Goal: Transaction & Acquisition: Purchase product/service

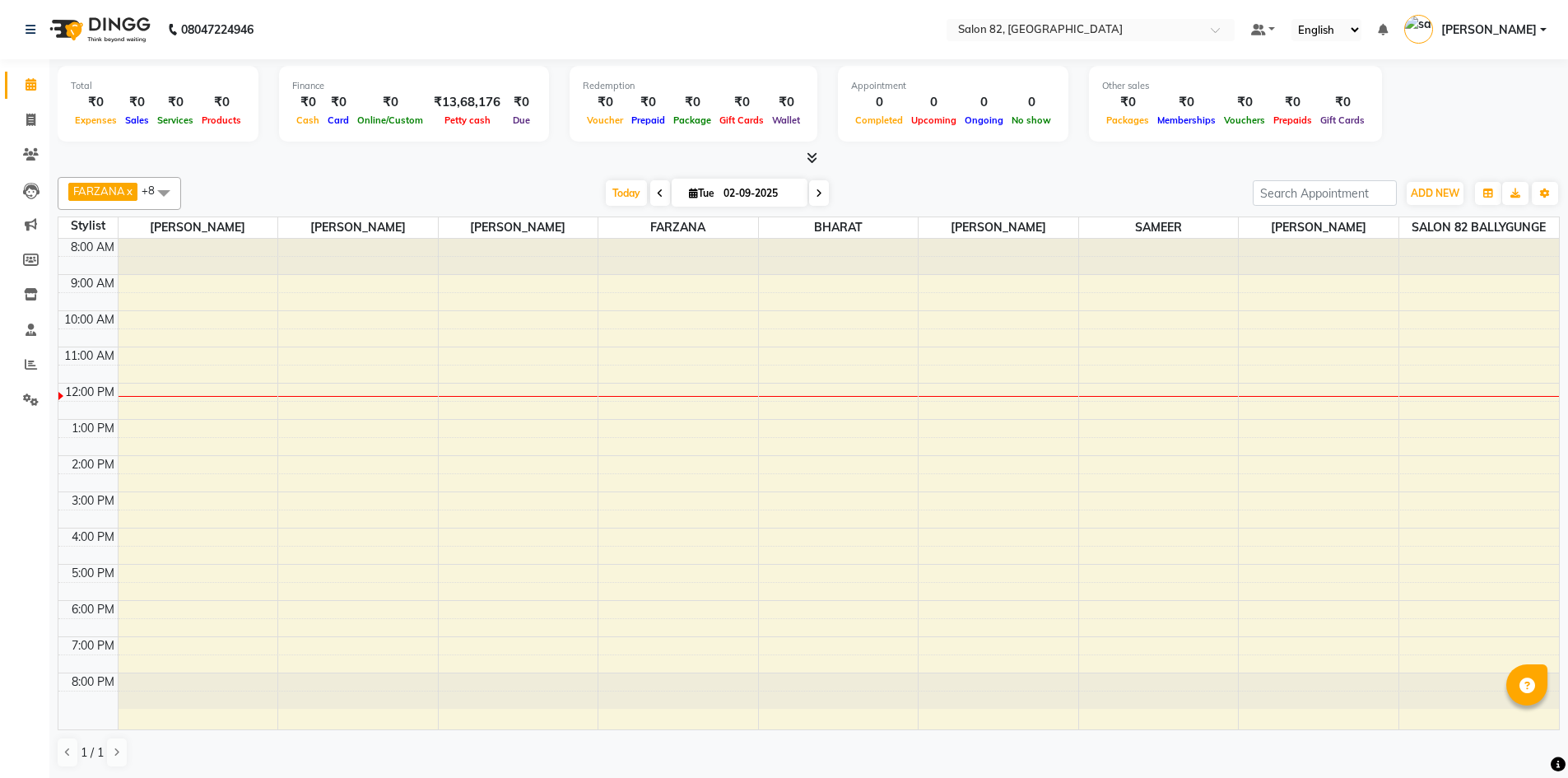
click at [1446, 393] on div "8:00 AM 9:00 AM 10:00 AM 11:00 AM 12:00 PM 1:00 PM 2:00 PM 3:00 PM 4:00 PM 5:00…" at bounding box center [808, 483] width 1501 height 491
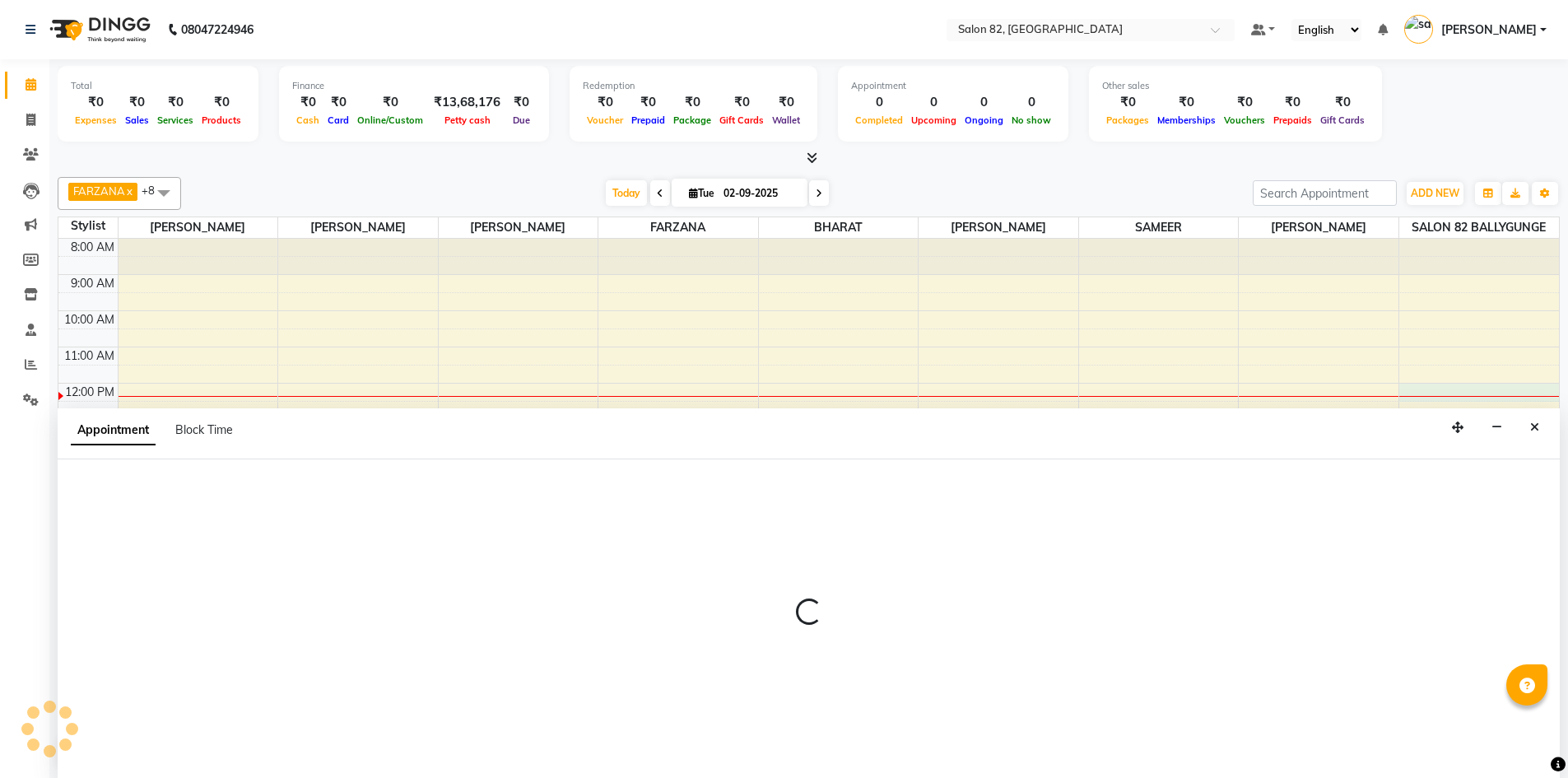
scroll to position [1, 0]
drag, startPoint x: 1535, startPoint y: 431, endPoint x: 1539, endPoint y: 448, distance: 17.5
click at [1535, 433] on button "Close" at bounding box center [1534, 427] width 24 height 25
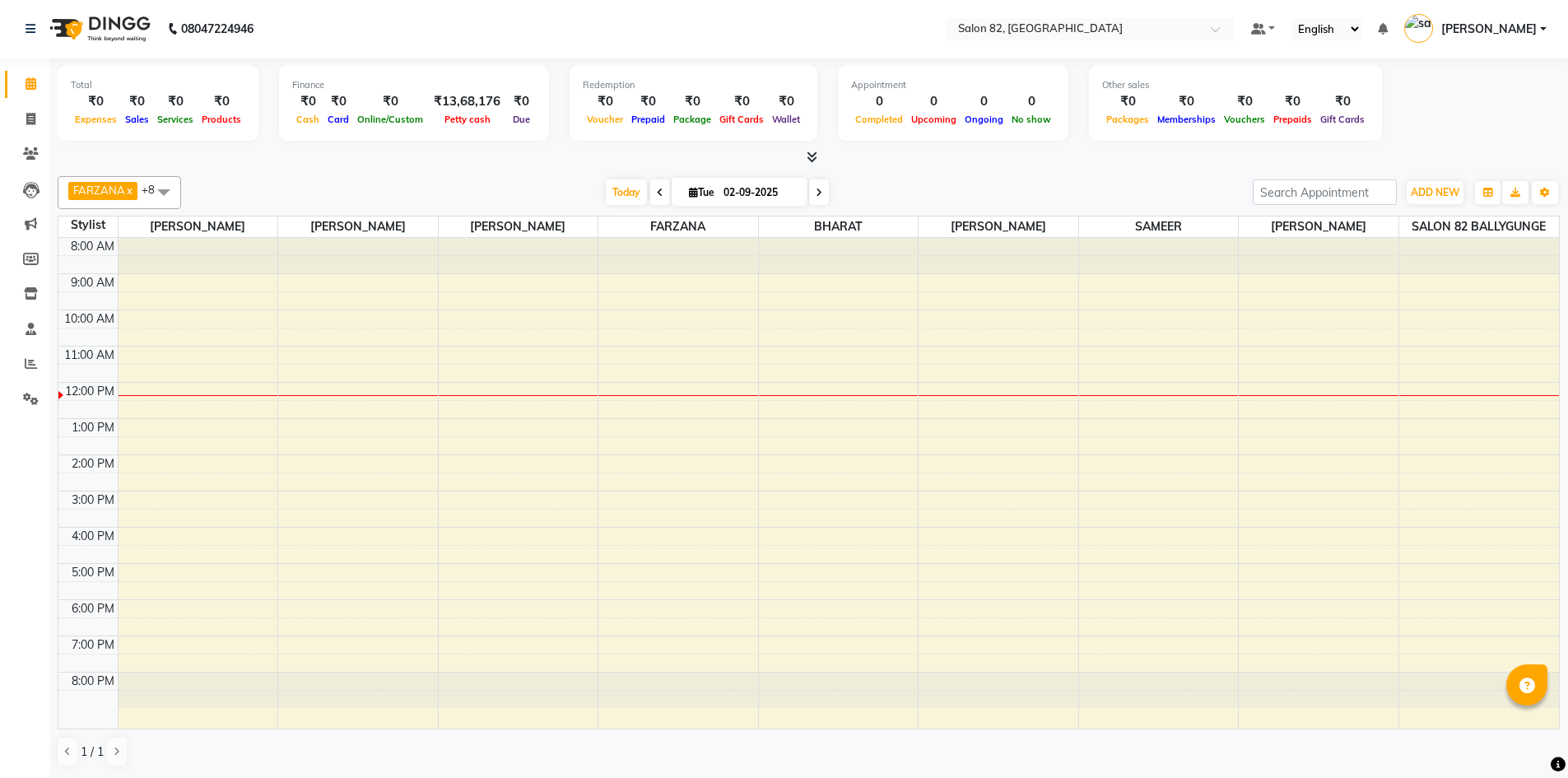
click at [1507, 93] on div "Total ₹0 Expenses ₹0 Sales ₹0 Services ₹0 Products Finance ₹0 Cash ₹0 Card ₹0 O…" at bounding box center [808, 105] width 1502 height 81
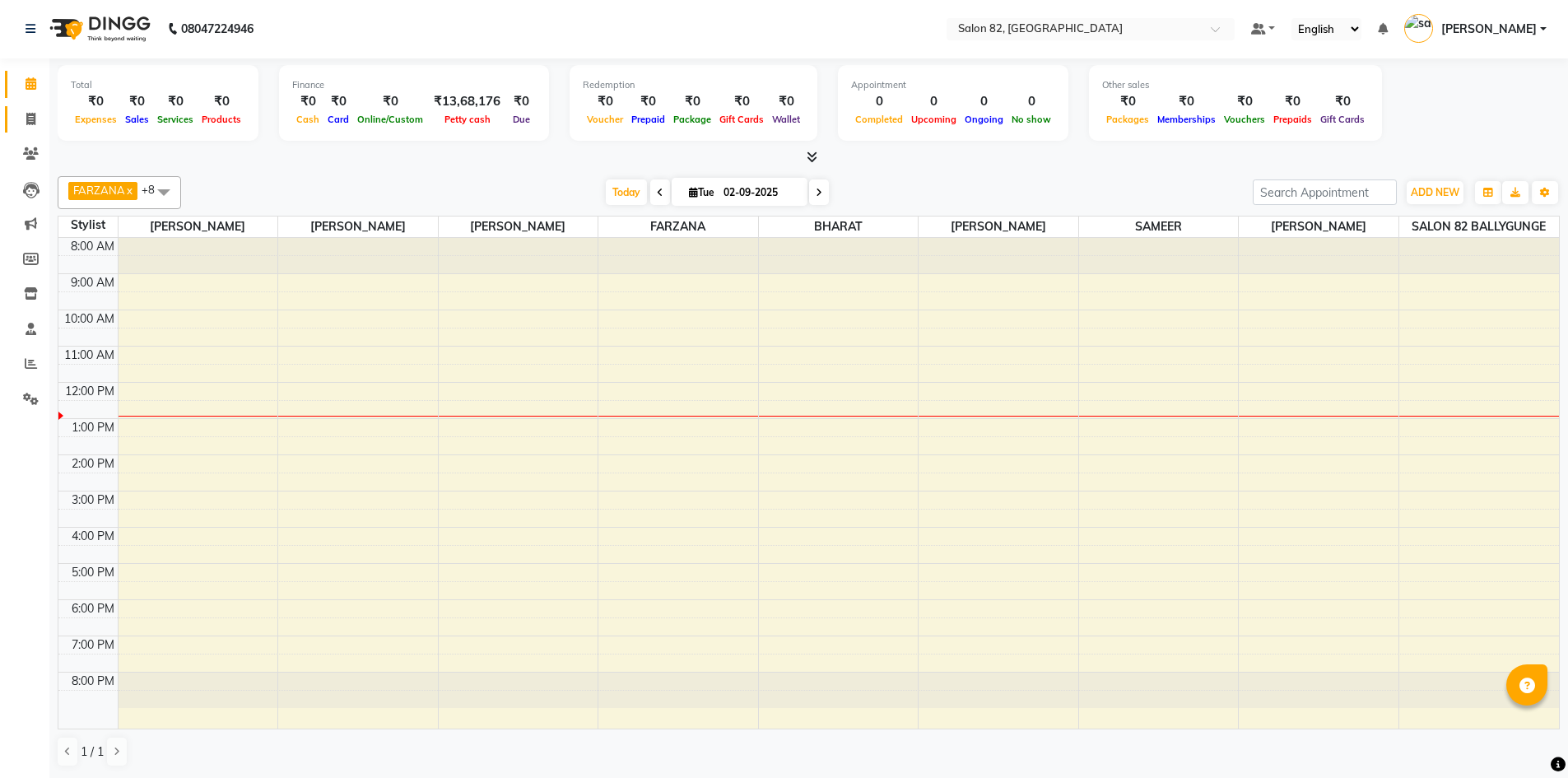
click at [14, 120] on link "Invoice" at bounding box center [24, 120] width 40 height 27
select select "service"
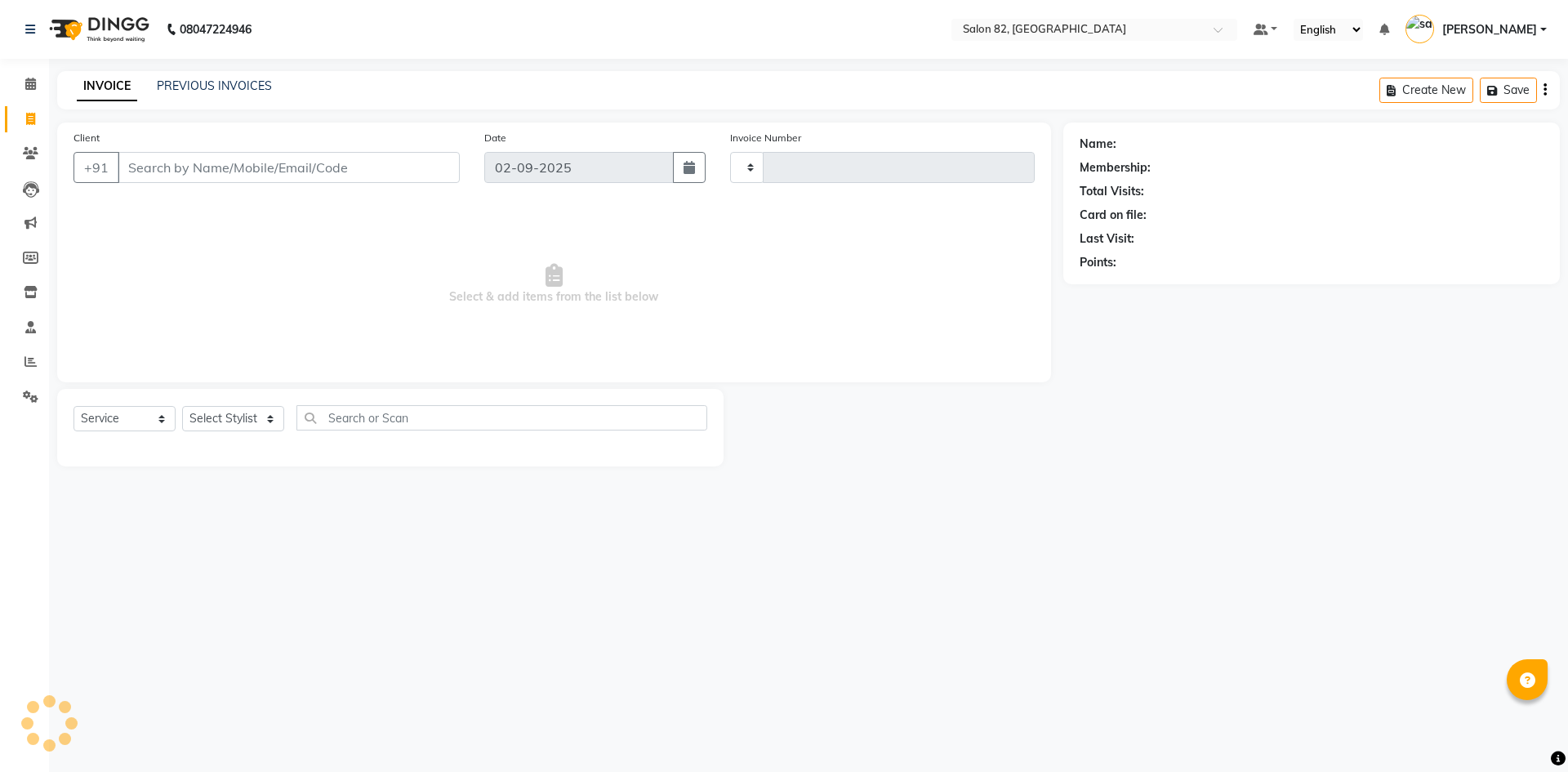
type input "0441"
select select "8702"
click at [159, 170] on input "Client" at bounding box center [289, 167] width 343 height 31
click at [253, 419] on select "Select Stylist [PERSON_NAME] Altmas [PERSON_NAME] BHARAT [PERSON_NAME] [PERSON_…" at bounding box center [241, 419] width 119 height 25
select select "48717"
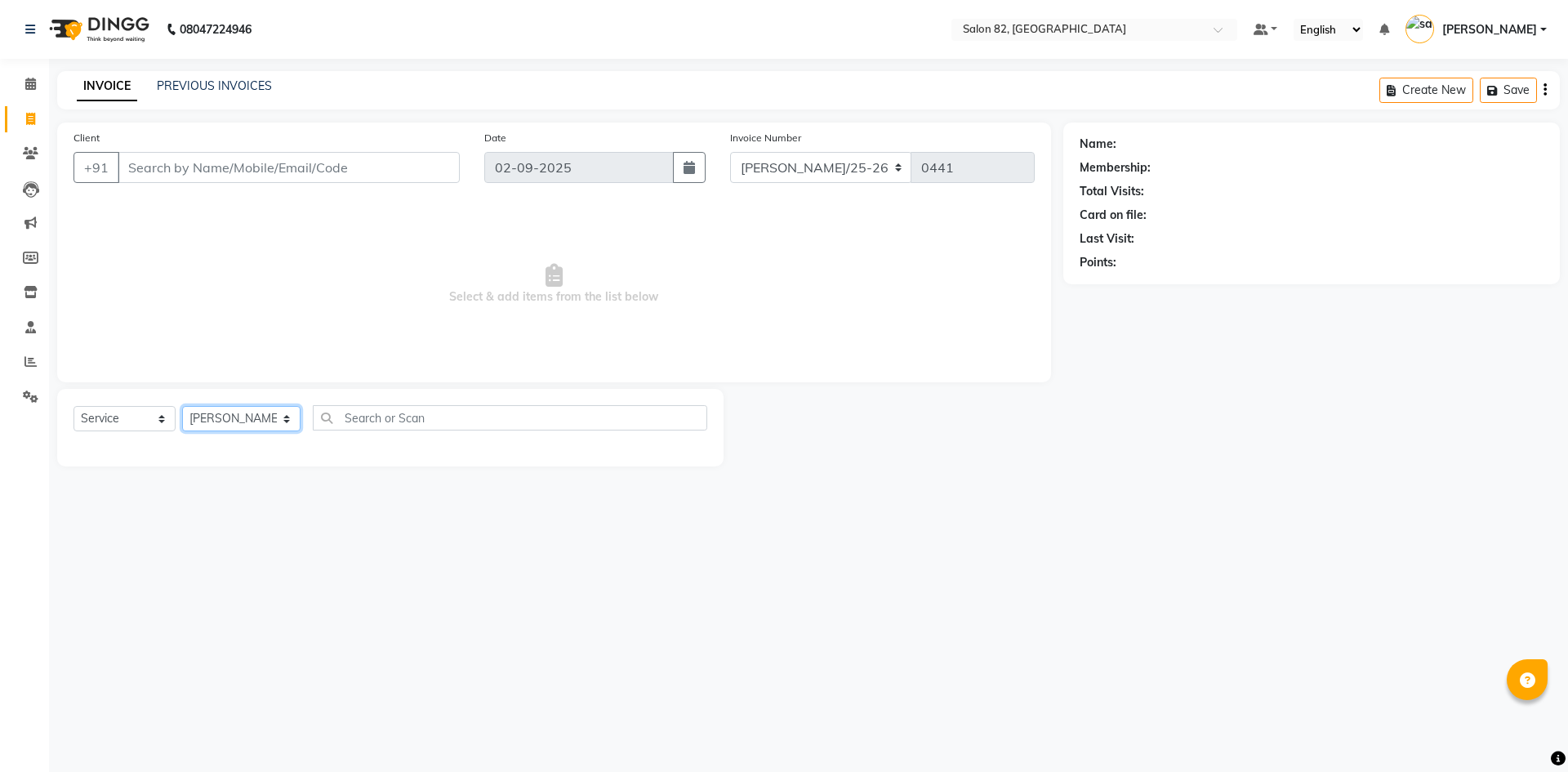
click at [182, 406] on select "Select Stylist [PERSON_NAME] Altmas [PERSON_NAME] BHARAT [PERSON_NAME] [PERSON_…" at bounding box center [241, 419] width 119 height 25
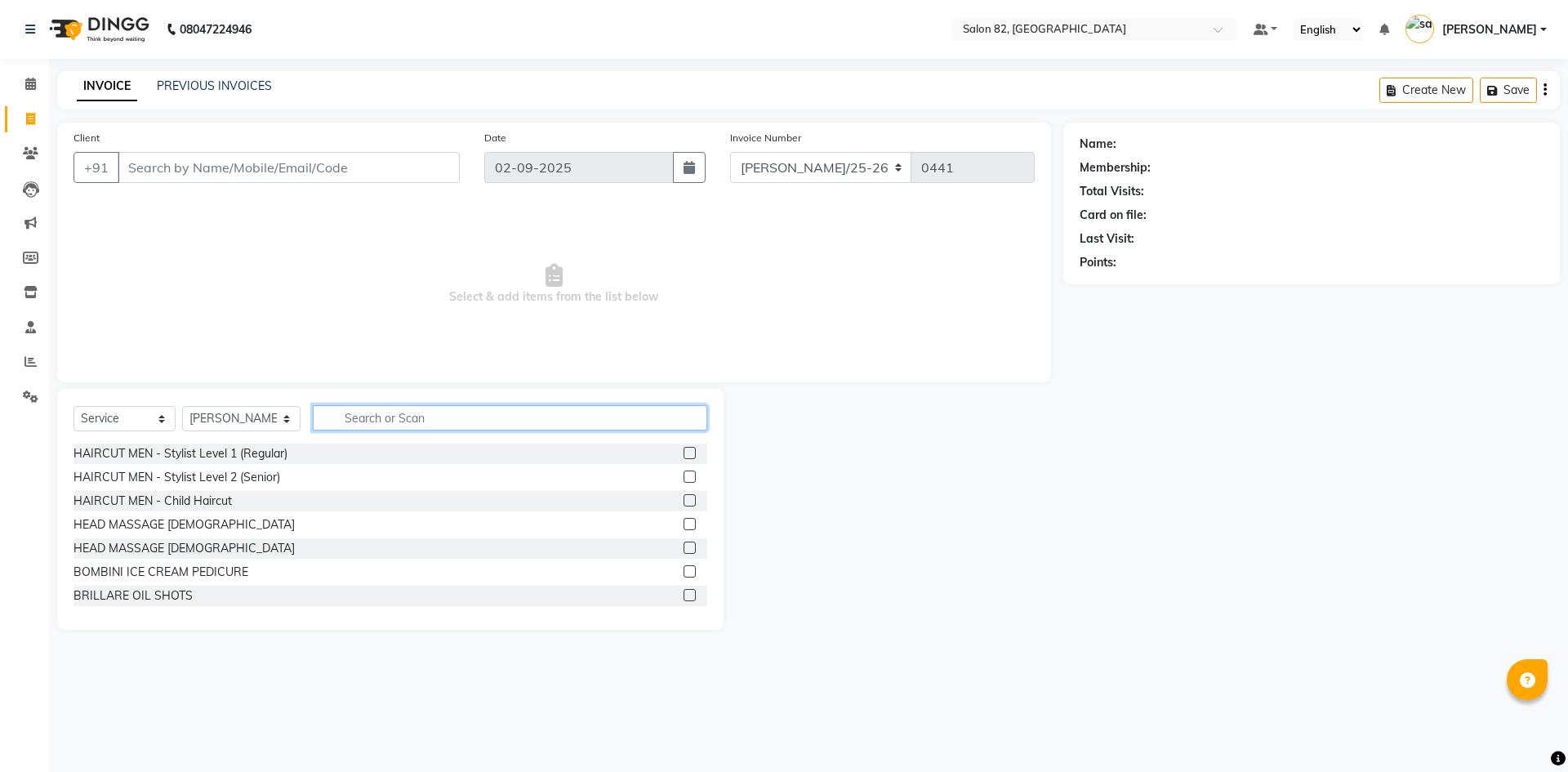
click at [342, 405] on input "text" at bounding box center [510, 418] width 394 height 25
type input "hair"
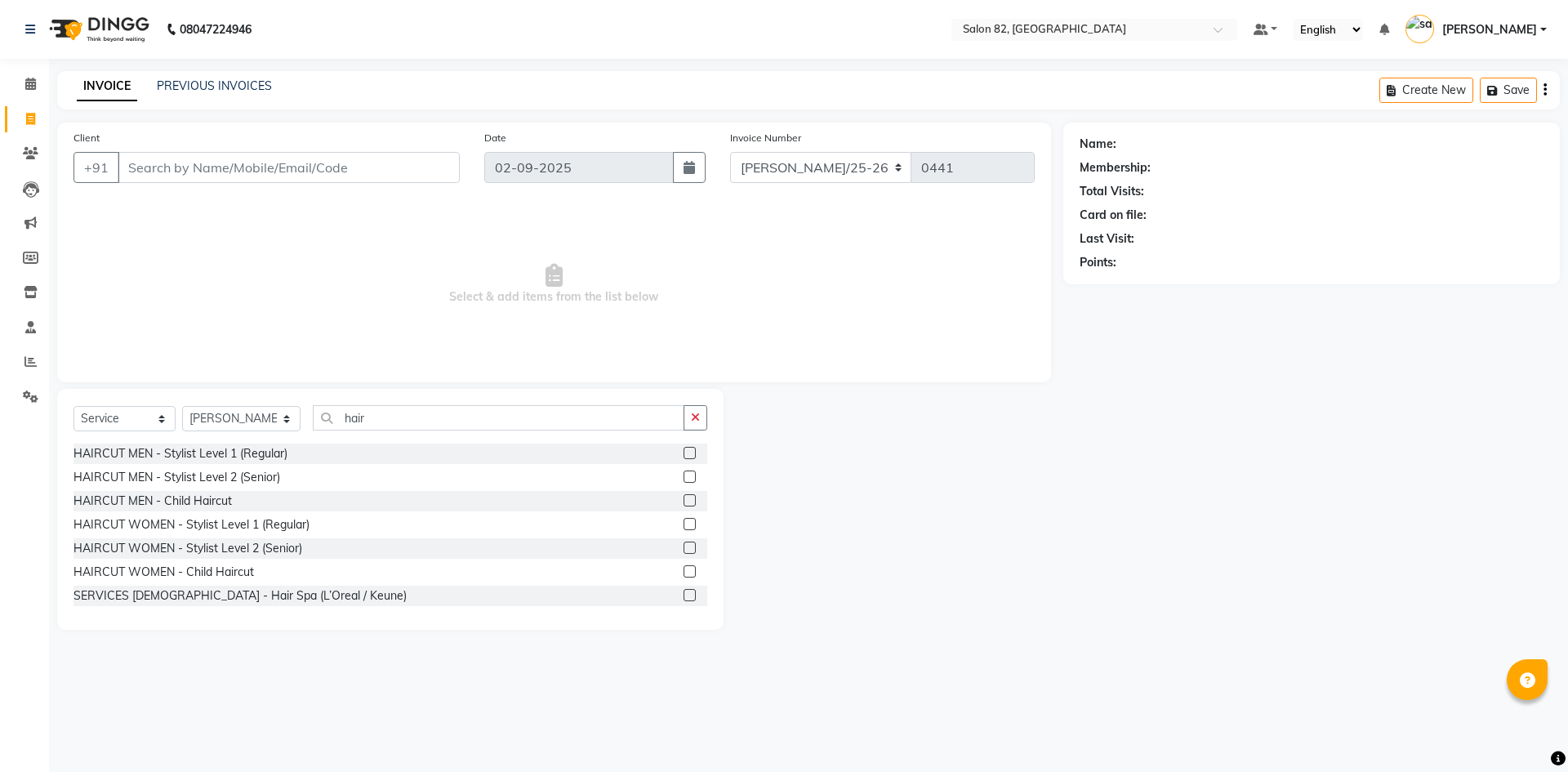
click at [683, 523] on label at bounding box center [689, 524] width 13 height 13
click at [683, 523] on input "checkbox" at bounding box center [688, 525] width 11 height 11
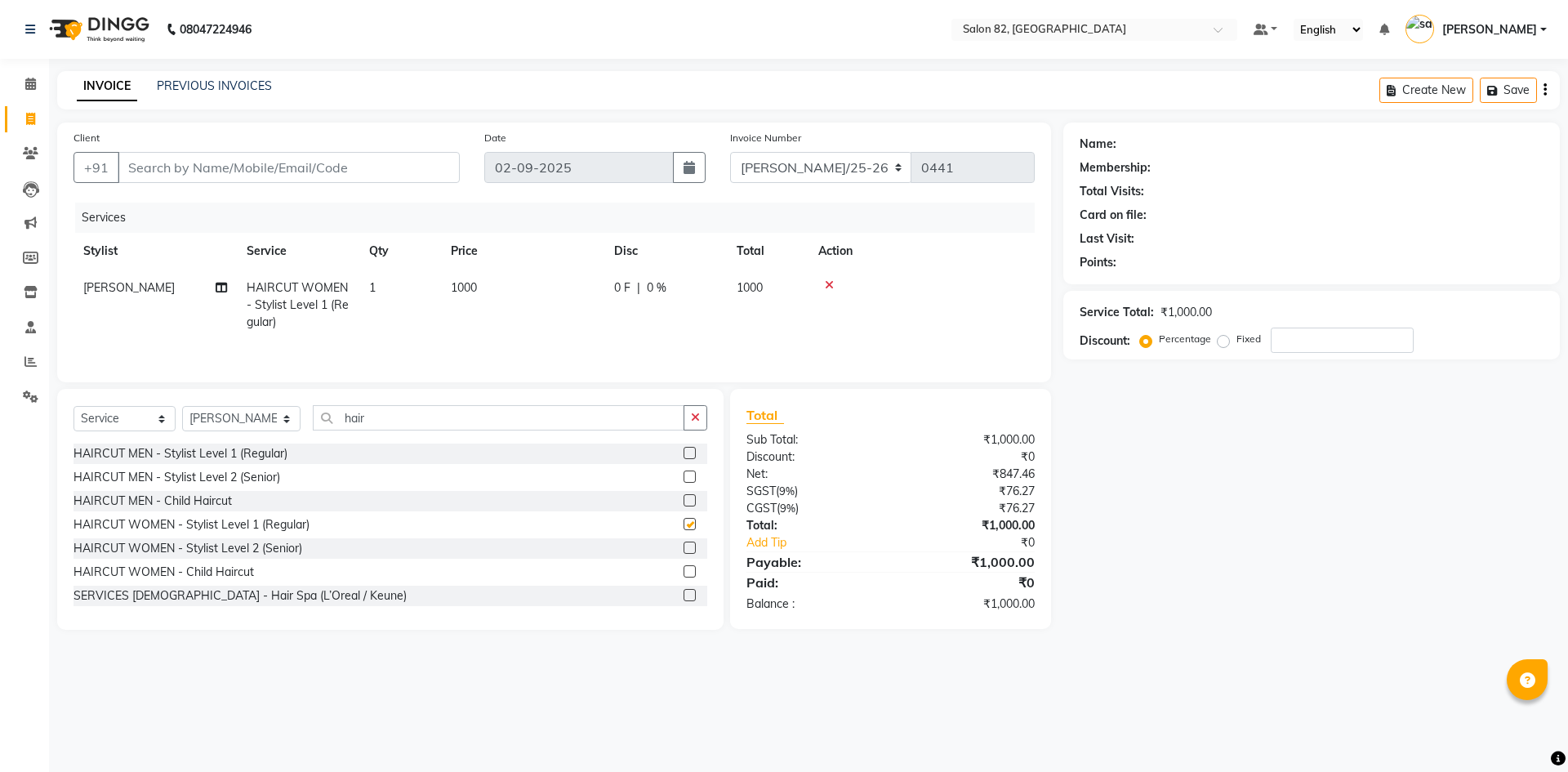
checkbox input "false"
click at [389, 422] on input "hair" at bounding box center [498, 418] width 372 height 25
type input "h"
click at [1257, 567] on div "Name: Membership: Total Visits: Card on file: Last Visit: Points: Service Total…" at bounding box center [1317, 376] width 509 height 507
click at [161, 164] on input "Client" at bounding box center [289, 167] width 343 height 31
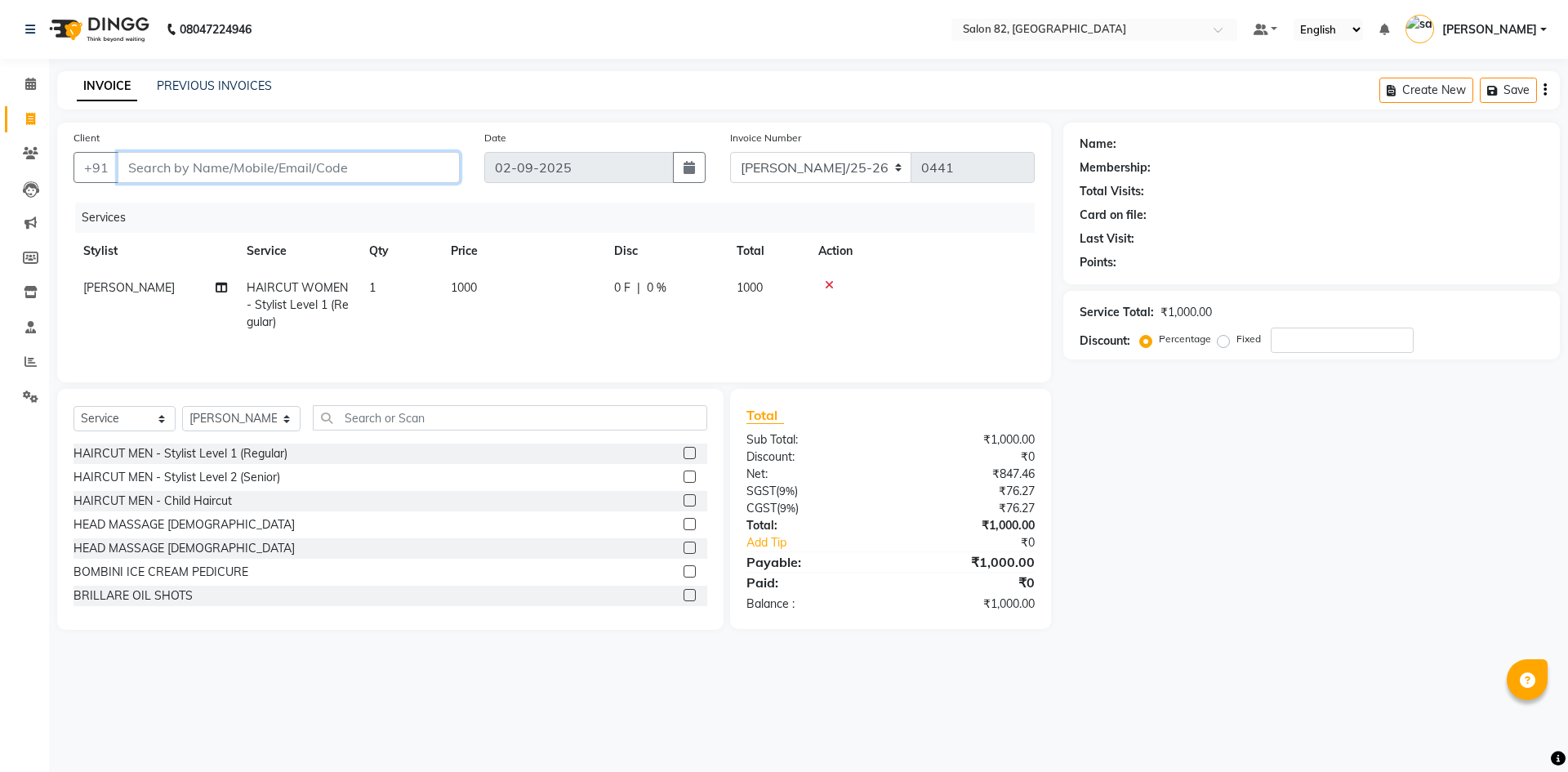
type input "9"
type input "0"
type input "9836367546"
click at [414, 181] on button "Add Client" at bounding box center [418, 167] width 84 height 31
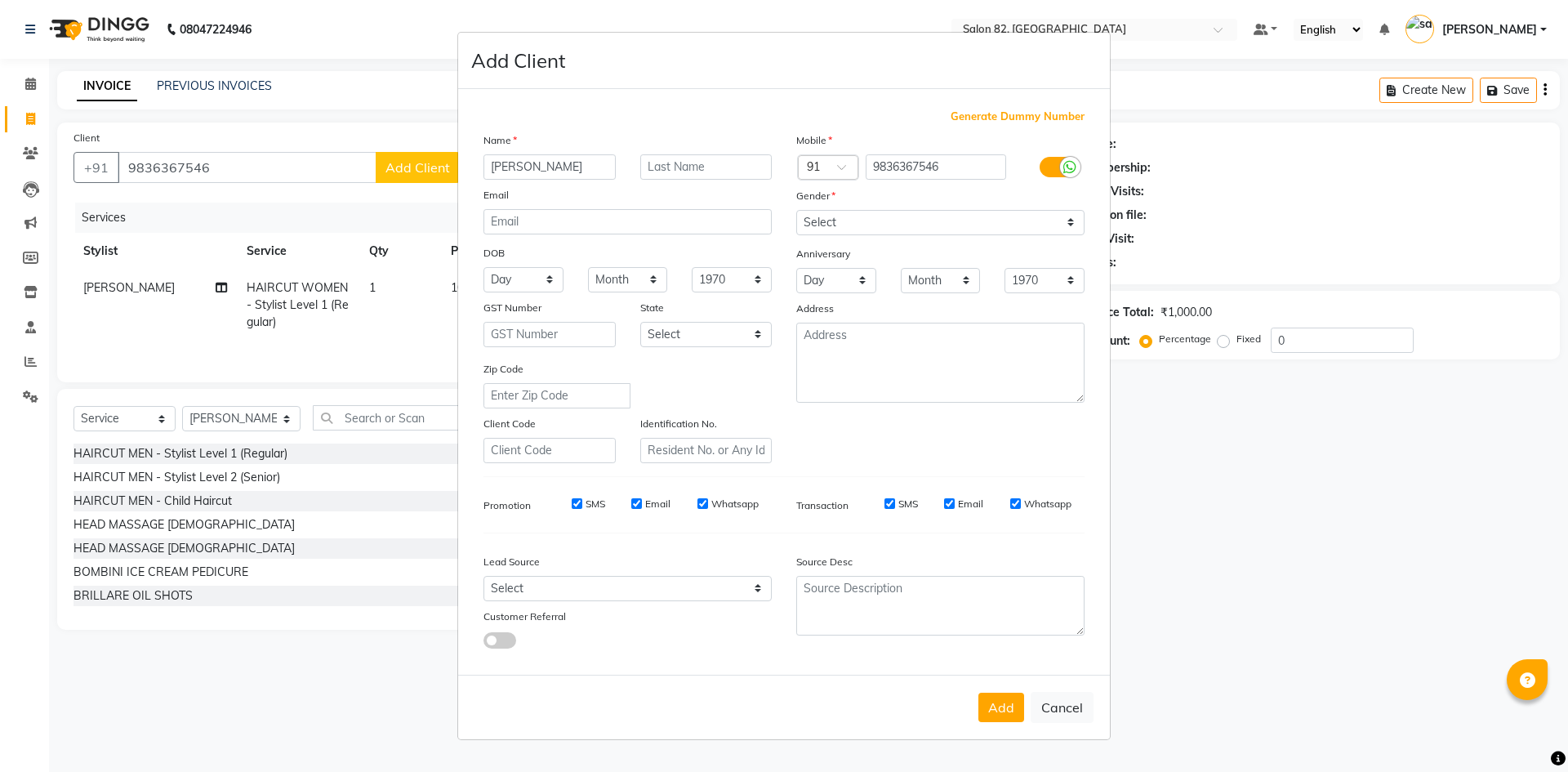
type input "[PERSON_NAME]"
click at [921, 226] on select "Select [DEMOGRAPHIC_DATA] [DEMOGRAPHIC_DATA] Other Prefer Not To Say" at bounding box center [940, 222] width 288 height 25
select select "[DEMOGRAPHIC_DATA]"
click at [796, 210] on select "Select [DEMOGRAPHIC_DATA] [DEMOGRAPHIC_DATA] Other Prefer Not To Say" at bounding box center [940, 222] width 288 height 25
click at [997, 703] on button "Add" at bounding box center [1001, 707] width 46 height 29
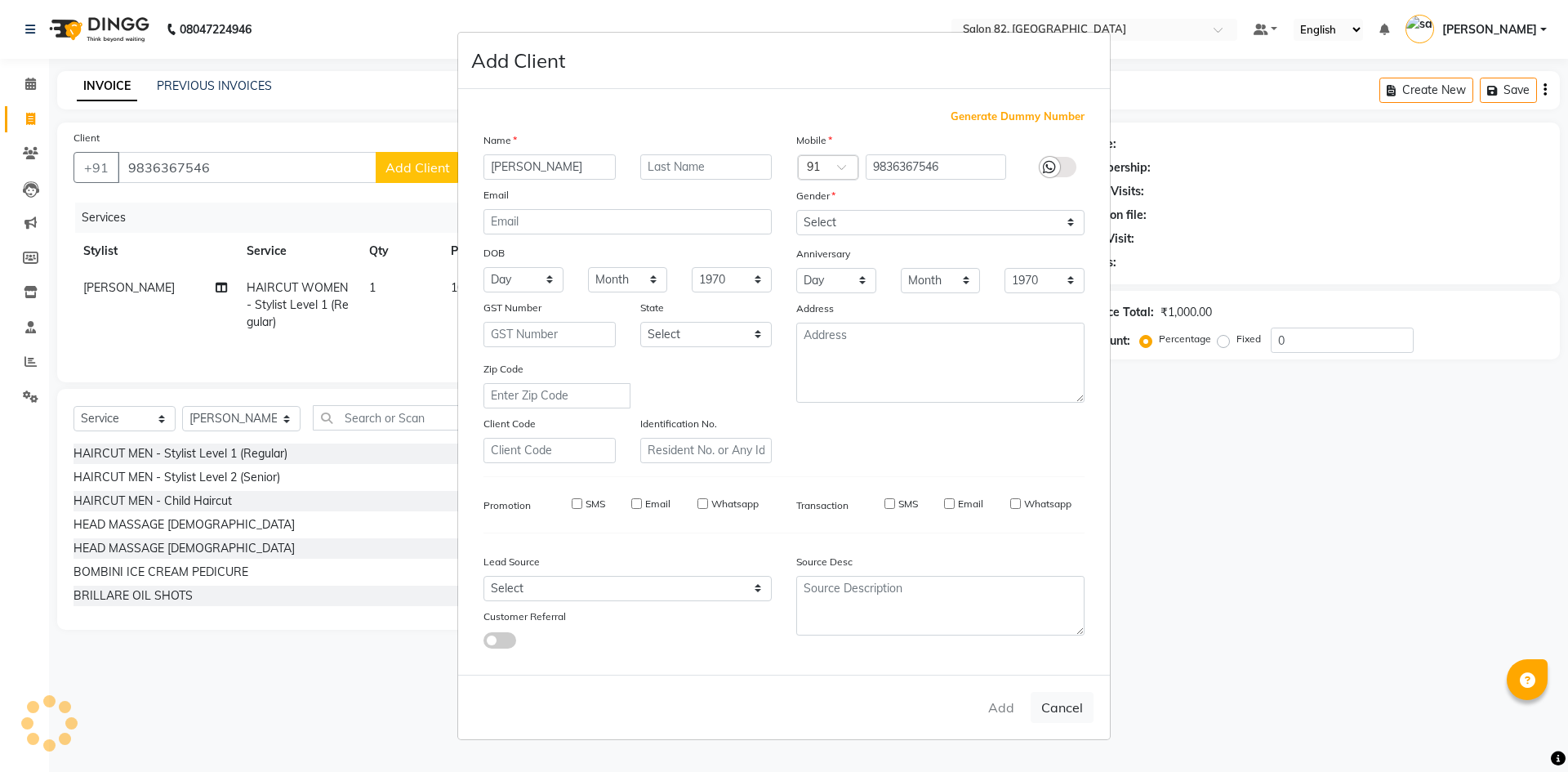
select select
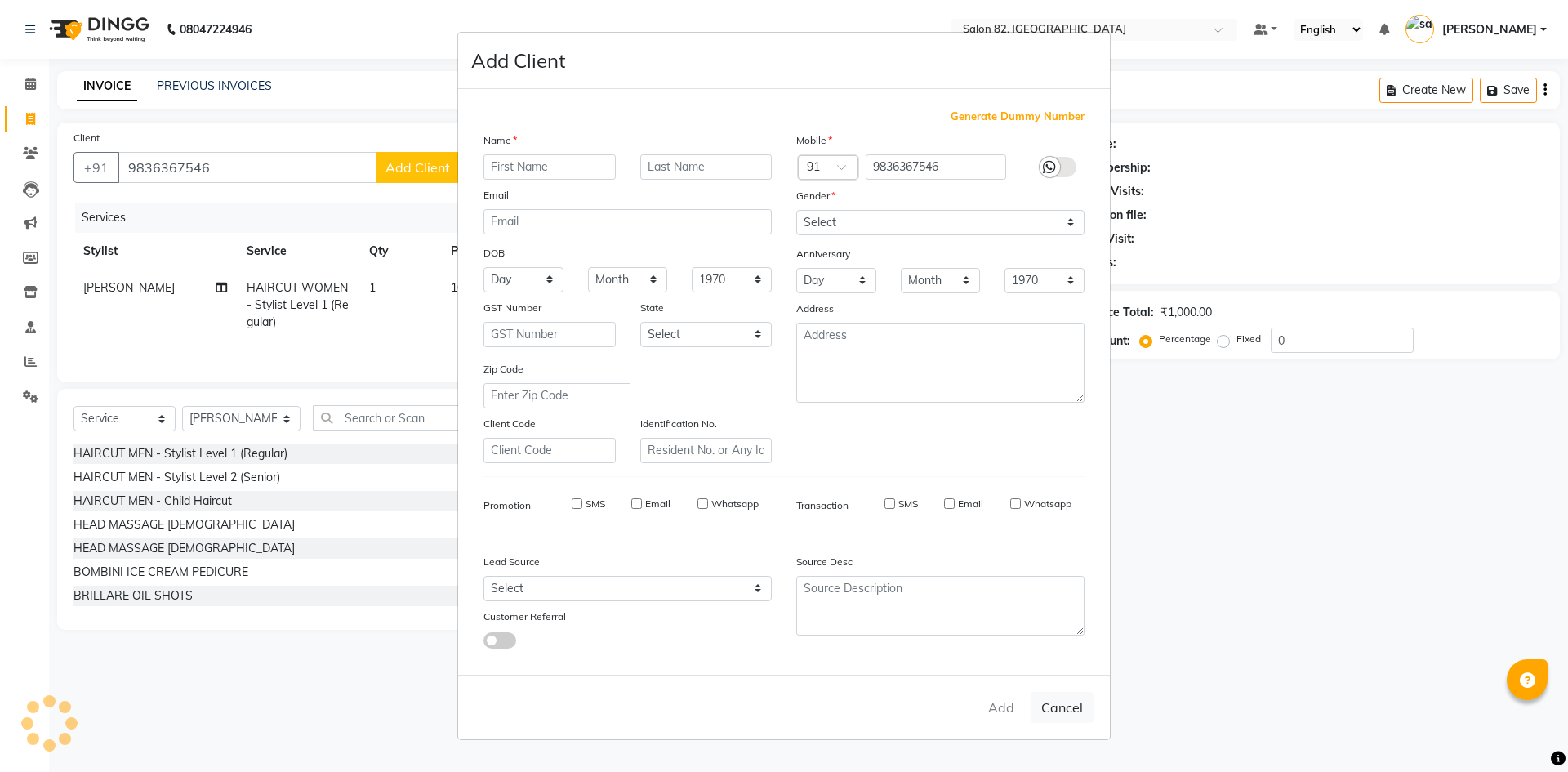
select select
checkbox input "false"
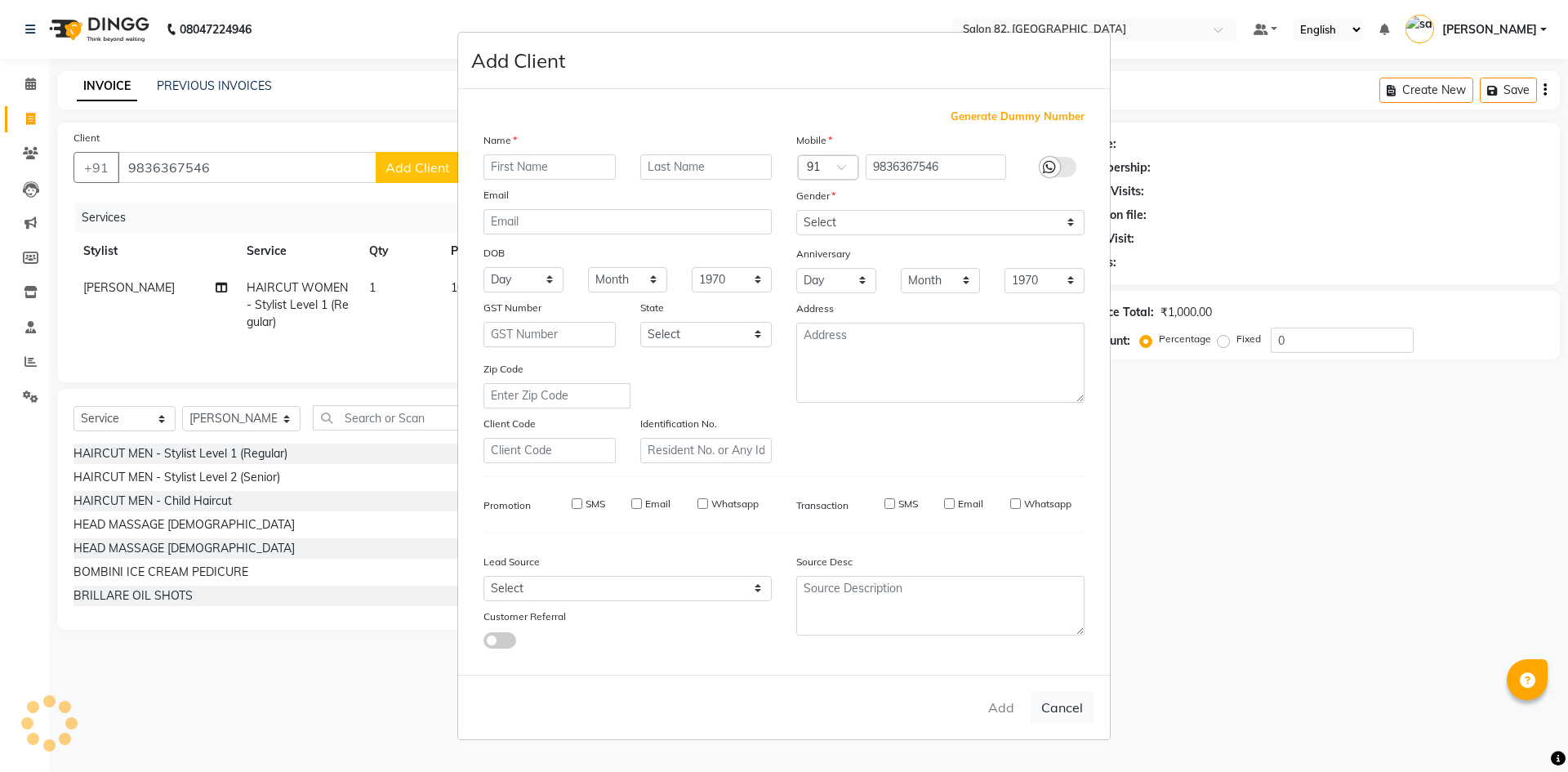
checkbox input "false"
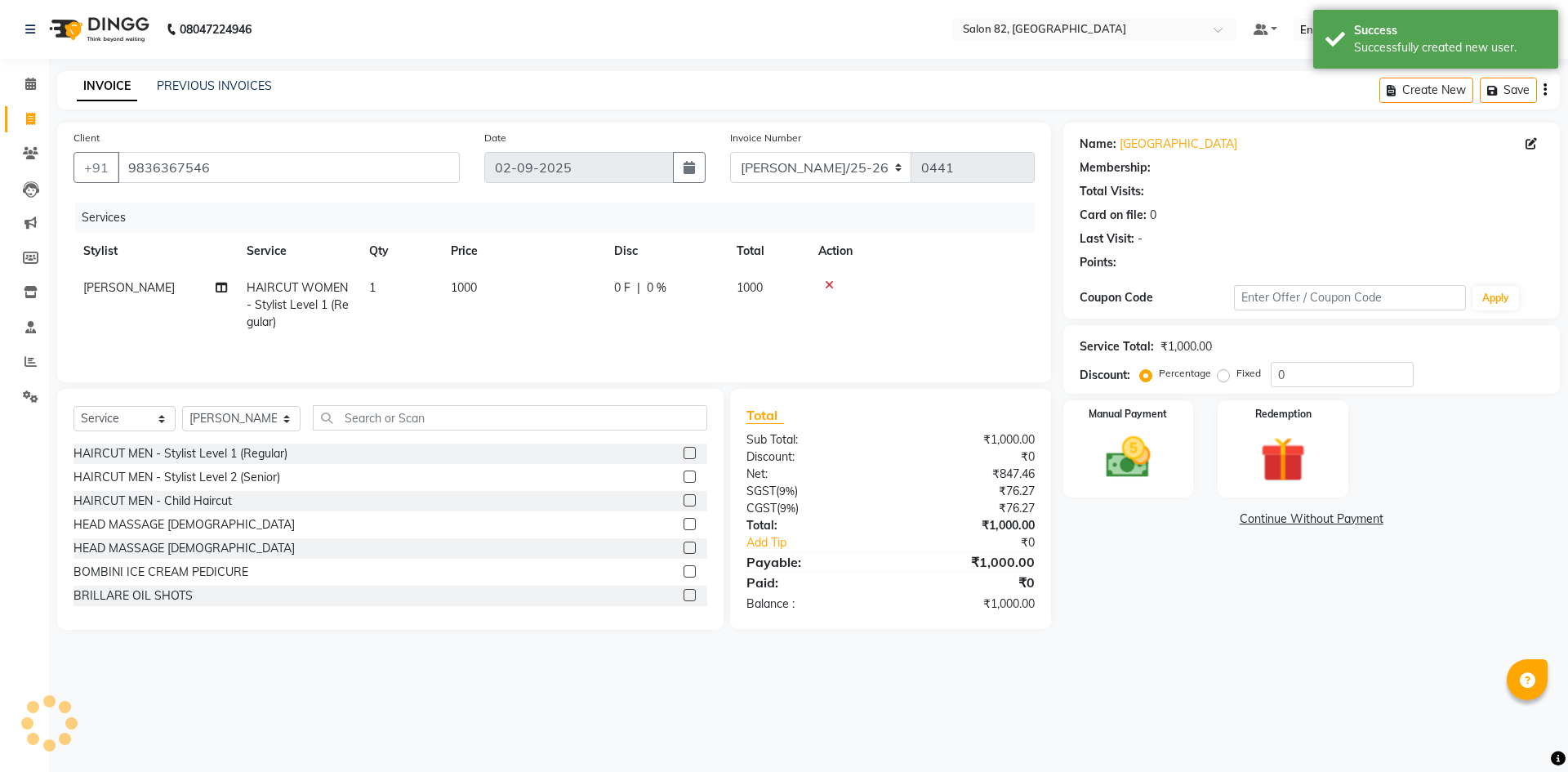
select select "1: Object"
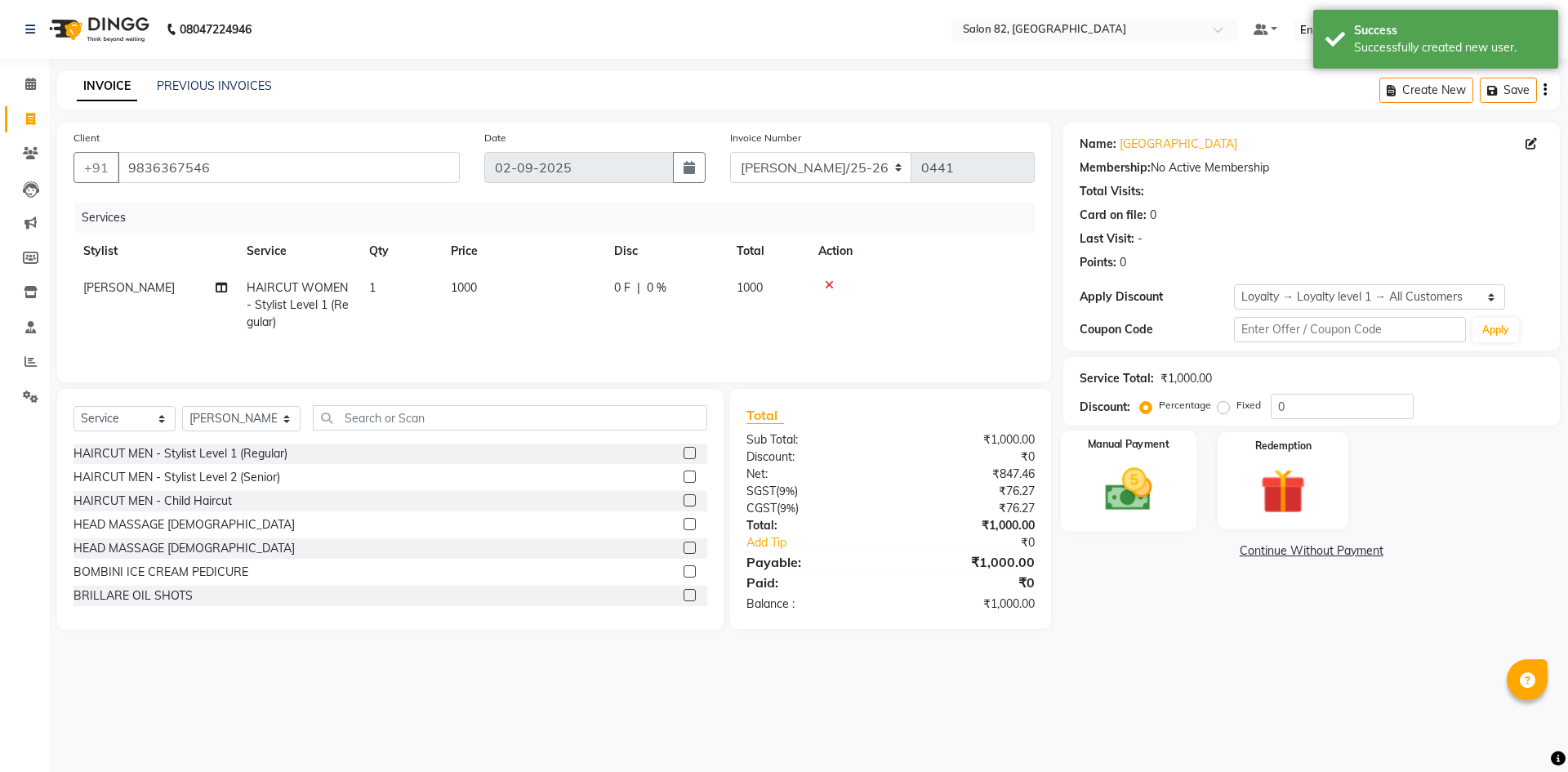
click at [1124, 481] on img at bounding box center [1128, 489] width 76 height 54
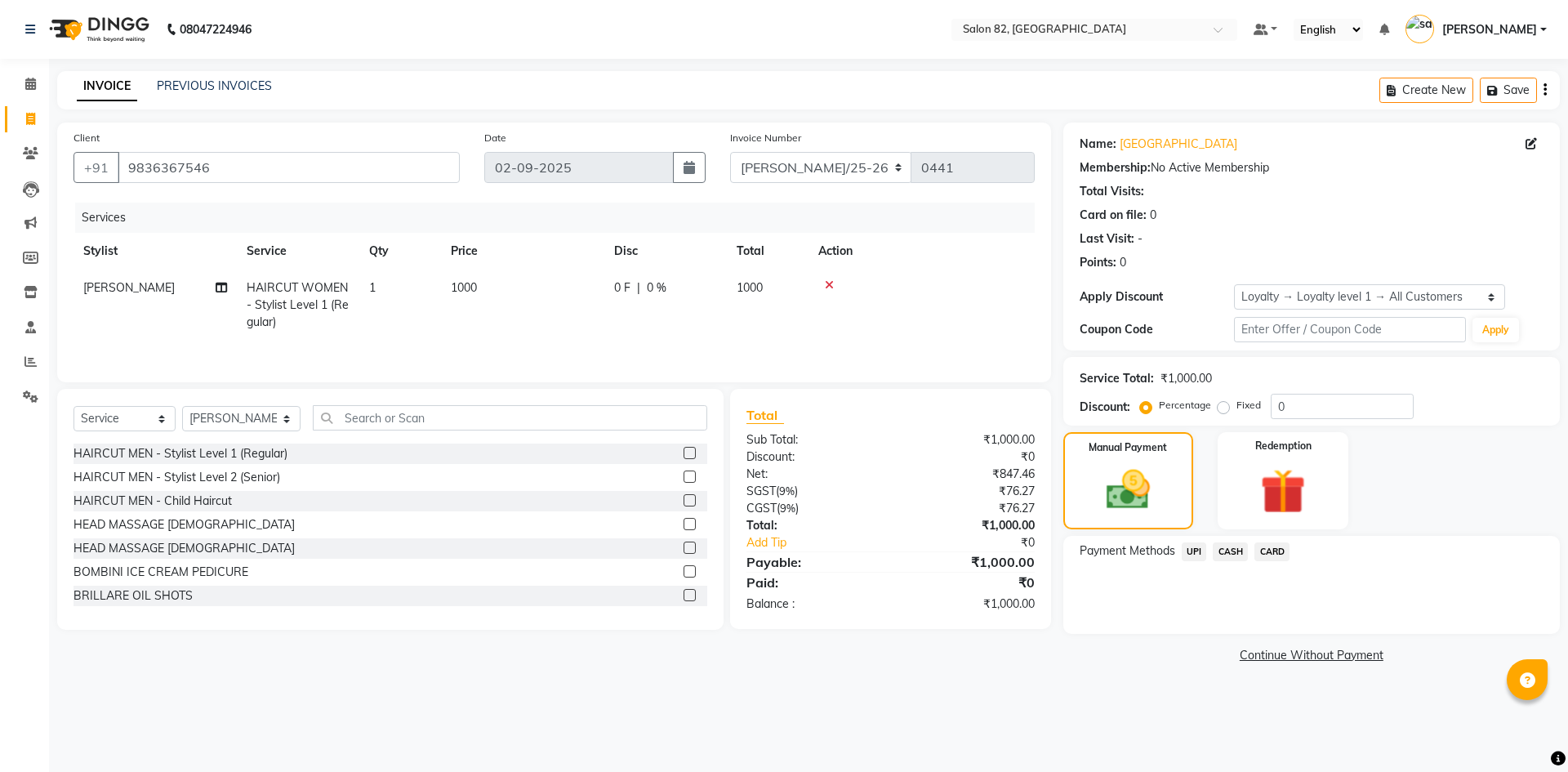
click at [1231, 551] on span "CASH" at bounding box center [1230, 551] width 35 height 18
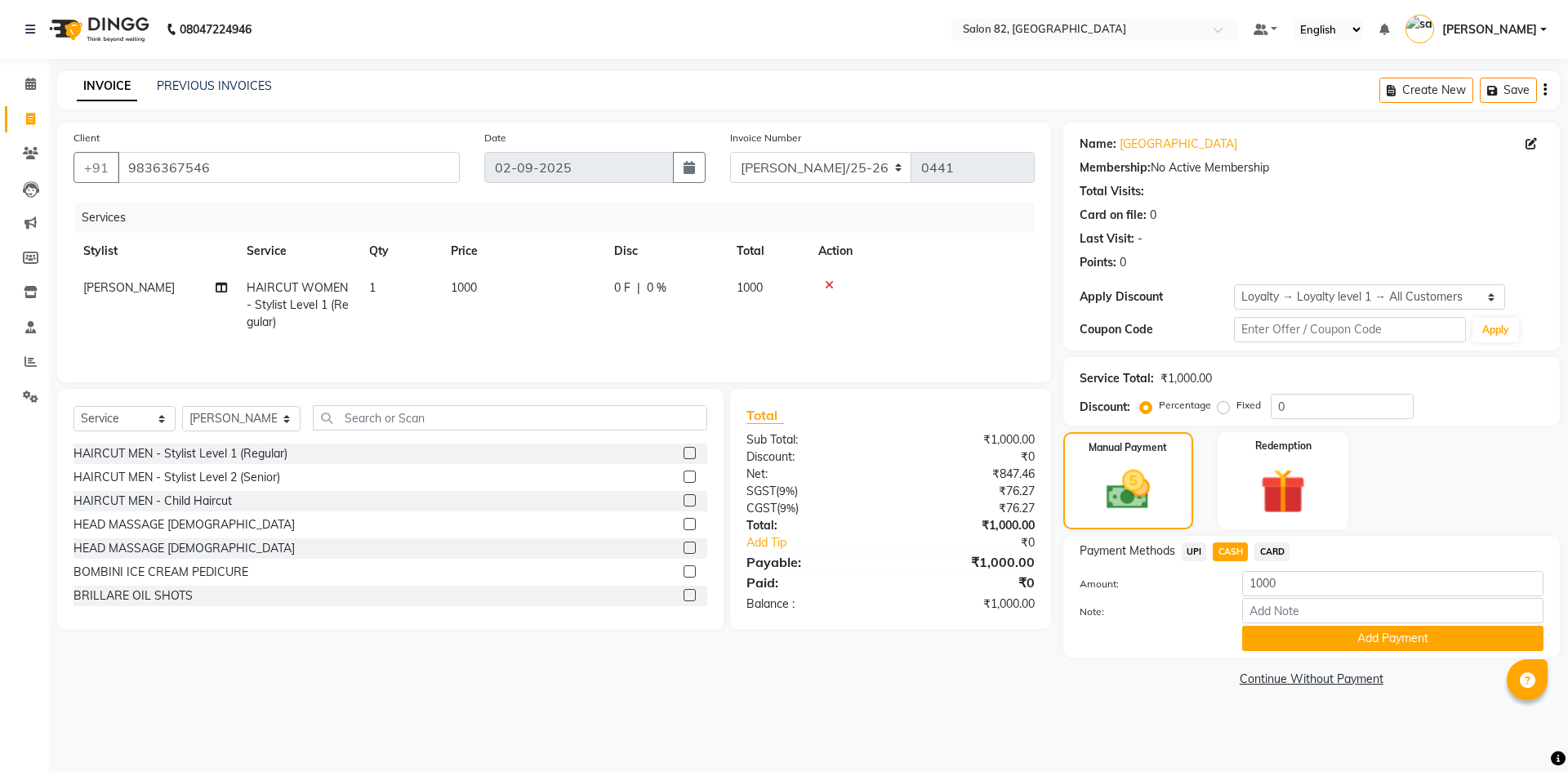
click at [1192, 556] on span "UPI" at bounding box center [1194, 551] width 25 height 18
click at [1346, 642] on button "Add Payment" at bounding box center [1393, 638] width 302 height 25
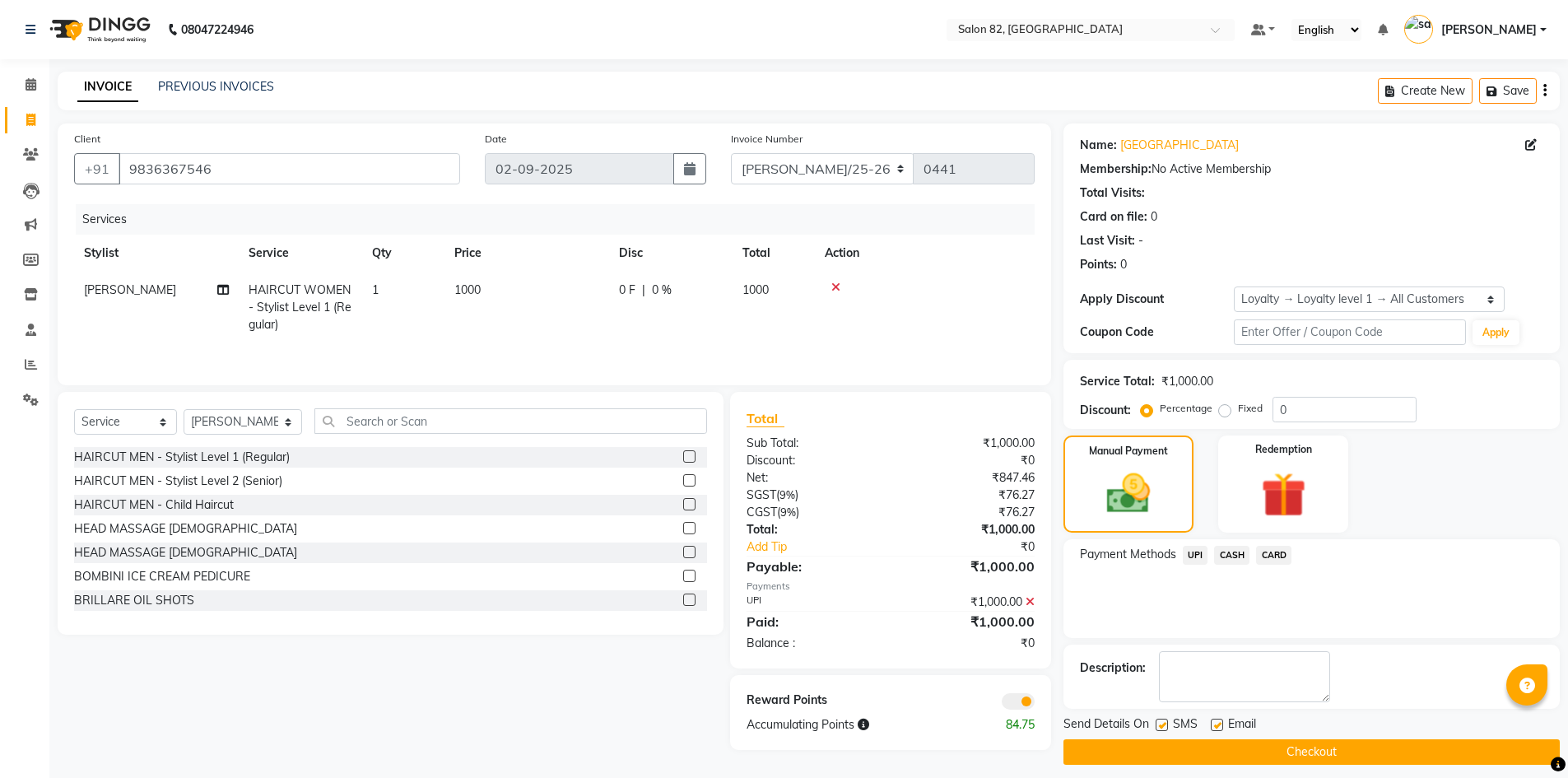
click at [1283, 759] on button "Checkout" at bounding box center [1311, 752] width 496 height 25
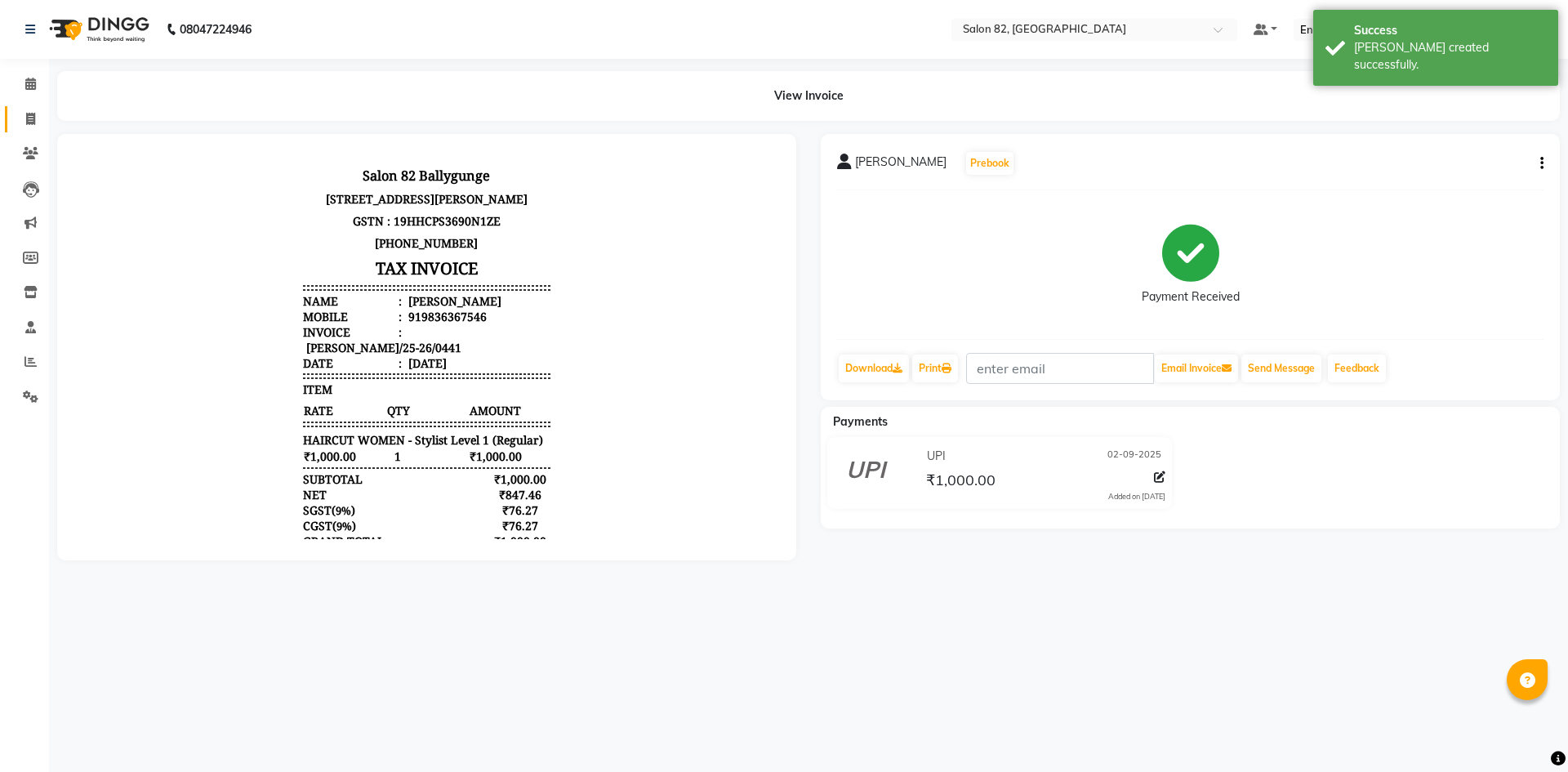
drag, startPoint x: 25, startPoint y: 128, endPoint x: 28, endPoint y: 106, distance: 22.2
click at [25, 128] on link "Invoice" at bounding box center [24, 119] width 39 height 27
select select "service"
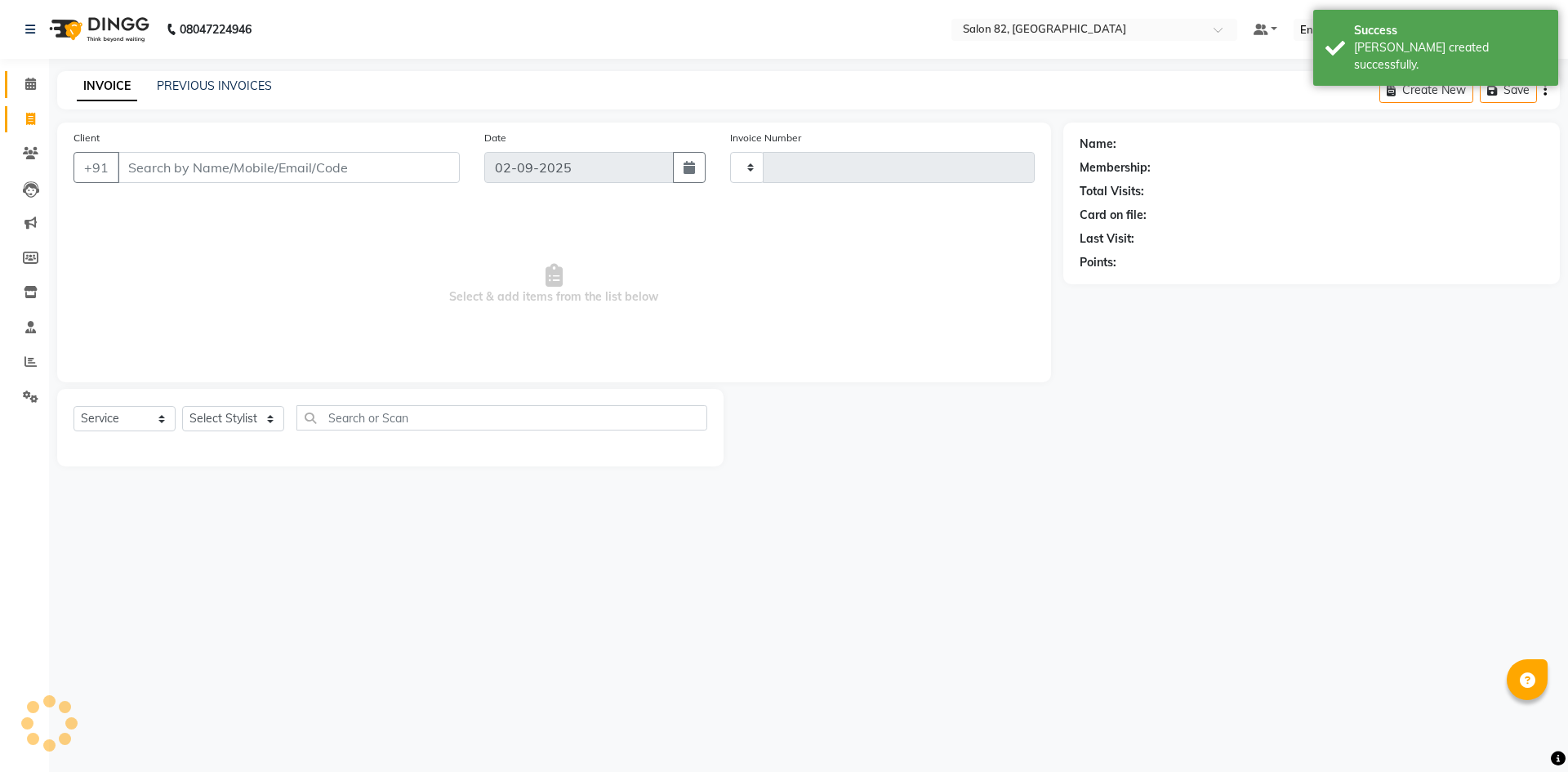
type input "0442"
select select "8702"
click at [30, 91] on span at bounding box center [31, 84] width 28 height 18
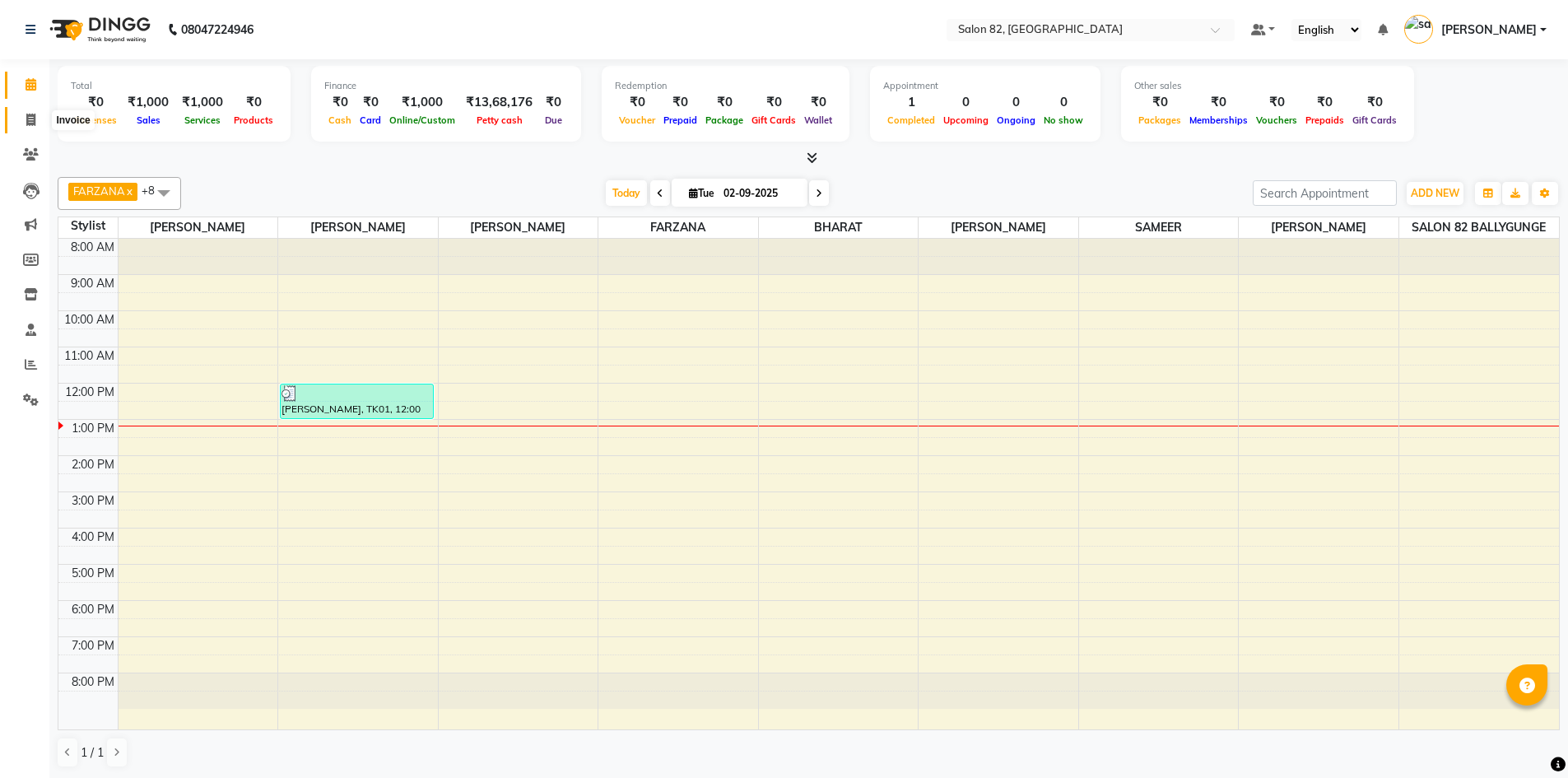
click at [29, 126] on span at bounding box center [31, 120] width 29 height 19
select select "service"
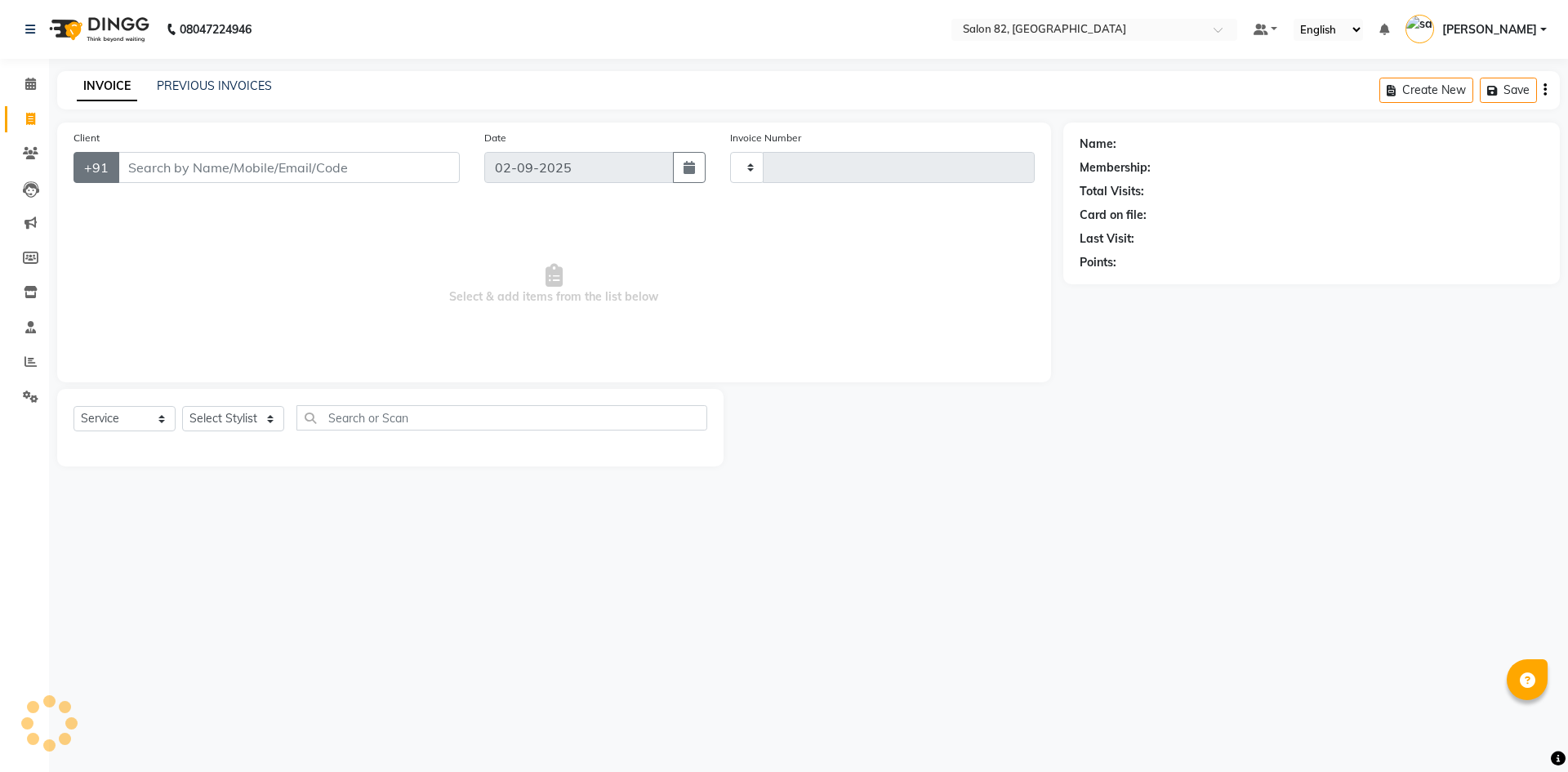
type input "0442"
select select "8702"
click at [145, 164] on input "Client" at bounding box center [289, 167] width 343 height 31
drag, startPoint x: 174, startPoint y: 169, endPoint x: 0, endPoint y: 238, distance: 187.2
click at [173, 169] on input "98300 72954" at bounding box center [247, 167] width 259 height 31
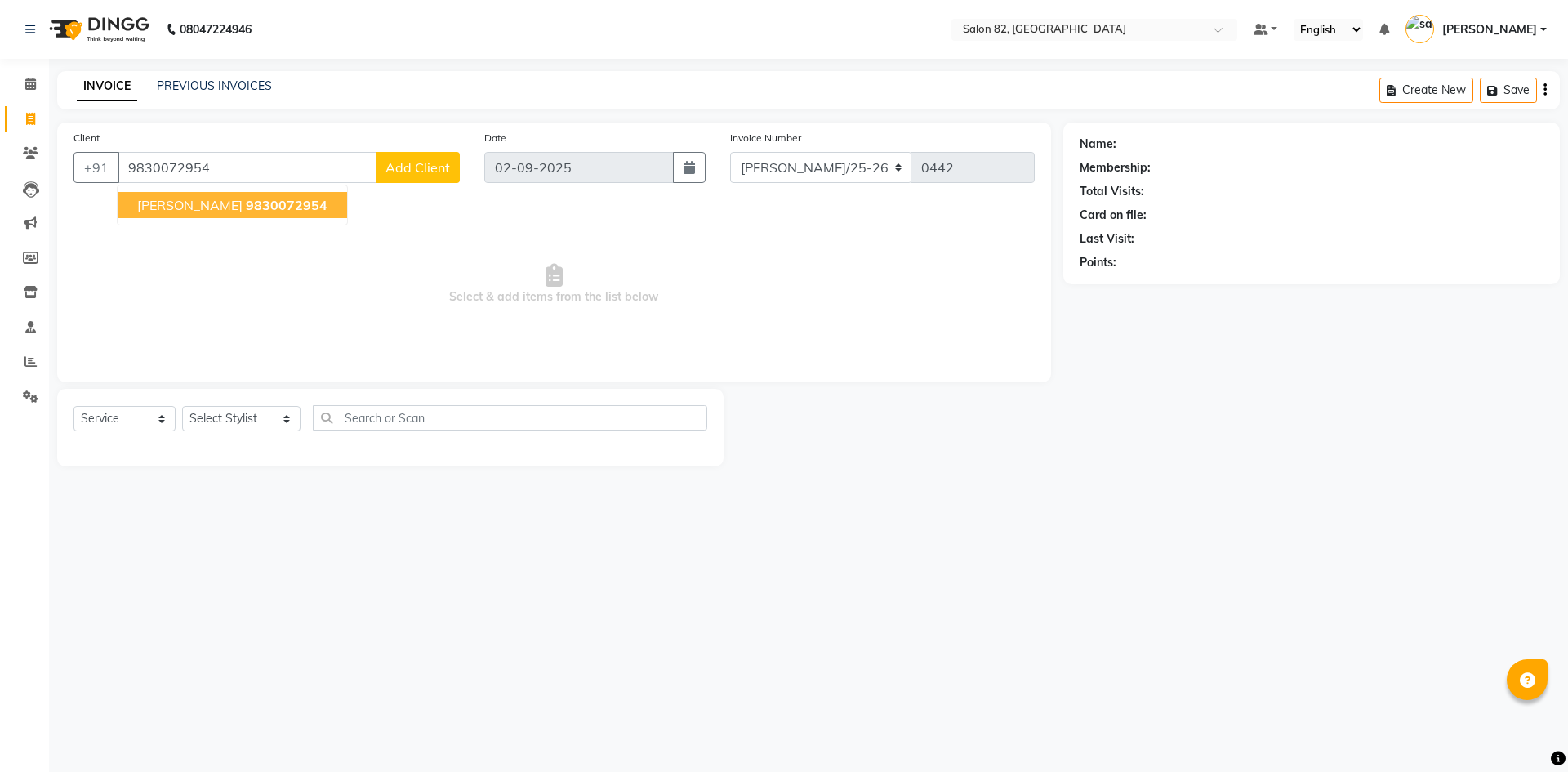
click at [252, 205] on span "9830072954" at bounding box center [287, 206] width 82 height 17
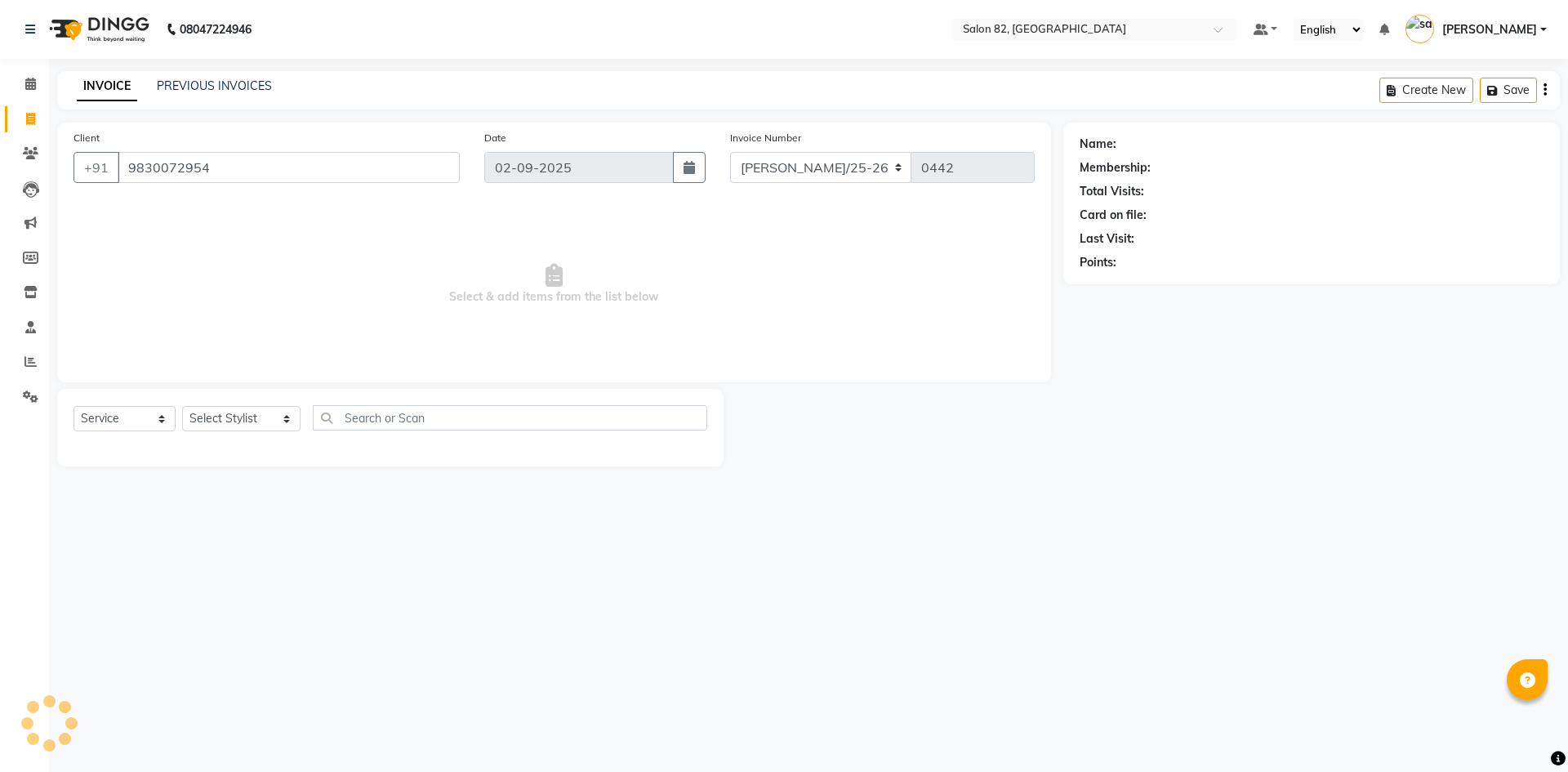
type input "9830072954"
select select "1: Object"
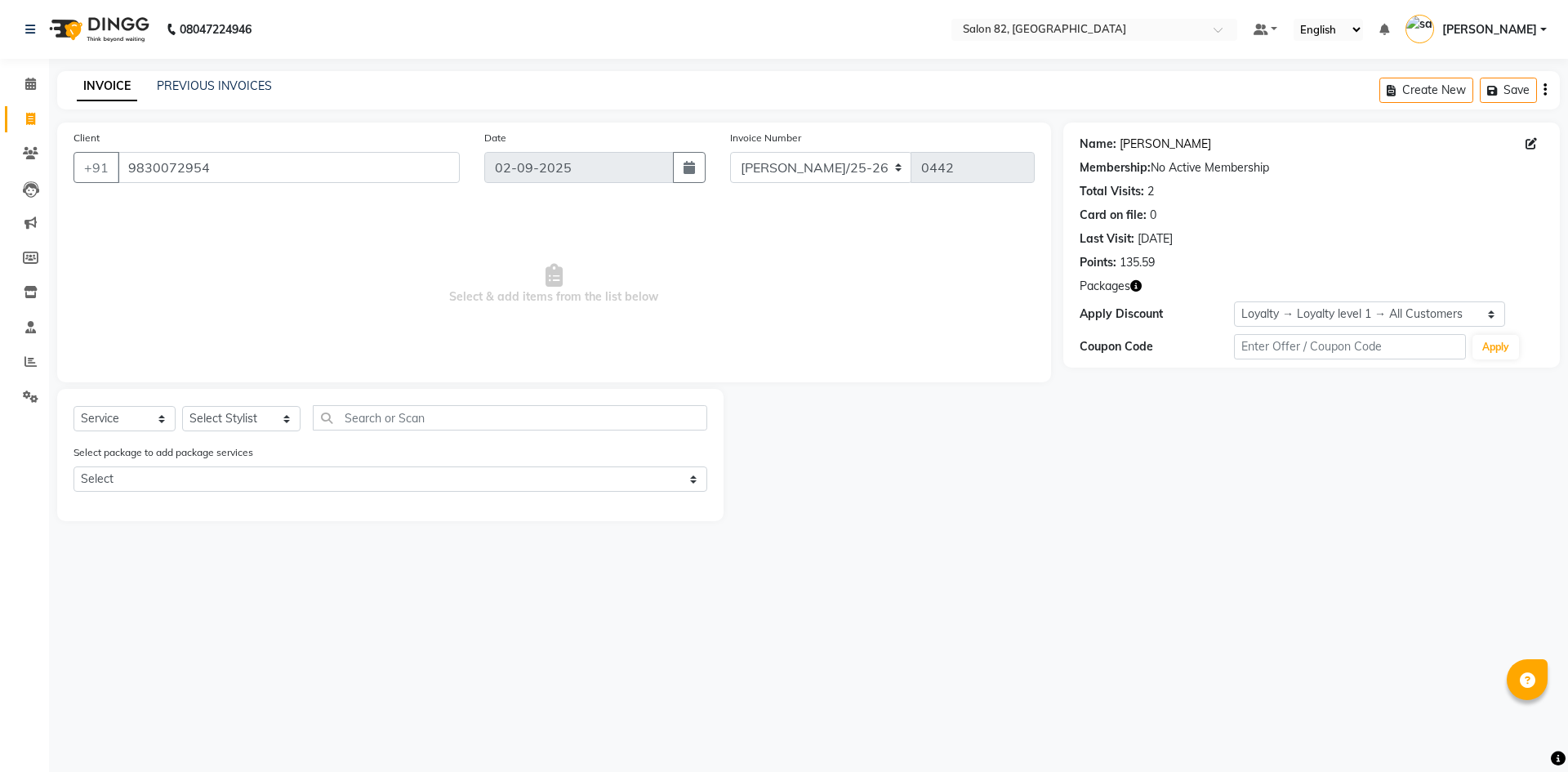
click at [1149, 144] on link "[PERSON_NAME]" at bounding box center [1165, 144] width 91 height 18
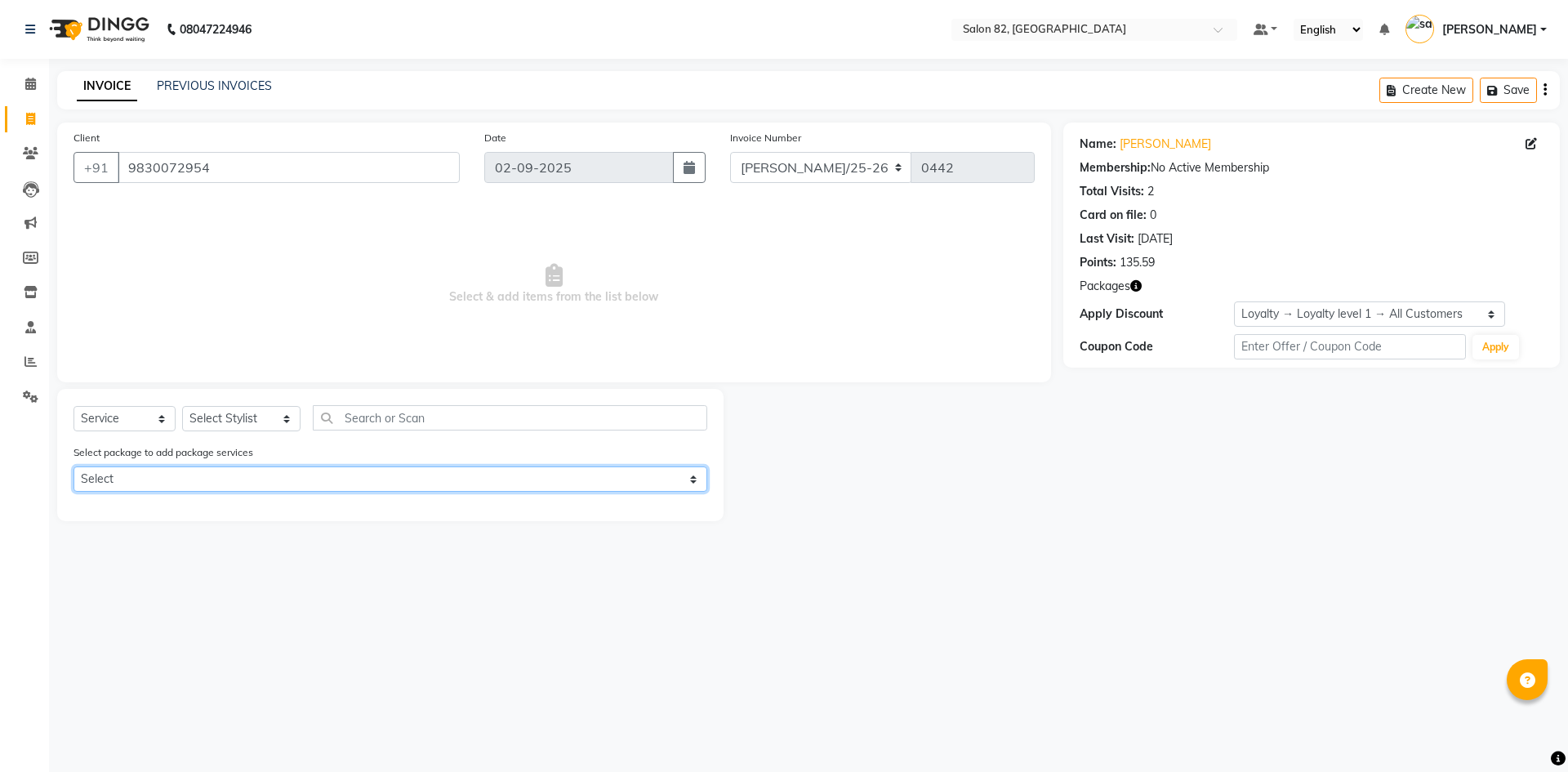
click at [162, 472] on select "Select OLAPLEX STANDALONE 5+1" at bounding box center [390, 479] width 633 height 25
select select "1: Object"
click at [74, 466] on select "Select OLAPLEX STANDALONE 5+1" at bounding box center [390, 479] width 633 height 25
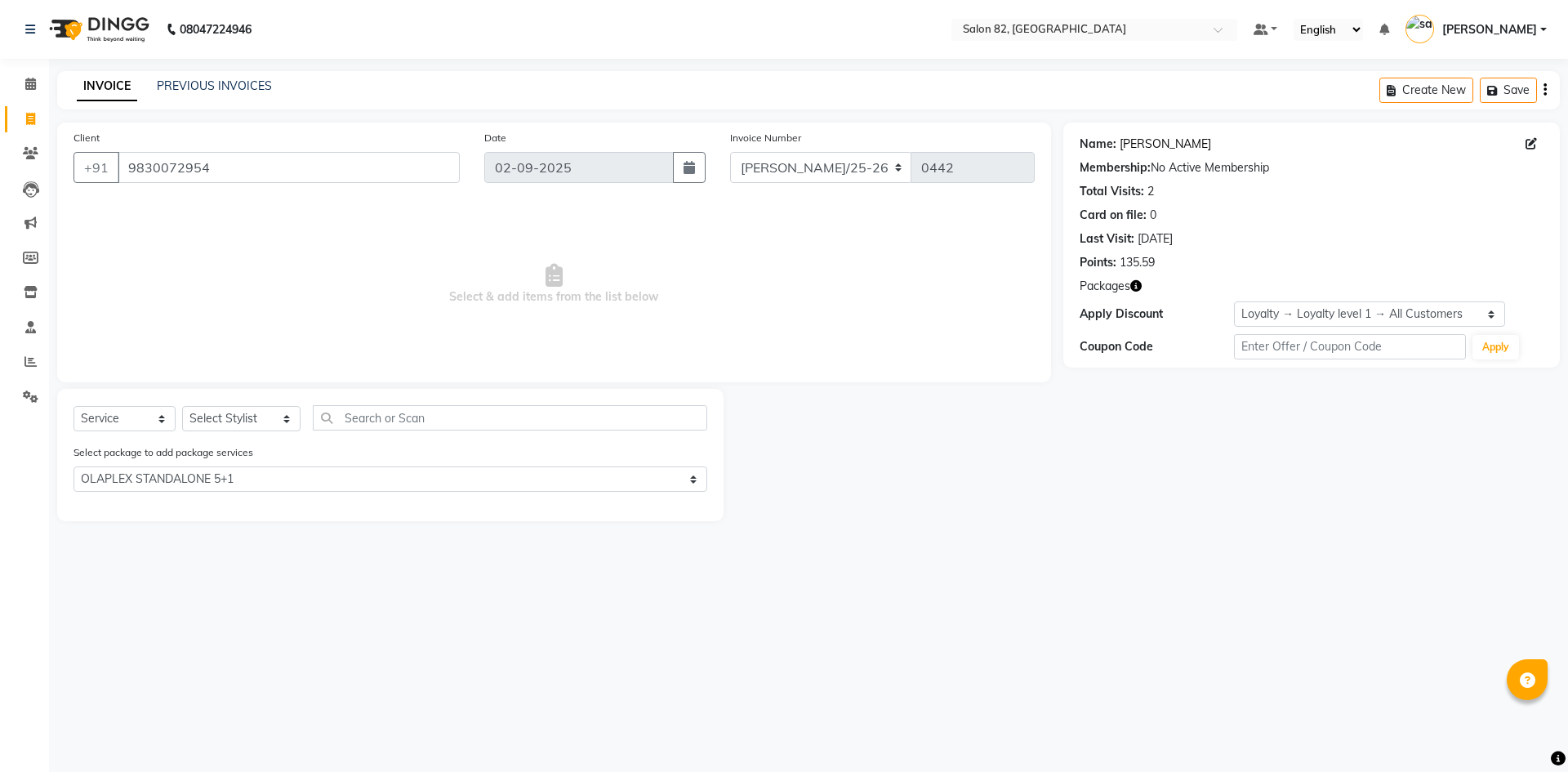
click at [1141, 142] on link "[PERSON_NAME]" at bounding box center [1165, 144] width 91 height 18
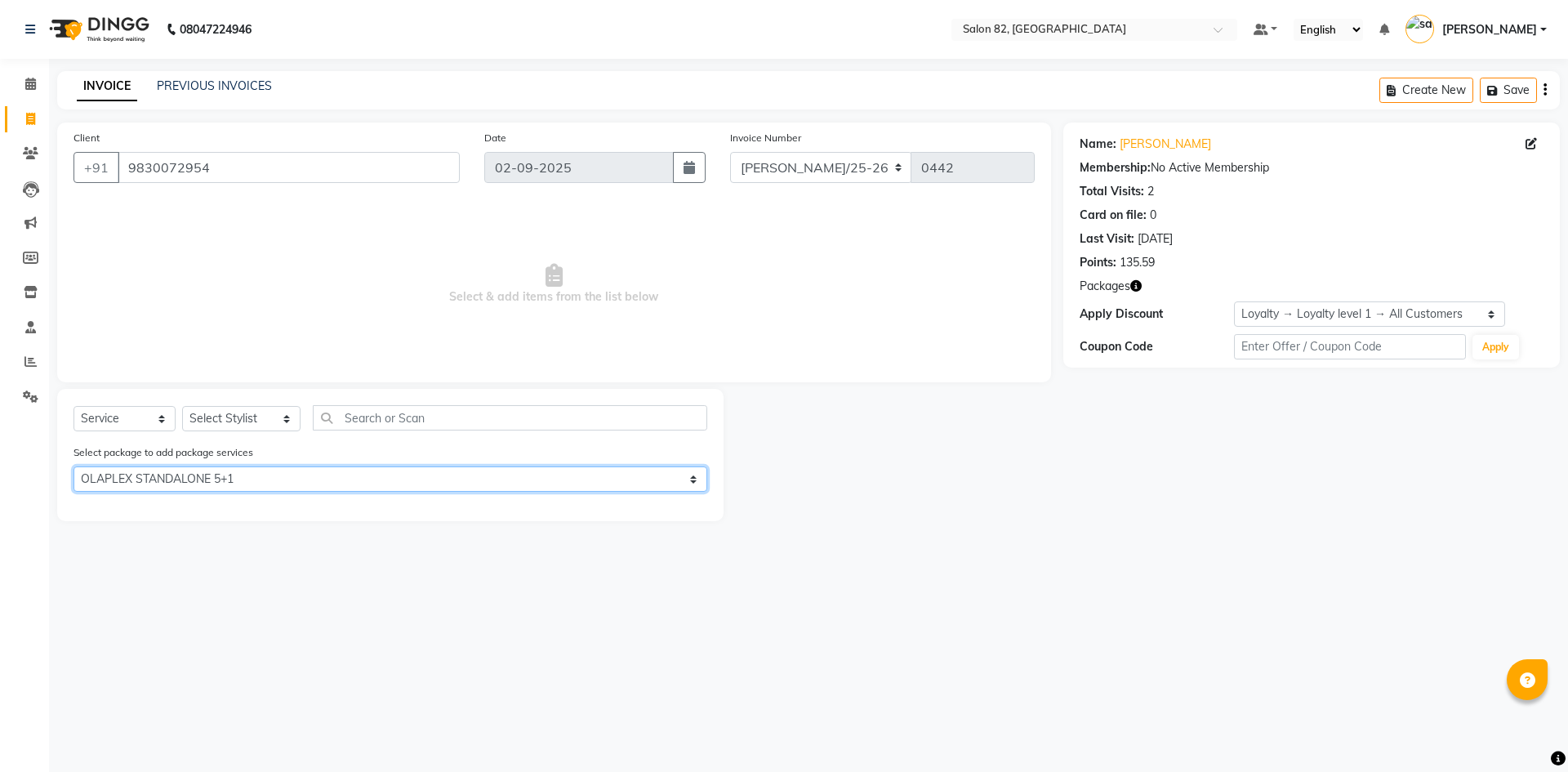
click at [266, 474] on select "Select OLAPLEX STANDALONE 5+1" at bounding box center [390, 479] width 633 height 25
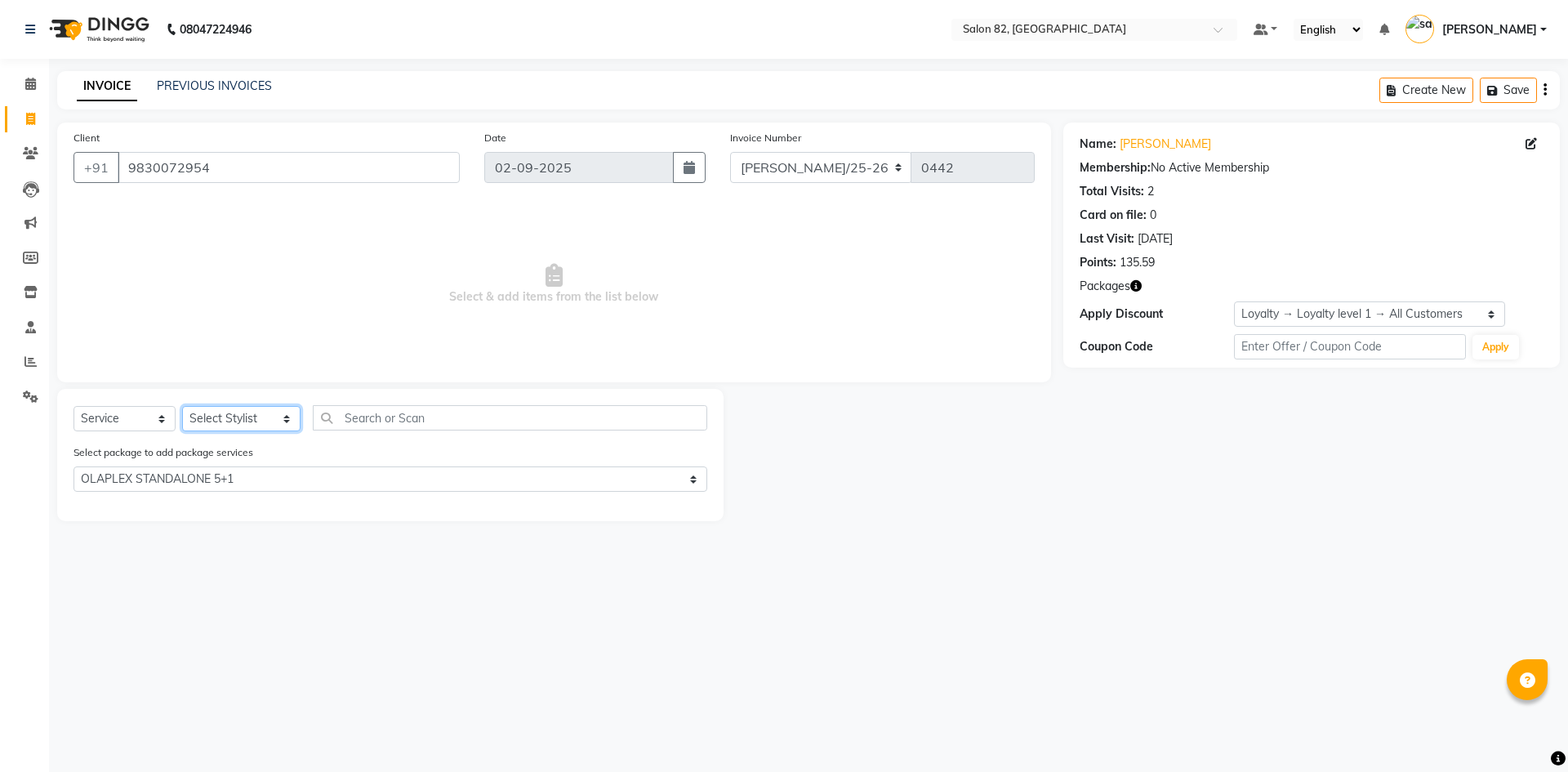
click at [258, 420] on select "Select Stylist [PERSON_NAME] Altmas [PERSON_NAME] BHARAT [PERSON_NAME] [PERSON_…" at bounding box center [241, 419] width 119 height 25
select select "61676"
click at [182, 406] on select "Select Stylist [PERSON_NAME] Altmas [PERSON_NAME] BHARAT [PERSON_NAME] [PERSON_…" at bounding box center [241, 419] width 119 height 25
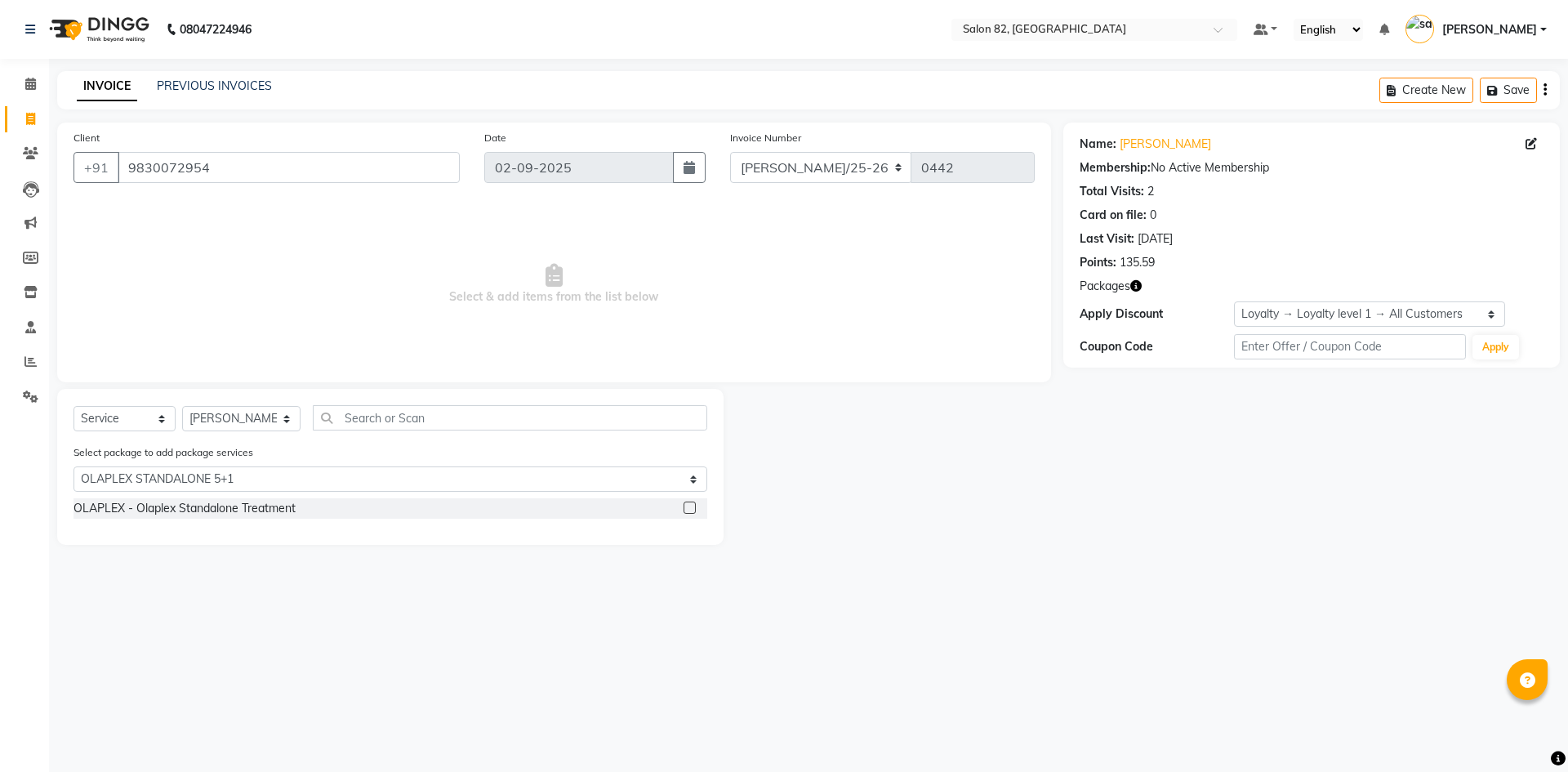
click at [689, 505] on label at bounding box center [689, 507] width 13 height 13
click at [689, 505] on input "checkbox" at bounding box center [688, 508] width 11 height 11
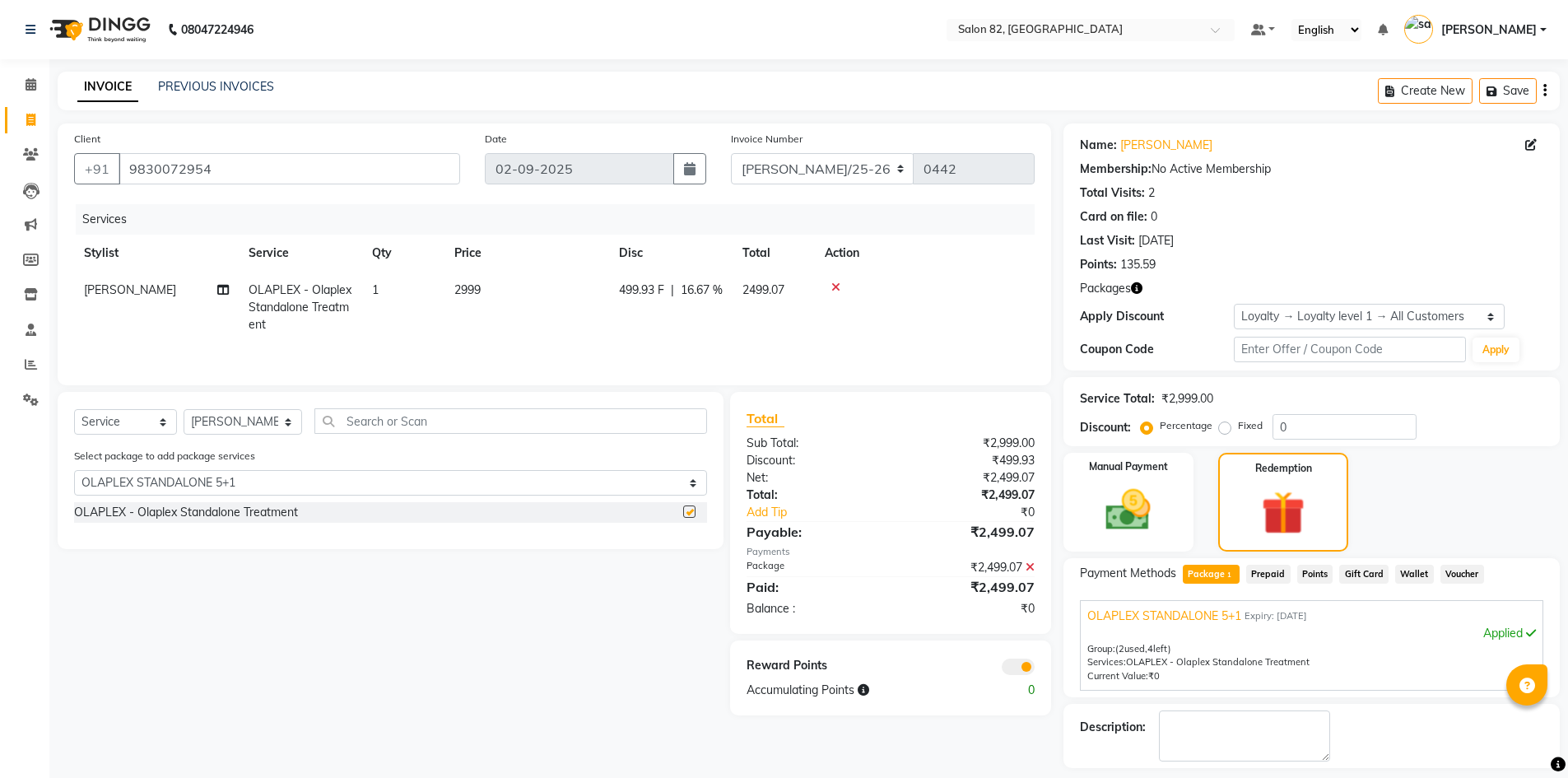
checkbox input "false"
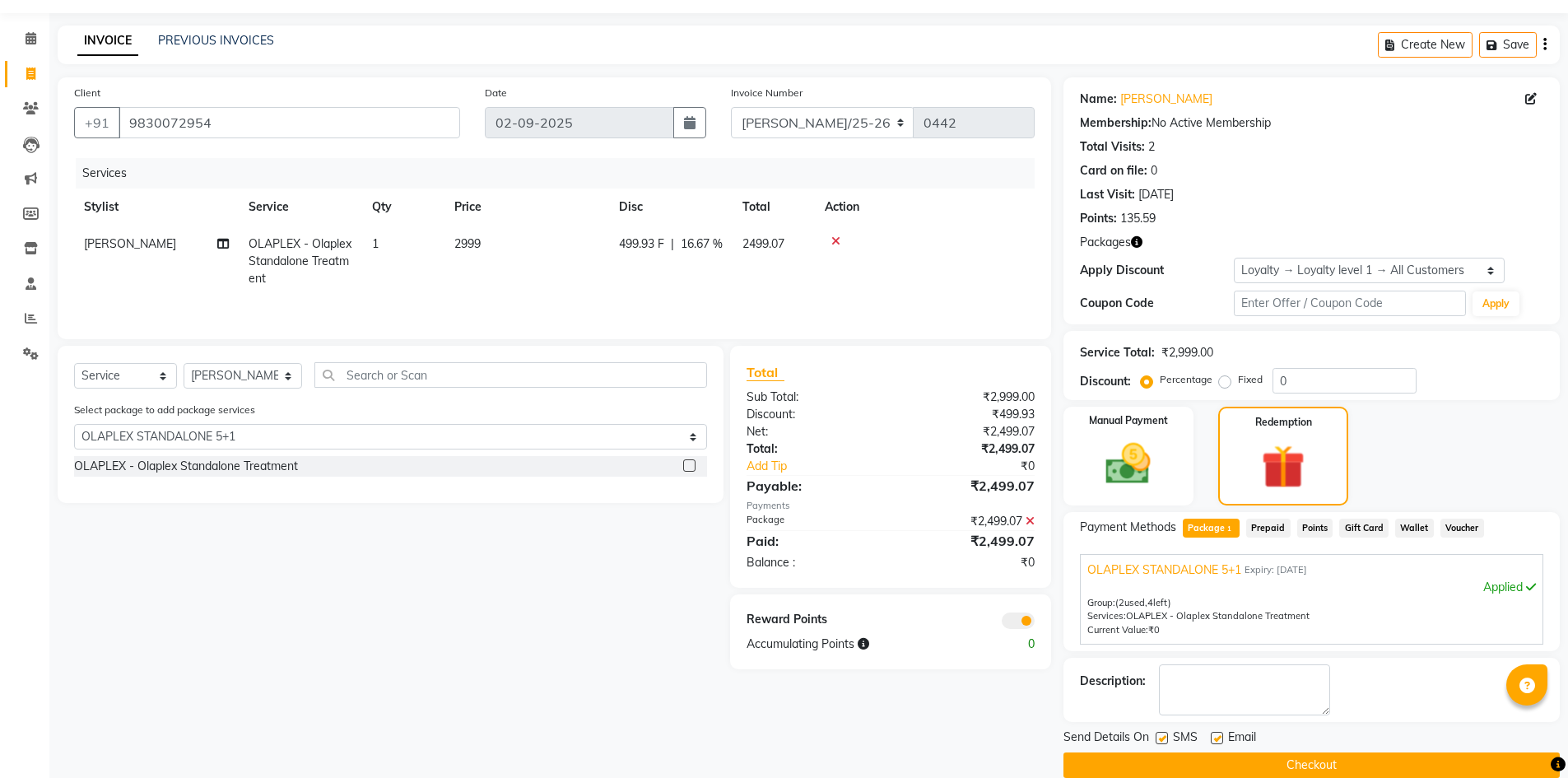
scroll to position [71, 0]
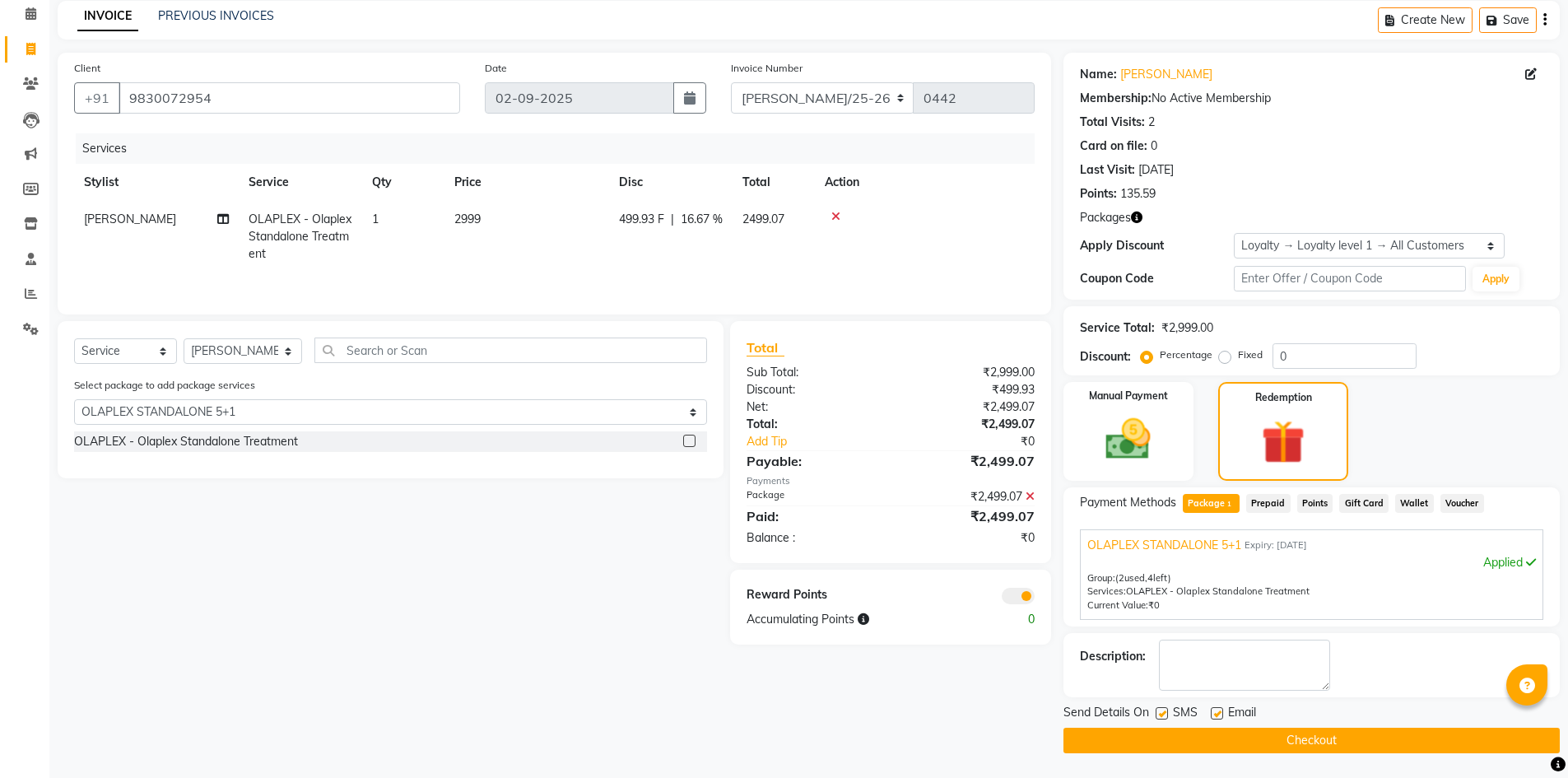
click at [837, 214] on icon at bounding box center [835, 216] width 9 height 12
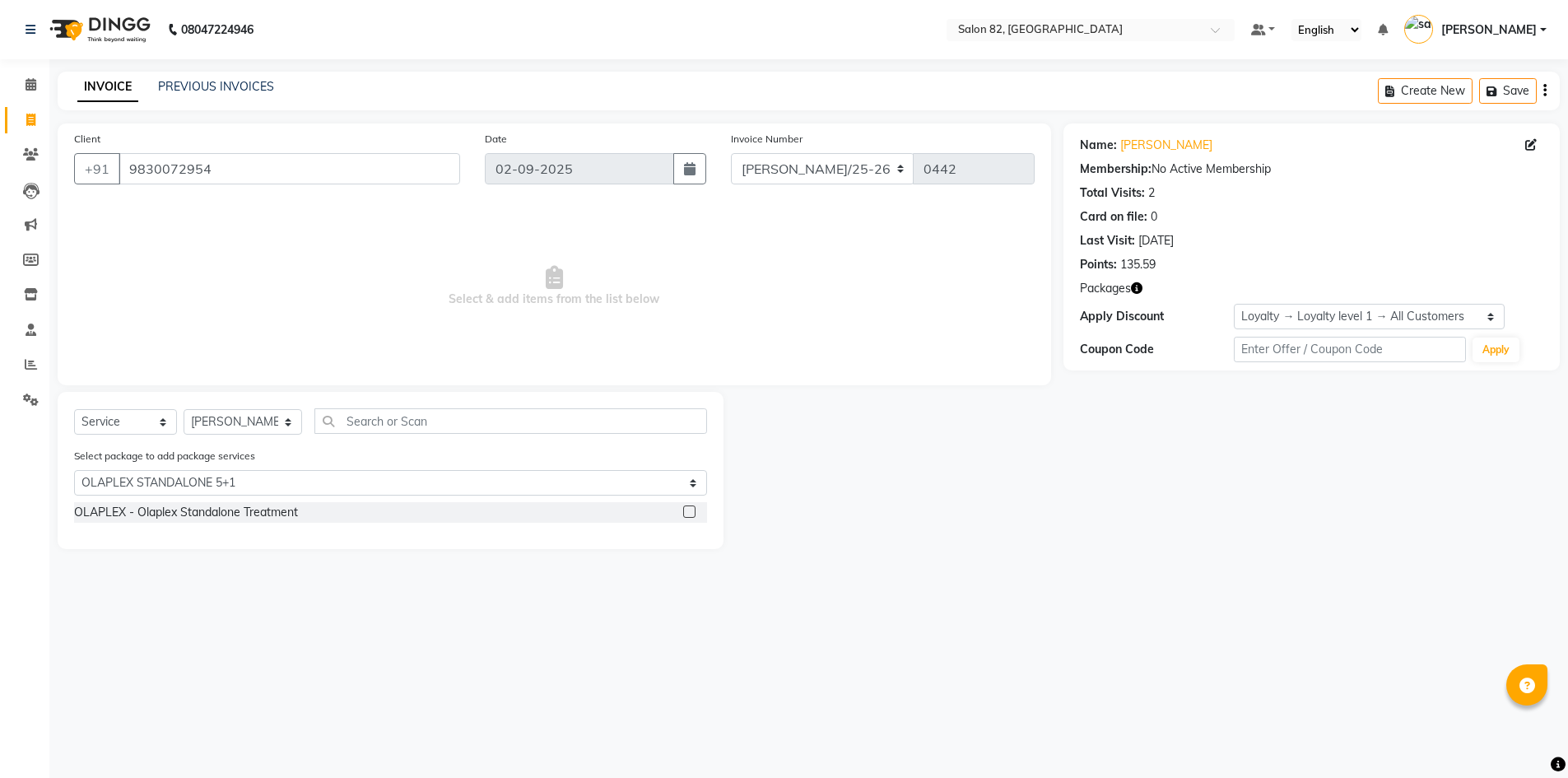
scroll to position [0, 0]
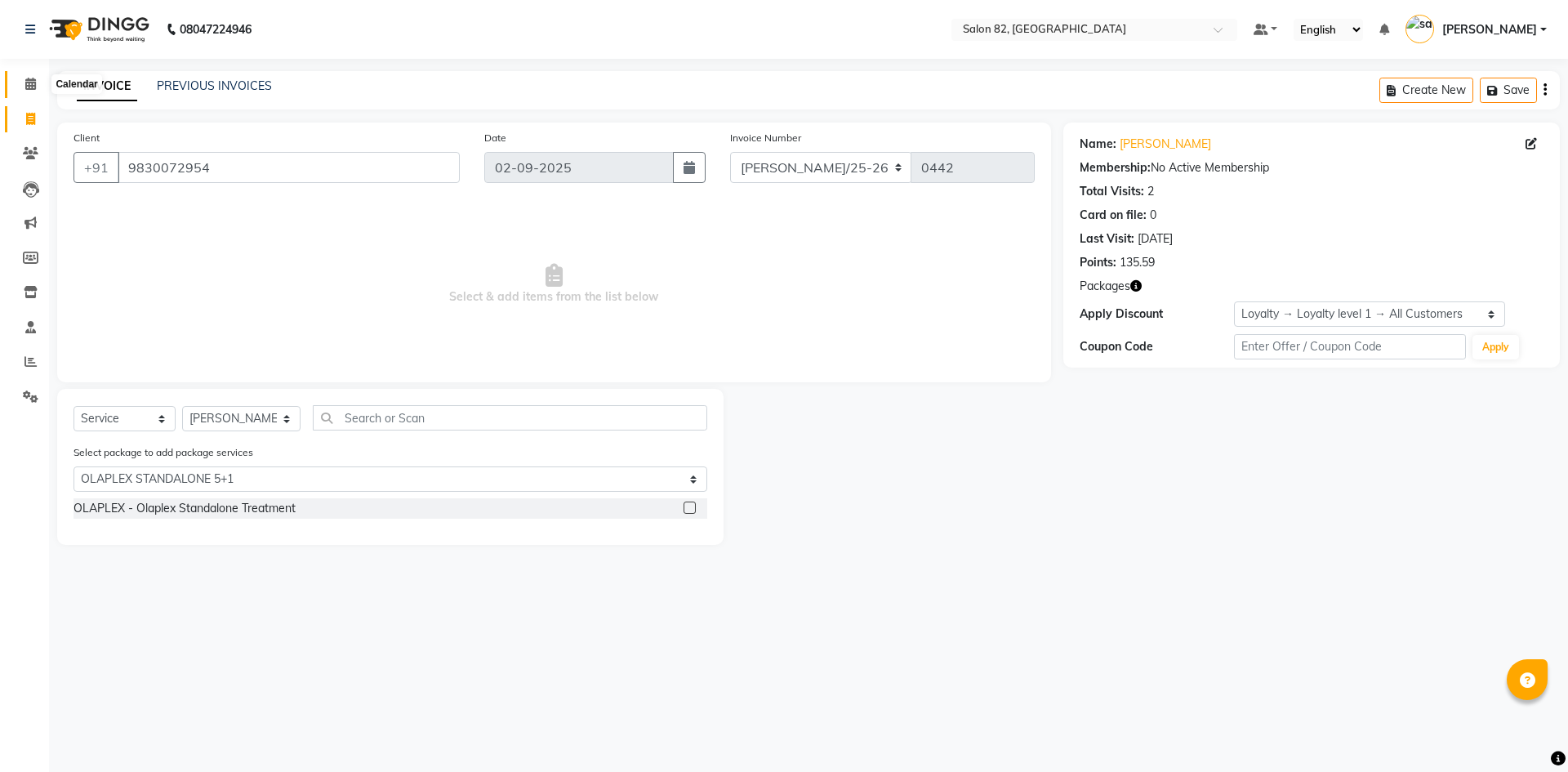
click at [39, 91] on span at bounding box center [31, 84] width 28 height 18
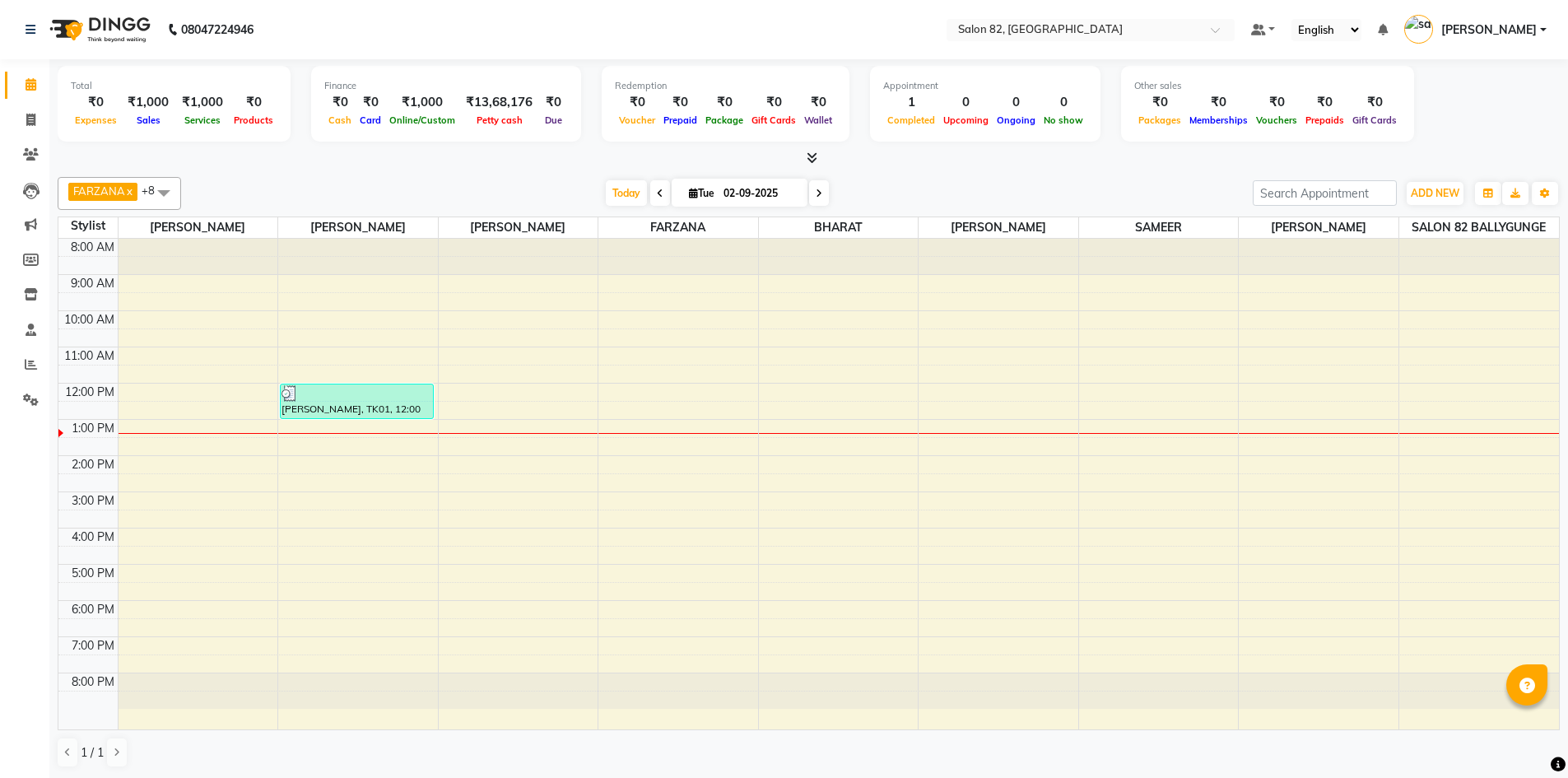
scroll to position [1, 0]
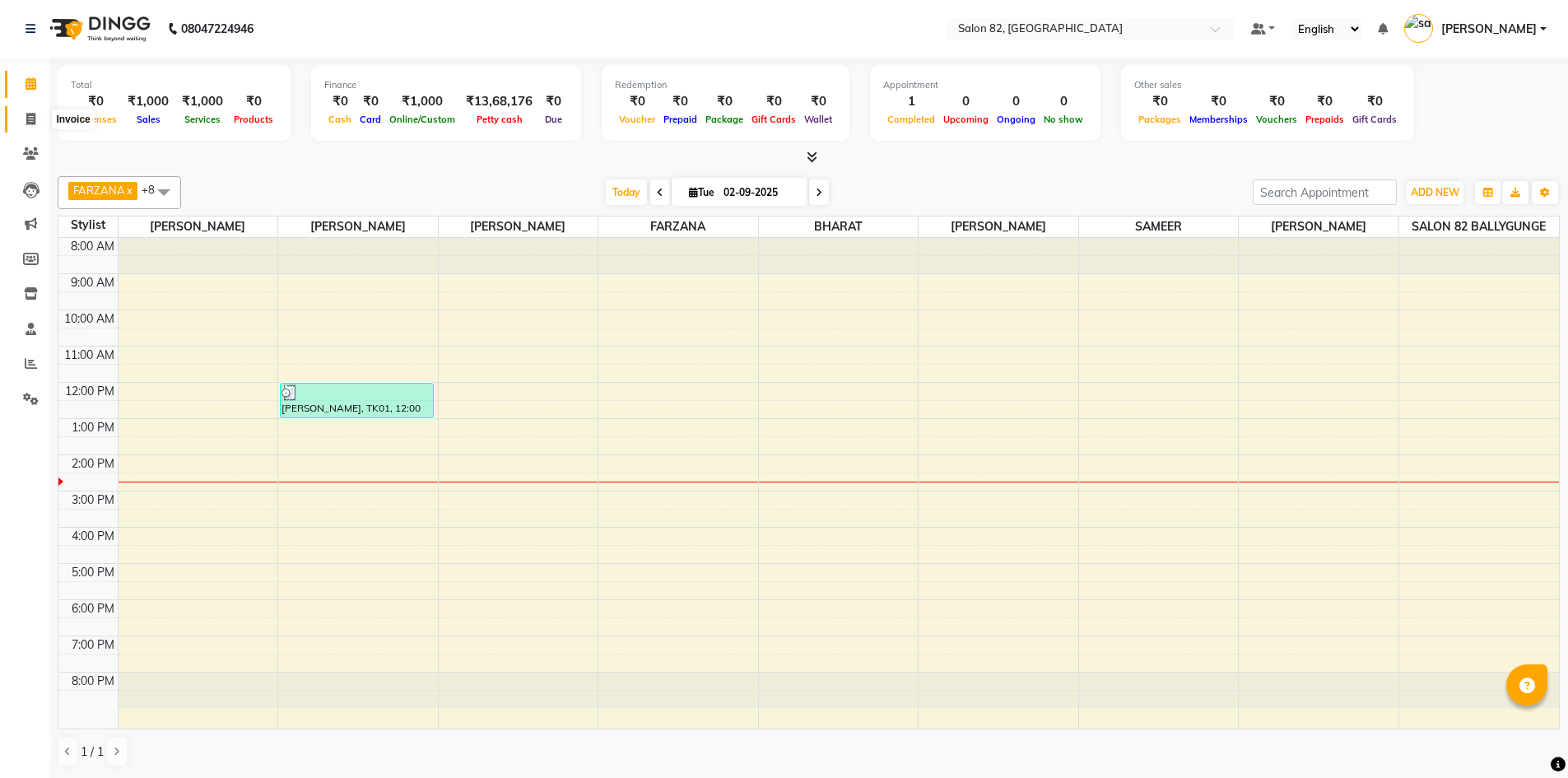
click at [29, 117] on icon at bounding box center [30, 119] width 9 height 13
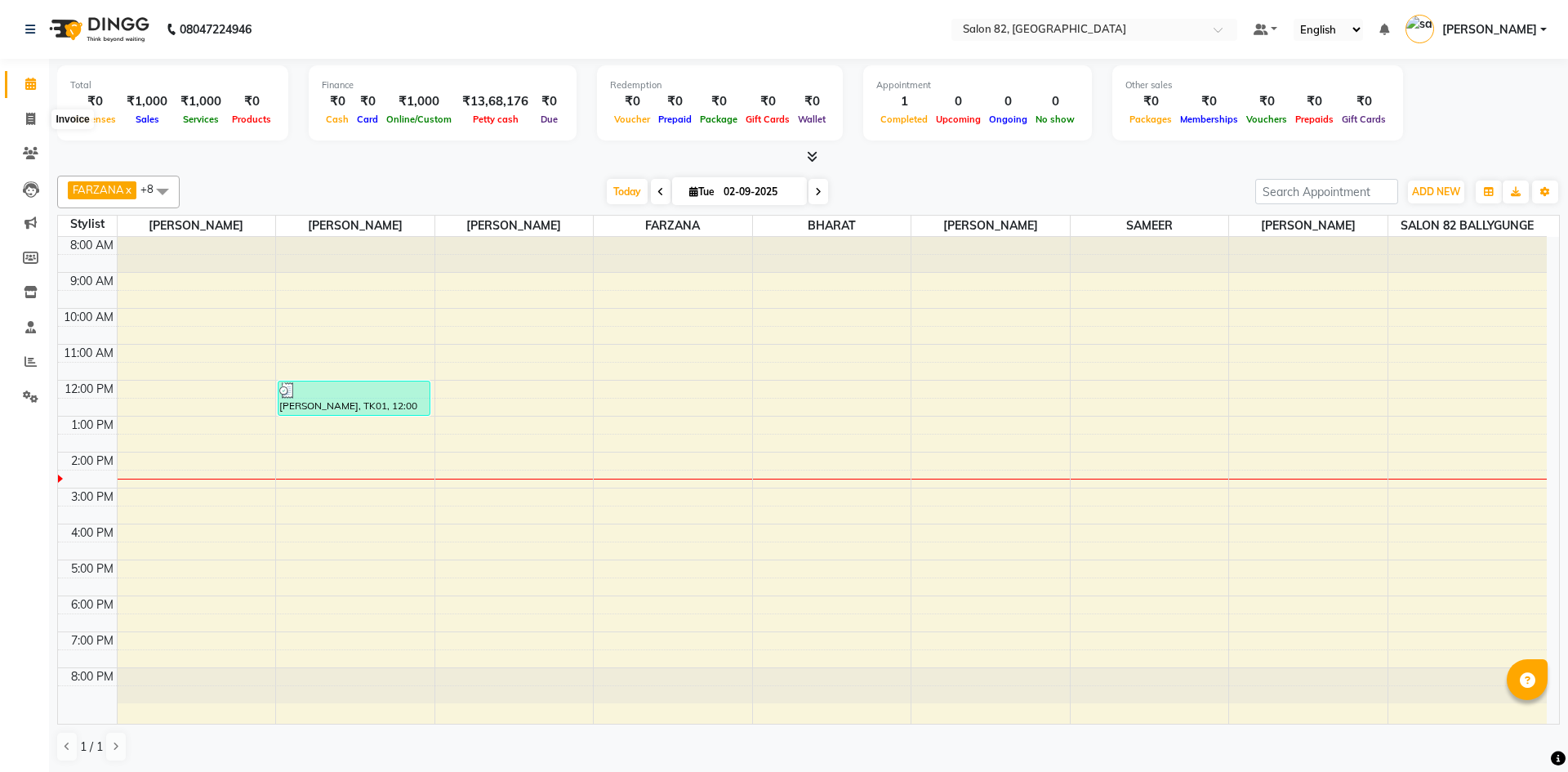
select select "service"
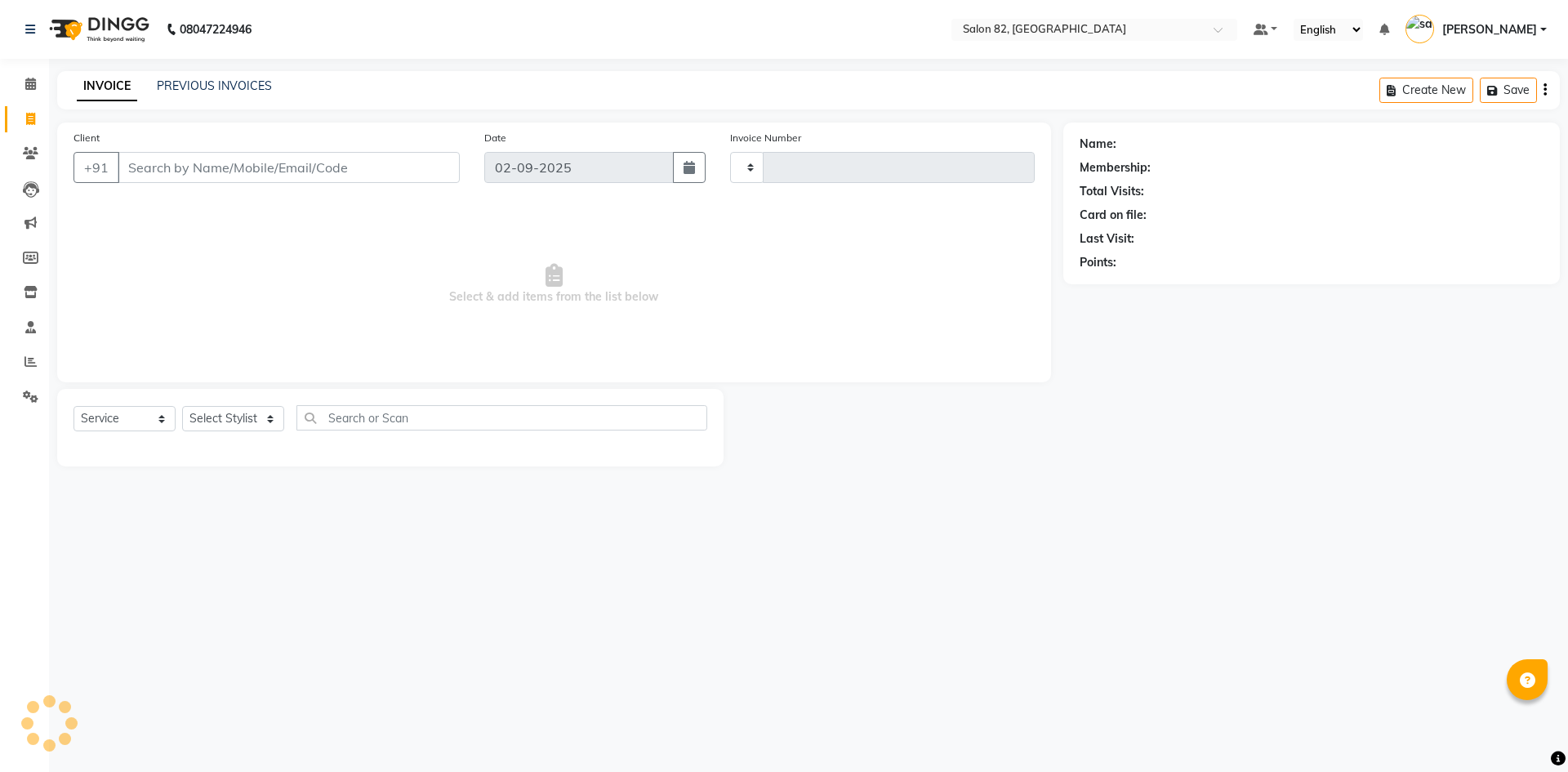
type input "0442"
select select "8702"
click at [220, 154] on input "Client" at bounding box center [289, 167] width 343 height 31
type input "y"
click at [27, 75] on span at bounding box center [31, 84] width 28 height 18
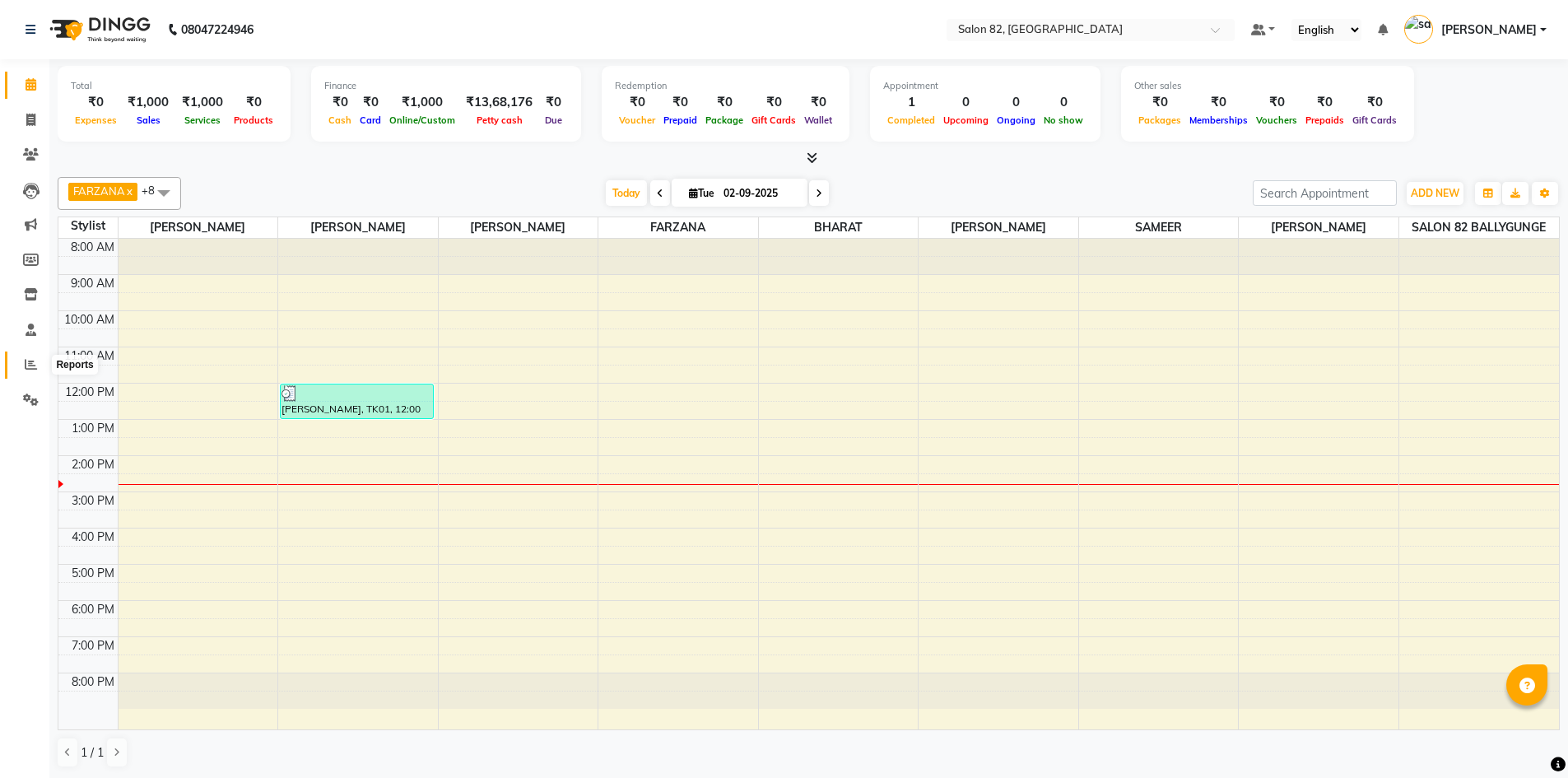
click at [29, 368] on icon at bounding box center [30, 364] width 13 height 13
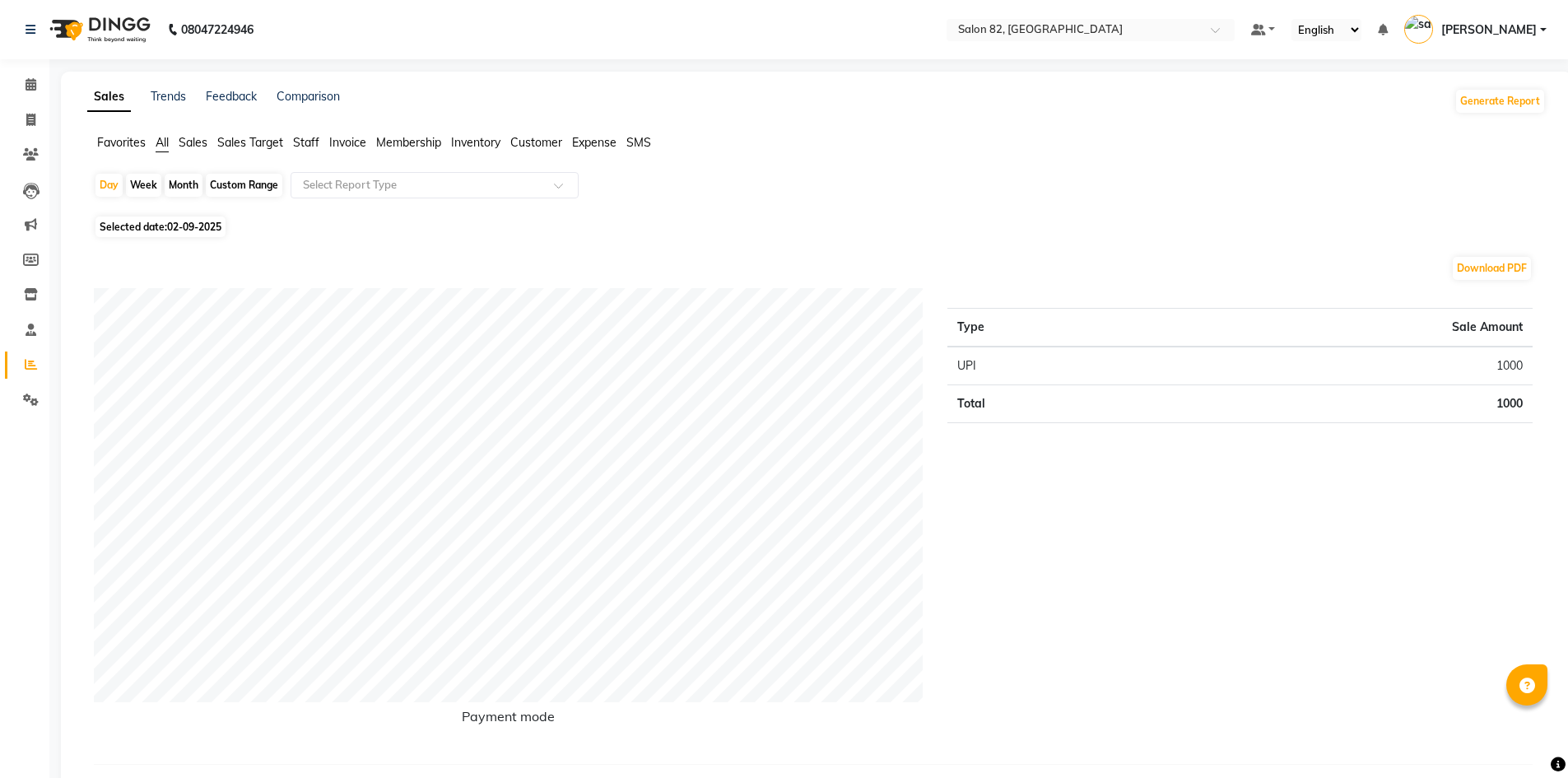
click at [301, 139] on span "Staff" at bounding box center [306, 142] width 26 height 15
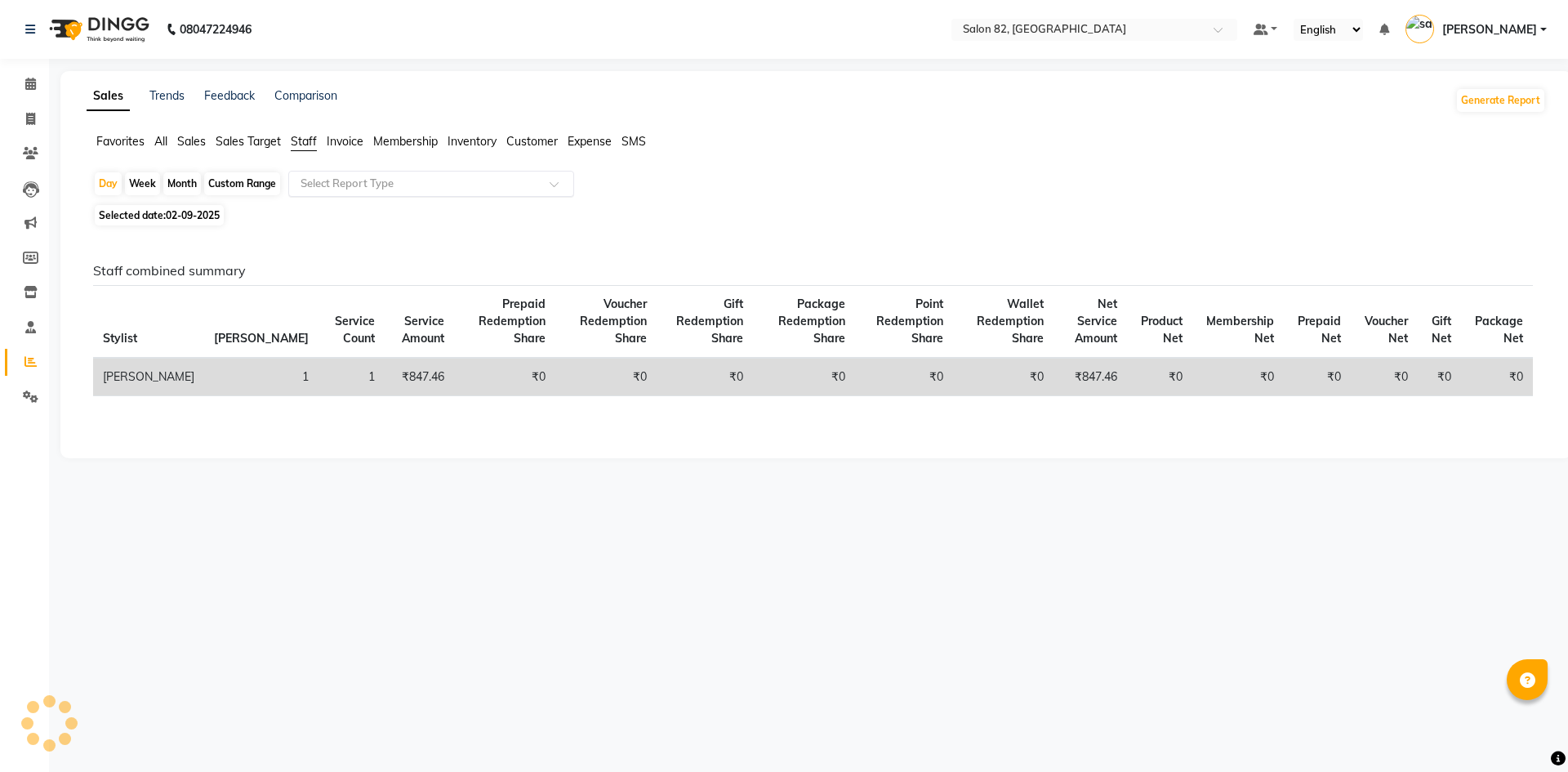
click at [349, 192] on div "Select Report Type" at bounding box center [431, 183] width 286 height 26
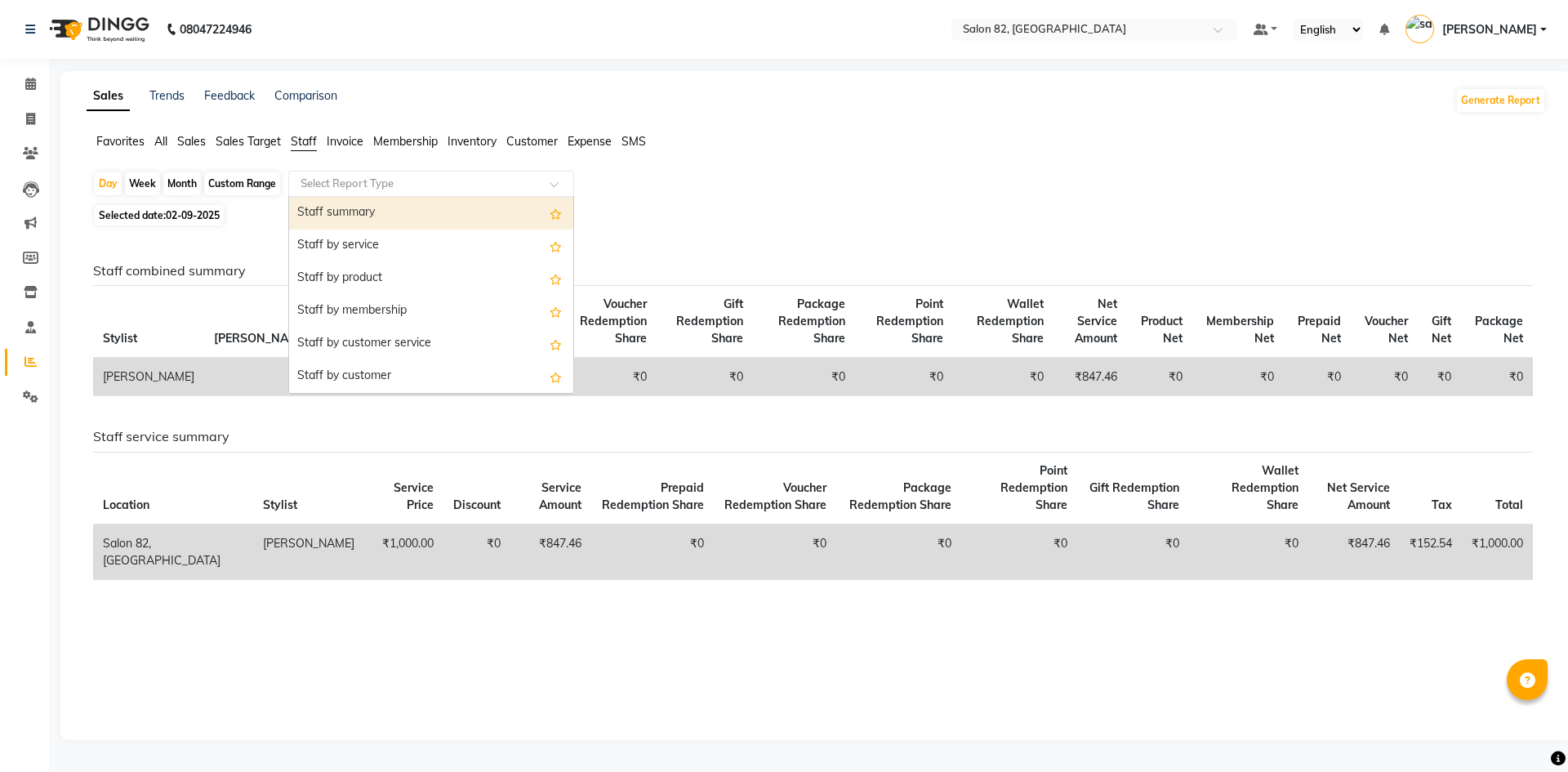
click at [323, 211] on div "Staff summary" at bounding box center [431, 213] width 284 height 33
select select "full_report"
select select "csv"
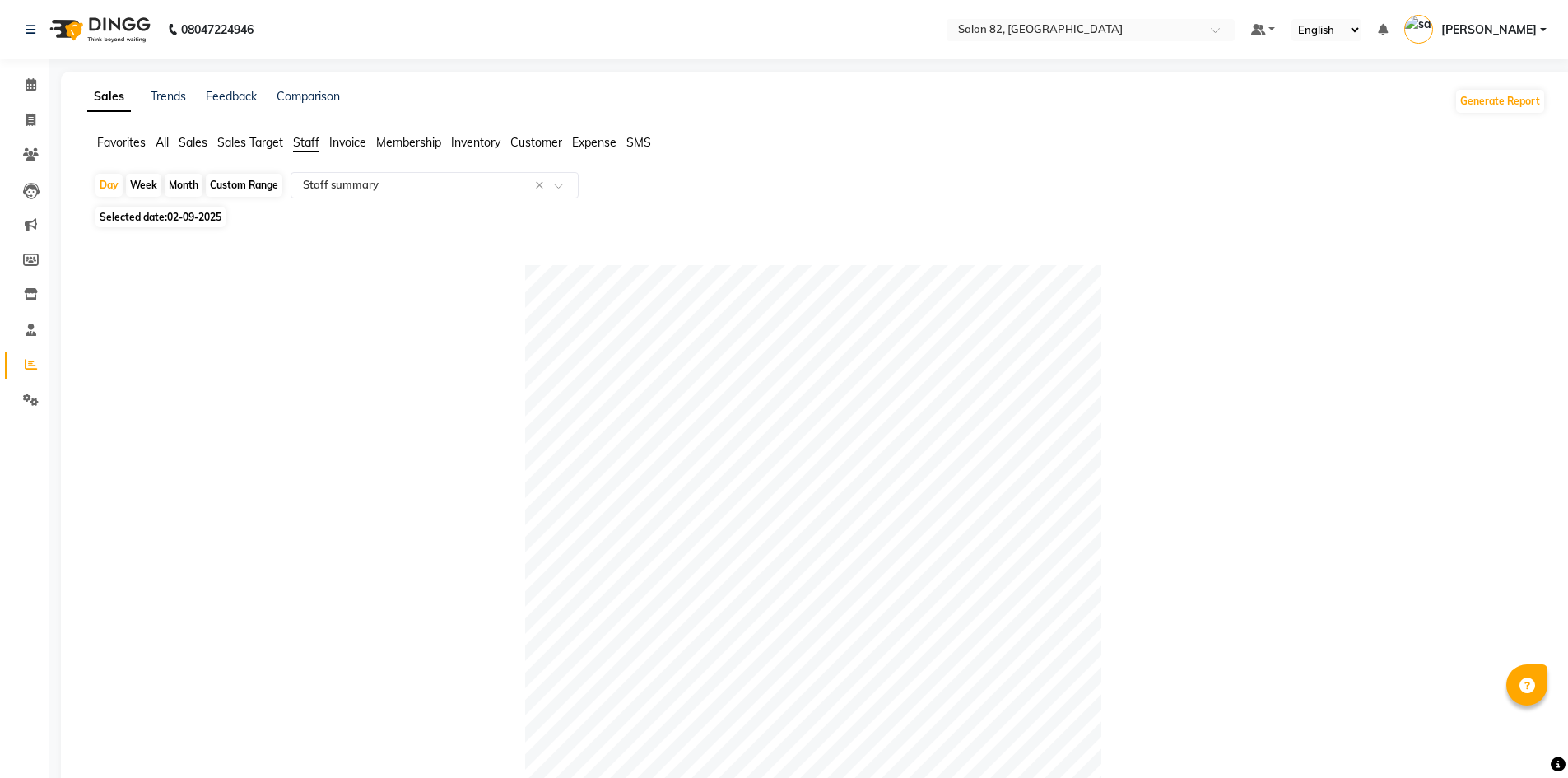
click at [182, 187] on div "Month" at bounding box center [183, 184] width 38 height 23
select select "9"
select select "2025"
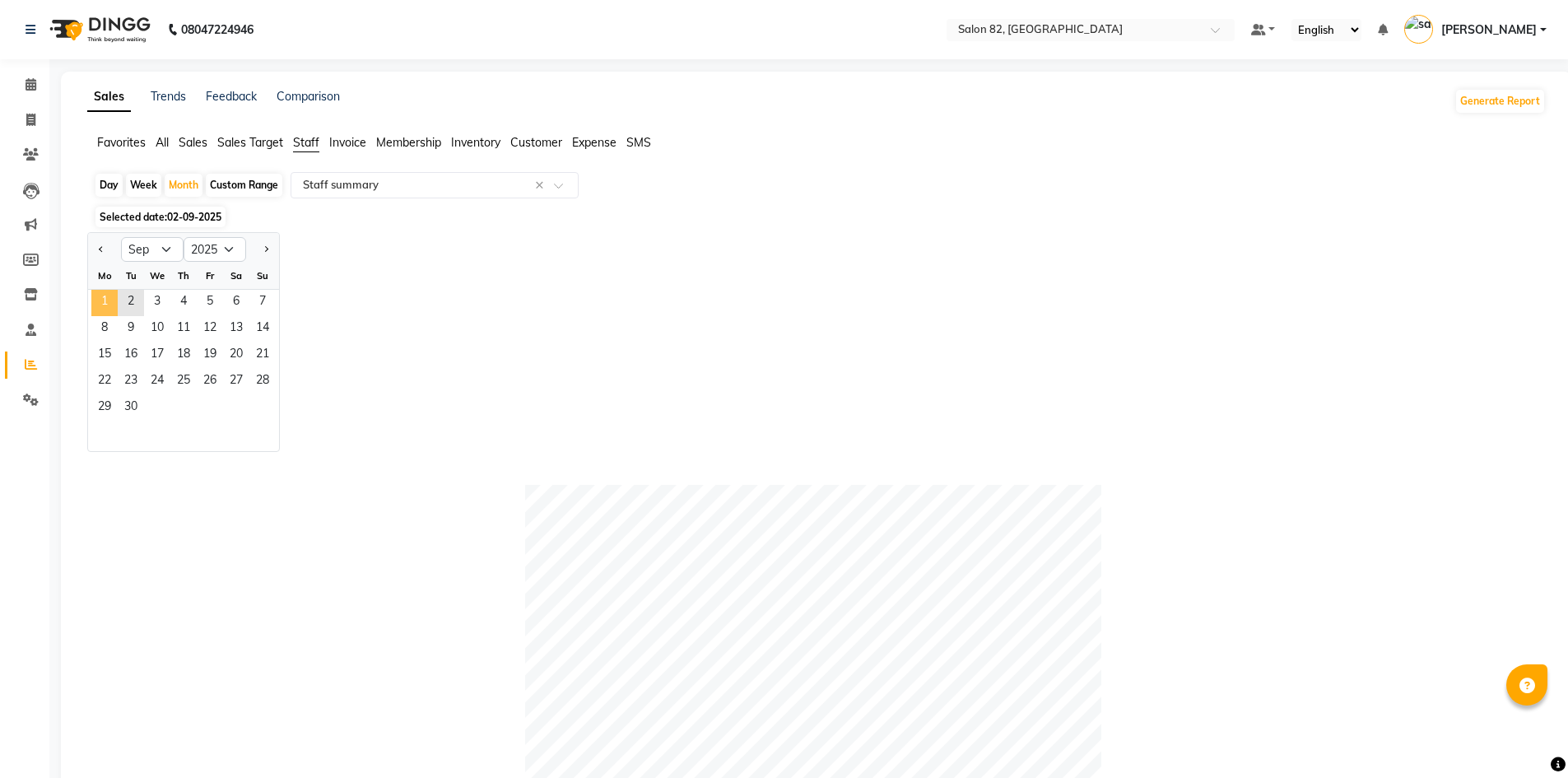
click at [109, 306] on span "1" at bounding box center [104, 302] width 26 height 26
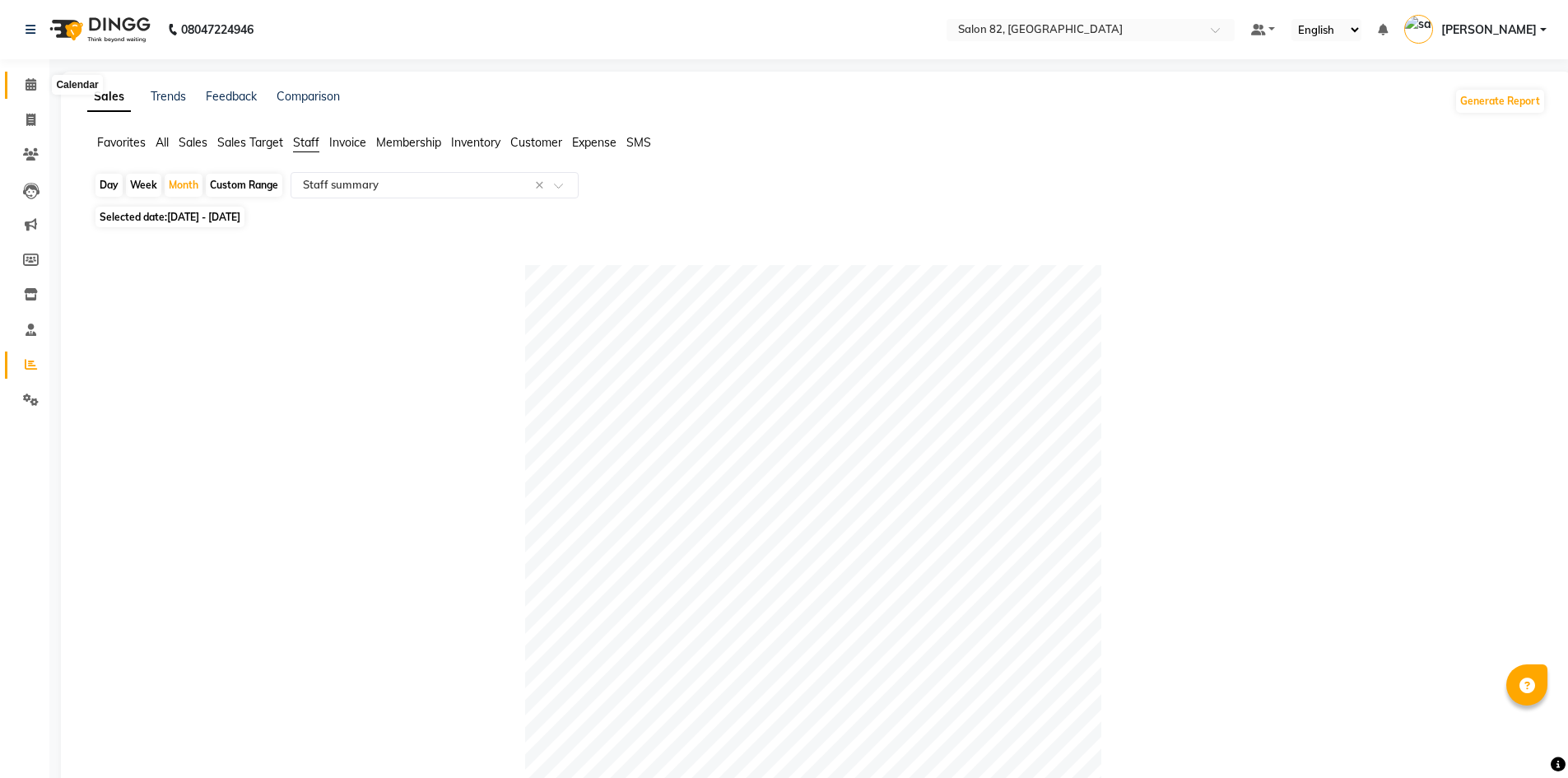
click at [31, 81] on icon at bounding box center [30, 84] width 11 height 13
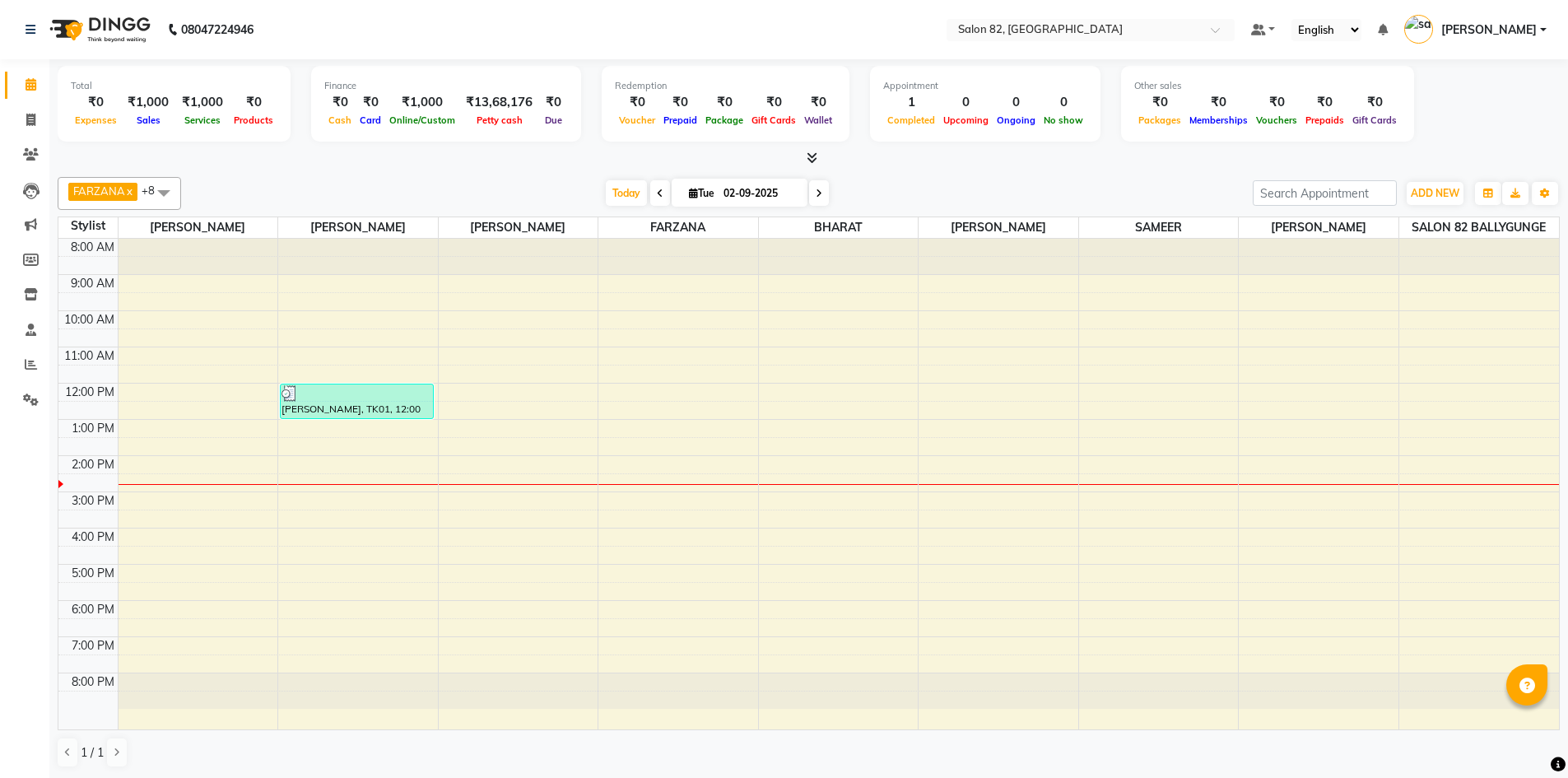
drag, startPoint x: 160, startPoint y: 199, endPoint x: 892, endPoint y: 184, distance: 732.2
click at [892, 184] on div "[DATE] [DATE]" at bounding box center [717, 193] width 1055 height 24
click at [35, 115] on icon at bounding box center [30, 120] width 9 height 13
select select "service"
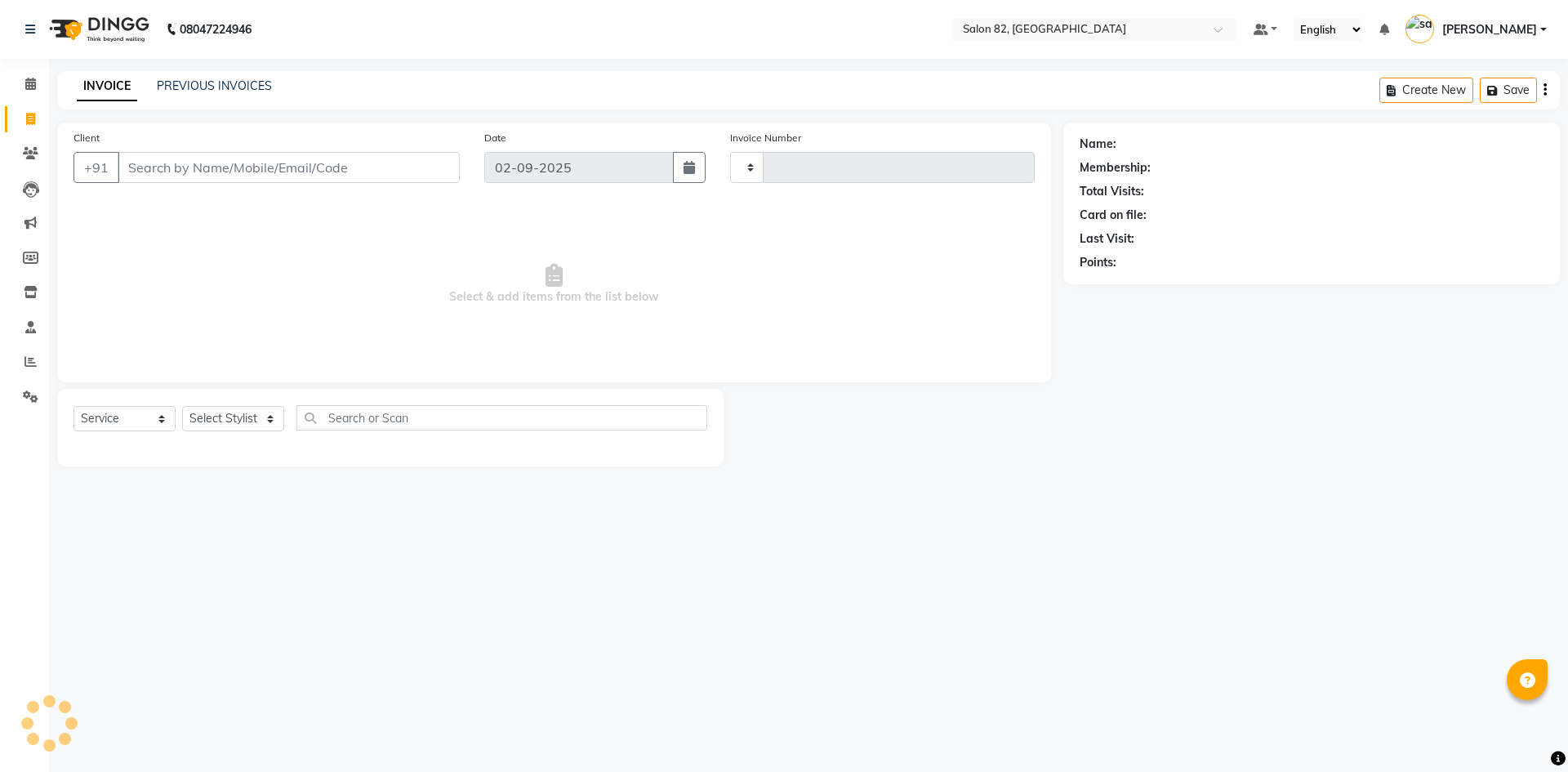
type input "0442"
select select "8702"
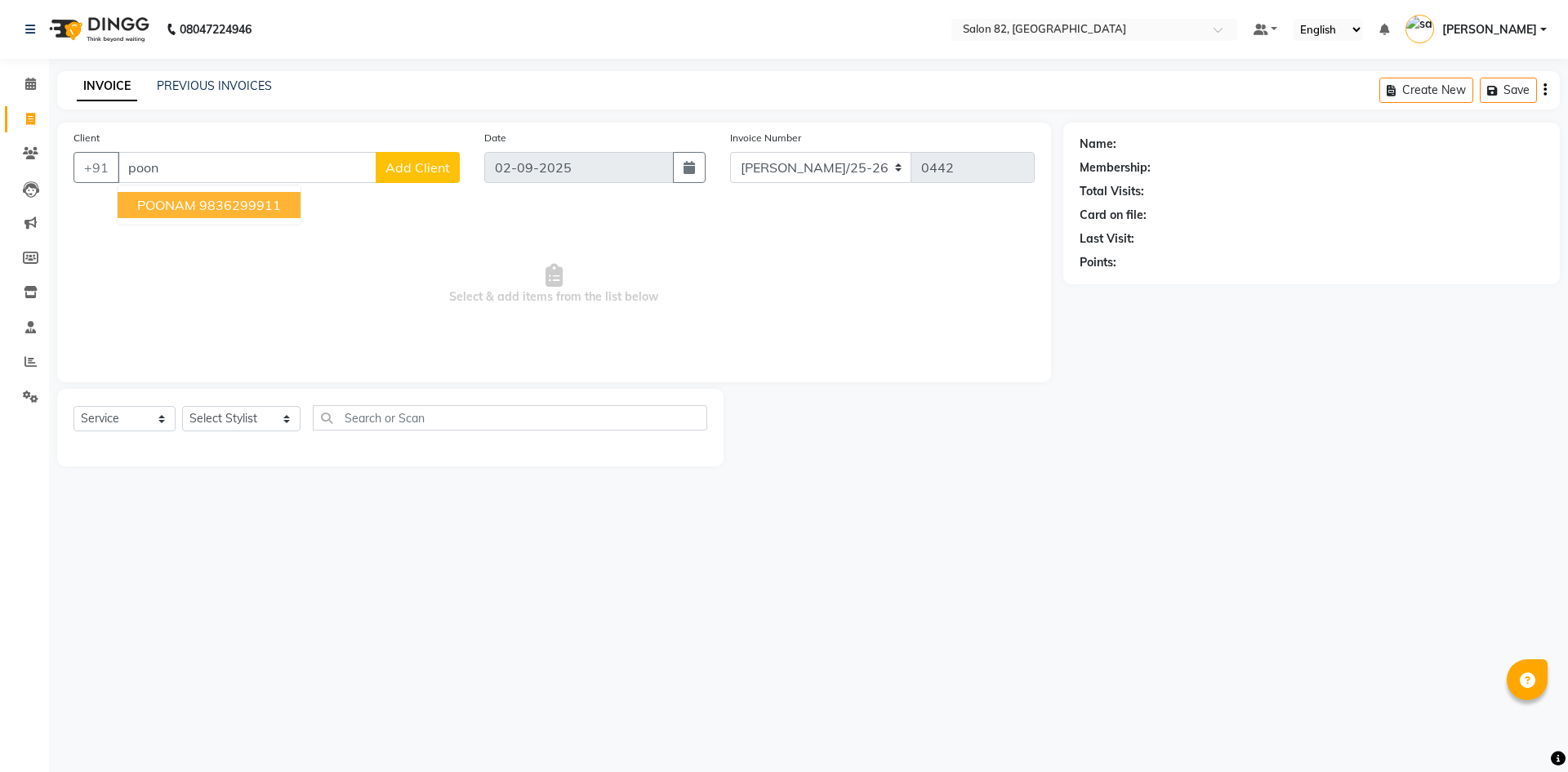
click at [258, 199] on ngb-highlight "9836299911" at bounding box center [240, 206] width 82 height 17
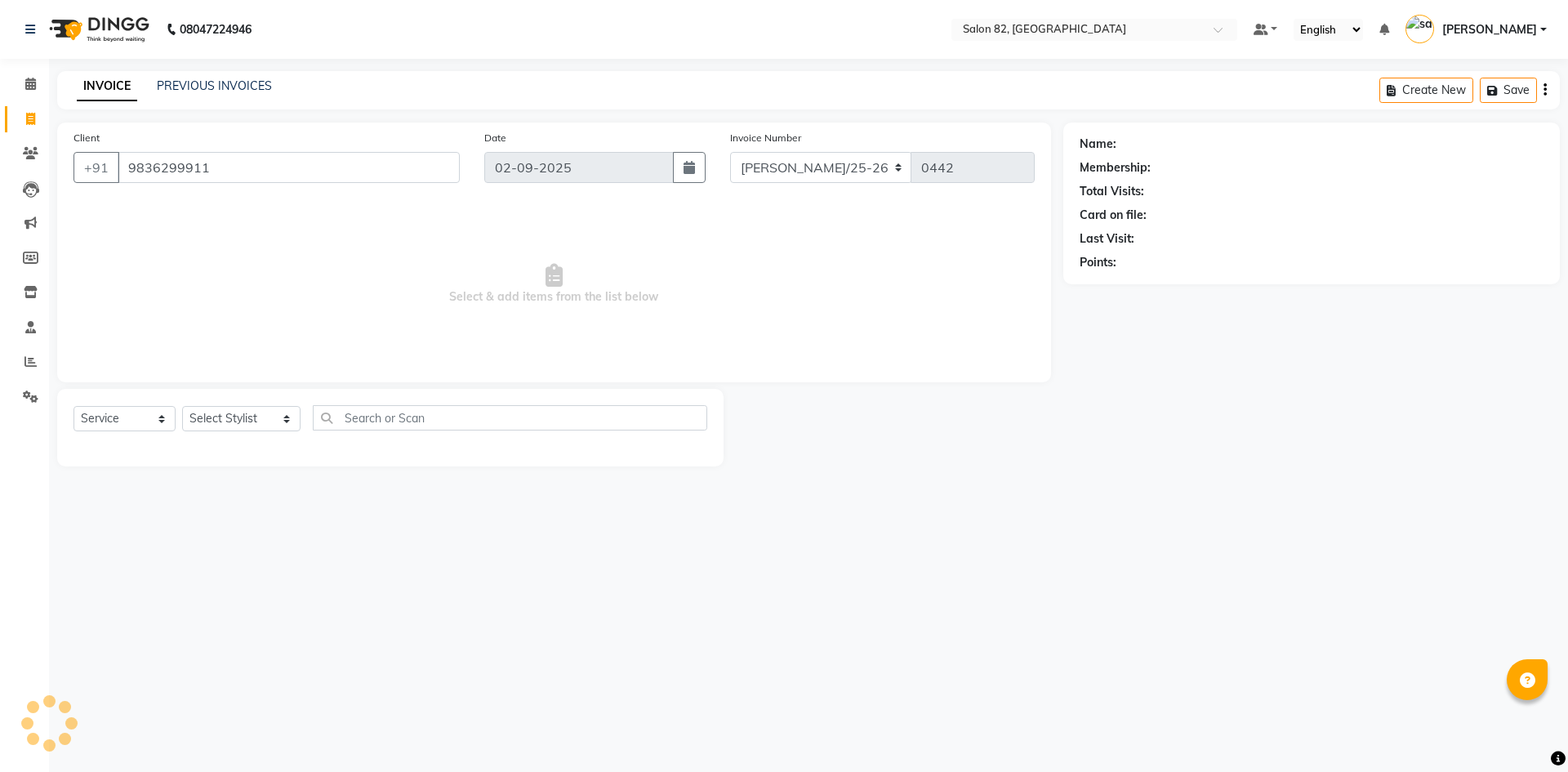
type input "9836299911"
select select "2: Object"
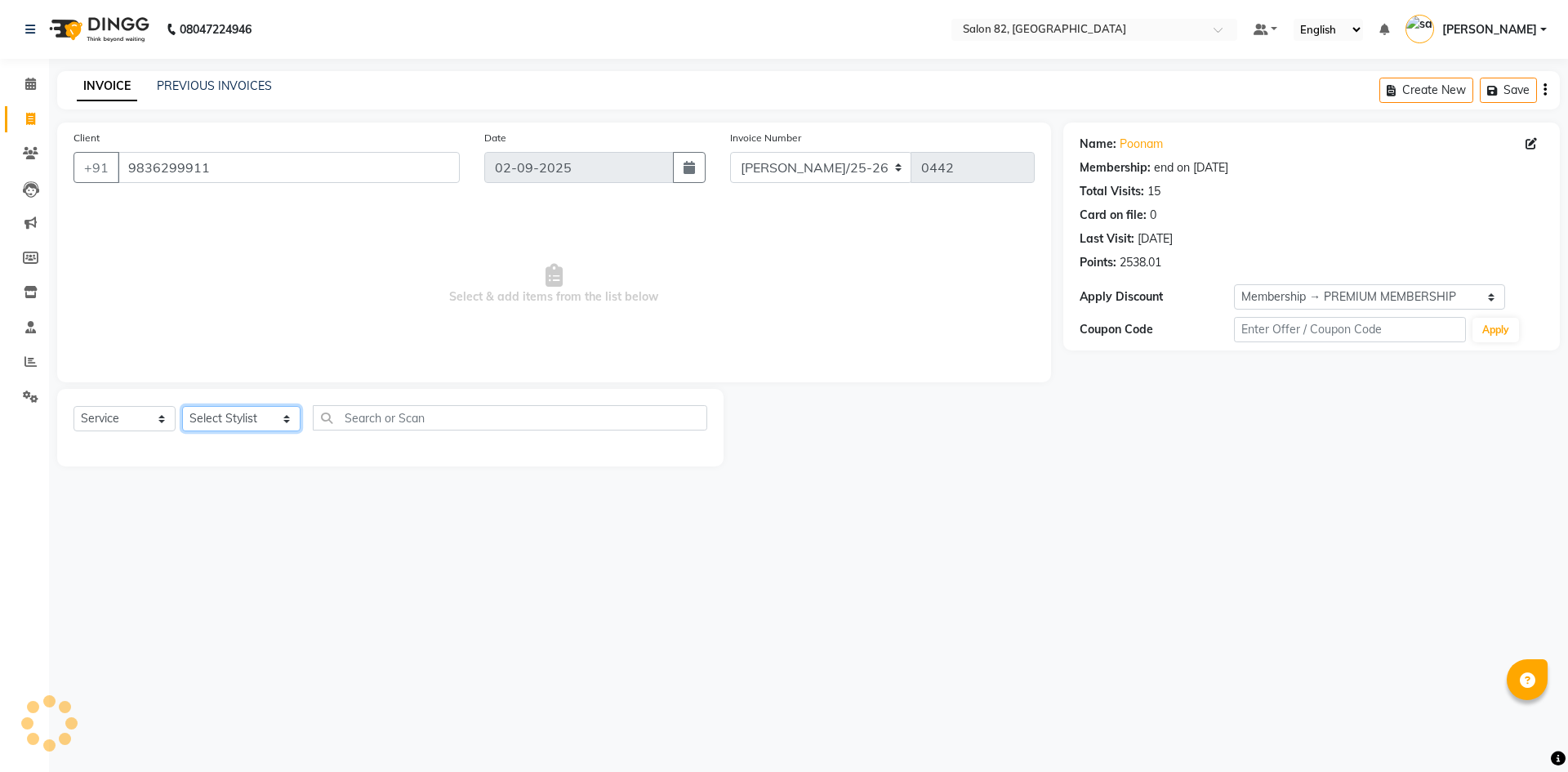
click at [261, 418] on select "Select Stylist [PERSON_NAME] Altmas [PERSON_NAME] BHARAT [PERSON_NAME] [PERSON_…" at bounding box center [241, 419] width 119 height 25
select select "59302"
click at [182, 406] on select "Select Stylist [PERSON_NAME] Altmas [PERSON_NAME] BHARAT [PERSON_NAME] [PERSON_…" at bounding box center [241, 419] width 119 height 25
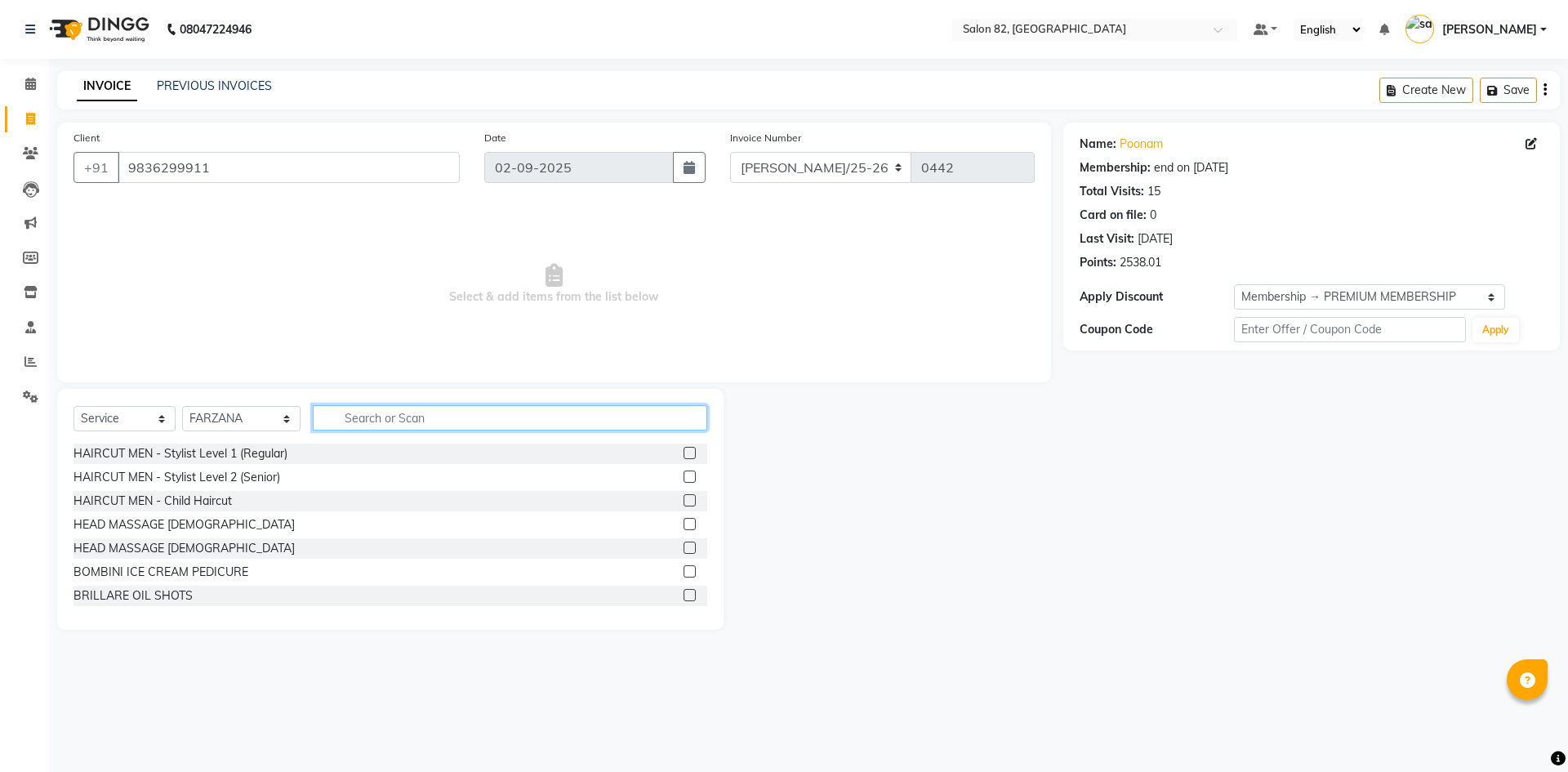
click at [328, 417] on input "text" at bounding box center [510, 418] width 394 height 25
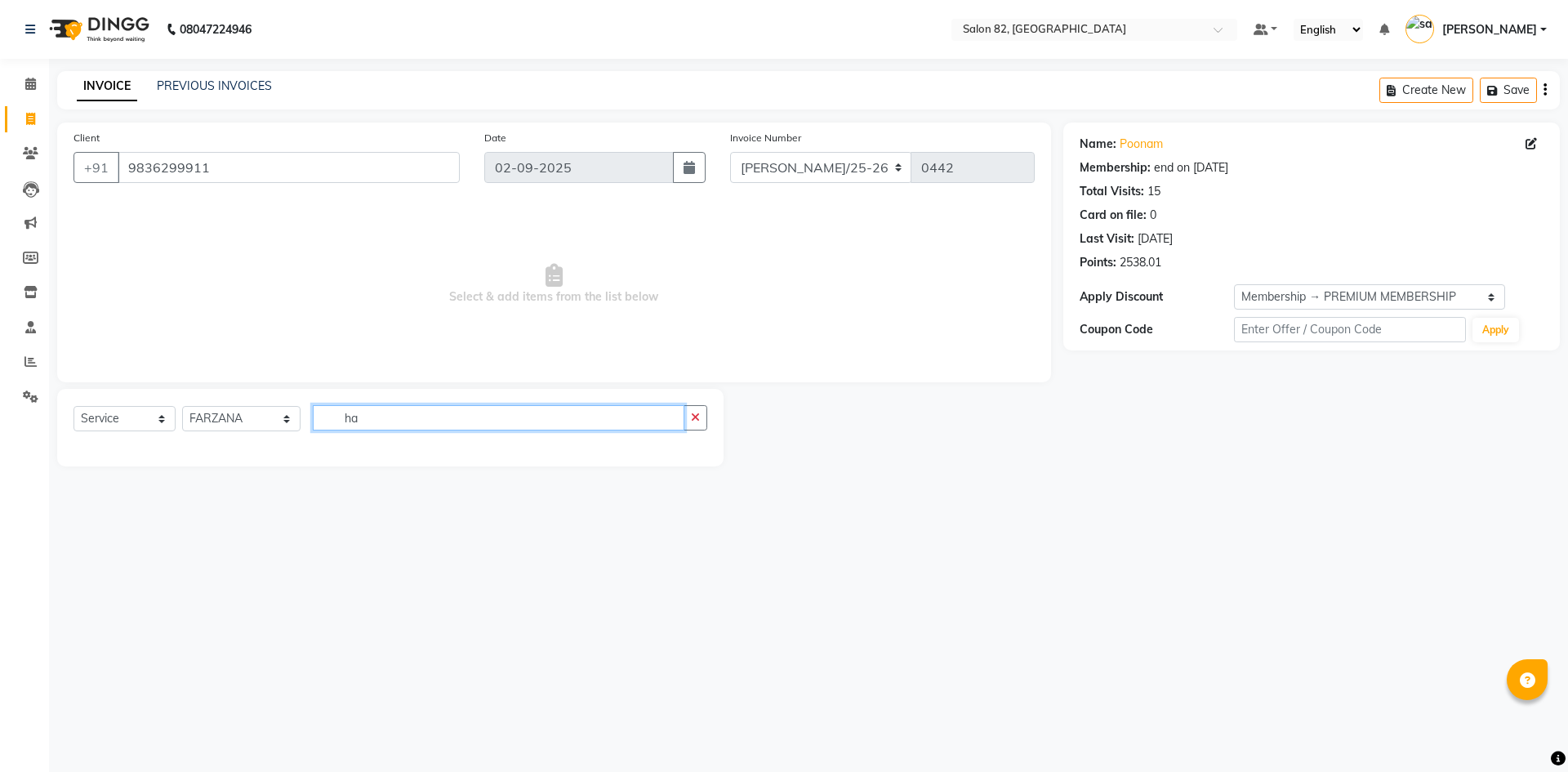
type input "h"
type input "HYA"
click at [691, 451] on label at bounding box center [689, 453] width 13 height 13
click at [691, 451] on input "checkbox" at bounding box center [688, 454] width 11 height 11
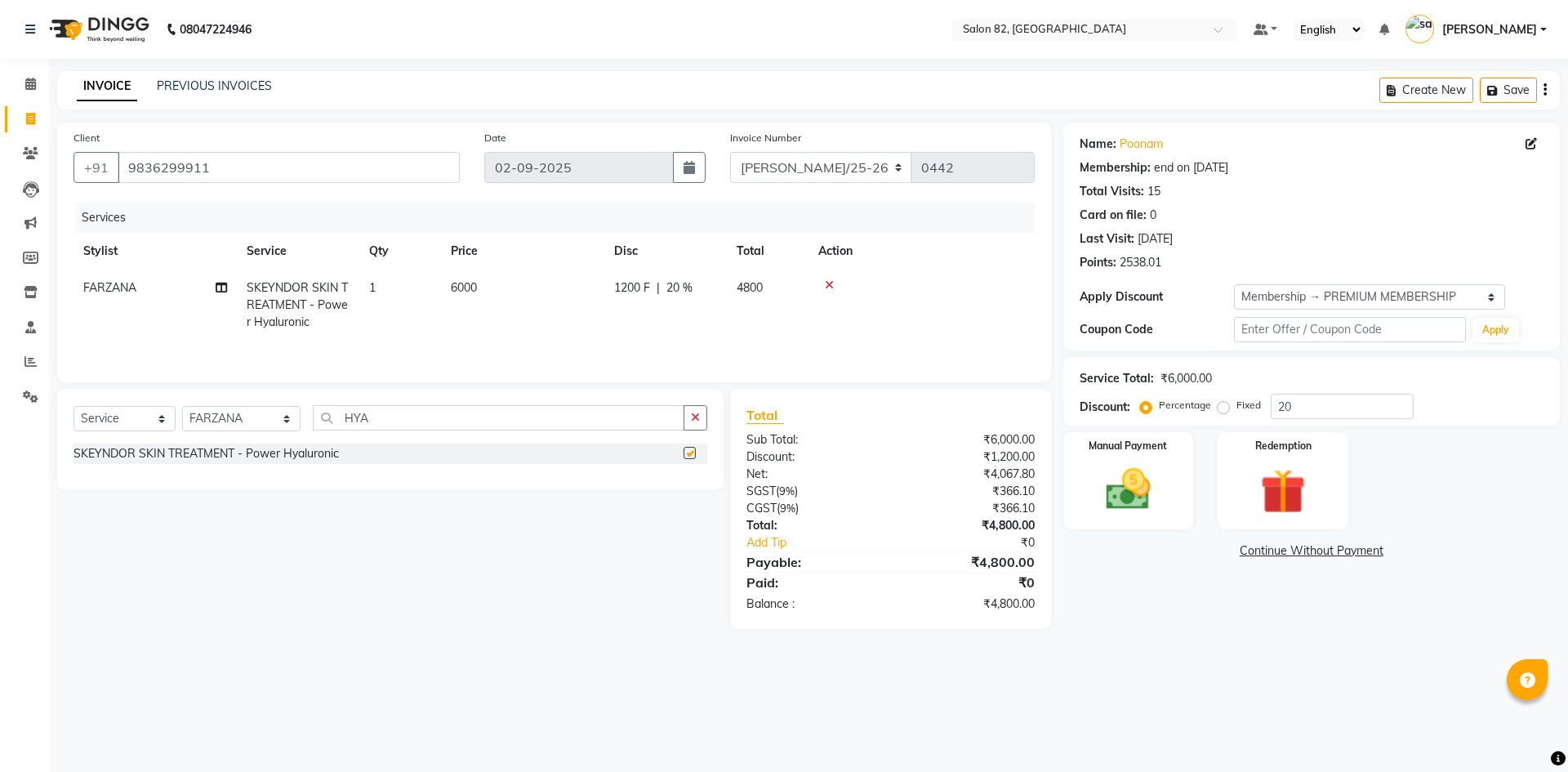
checkbox input "false"
click at [369, 417] on input "HYA" at bounding box center [498, 418] width 372 height 25
type input "H"
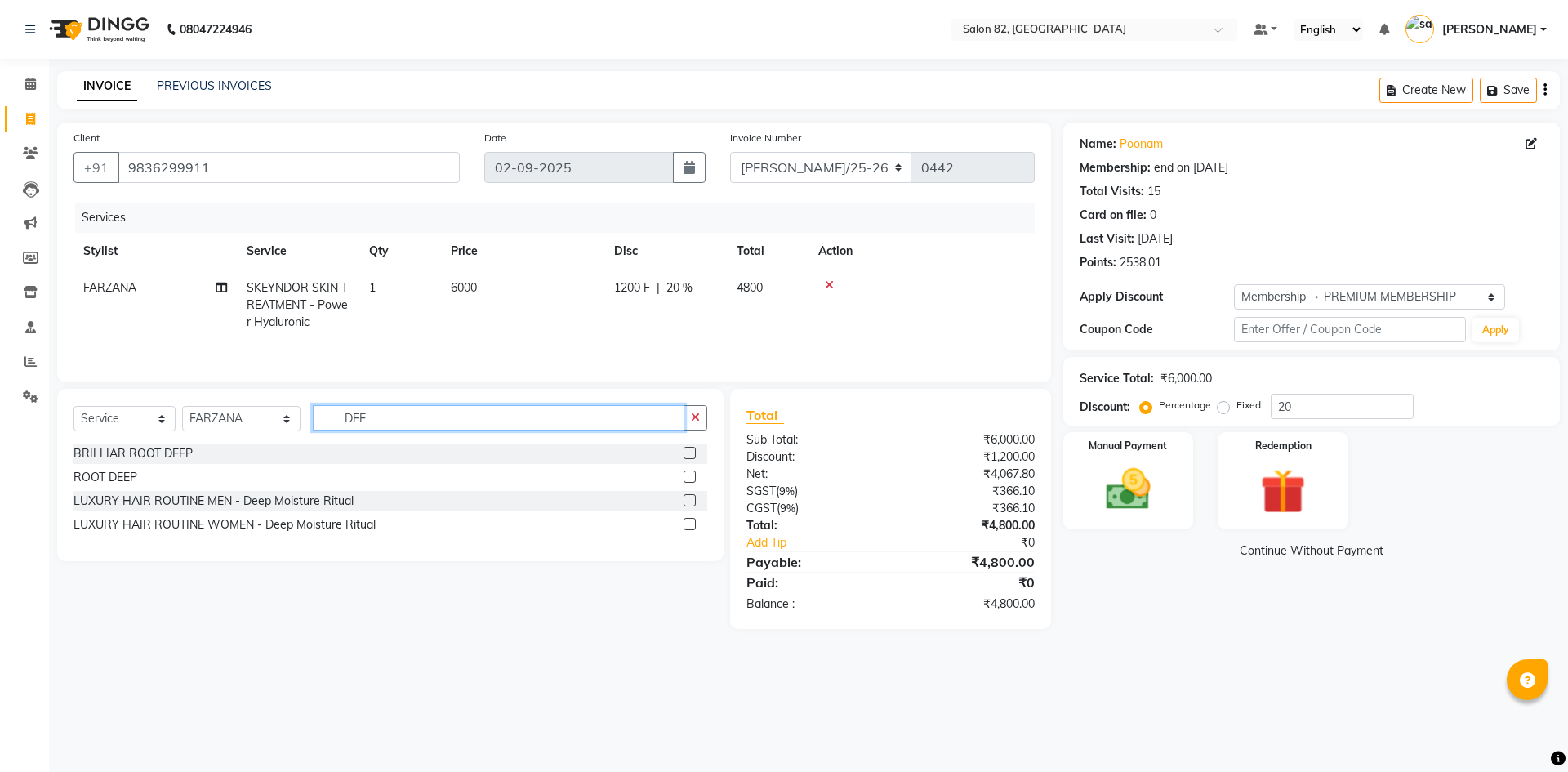
type input "DEE"
click at [695, 526] on label at bounding box center [689, 524] width 13 height 13
click at [694, 526] on input "checkbox" at bounding box center [688, 525] width 11 height 11
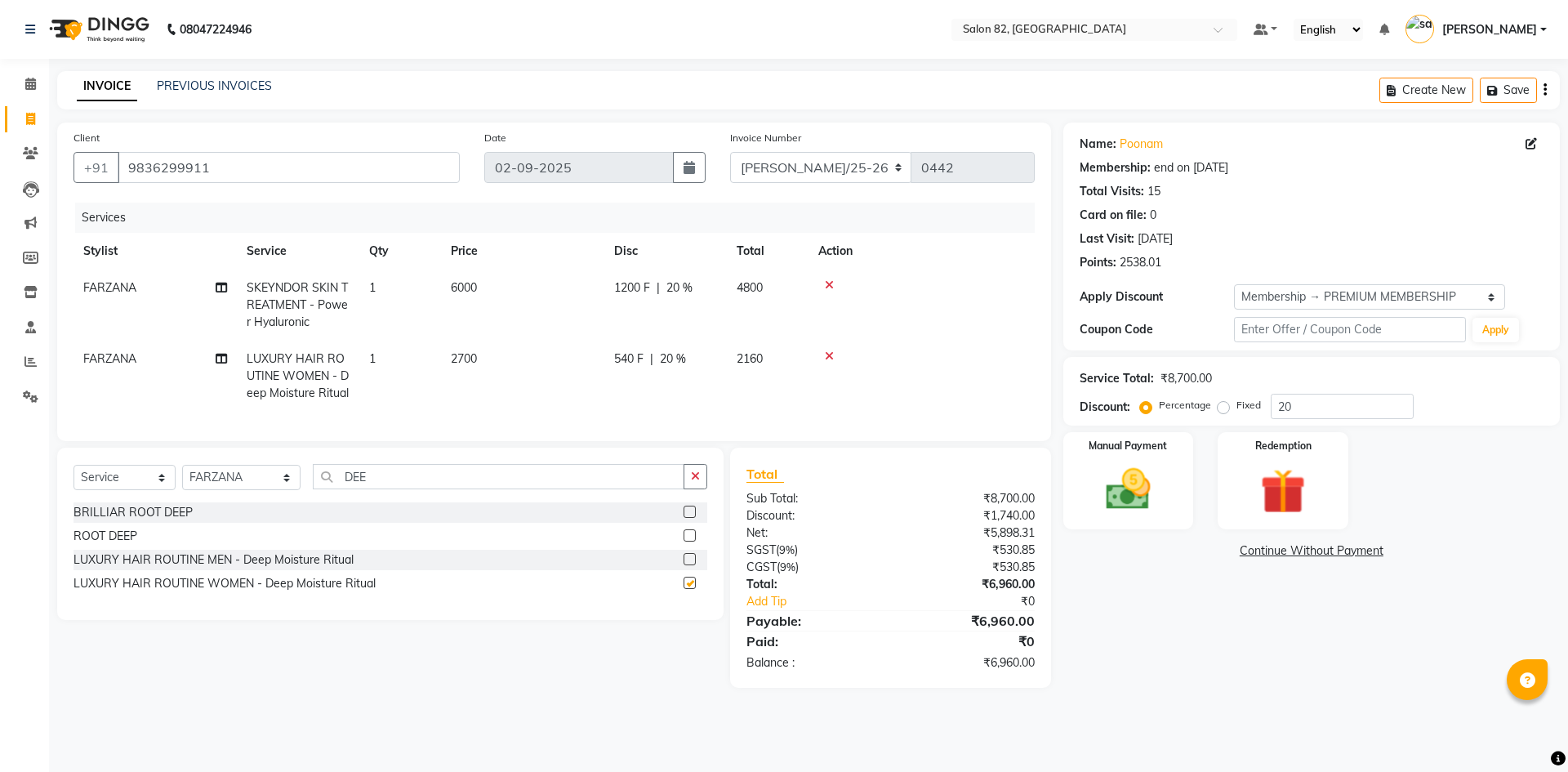
checkbox input "false"
click at [1116, 612] on div "Name: Poonam Membership: end on [DATE] Total Visits: 15 Card on file: 0 Last Vi…" at bounding box center [1317, 405] width 509 height 565
click at [693, 489] on button "button" at bounding box center [695, 476] width 23 height 25
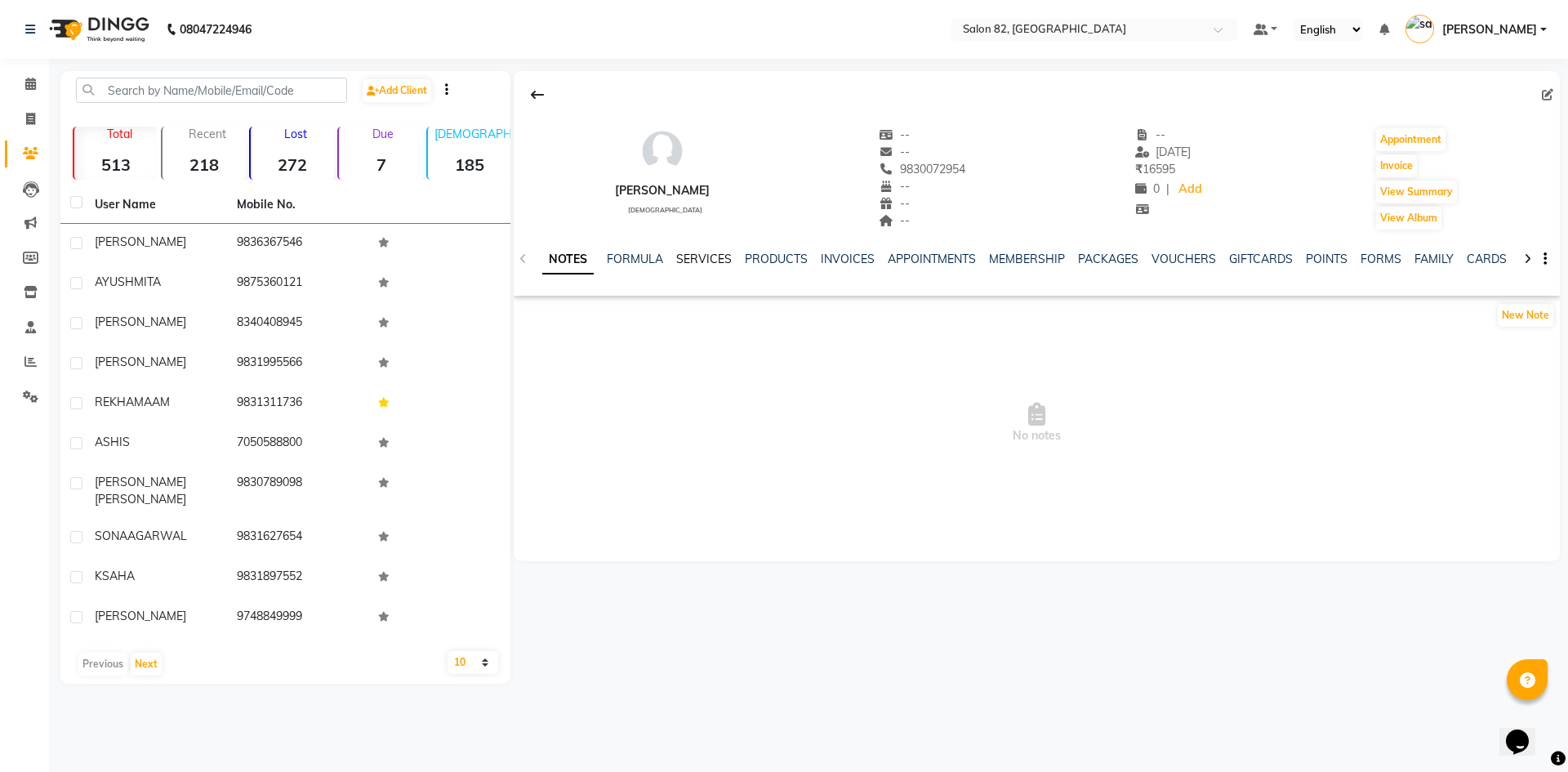
click at [695, 266] on link "SERVICES" at bounding box center [703, 259] width 55 height 15
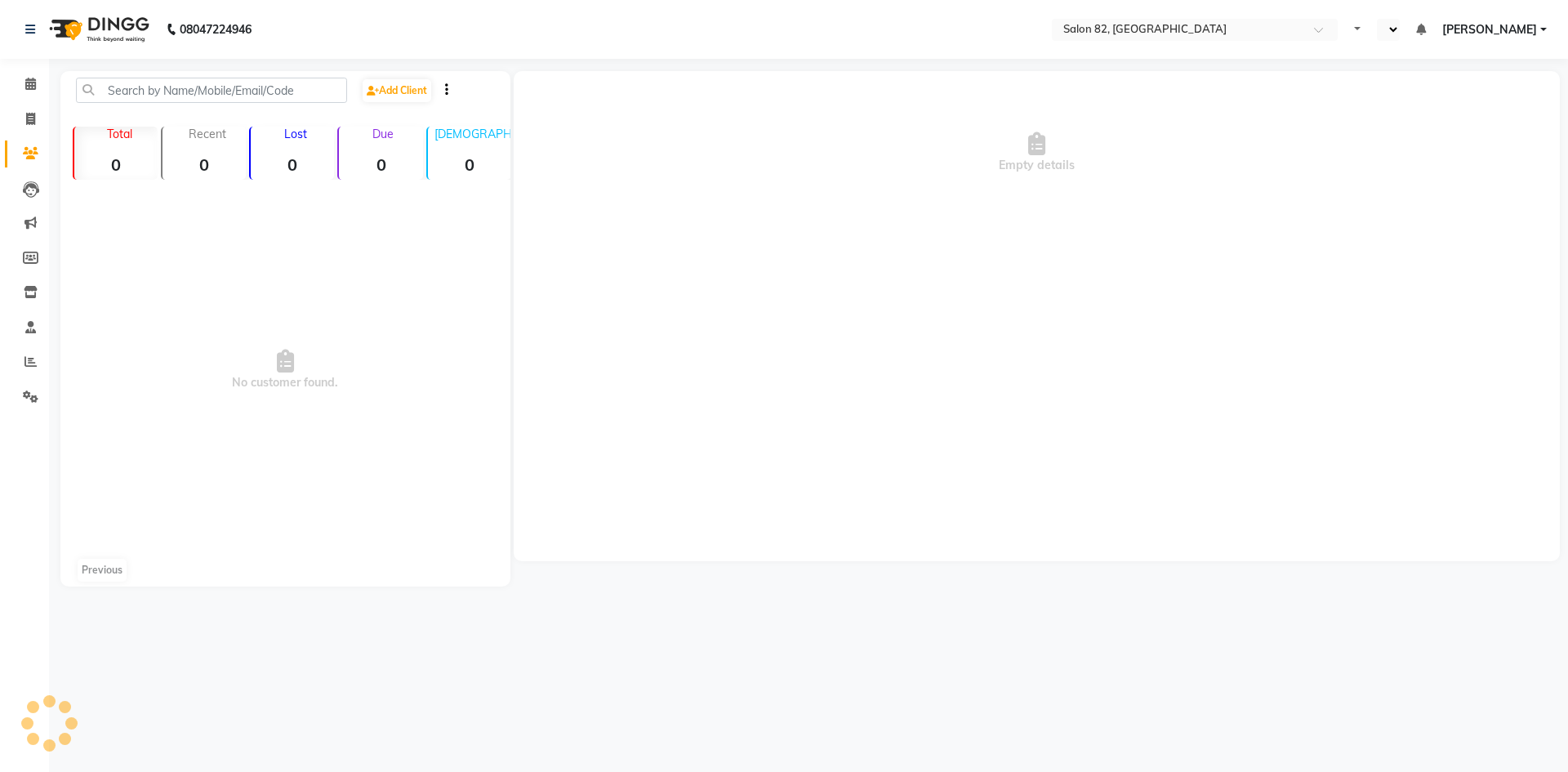
select select "en"
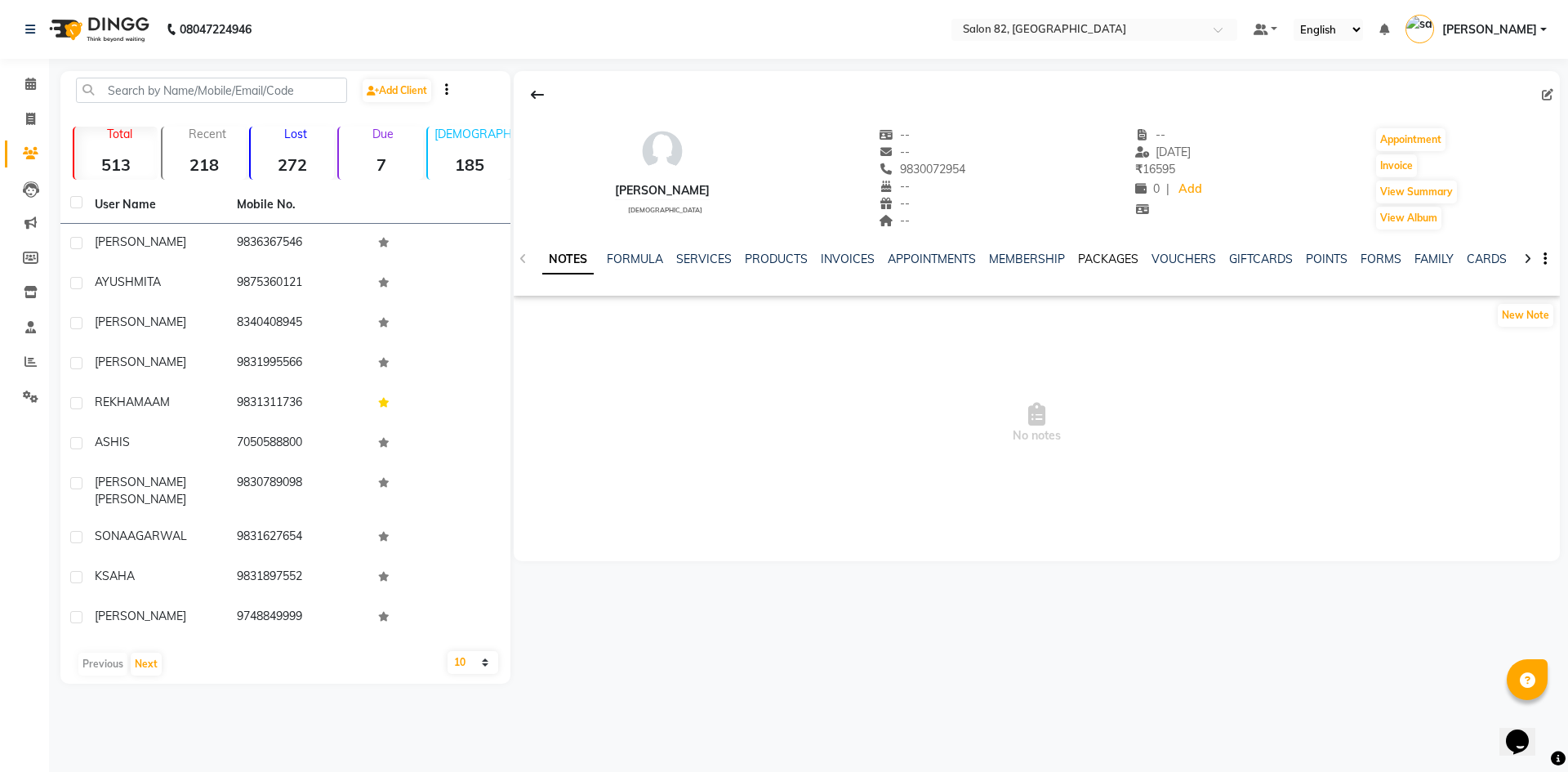
click at [1109, 258] on link "PACKAGES" at bounding box center [1108, 259] width 60 height 15
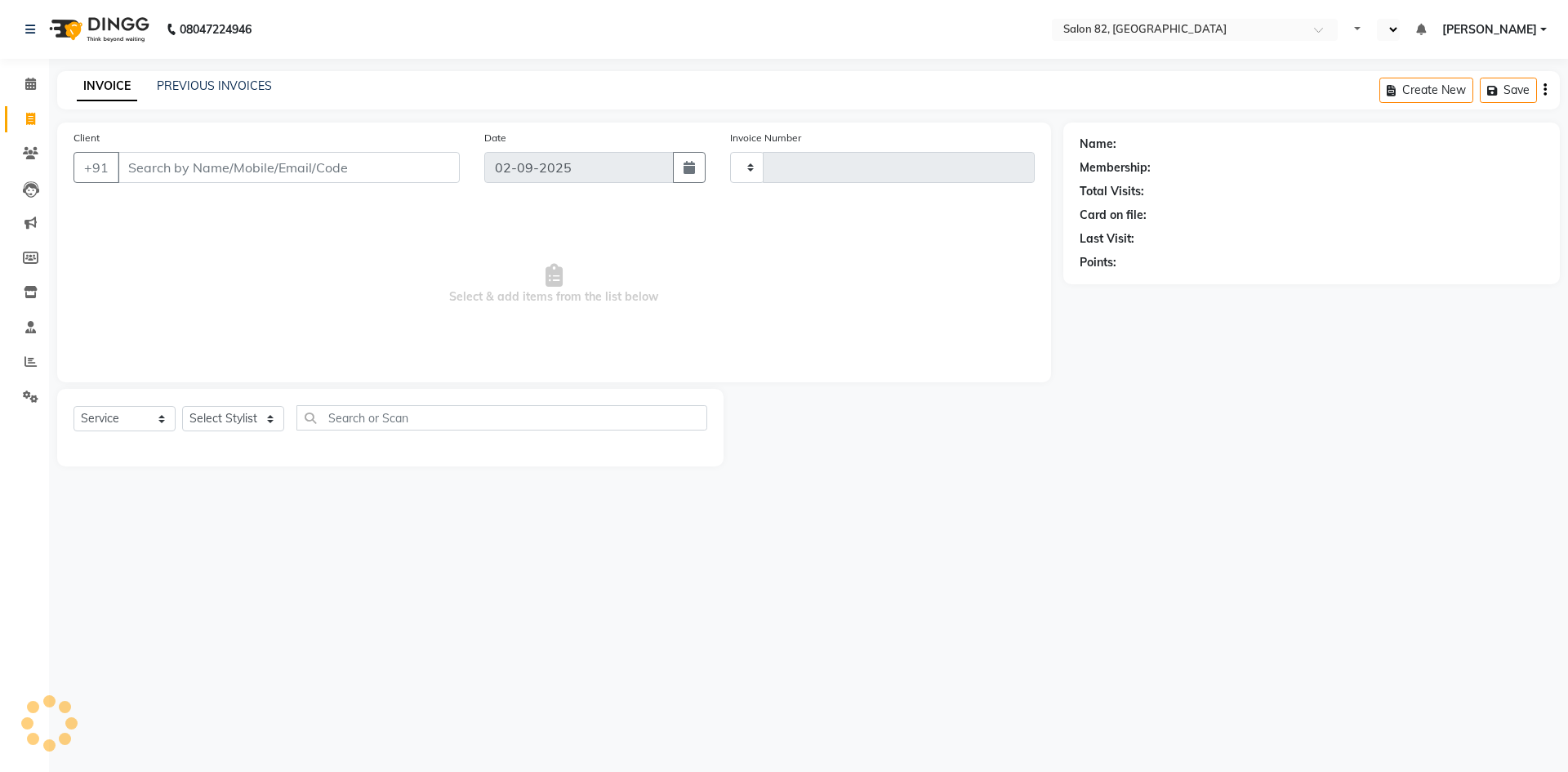
select select "service"
type input "0442"
select select "en"
select select "8702"
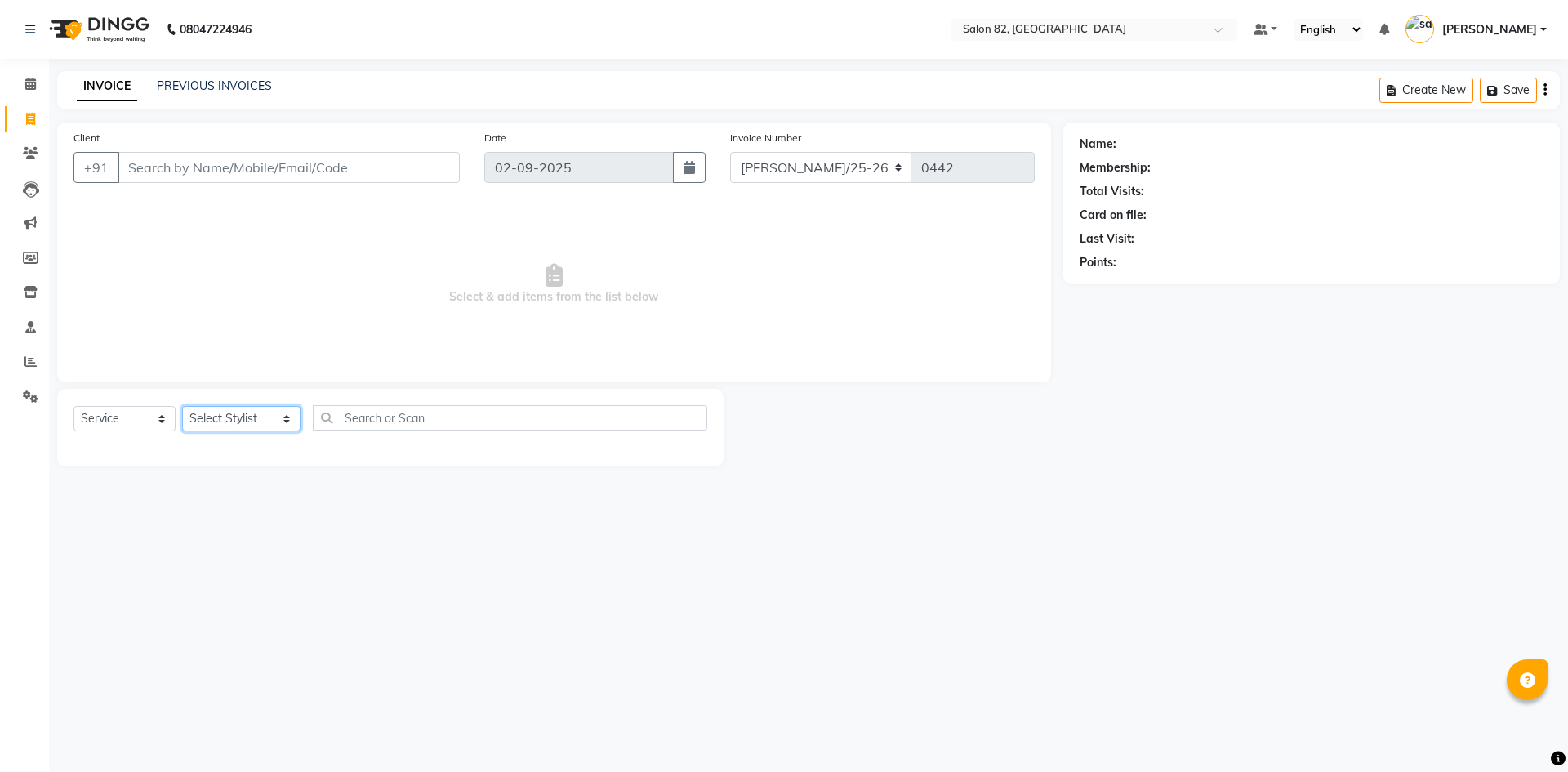
click at [239, 423] on select "Select Stylist [PERSON_NAME] Altmas [PERSON_NAME] BHARAT [PERSON_NAME] [PERSON_…" at bounding box center [241, 419] width 119 height 25
click at [32, 84] on icon at bounding box center [30, 84] width 11 height 13
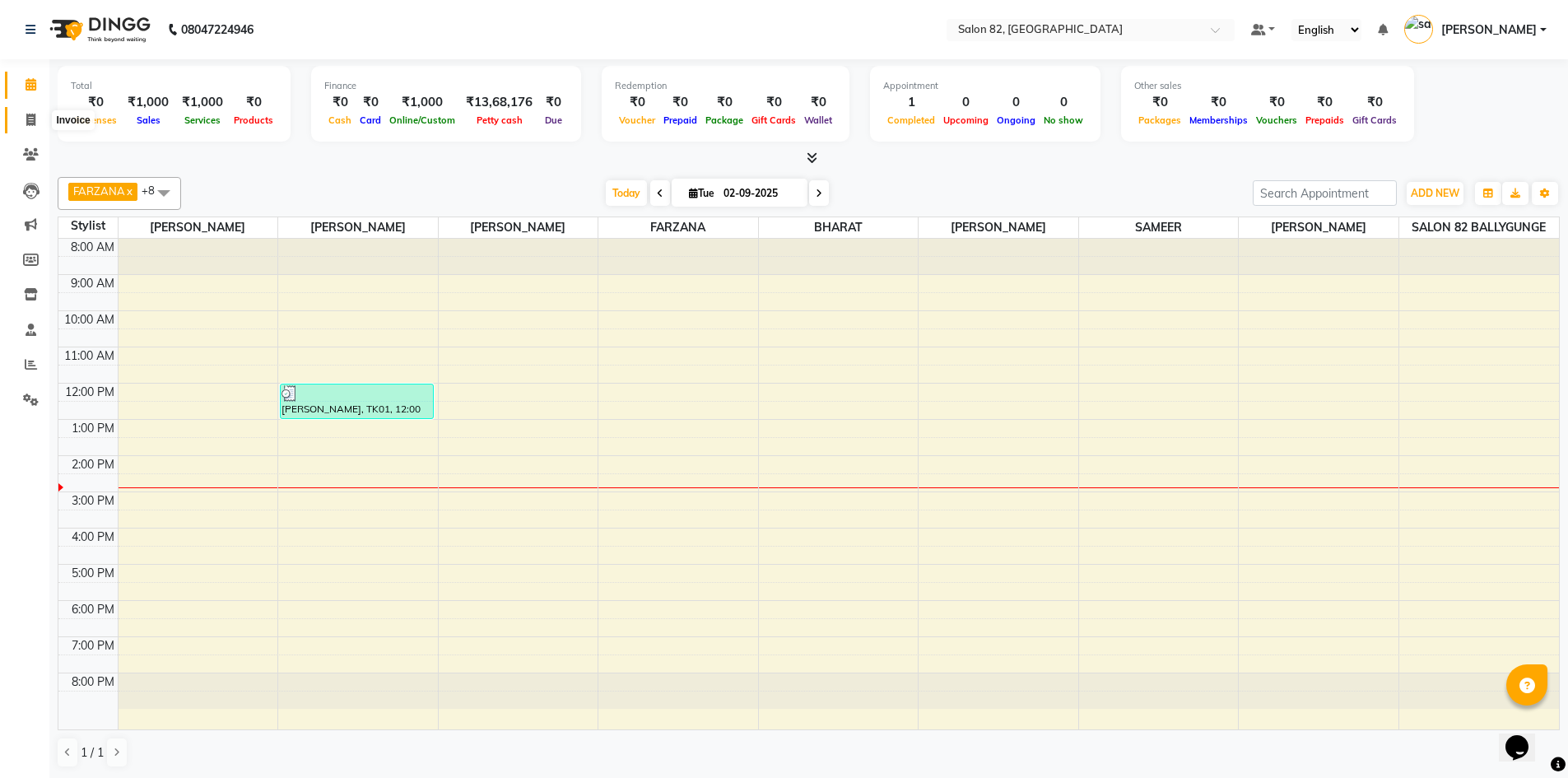
click at [34, 126] on span at bounding box center [31, 120] width 29 height 19
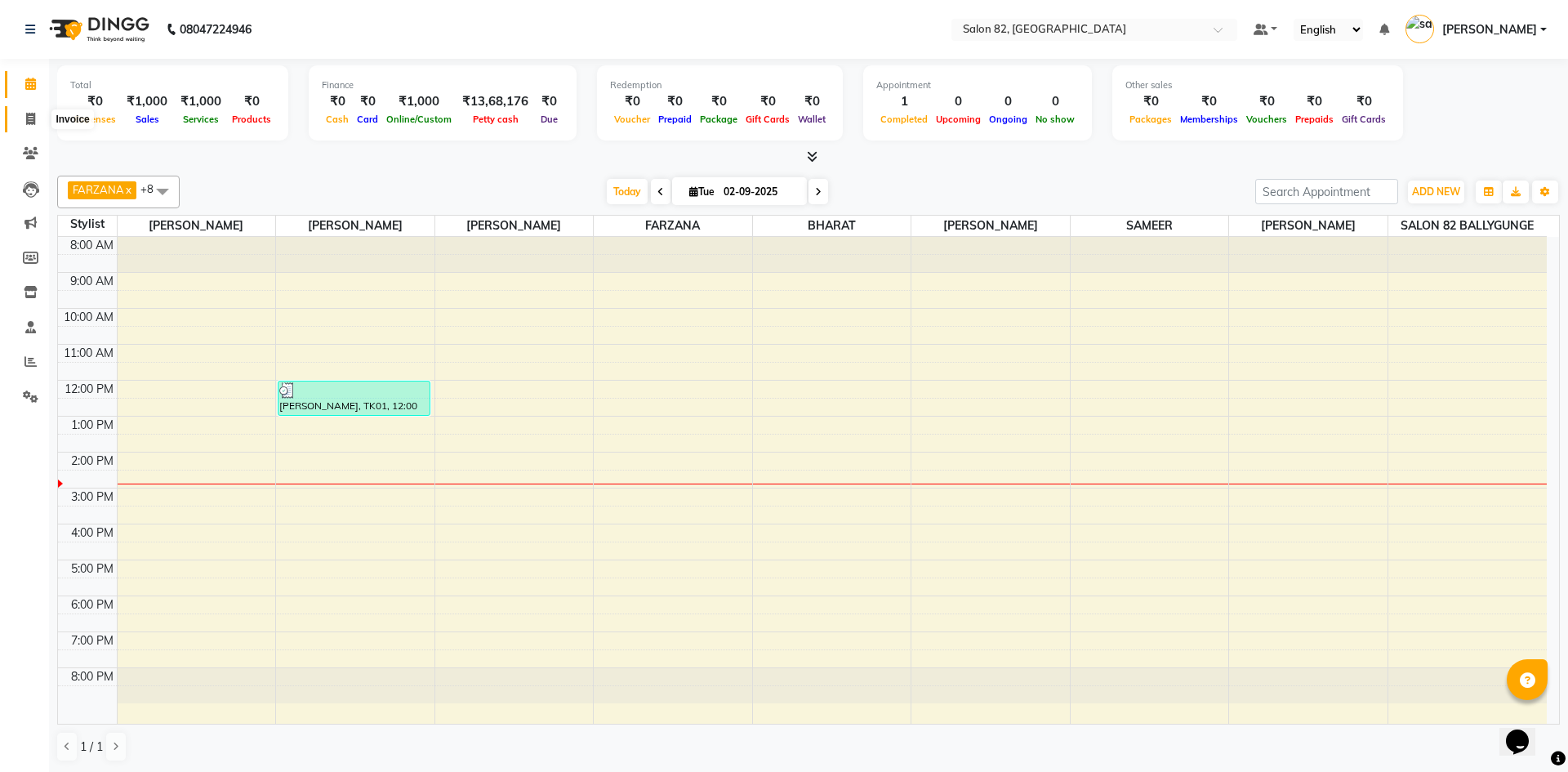
select select "service"
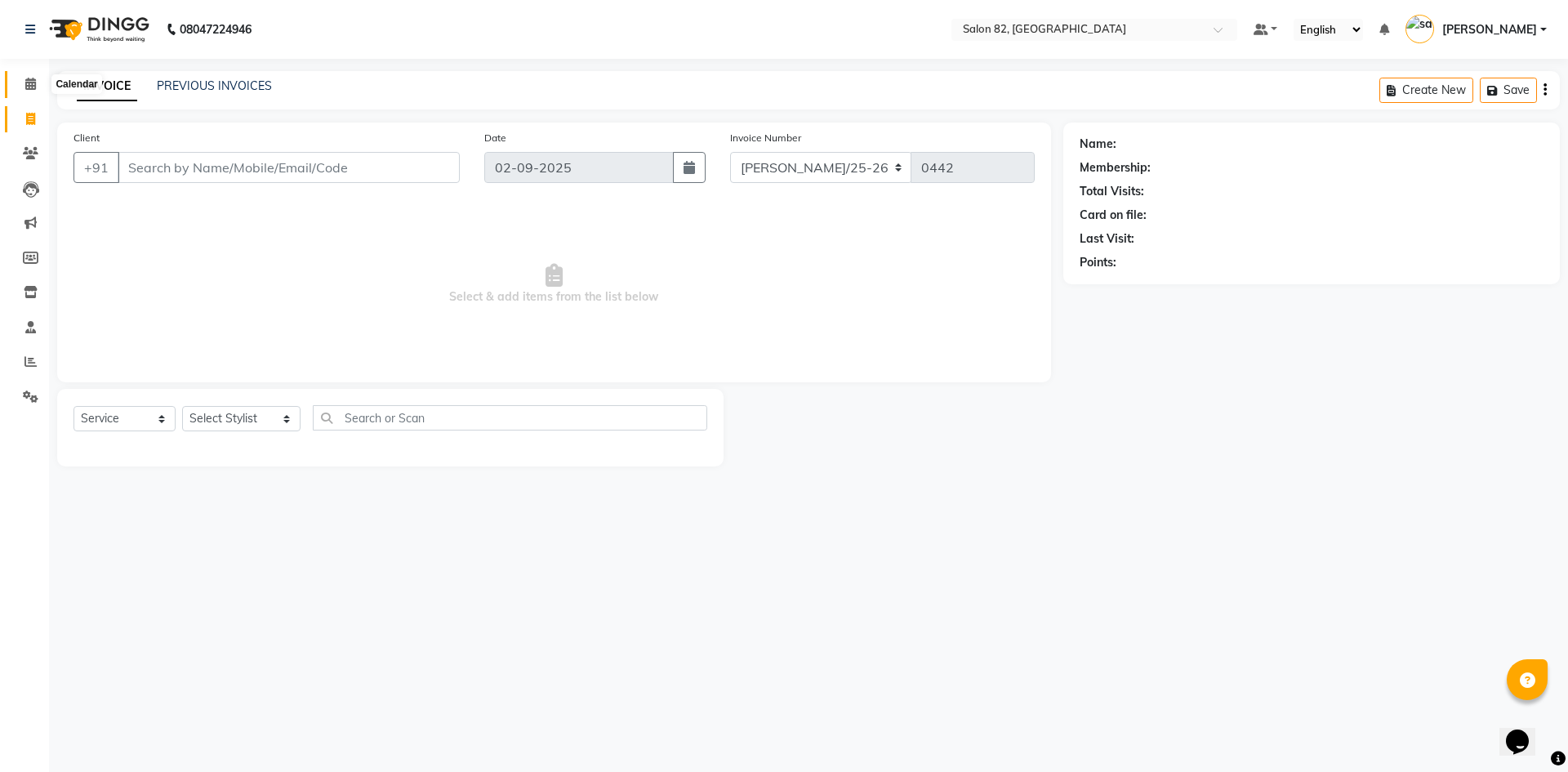
click at [28, 90] on span at bounding box center [31, 84] width 28 height 18
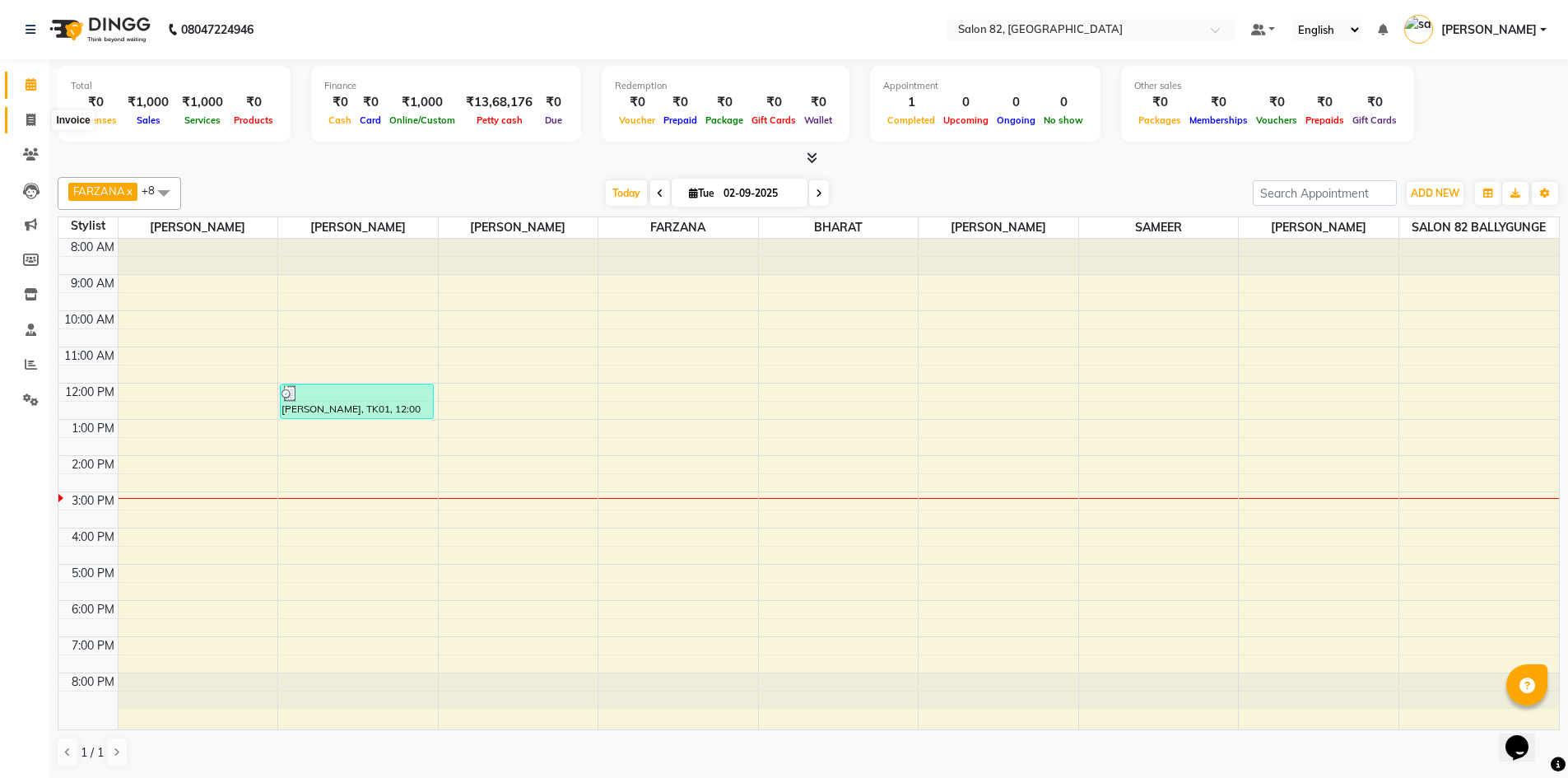
click at [29, 118] on icon at bounding box center [30, 120] width 9 height 13
select select "service"
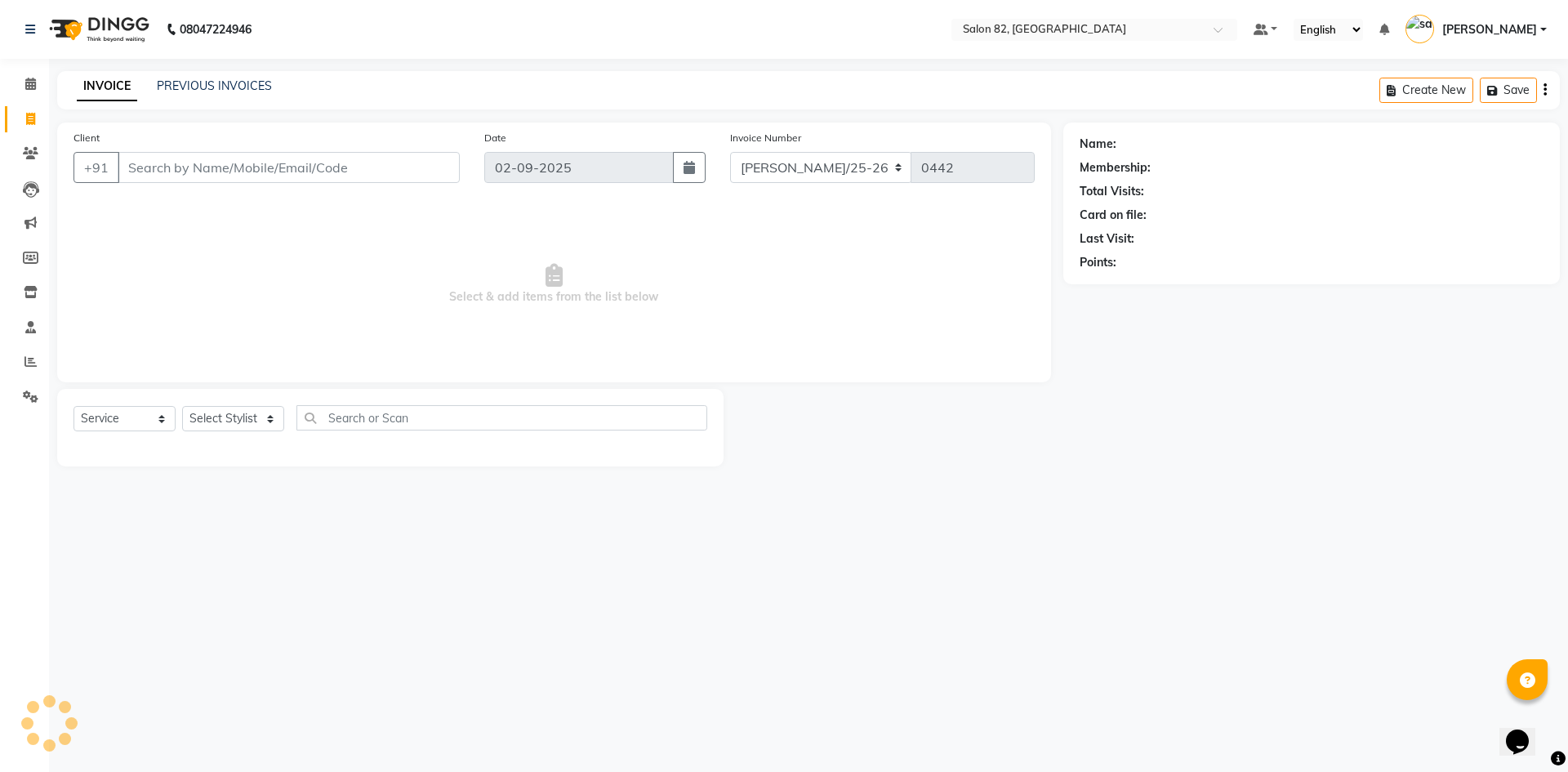
click at [154, 164] on input "Client" at bounding box center [289, 167] width 343 height 31
click at [151, 160] on input "Client" at bounding box center [289, 167] width 343 height 31
click at [28, 291] on icon at bounding box center [30, 292] width 14 height 13
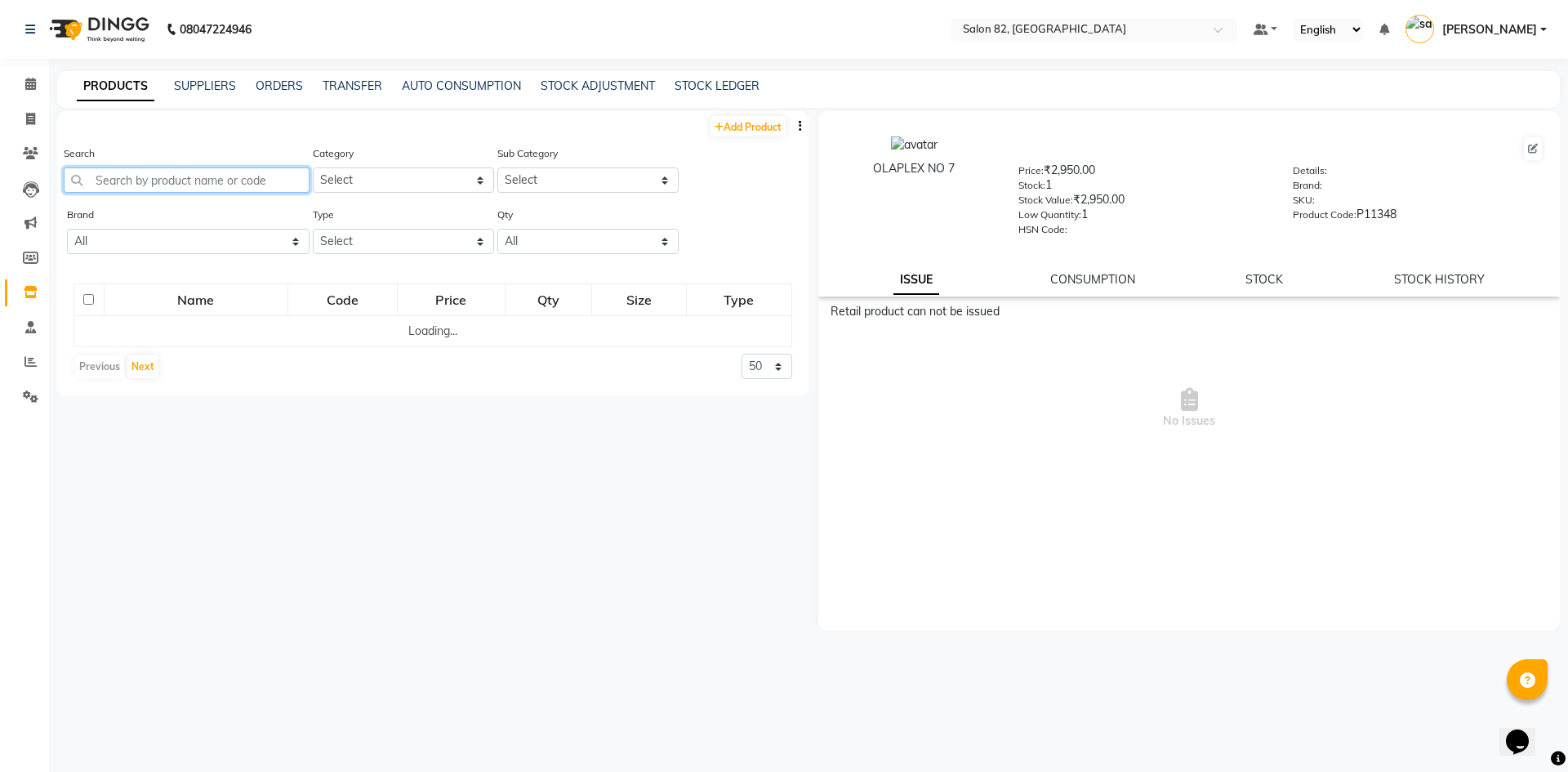
click at [151, 175] on input "text" at bounding box center [186, 180] width 246 height 25
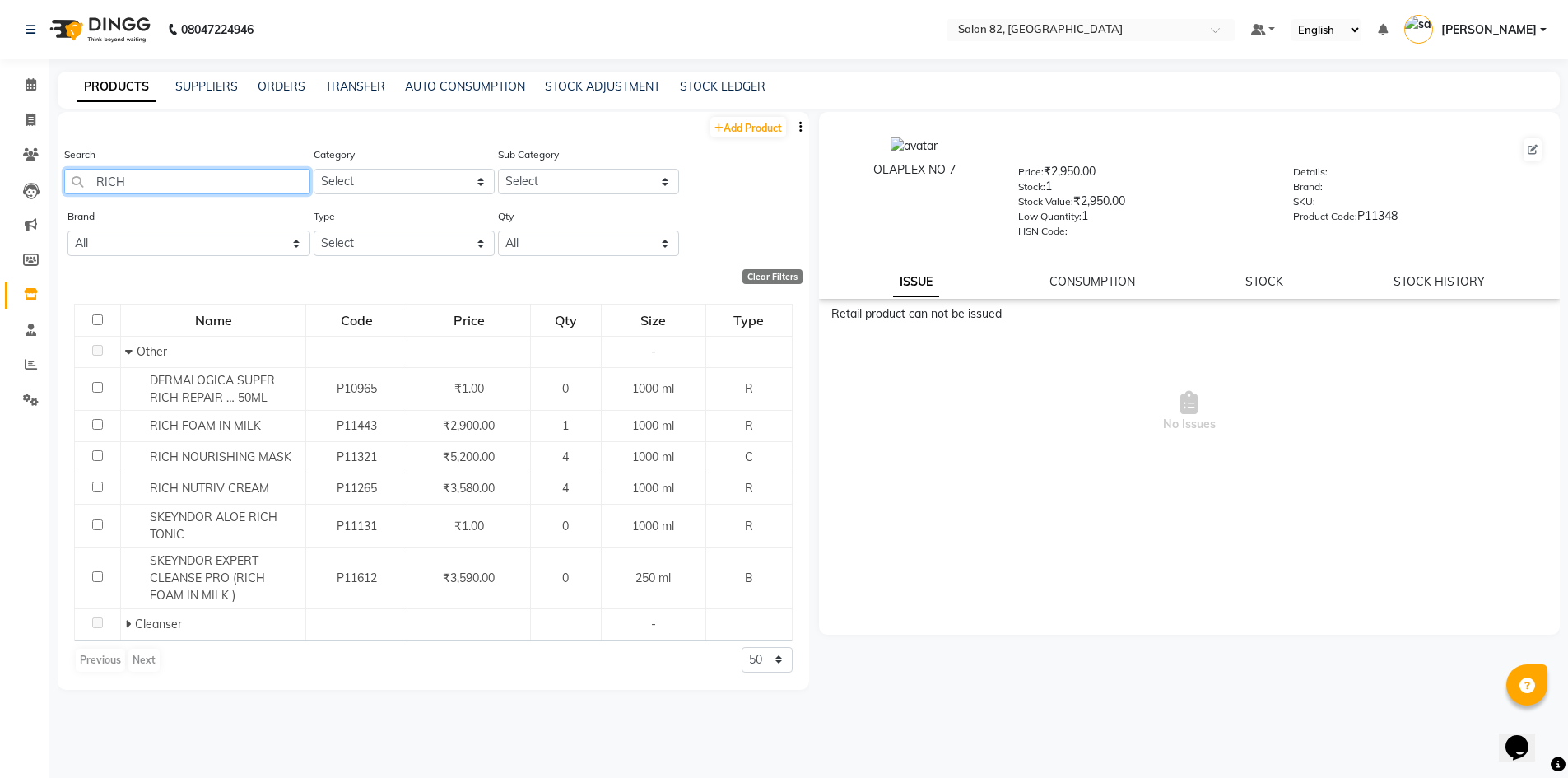
type input "RICH"
click at [35, 120] on icon at bounding box center [30, 120] width 9 height 13
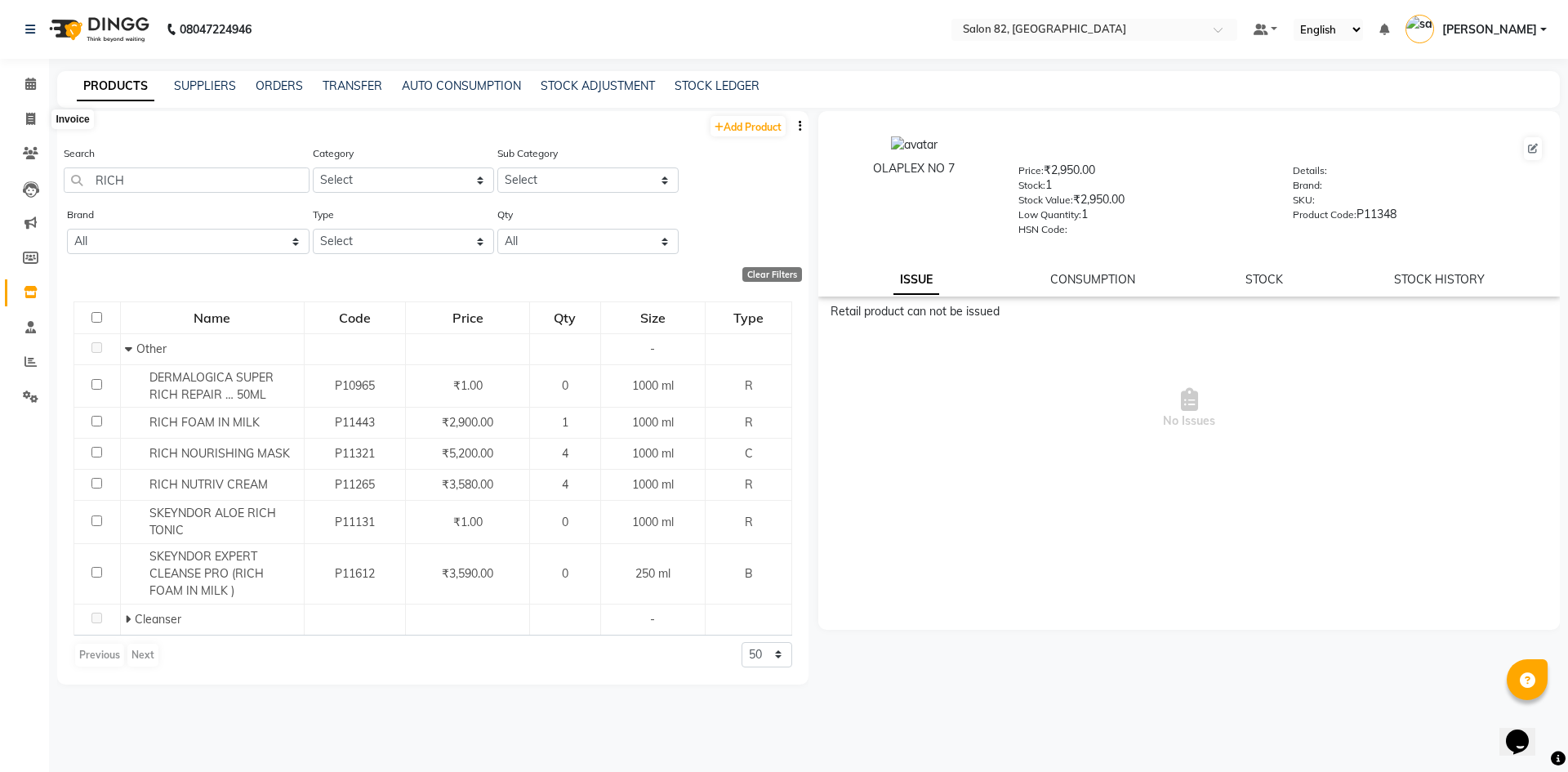
select select "service"
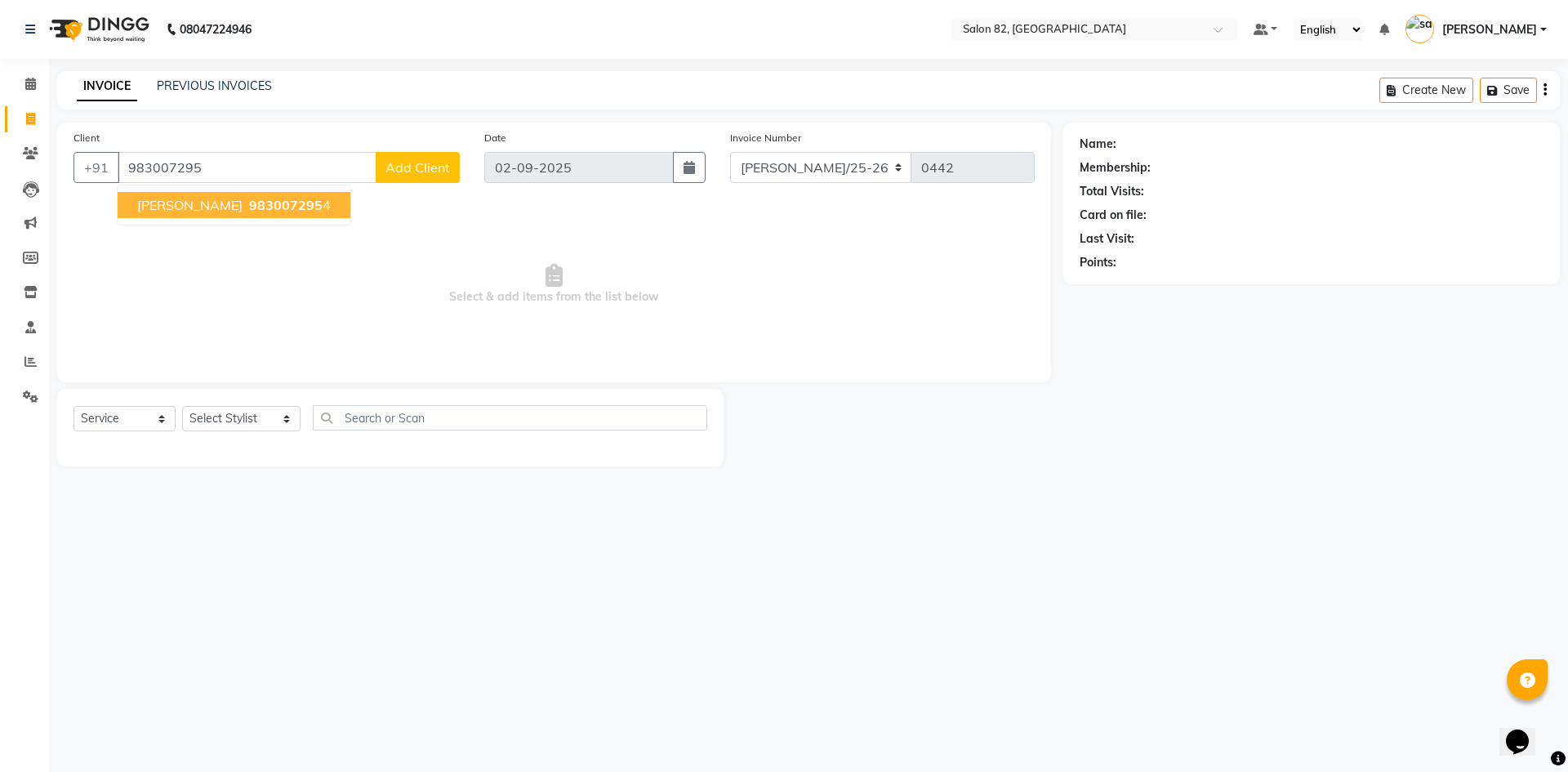
click at [233, 196] on button "PRIYANSHI 983007295 4" at bounding box center [234, 205] width 233 height 26
type input "9830072954"
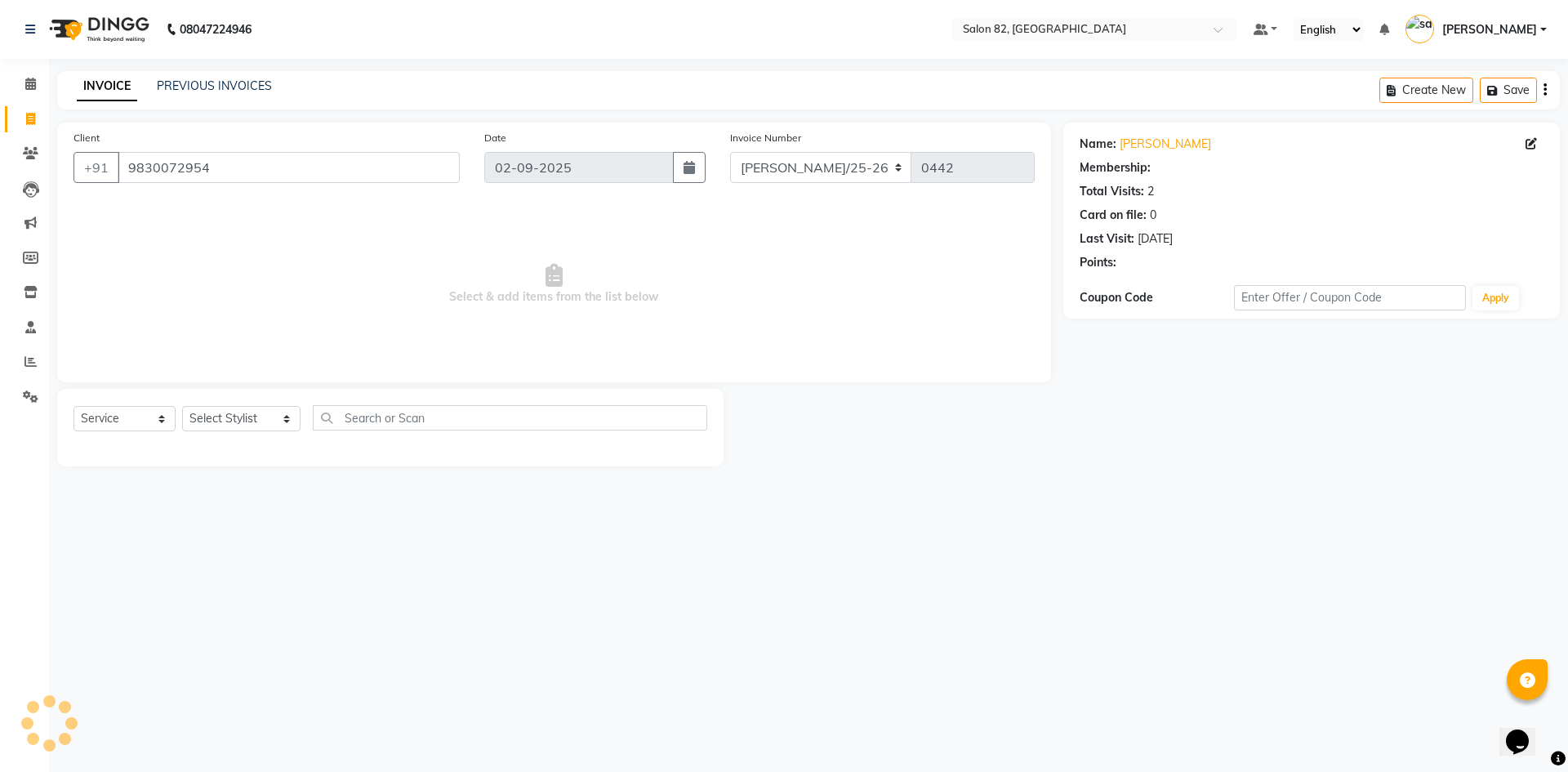
select select "1: Object"
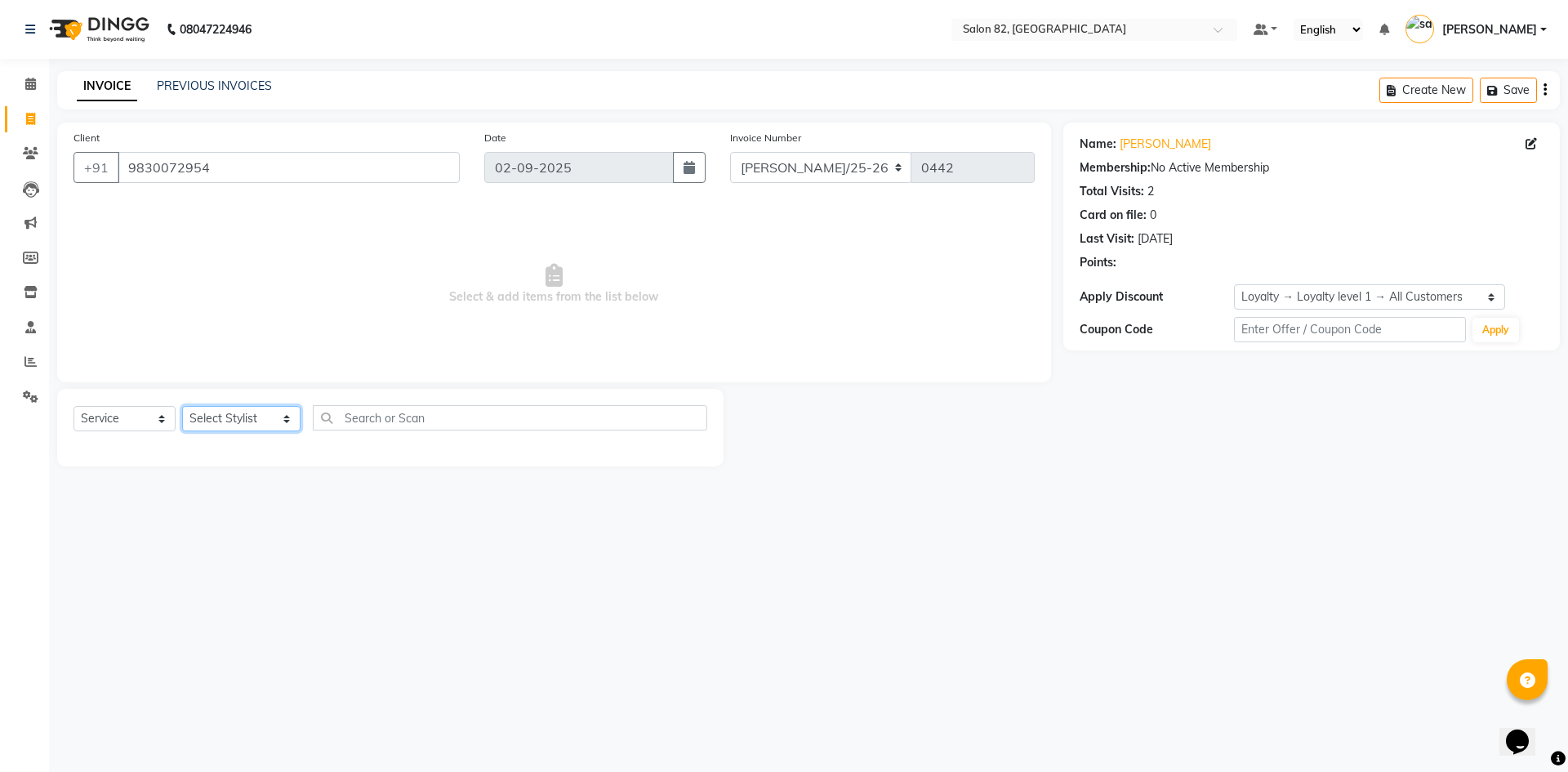
click at [257, 425] on select "Select Stylist [PERSON_NAME] Altmas [PERSON_NAME] BHARAT [PERSON_NAME] [PERSON_…" at bounding box center [241, 419] width 119 height 25
select select "61676"
click at [182, 406] on select "Select Stylist [PERSON_NAME] Altmas [PERSON_NAME] BHARAT [PERSON_NAME] [PERSON_…" at bounding box center [241, 419] width 119 height 25
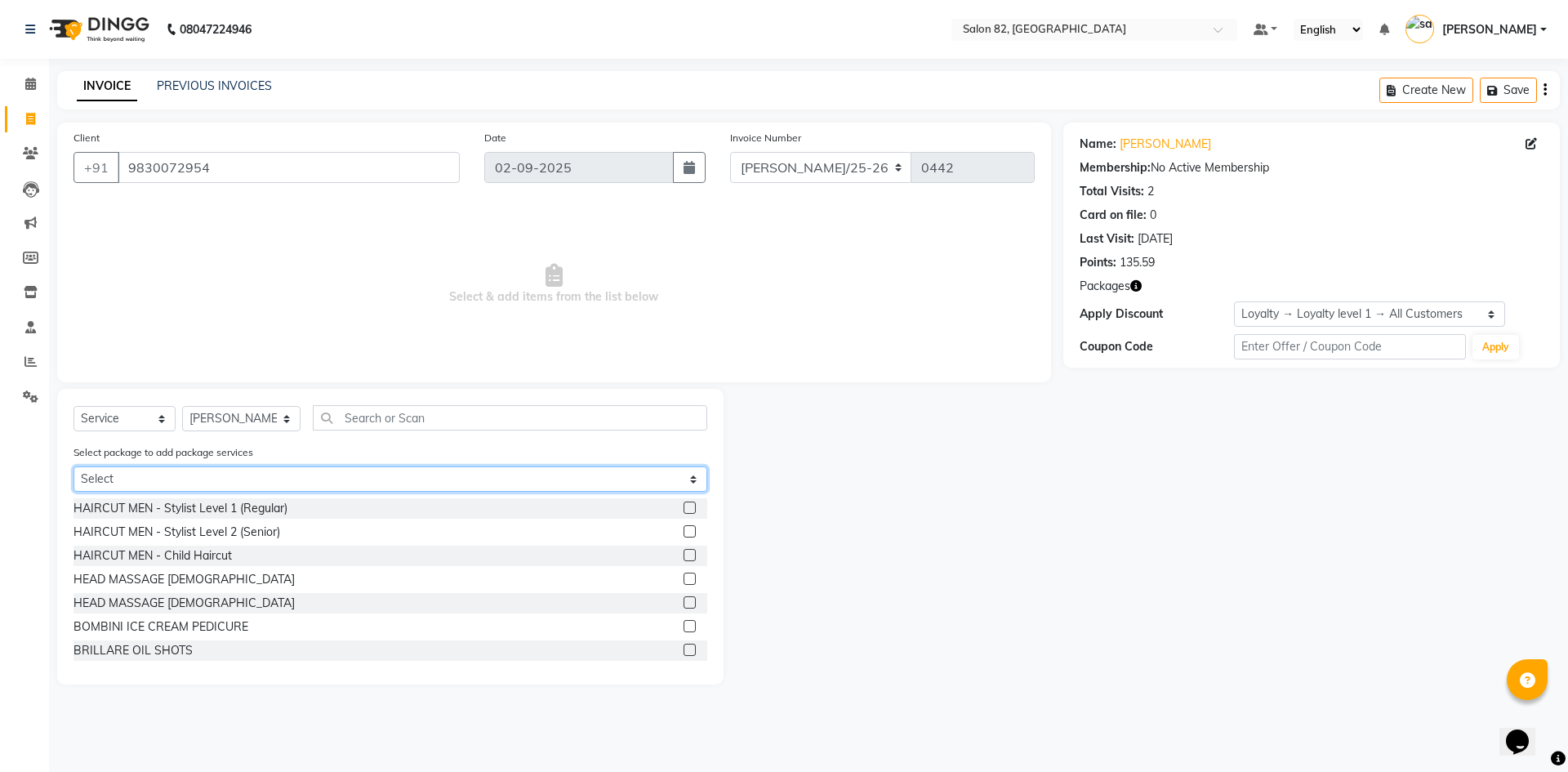
click at [606, 474] on select "Select OLAPLEX STANDALONE 5+1" at bounding box center [390, 479] width 633 height 25
select select "1: Object"
click at [74, 466] on select "Select OLAPLEX STANDALONE 5+1" at bounding box center [390, 479] width 633 height 25
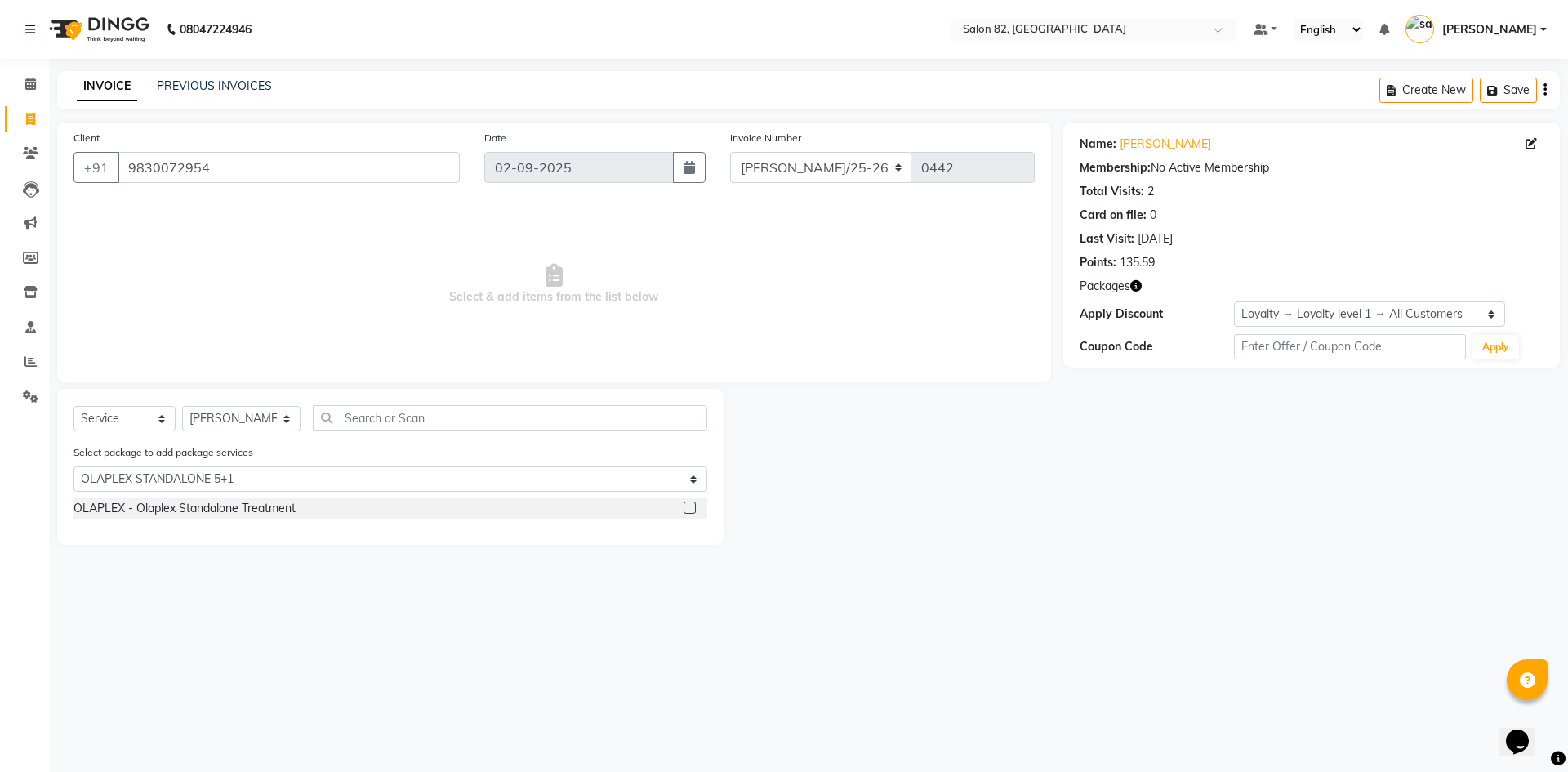
click at [400, 507] on div "OLAPLEX - Olaplex Standalone Treatment" at bounding box center [390, 508] width 633 height 20
click at [684, 510] on label at bounding box center [689, 507] width 13 height 13
click at [684, 510] on input "checkbox" at bounding box center [688, 508] width 11 height 11
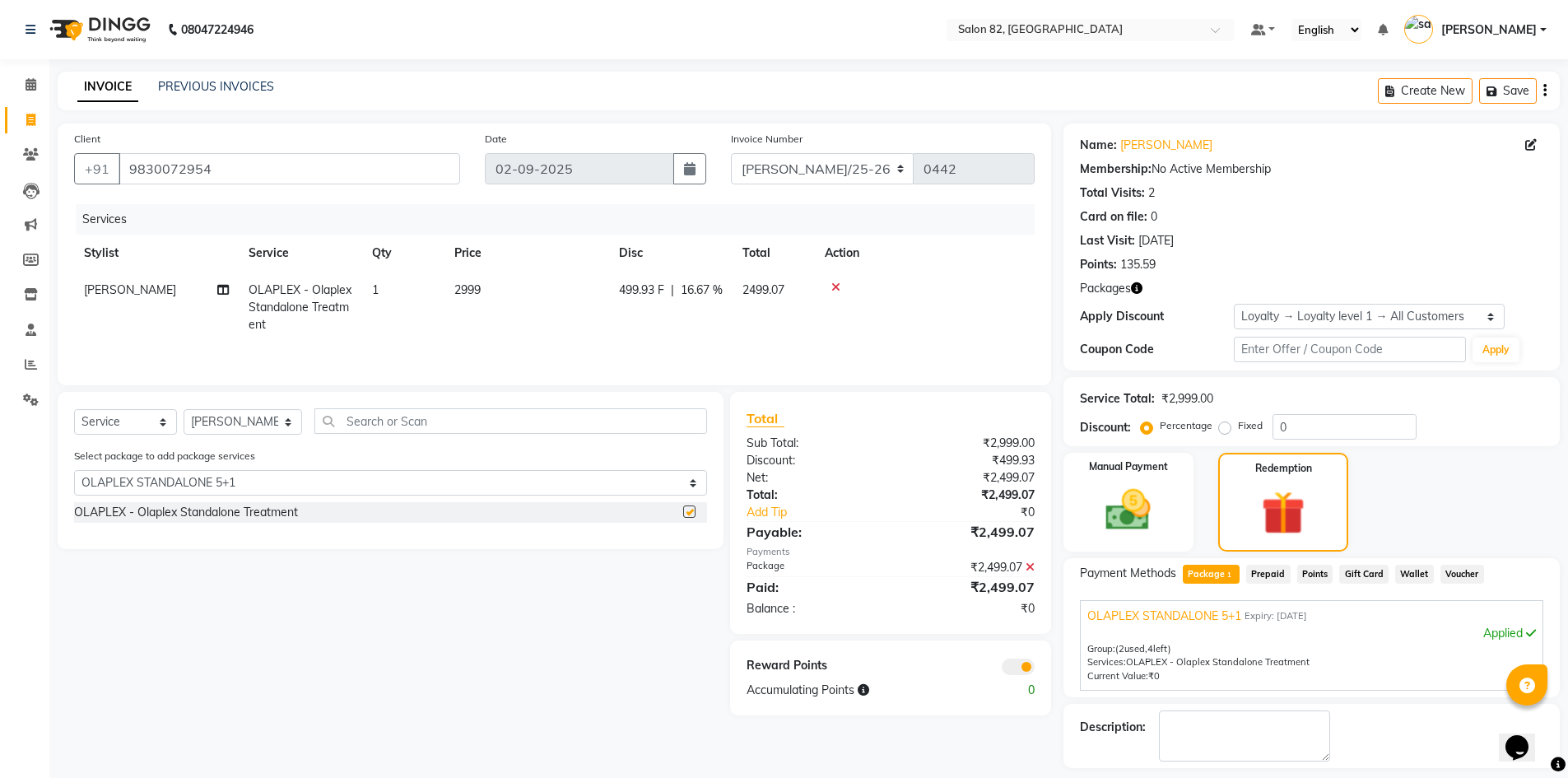
checkbox input "false"
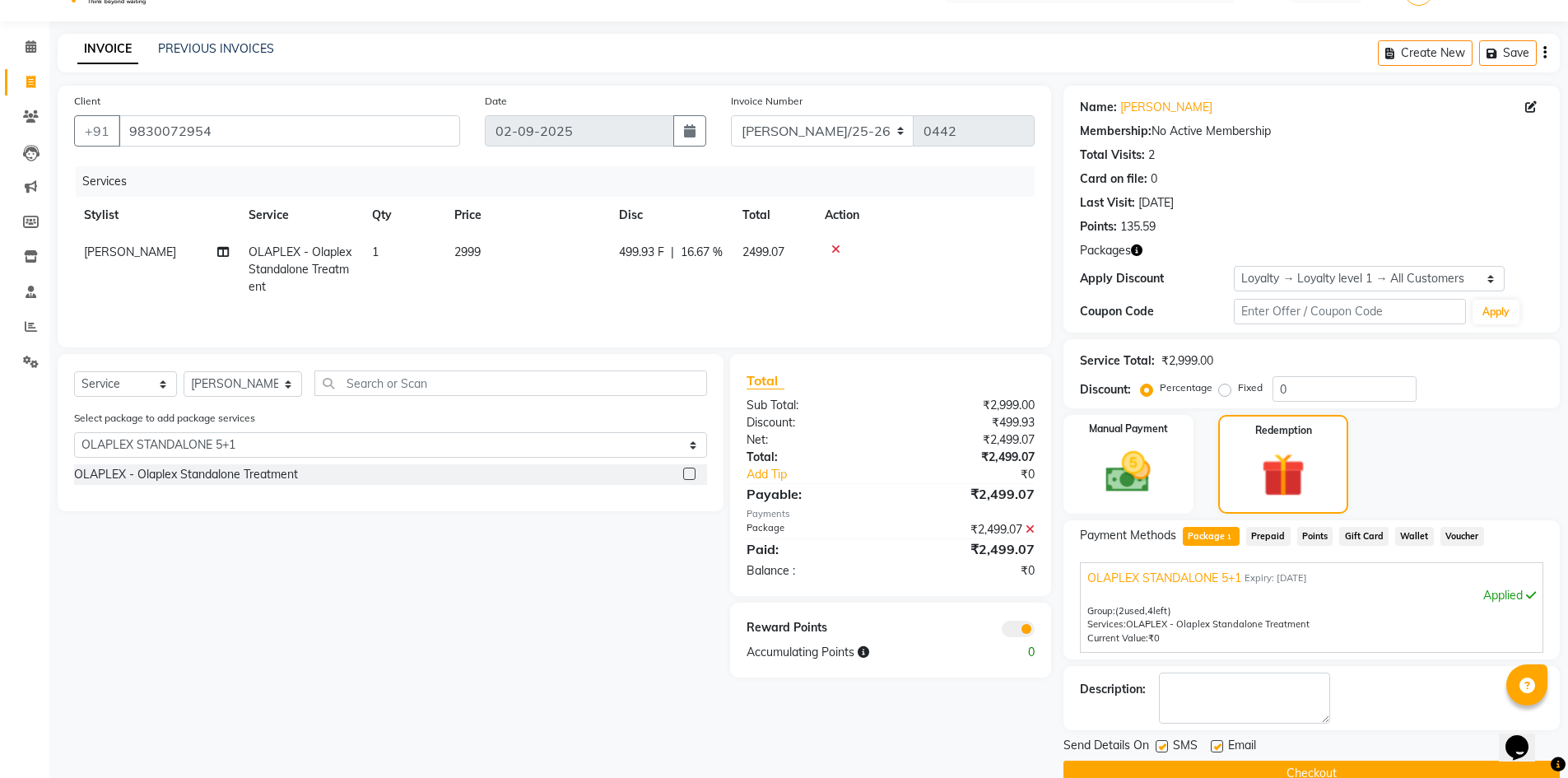
scroll to position [71, 0]
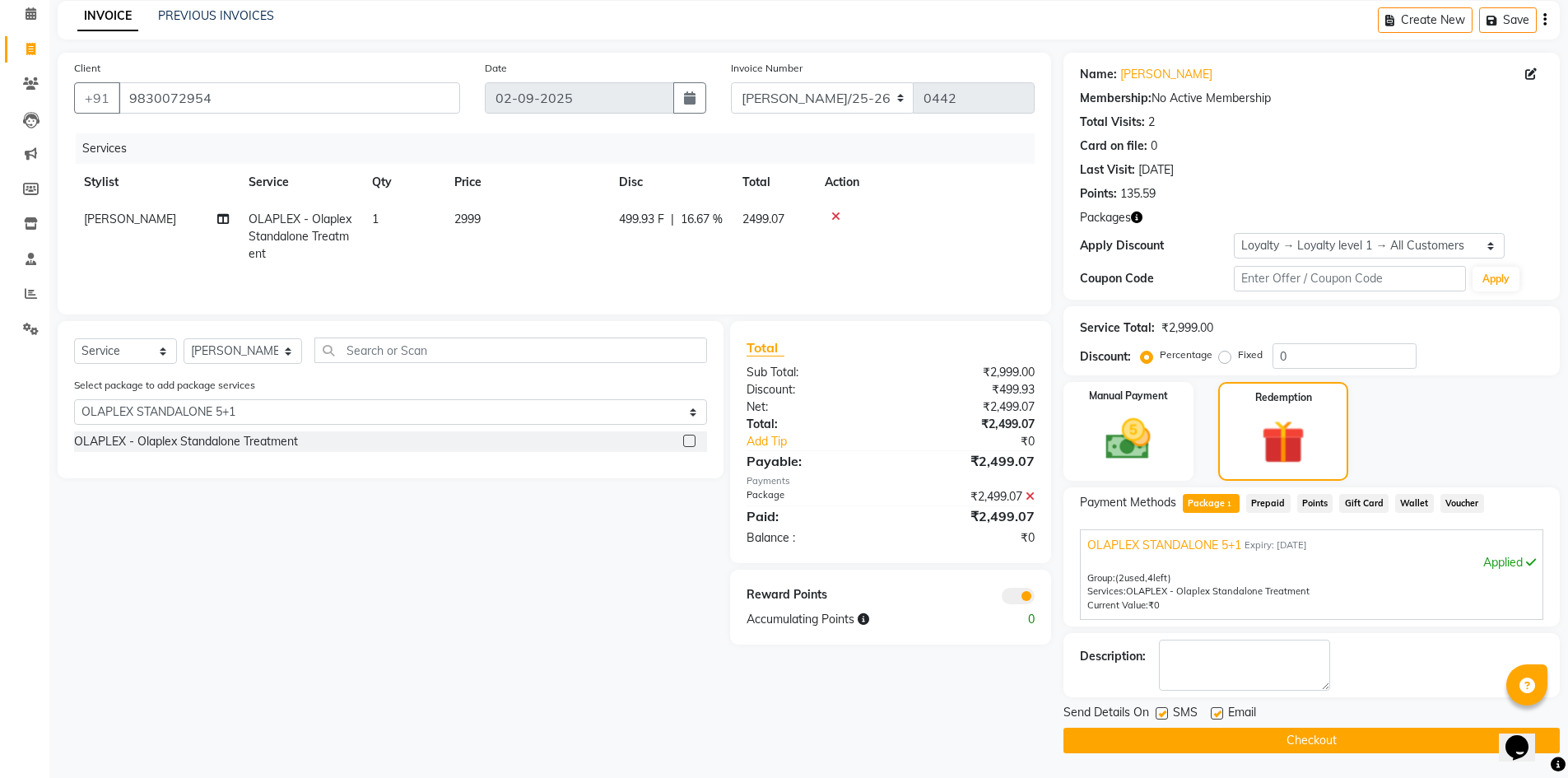
click at [1197, 748] on button "Checkout" at bounding box center [1311, 740] width 496 height 25
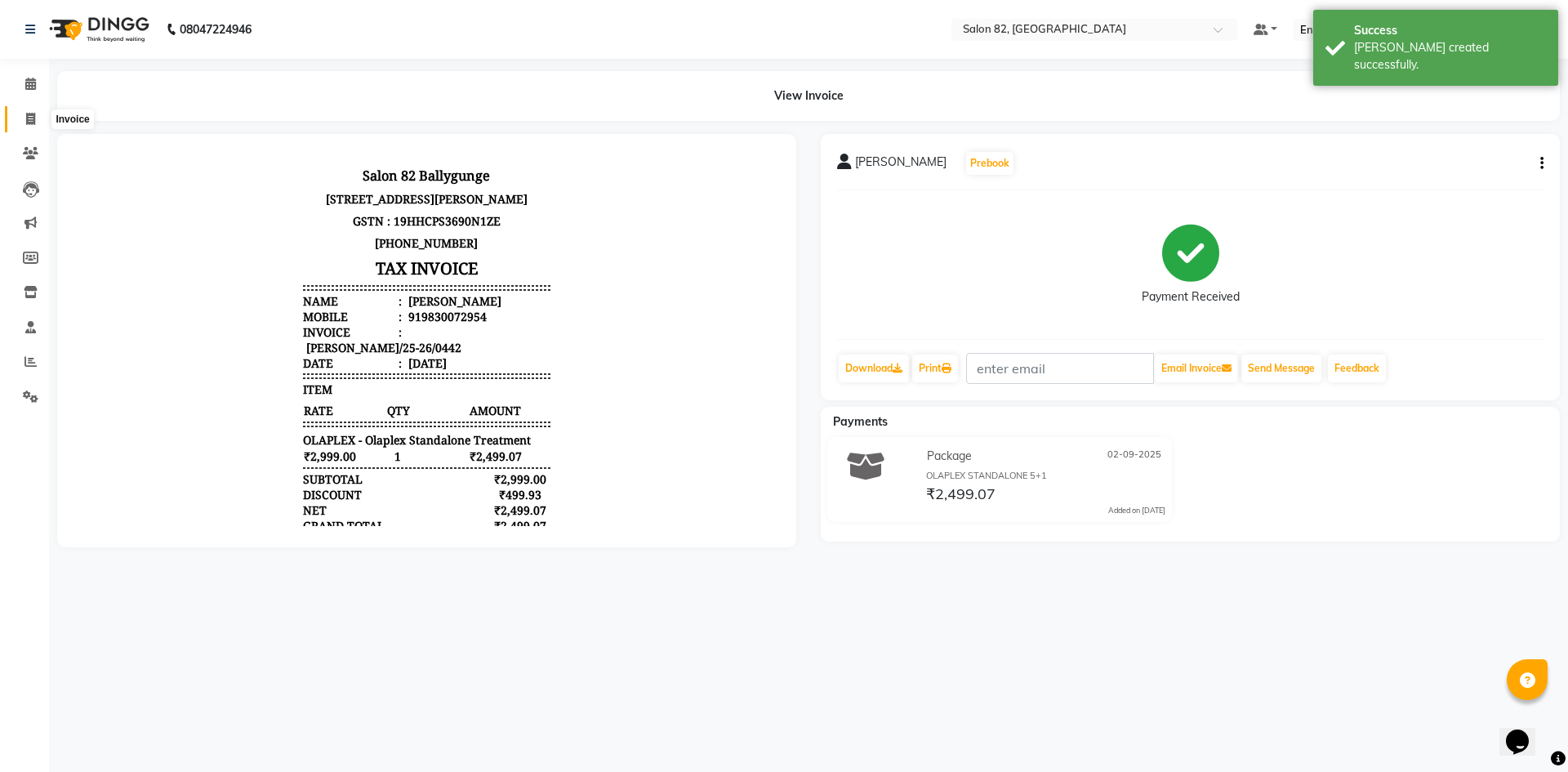
click at [18, 114] on span at bounding box center [31, 119] width 28 height 18
select select "service"
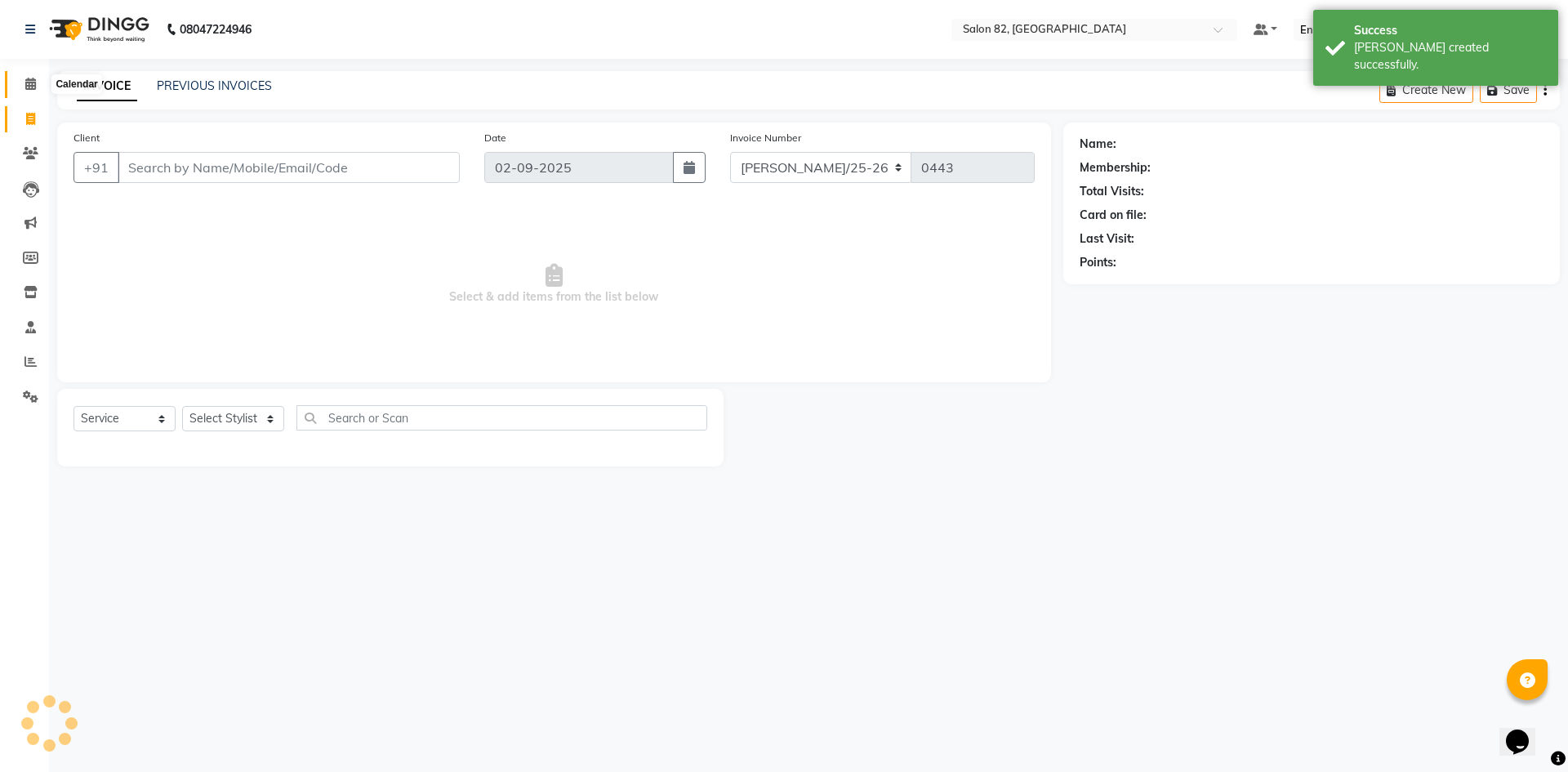
click at [31, 78] on icon at bounding box center [30, 84] width 11 height 13
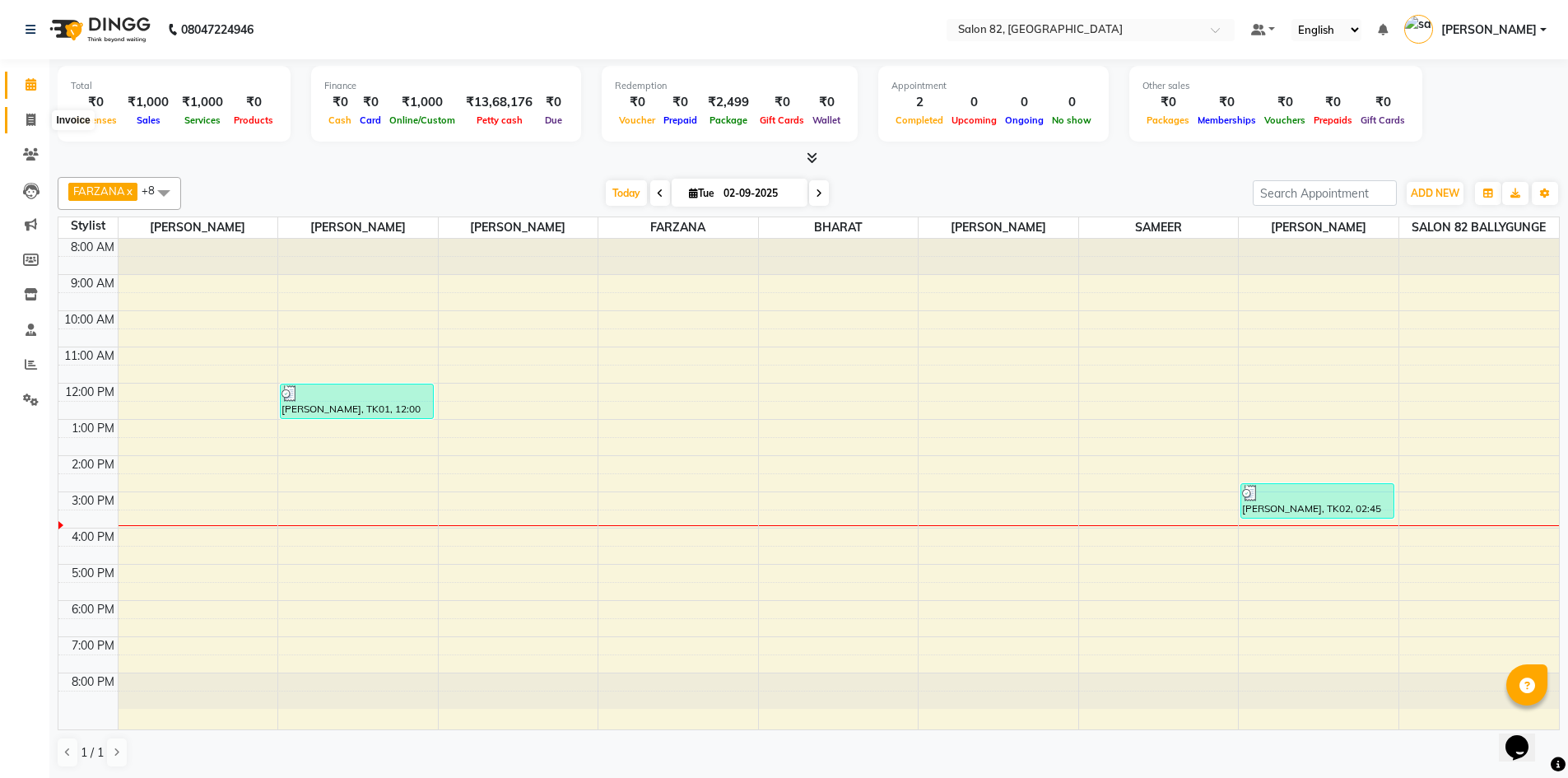
click at [19, 113] on span at bounding box center [31, 120] width 29 height 19
select select "service"
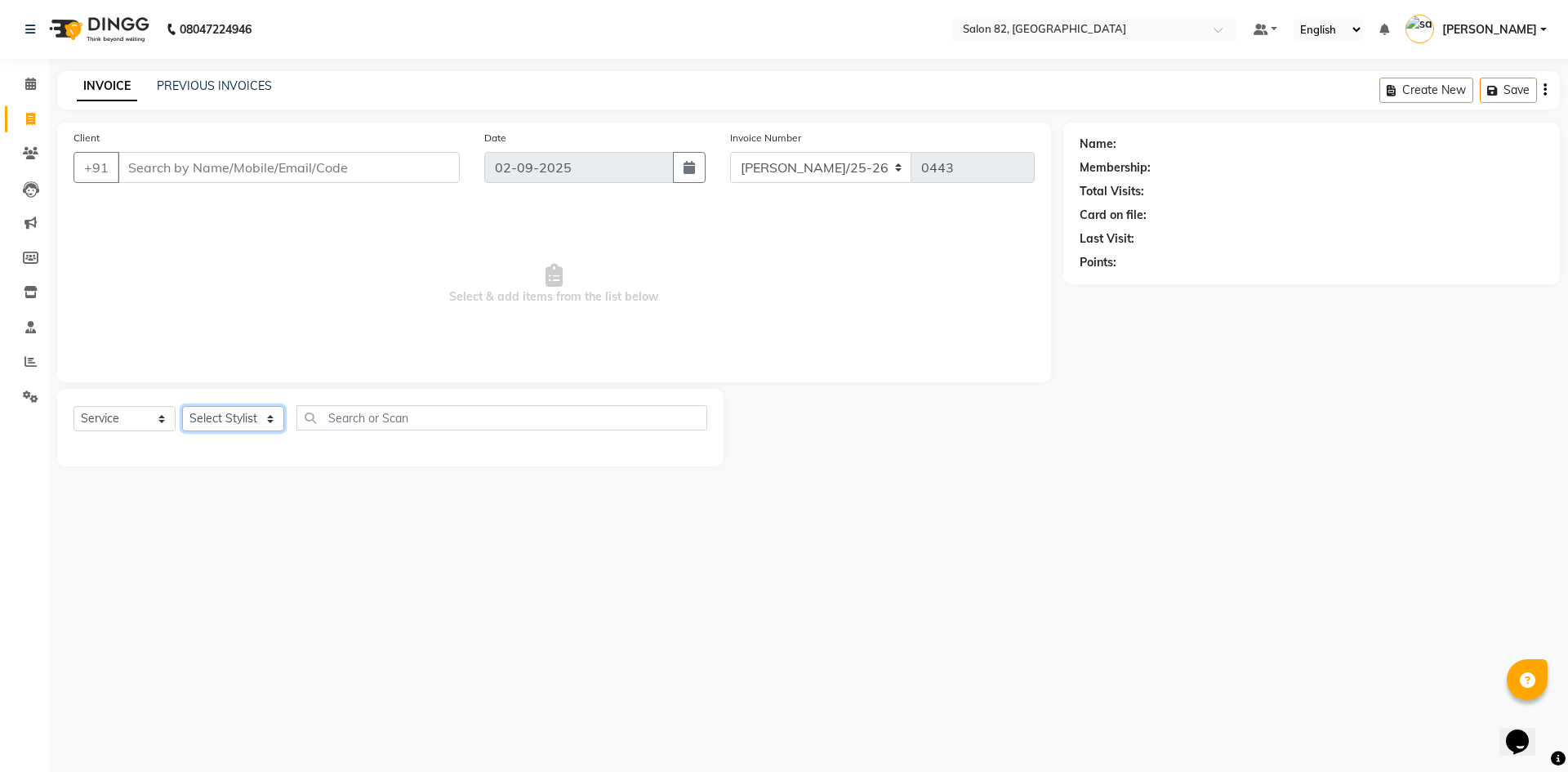
click at [266, 411] on select "Select Stylist" at bounding box center [233, 419] width 102 height 25
select select "48716"
click at [182, 406] on select "Select Stylist [PERSON_NAME] Altmas [PERSON_NAME] BHARAT [PERSON_NAME] [PERSON_…" at bounding box center [241, 419] width 119 height 25
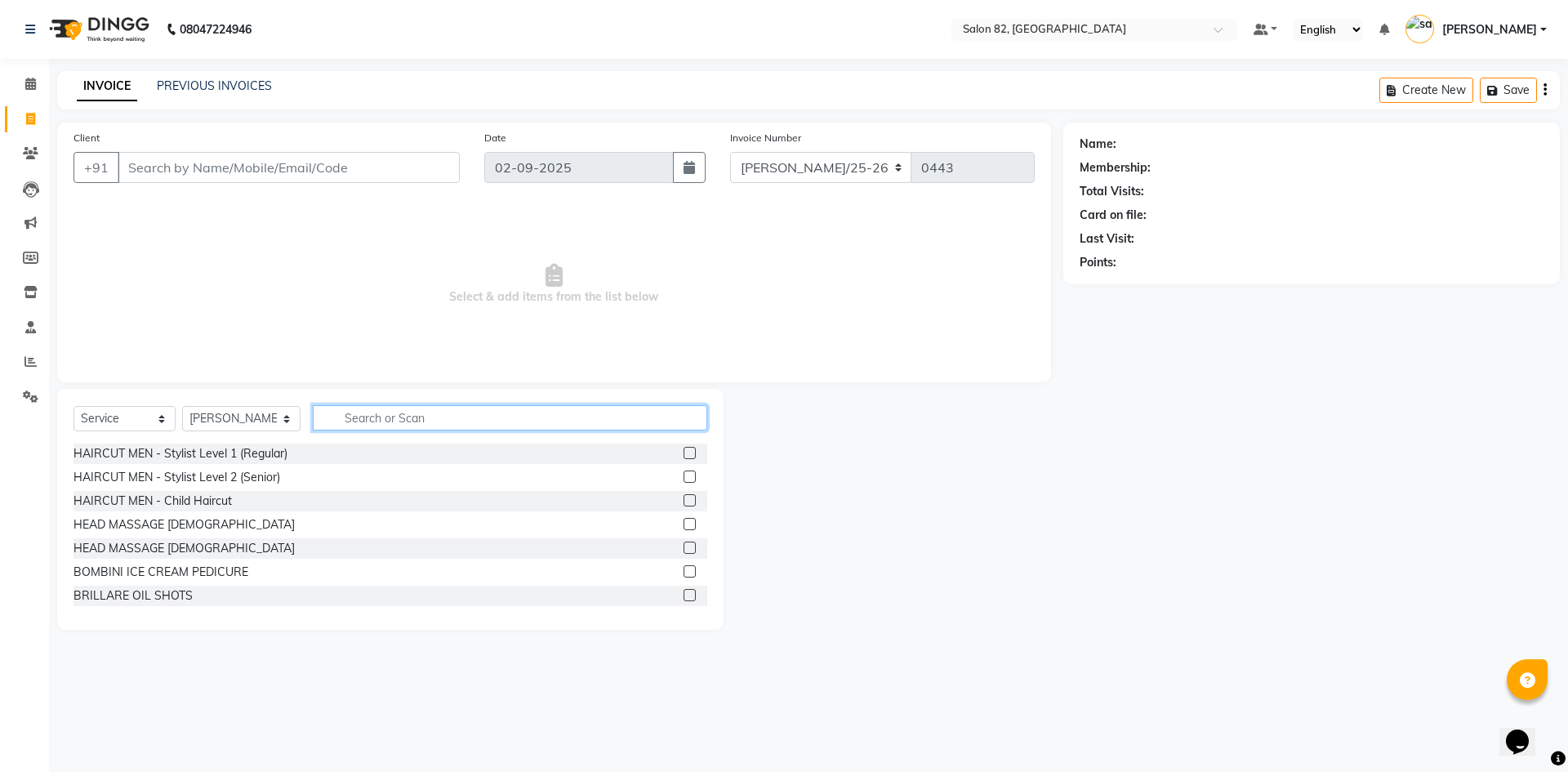
click at [363, 427] on input "text" at bounding box center [510, 418] width 394 height 25
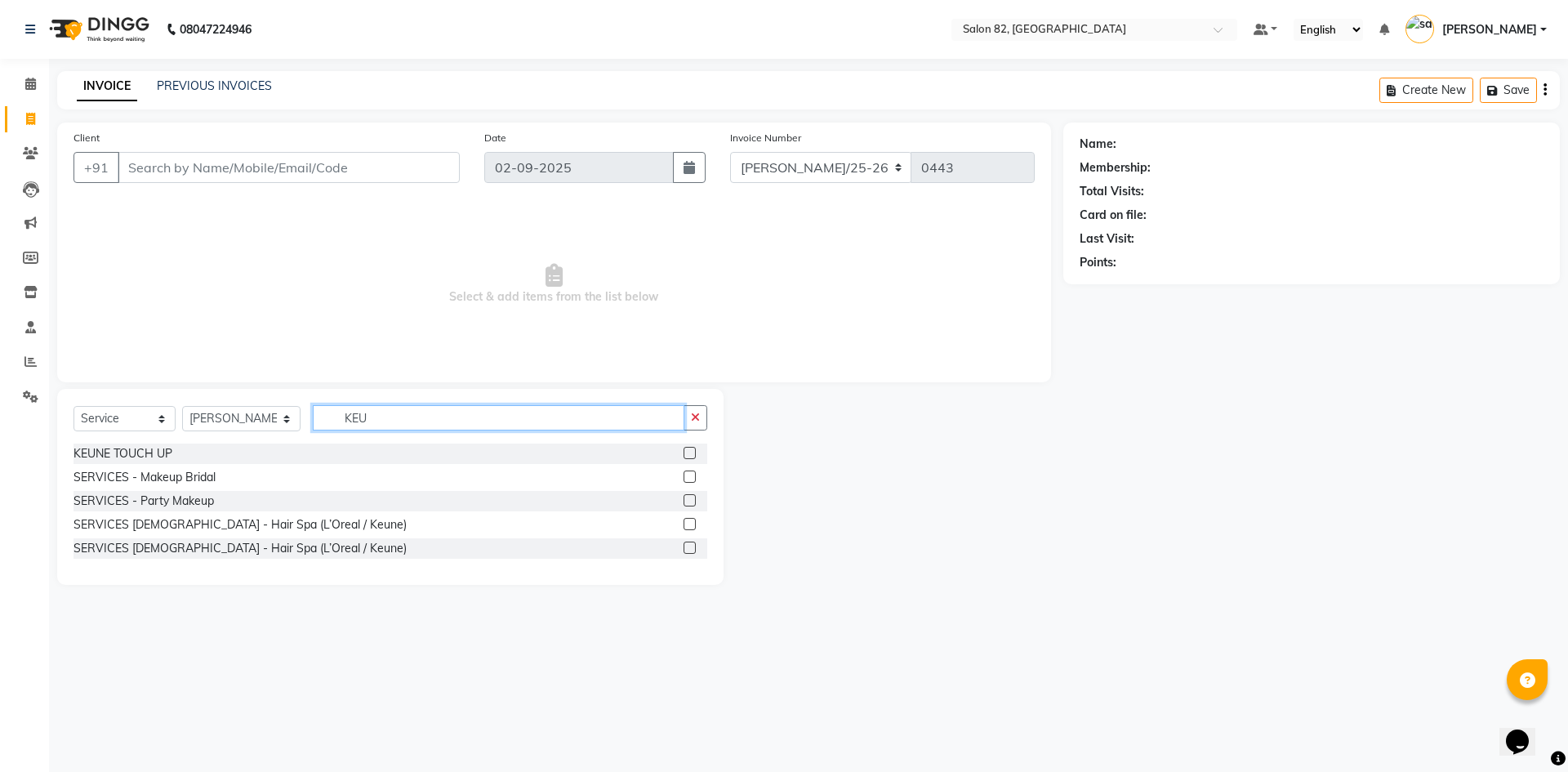
type input "KEU"
click at [688, 553] on label at bounding box center [689, 547] width 13 height 13
click at [688, 553] on input "checkbox" at bounding box center [688, 548] width 11 height 11
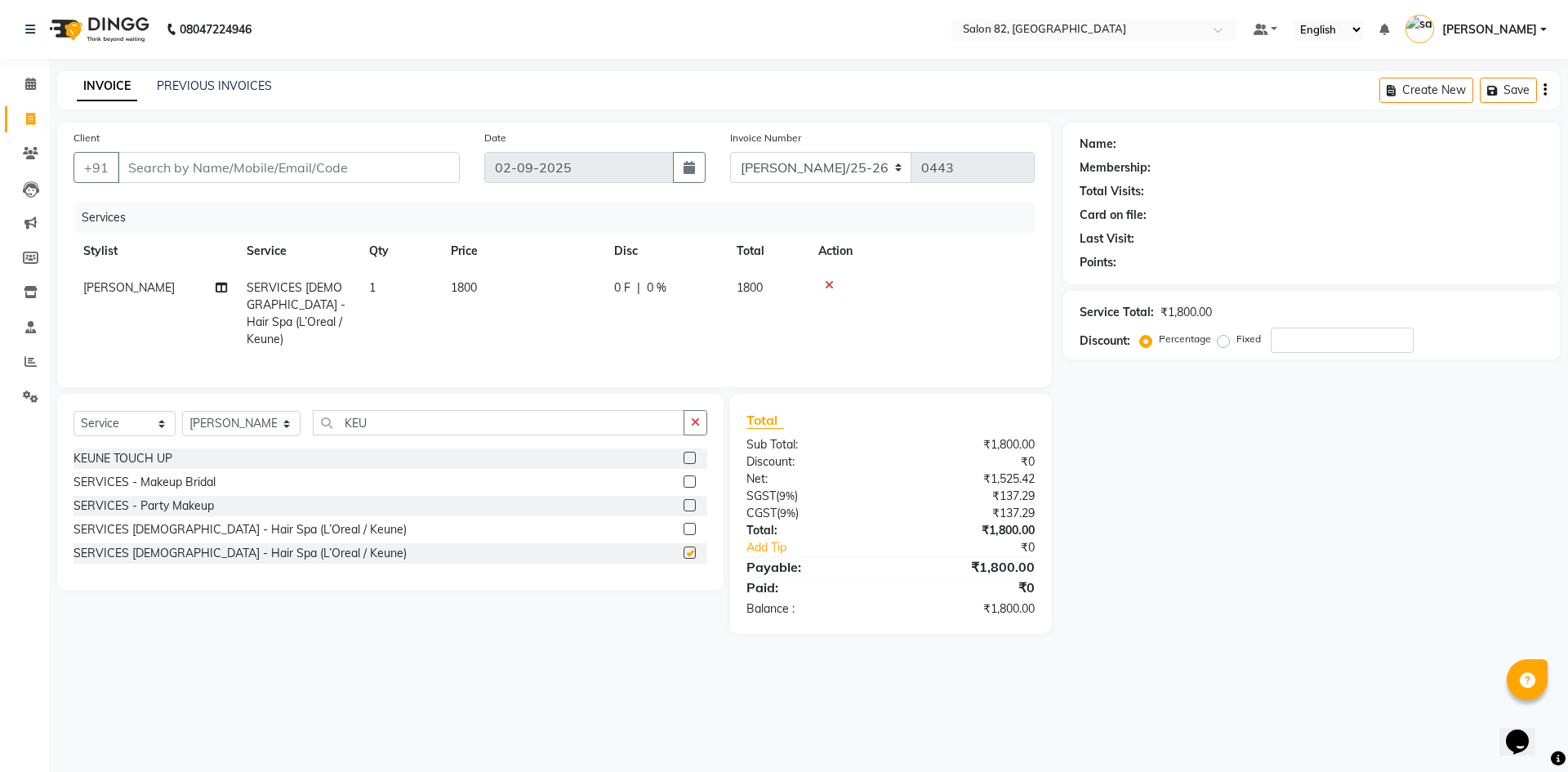
checkbox input "false"
click at [488, 293] on td "1800" at bounding box center [522, 314] width 163 height 89
select select "48716"
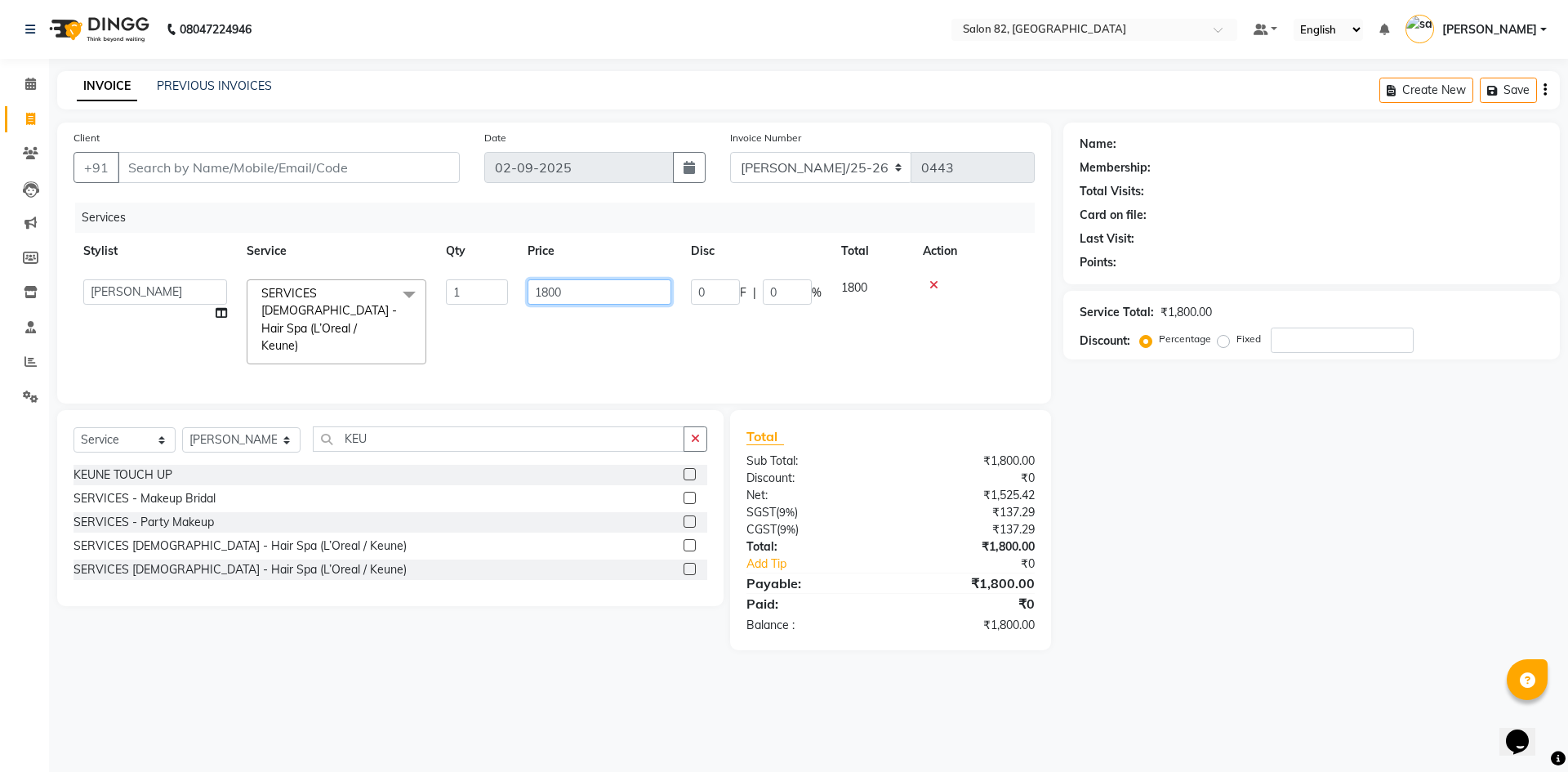
drag, startPoint x: 568, startPoint y: 294, endPoint x: 529, endPoint y: 294, distance: 39.0
click at [529, 294] on input "1800" at bounding box center [599, 292] width 144 height 25
type input "2000"
click at [1231, 435] on div "Name: Membership: Total Visits: Card on file: Last Visit: Points: Service Total…" at bounding box center [1317, 386] width 509 height 527
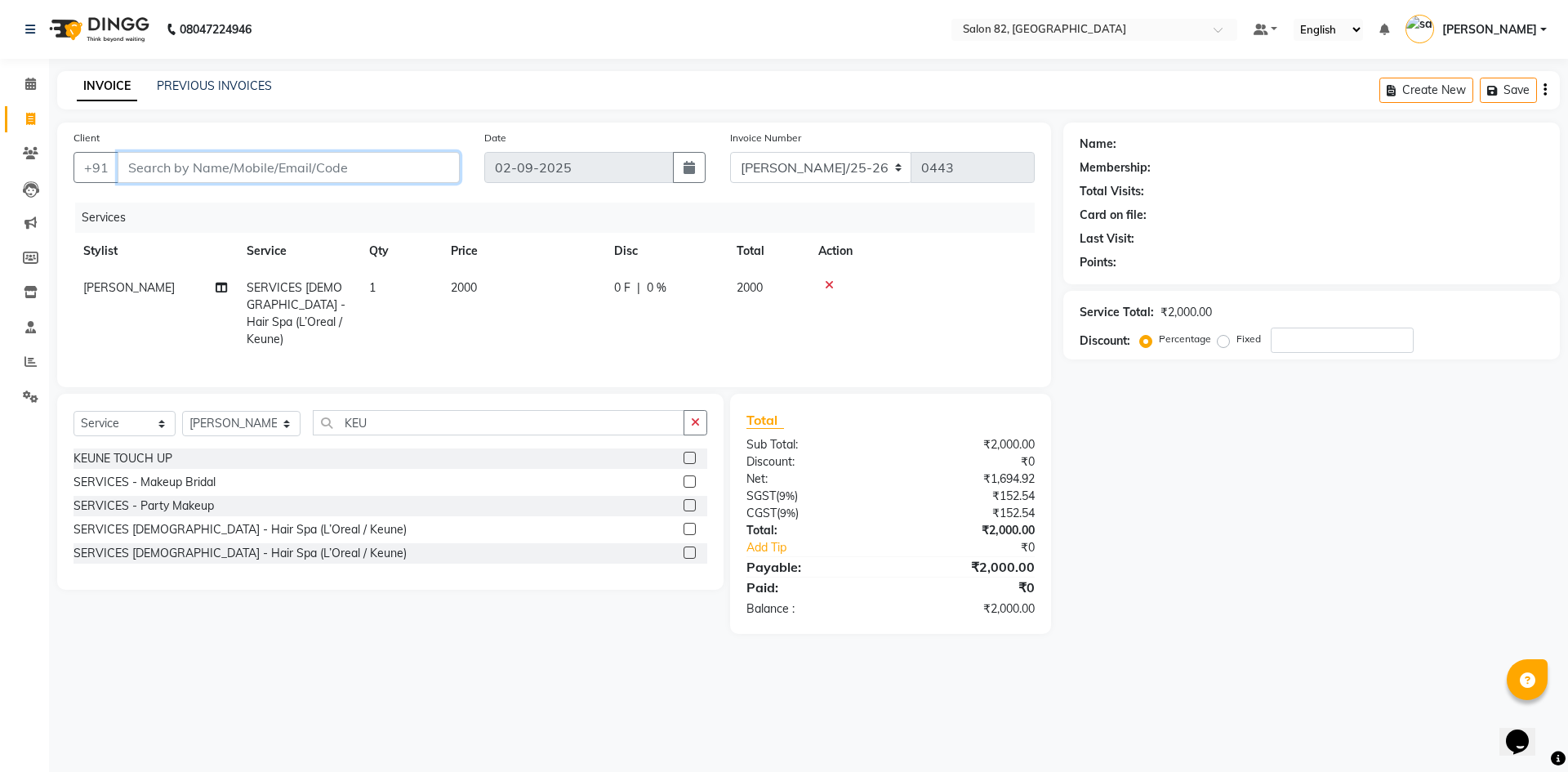
click at [178, 169] on input "Client" at bounding box center [289, 167] width 343 height 31
type input "9"
type input "0"
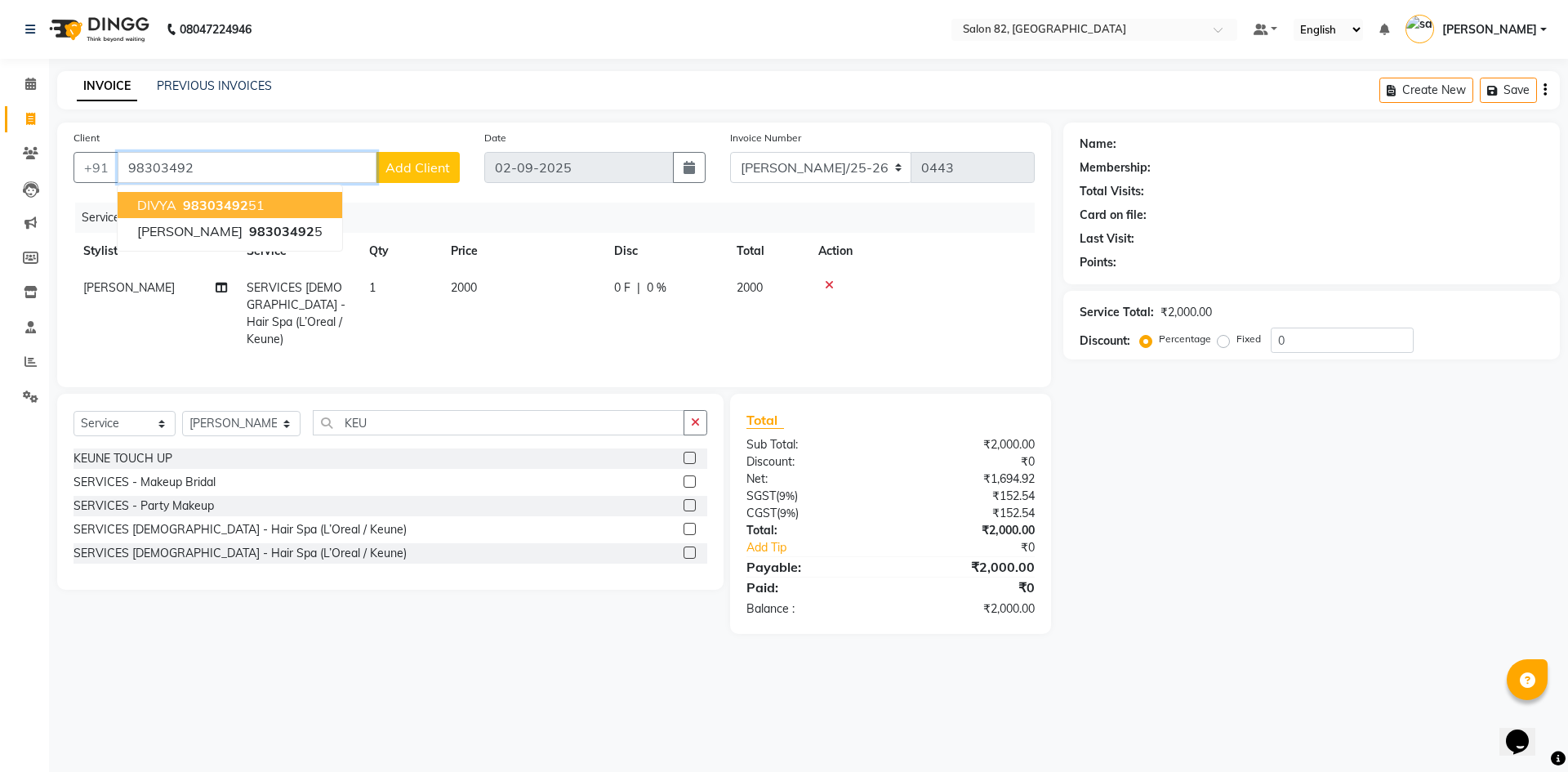
click at [268, 198] on button "DIVYA 98303492 51" at bounding box center [230, 205] width 225 height 26
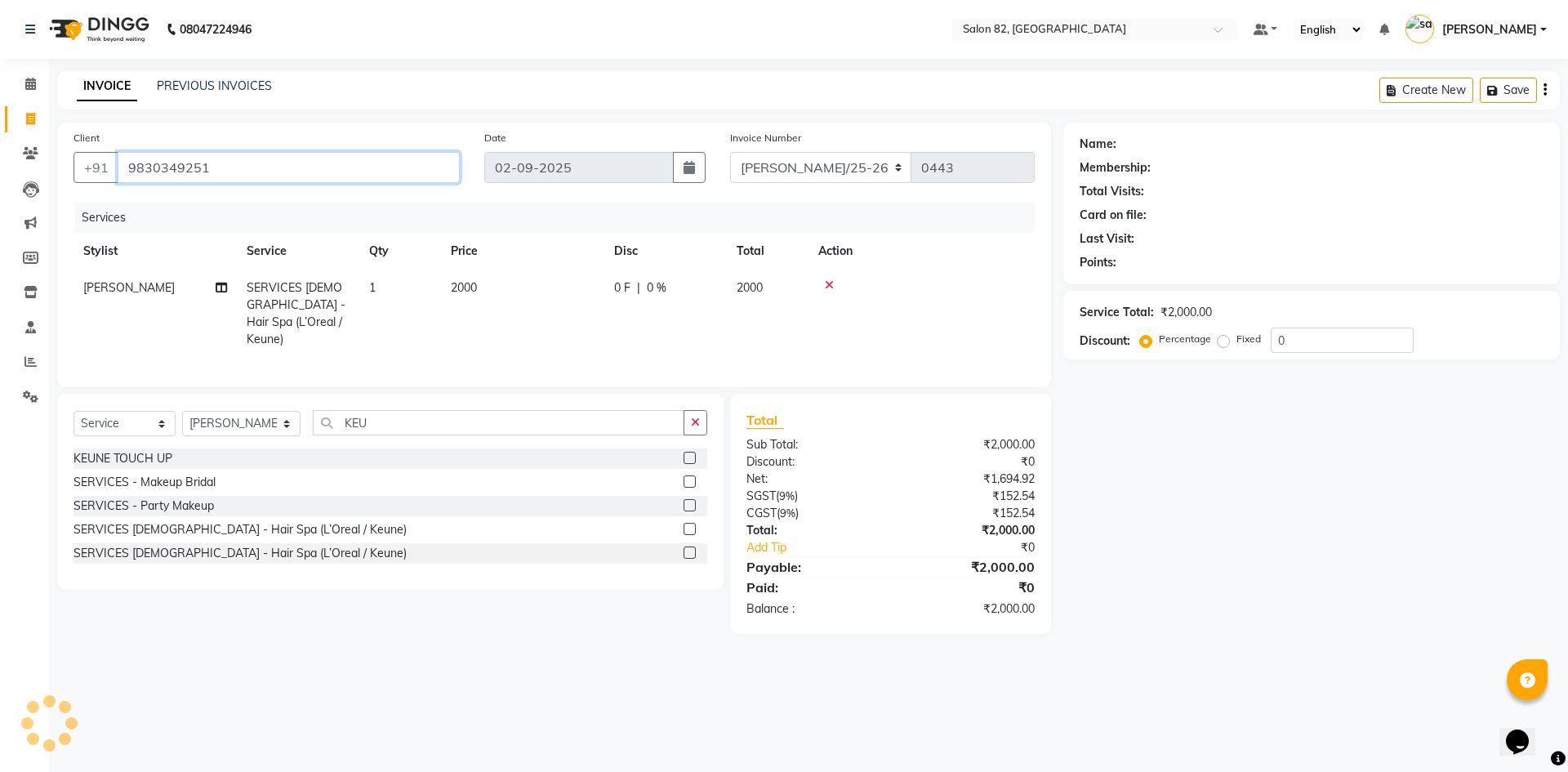
type input "9830349251"
select select "1: Object"
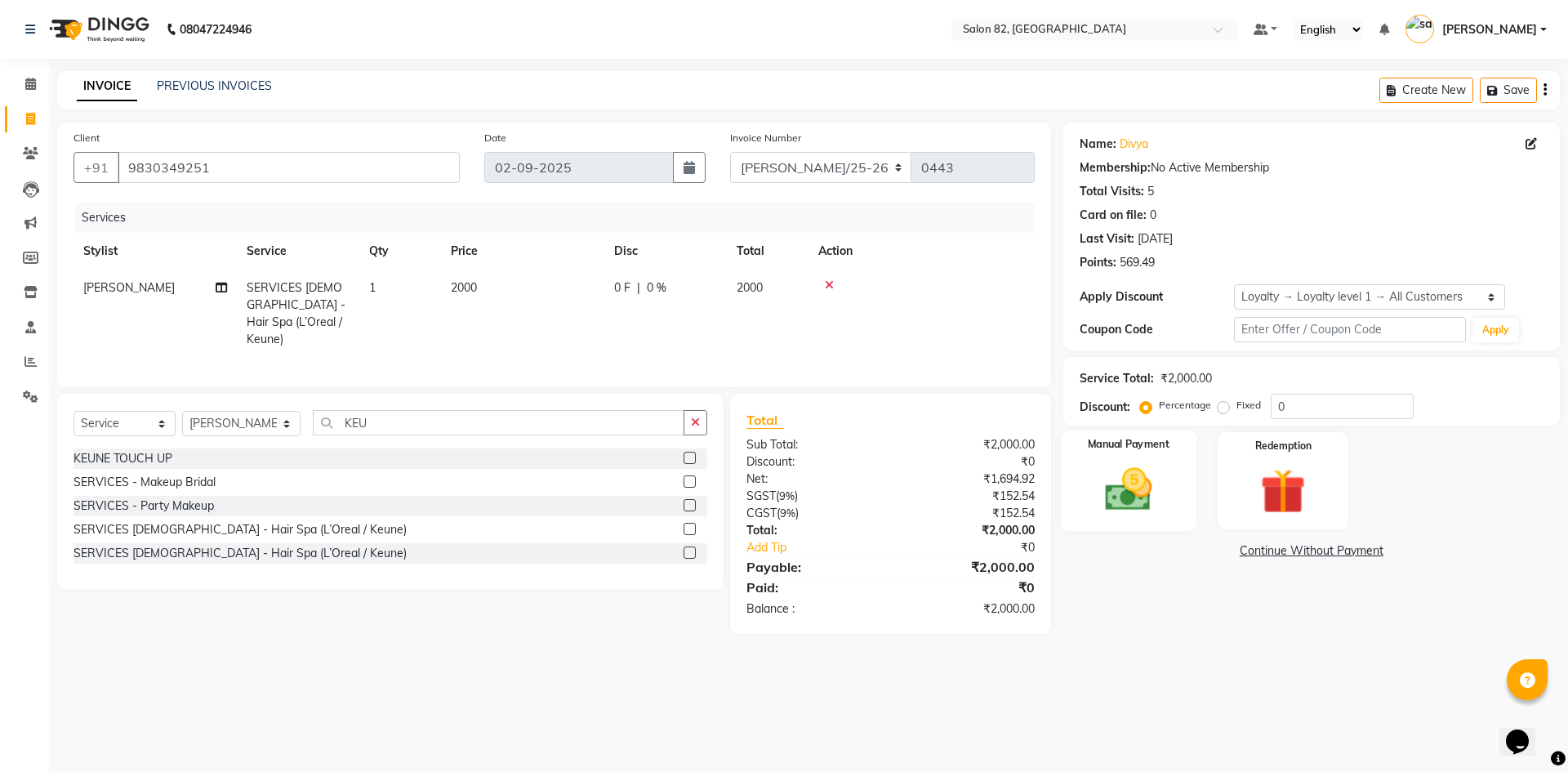
click at [1129, 507] on img at bounding box center [1128, 489] width 76 height 54
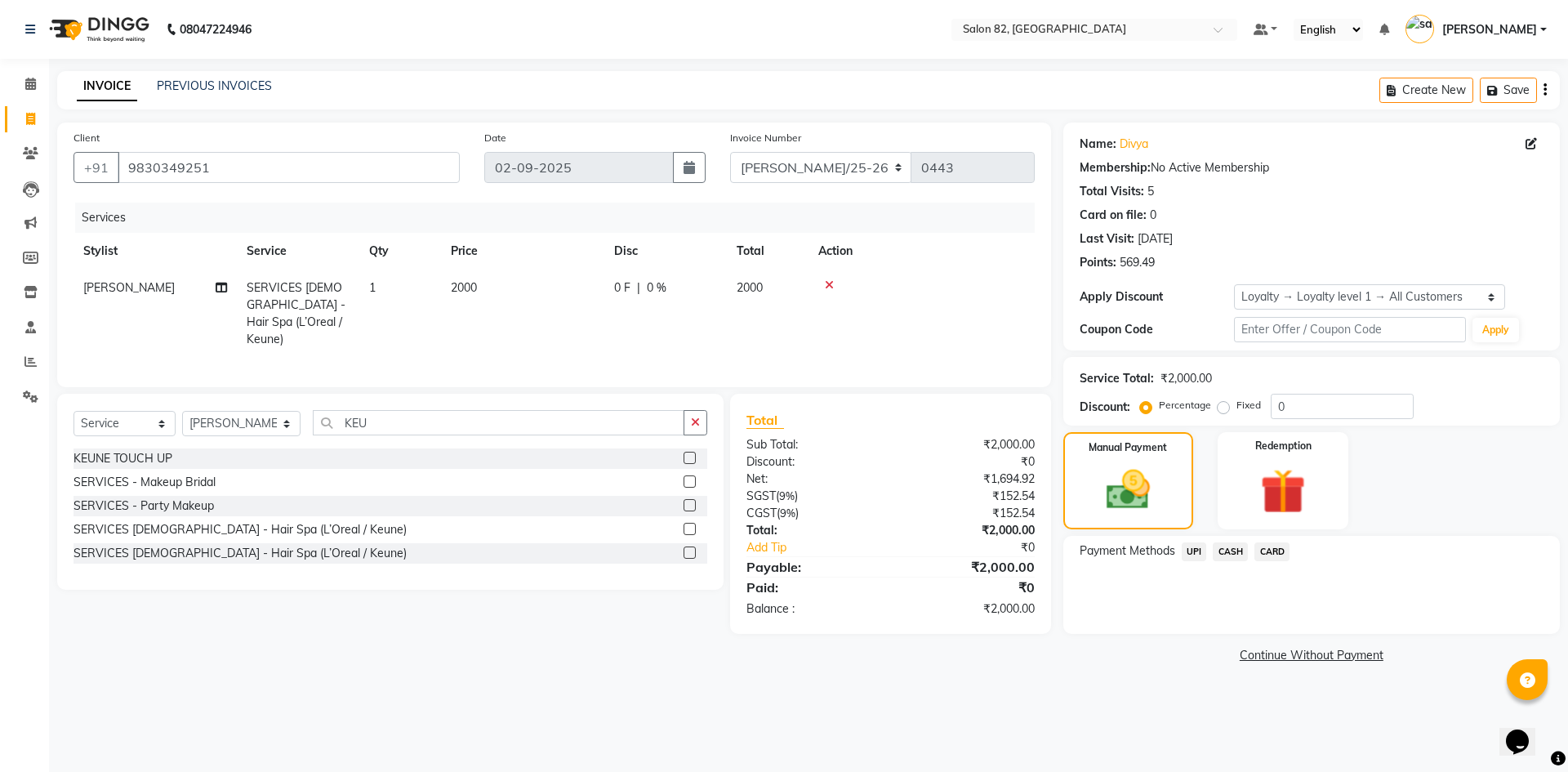
click at [1221, 551] on span "CASH" at bounding box center [1230, 551] width 35 height 18
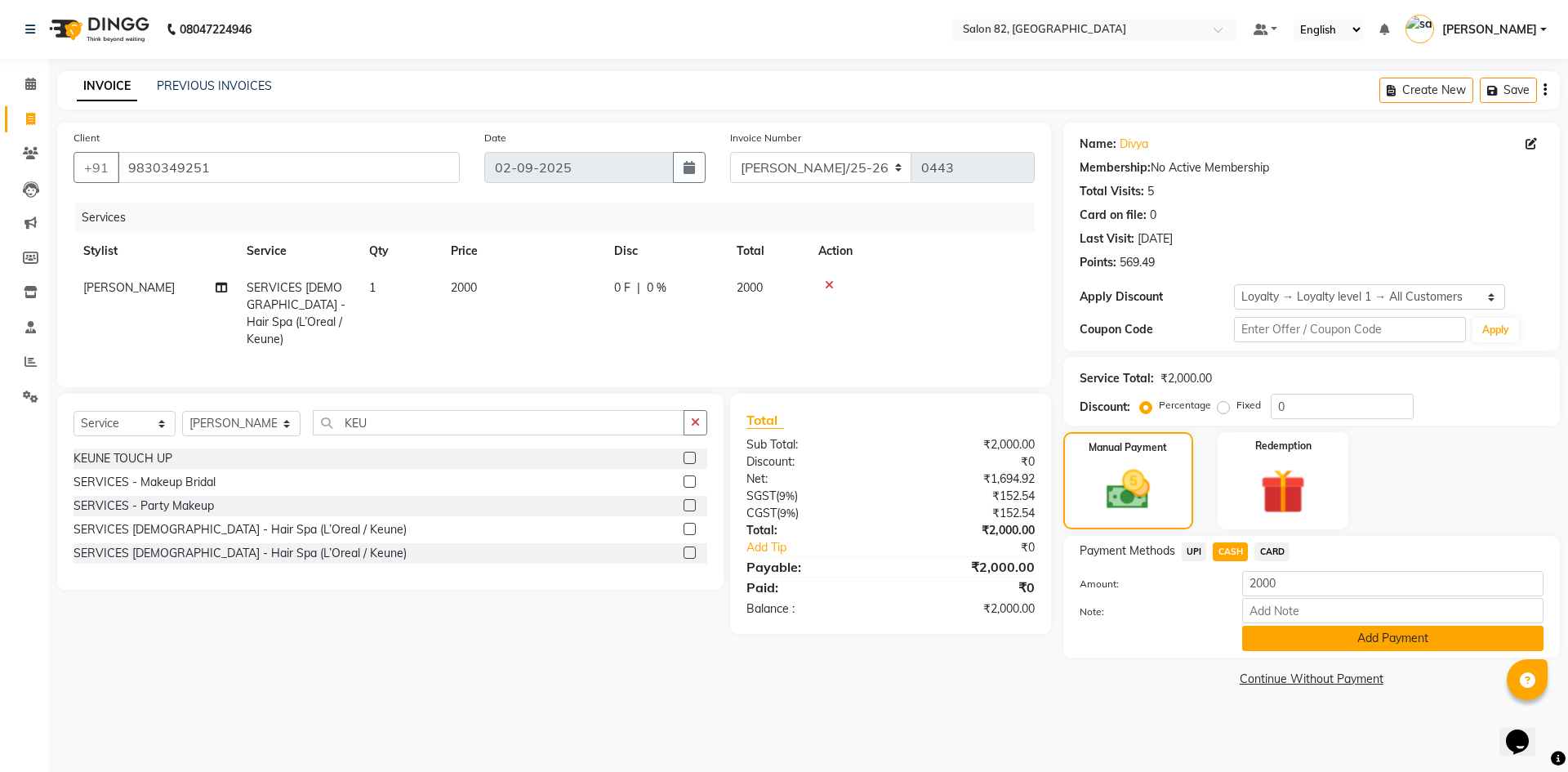
click at [1323, 646] on button "Add Payment" at bounding box center [1393, 638] width 302 height 25
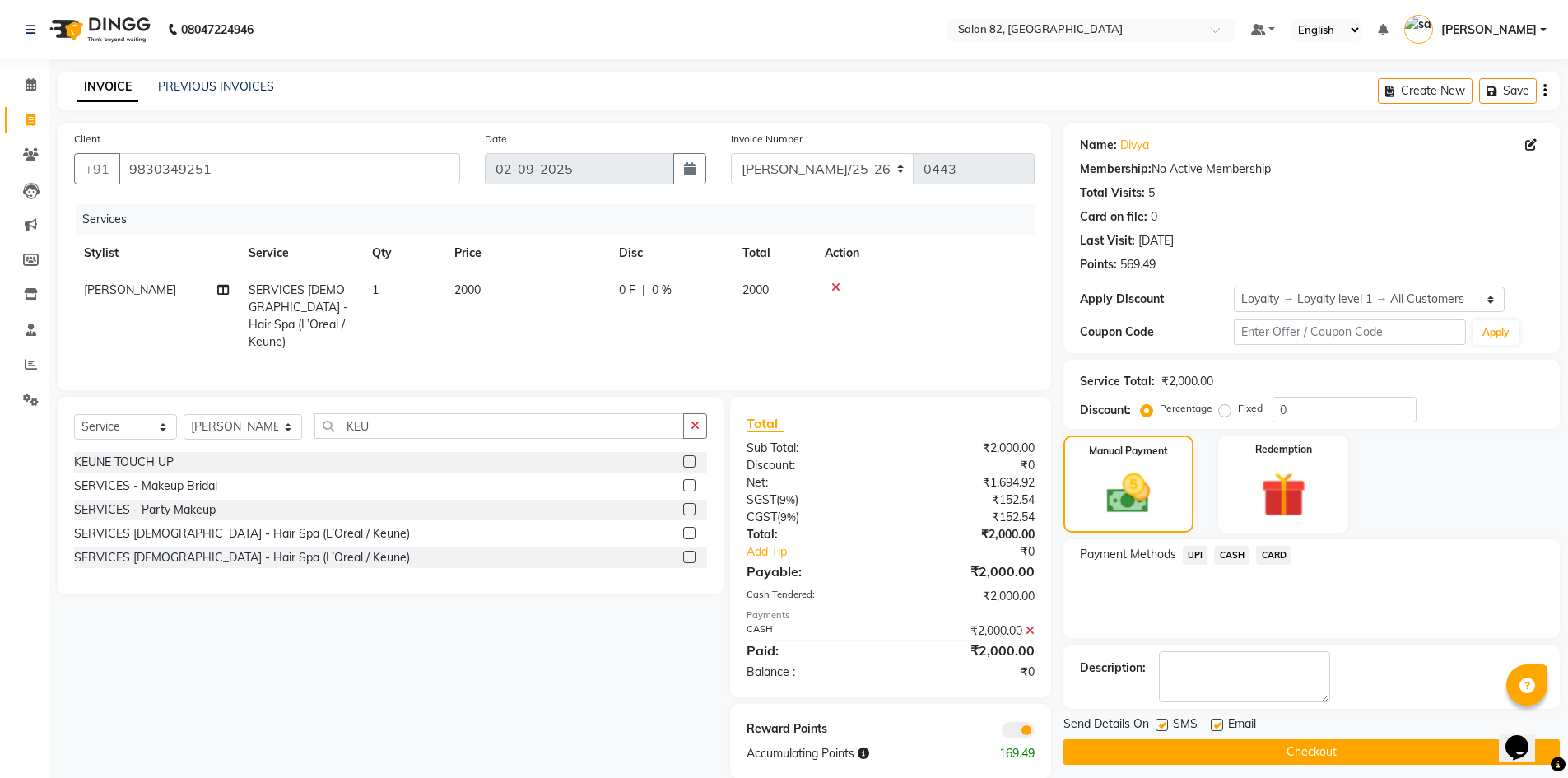
click at [1341, 754] on button "Checkout" at bounding box center [1311, 752] width 496 height 25
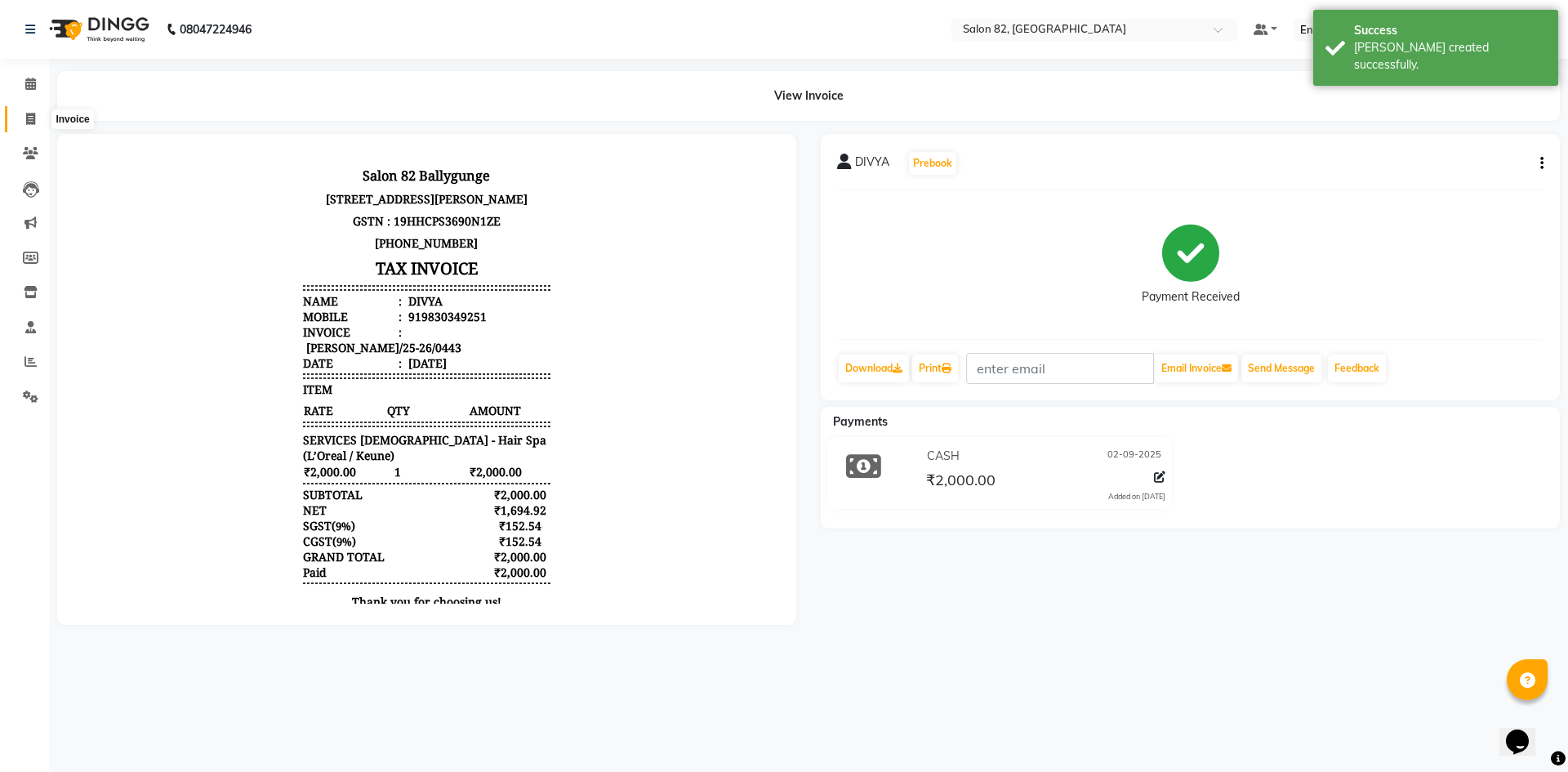
click at [19, 118] on span at bounding box center [31, 119] width 28 height 18
select select "service"
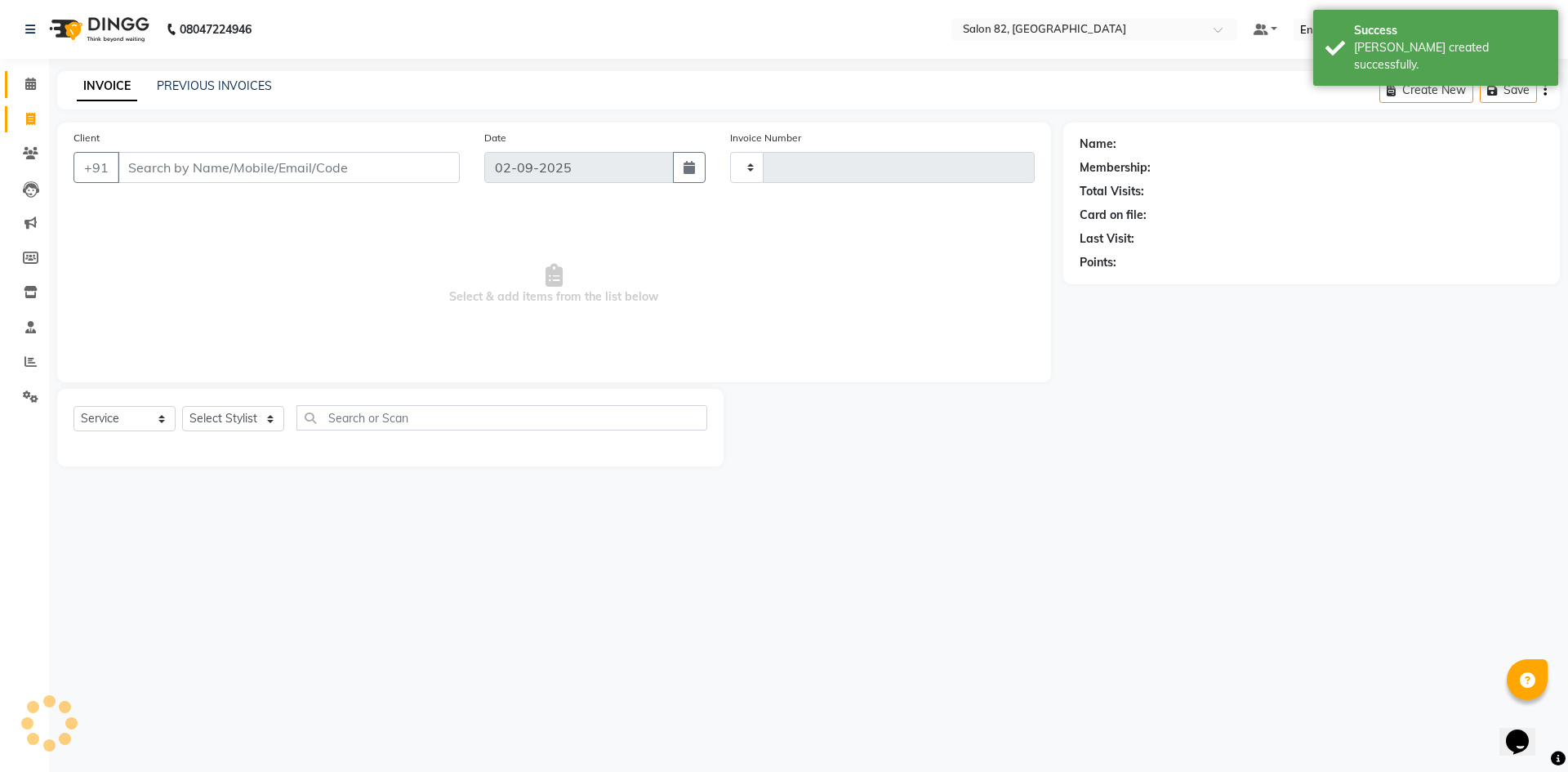
type input "0444"
select select "8702"
click at [22, 89] on span at bounding box center [31, 84] width 28 height 18
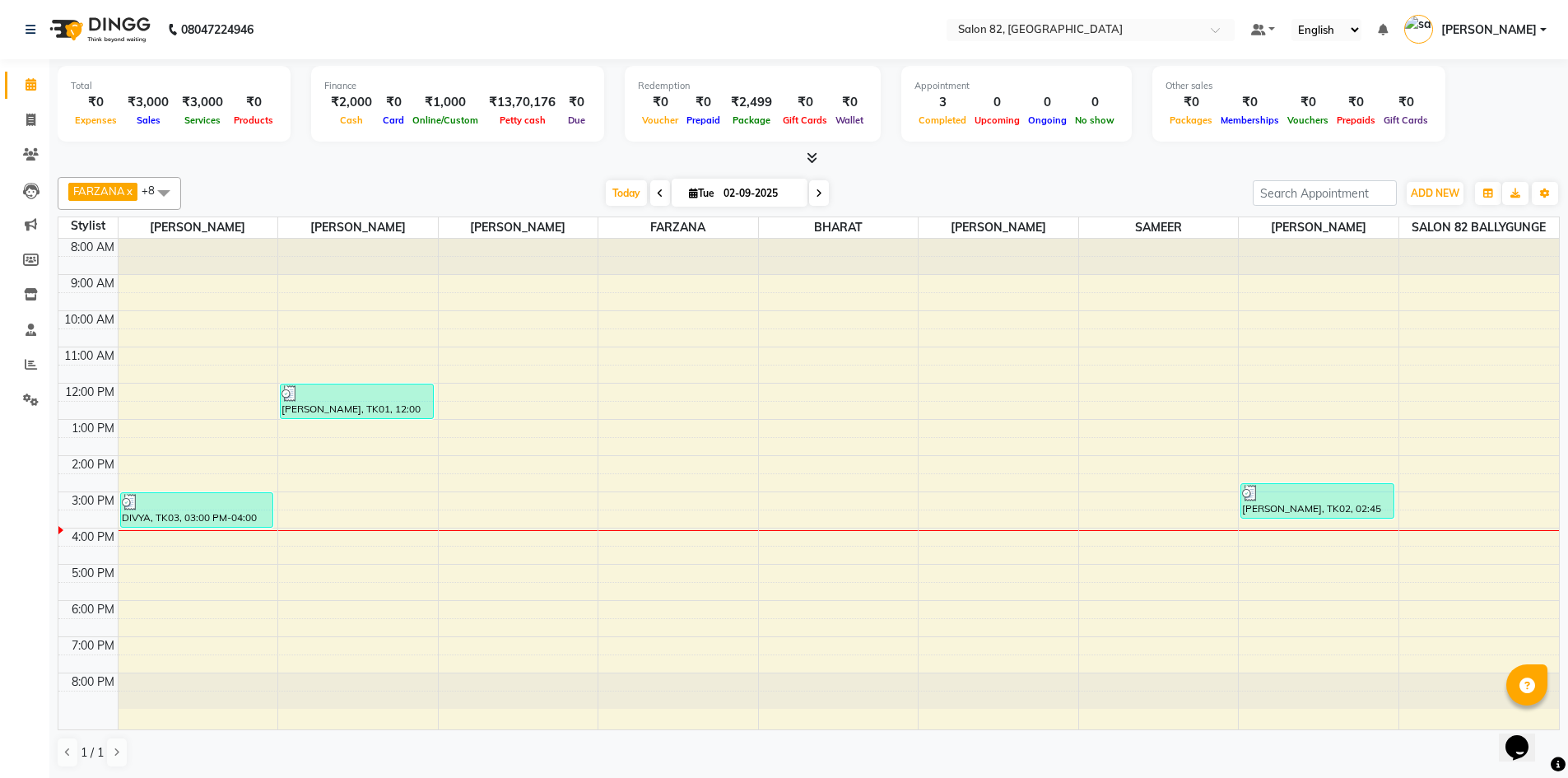
click at [163, 190] on span at bounding box center [163, 192] width 33 height 31
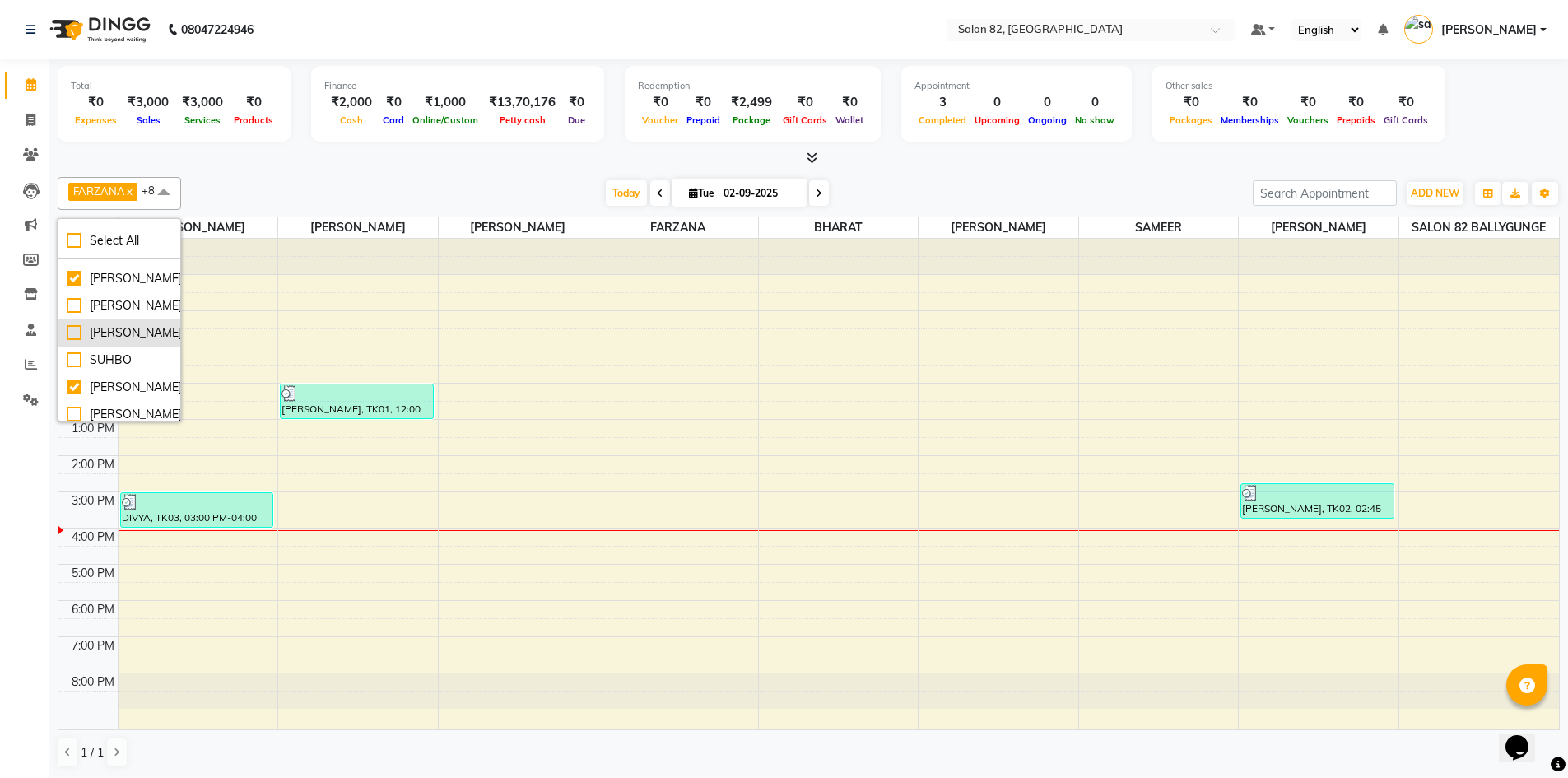
scroll to position [732, 0]
click at [79, 404] on div "suman" at bounding box center [119, 407] width 105 height 18
checkbox input "true"
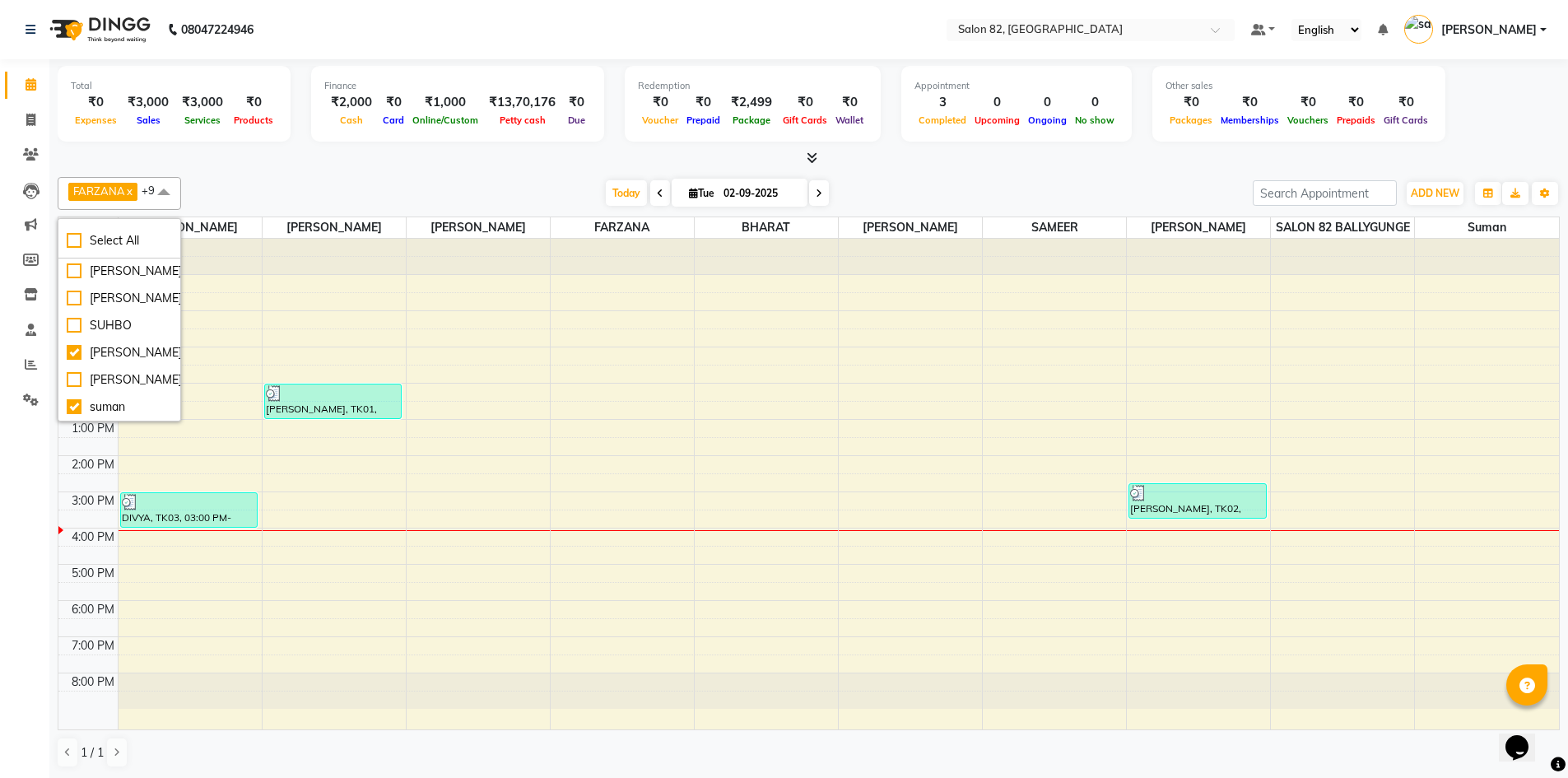
click at [1483, 554] on div "8:00 AM 9:00 AM 10:00 AM 11:00 AM 12:00 PM 1:00 PM 2:00 PM 3:00 PM 4:00 PM 5:00…" at bounding box center [808, 483] width 1501 height 491
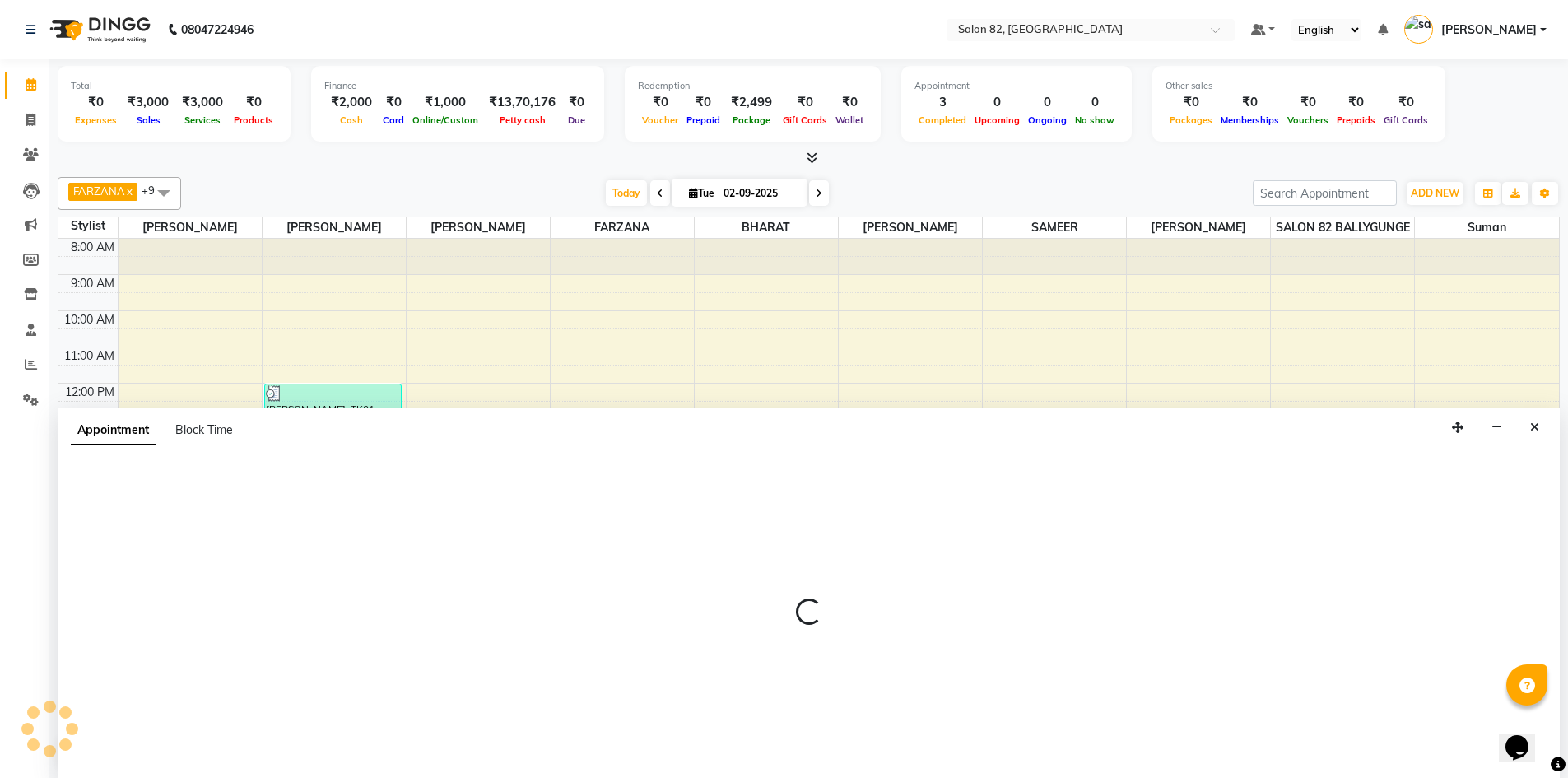
scroll to position [1, 0]
select select "71849"
select select "tentative"
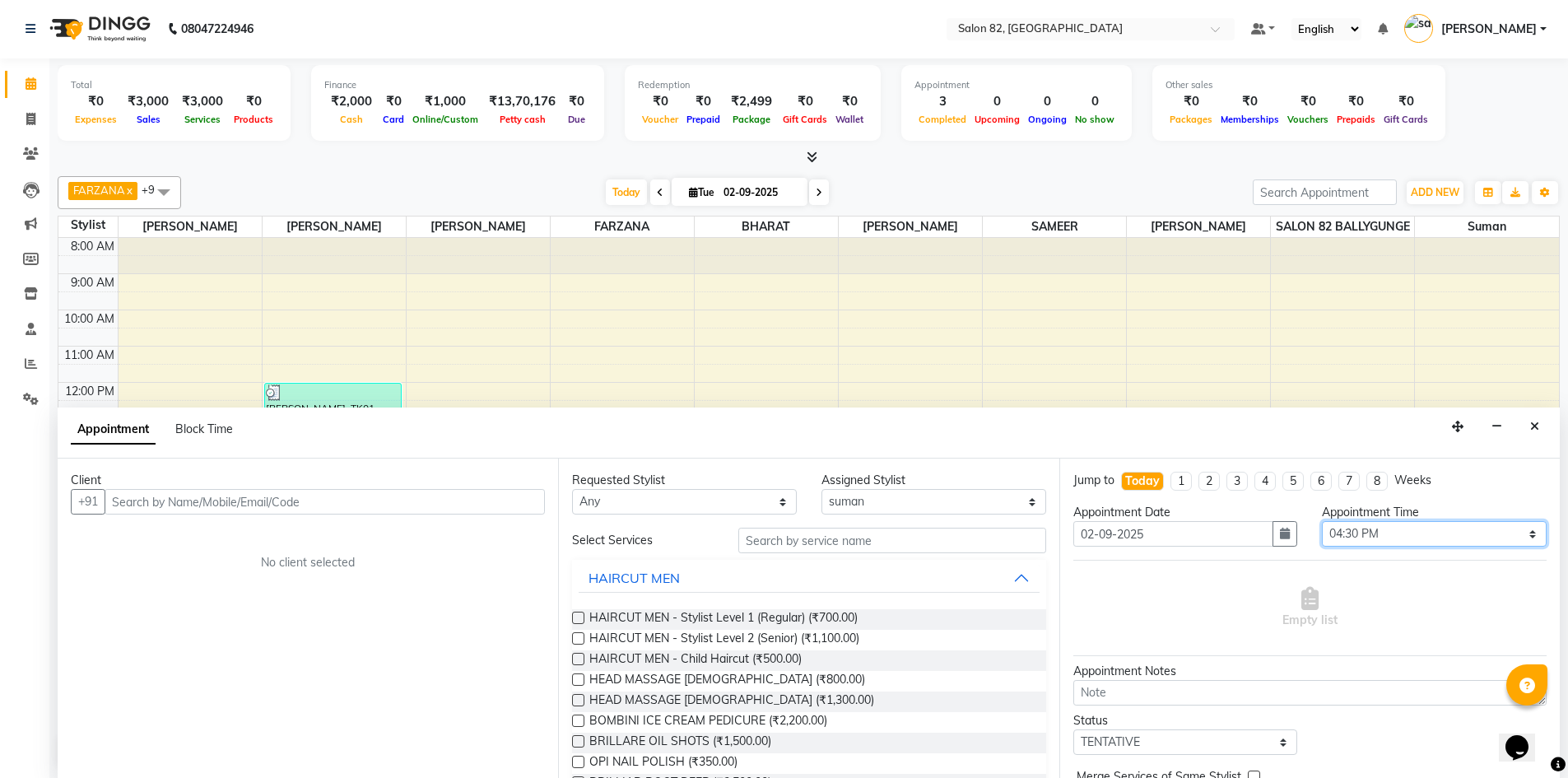
click at [1375, 536] on select "Select 09:00 AM 09:15 AM 09:30 AM 09:45 AM 10:00 AM 10:15 AM 10:30 AM 10:45 AM …" at bounding box center [1434, 534] width 225 height 25
select select "975"
click at [1322, 521] on select "Select 09:00 AM 09:15 AM 09:30 AM 09:45 AM 10:00 AM 10:15 AM 10:30 AM 10:45 AM …" at bounding box center [1434, 534] width 225 height 25
click at [788, 537] on input "text" at bounding box center [893, 540] width 308 height 25
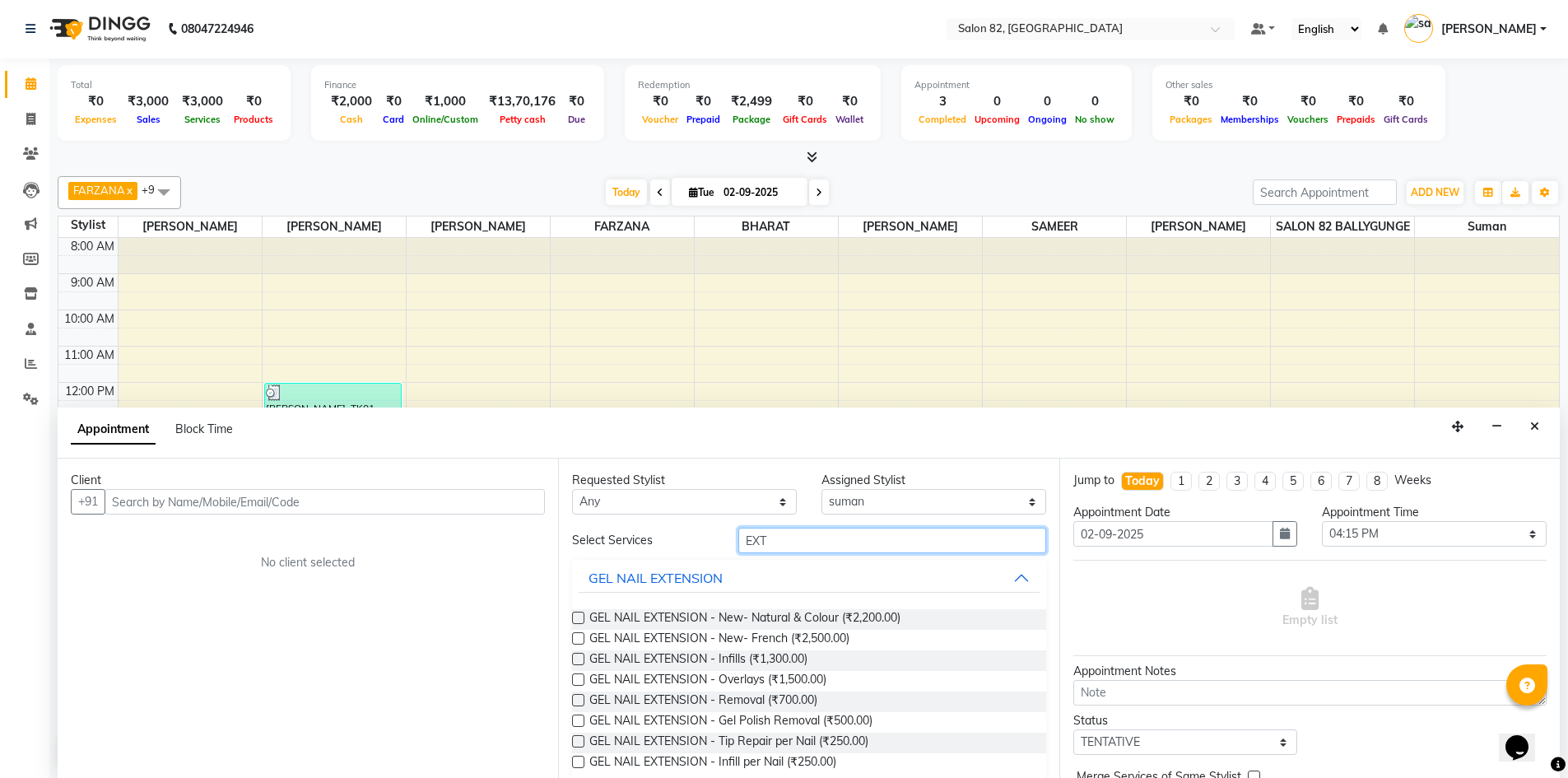
type input "EXT"
click at [582, 614] on label at bounding box center [578, 617] width 13 height 13
click at [582, 614] on input "checkbox" at bounding box center [577, 619] width 11 height 11
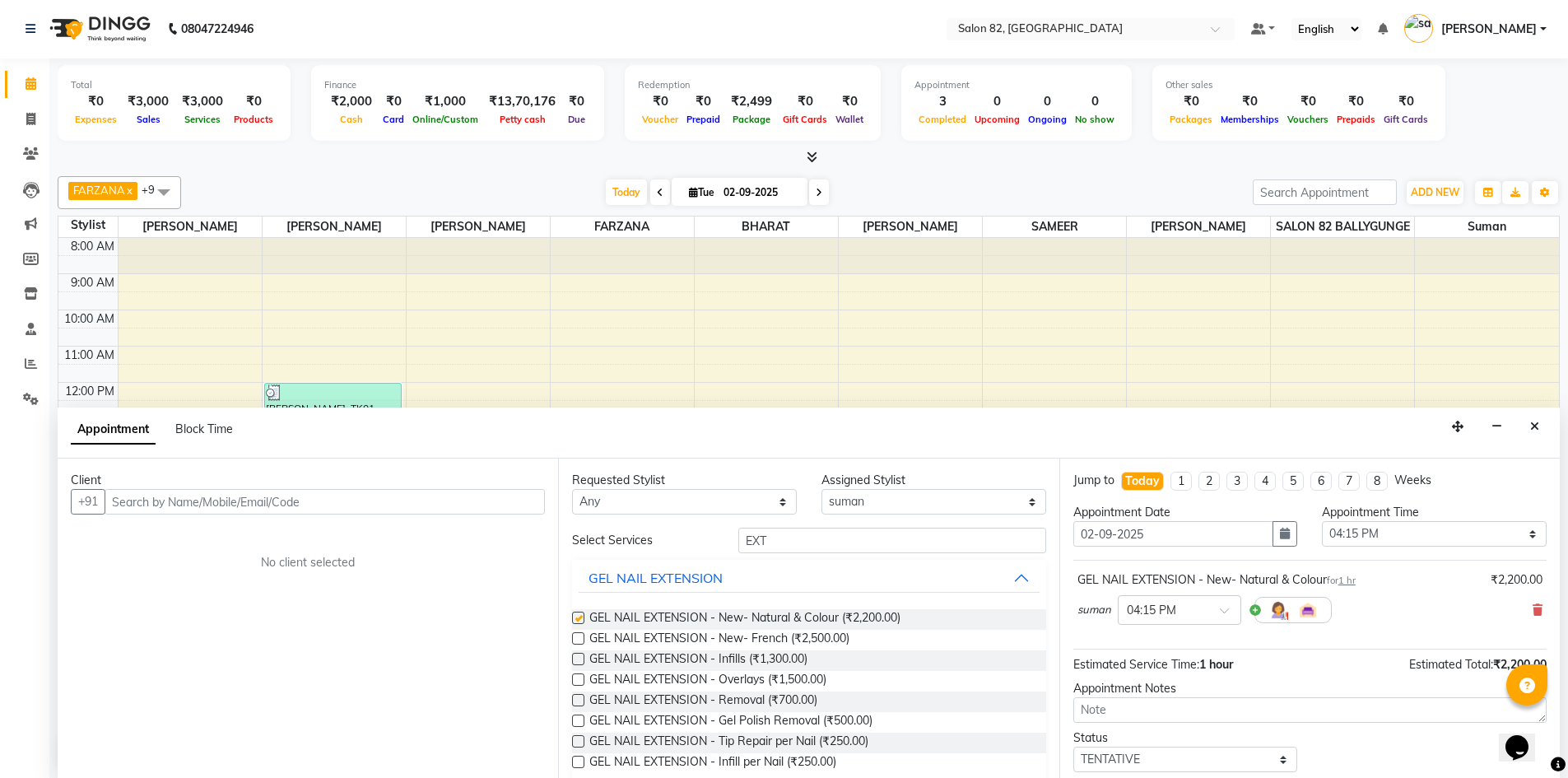
checkbox input "false"
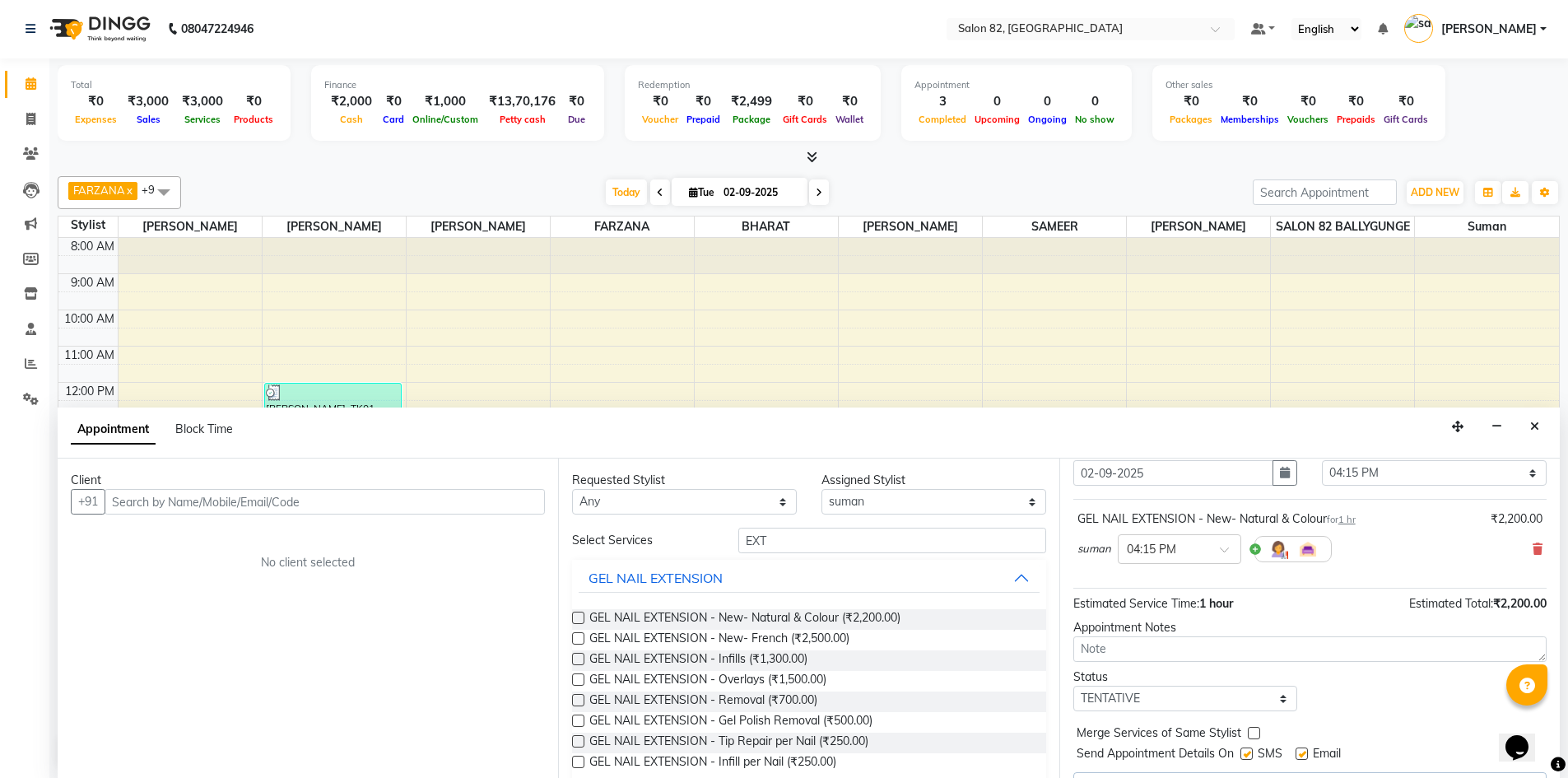
scroll to position [99, 0]
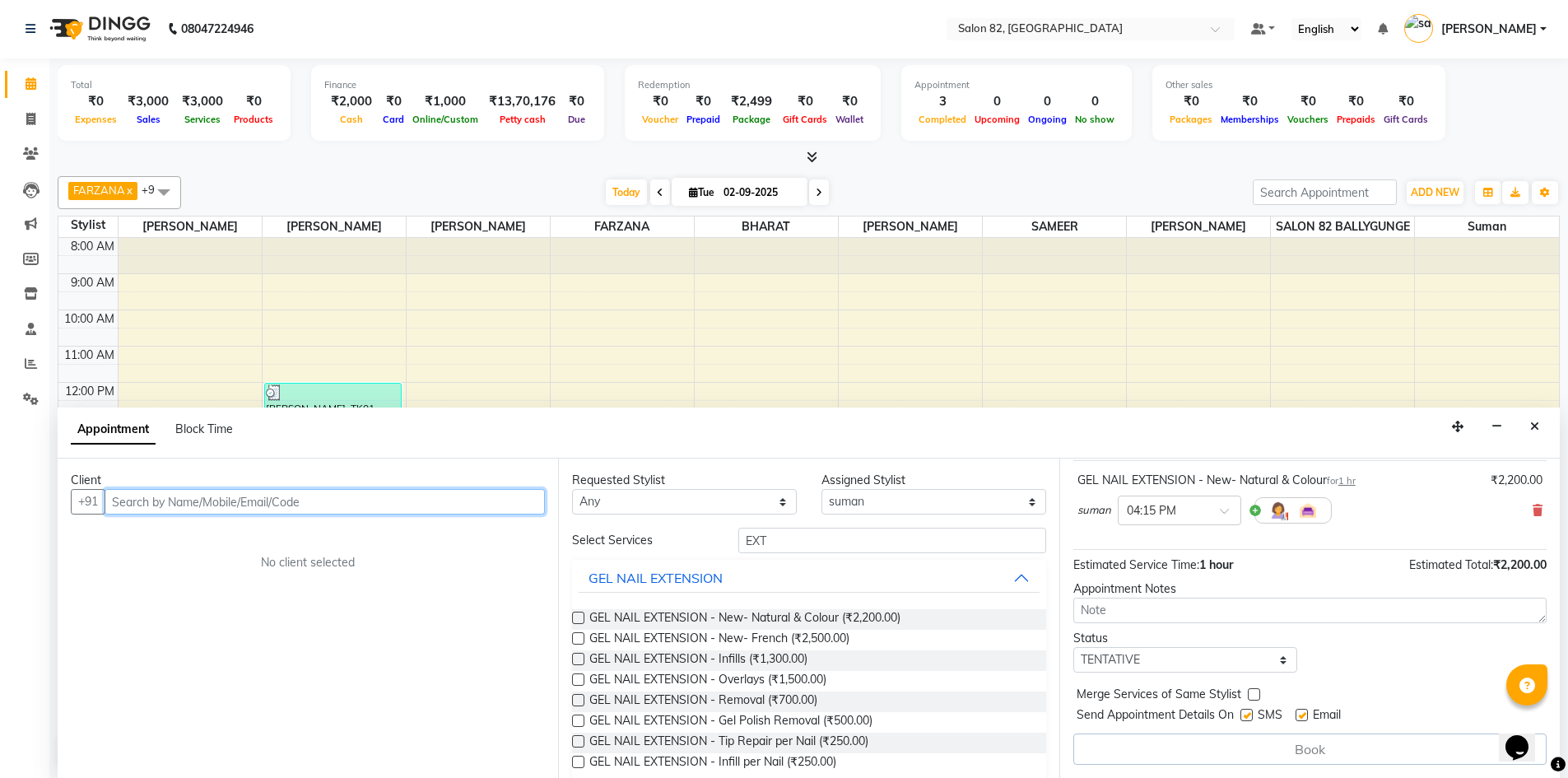
click at [214, 493] on input "text" at bounding box center [324, 502] width 440 height 25
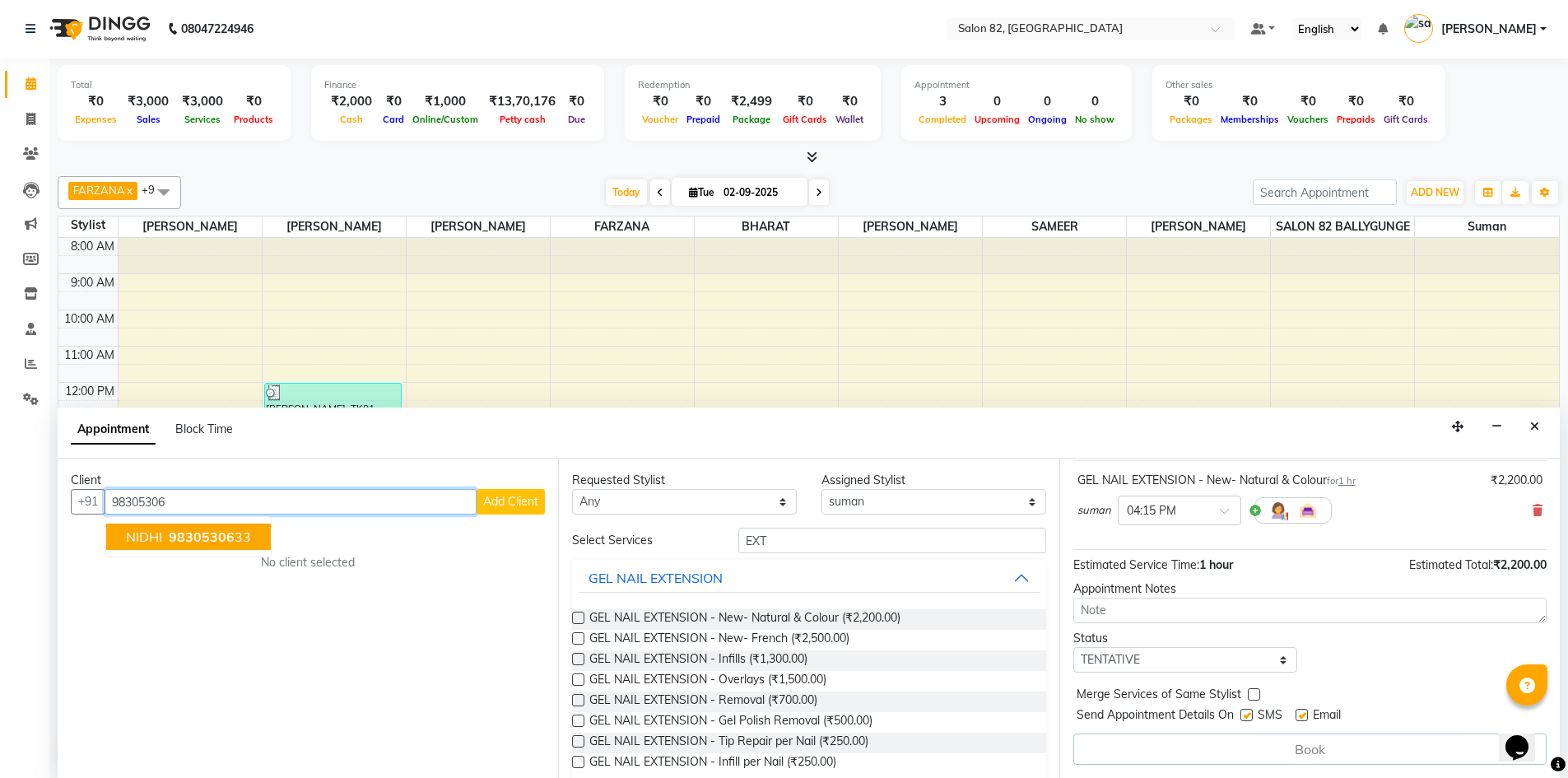
drag, startPoint x: 149, startPoint y: 545, endPoint x: 145, endPoint y: 534, distance: 11.7
click at [149, 545] on button "NIDHI 98305306 33" at bounding box center [188, 536] width 164 height 26
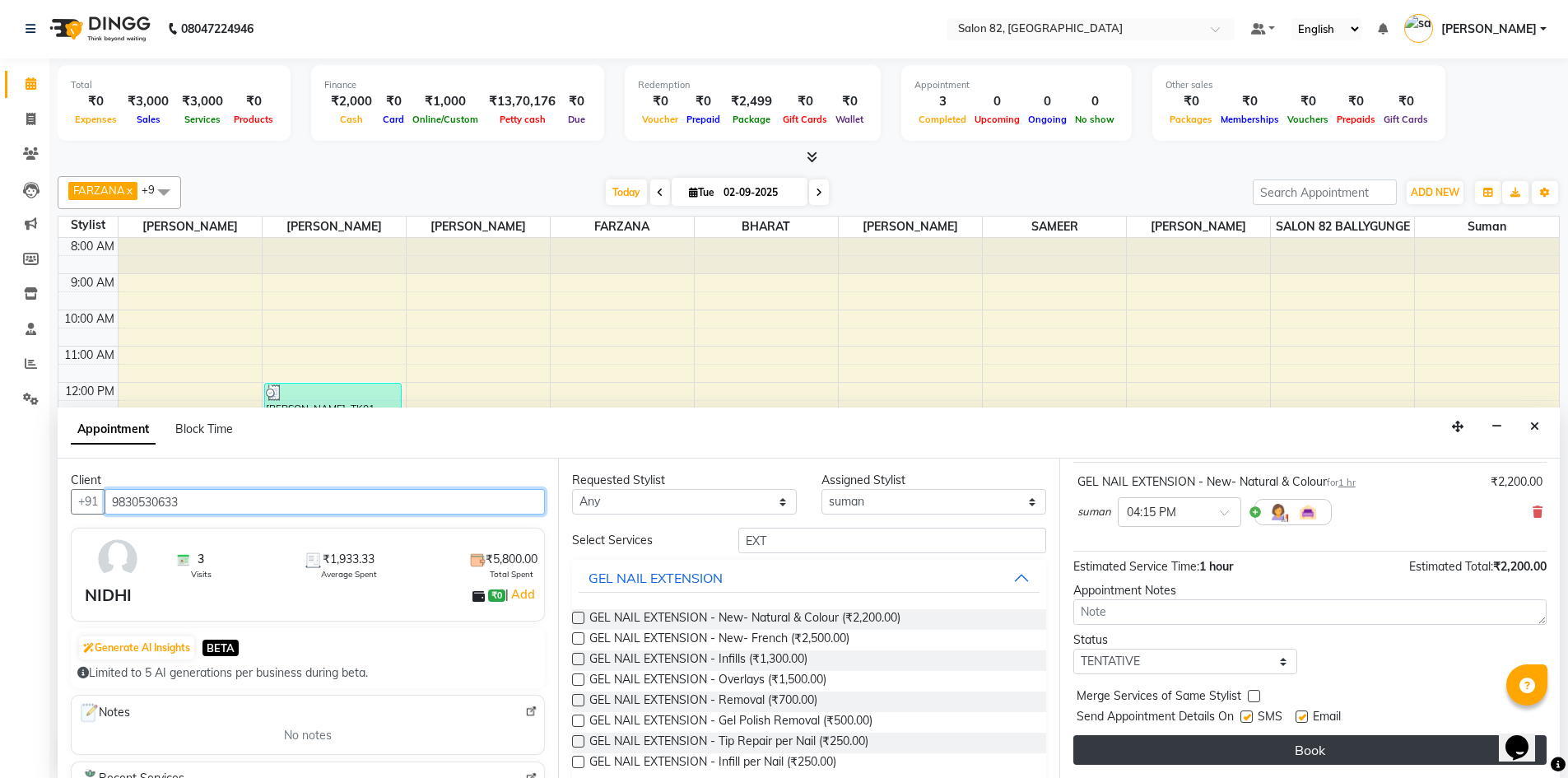
type input "9830530633"
click at [1272, 745] on button "Book" at bounding box center [1309, 749] width 473 height 29
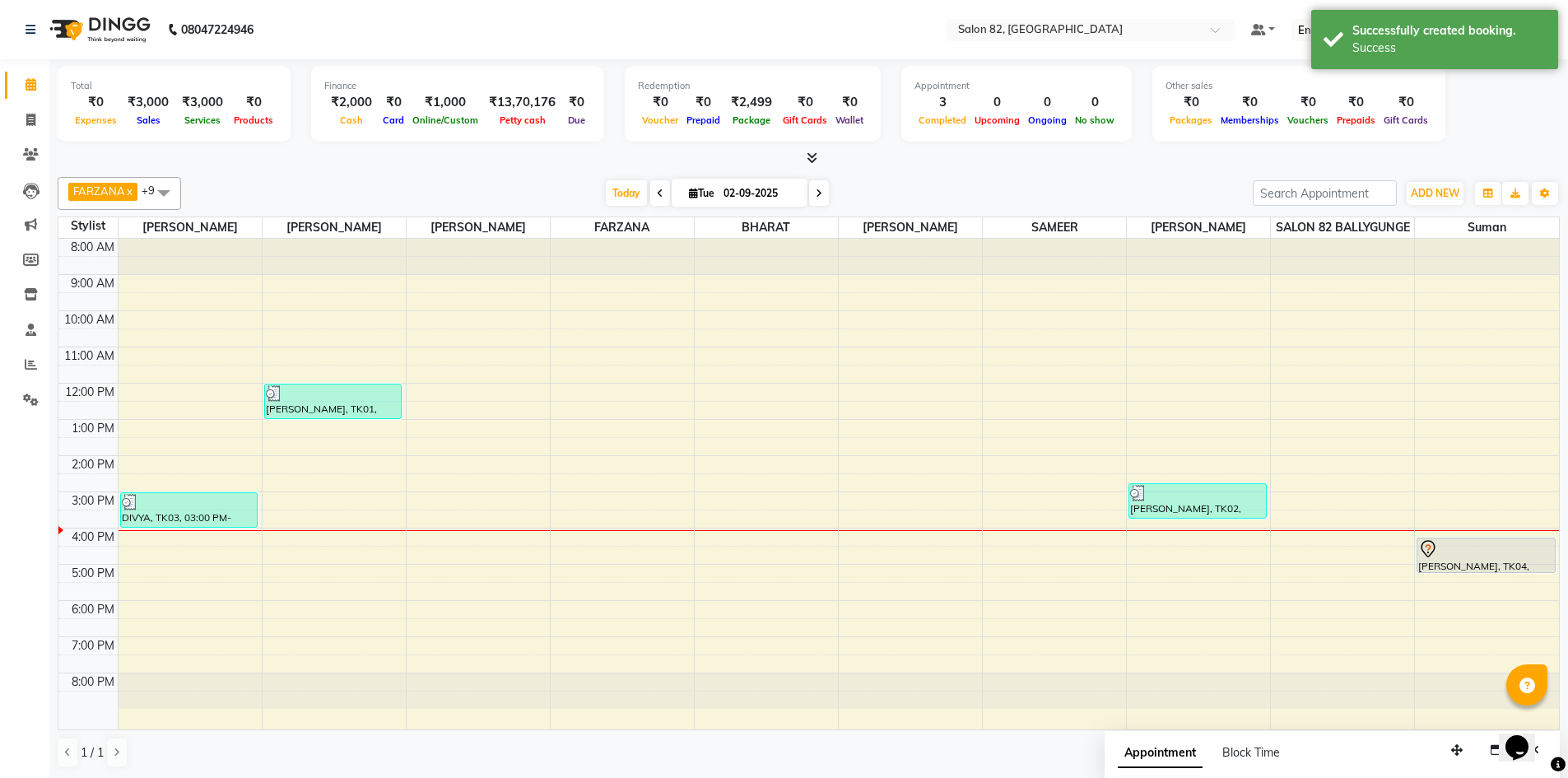
scroll to position [1, 0]
click at [1351, 699] on div at bounding box center [1342, 690] width 143 height 35
click at [1351, 749] on div "Appointment Block Time" at bounding box center [1332, 755] width 456 height 51
click at [1169, 750] on span "Appointment" at bounding box center [1160, 752] width 85 height 29
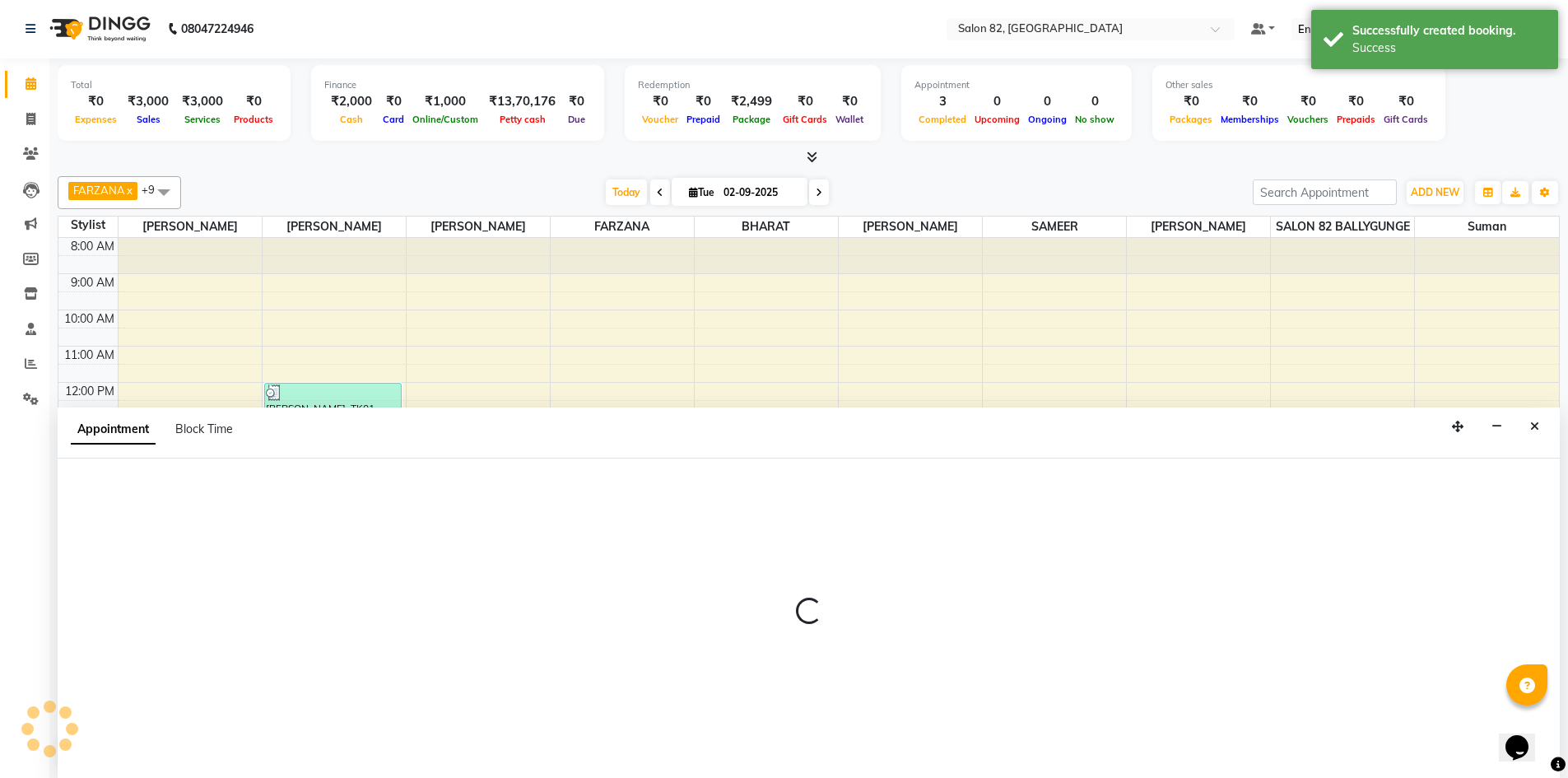
select select "tentative"
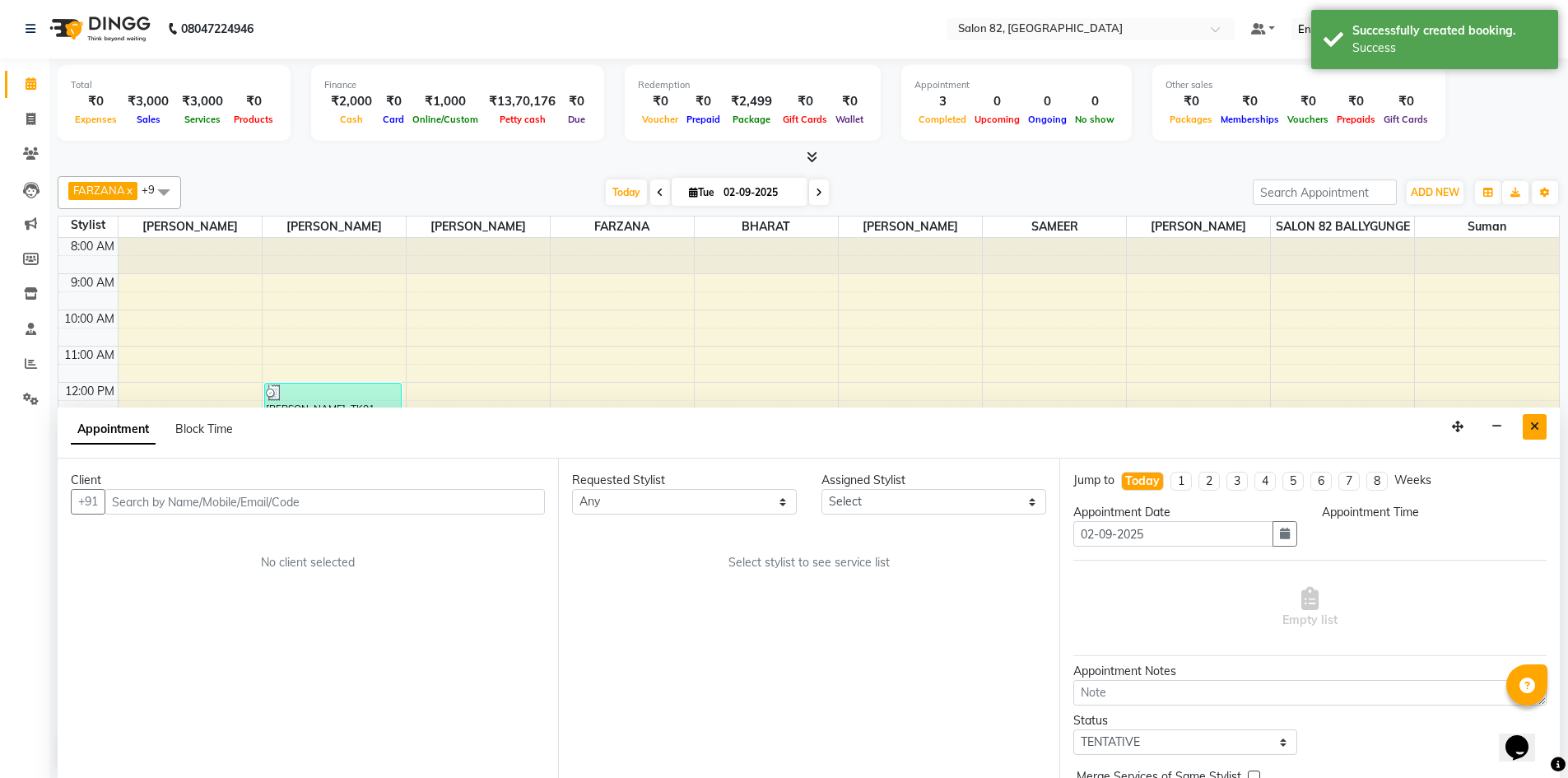
click at [1537, 428] on icon "Close" at bounding box center [1534, 426] width 9 height 12
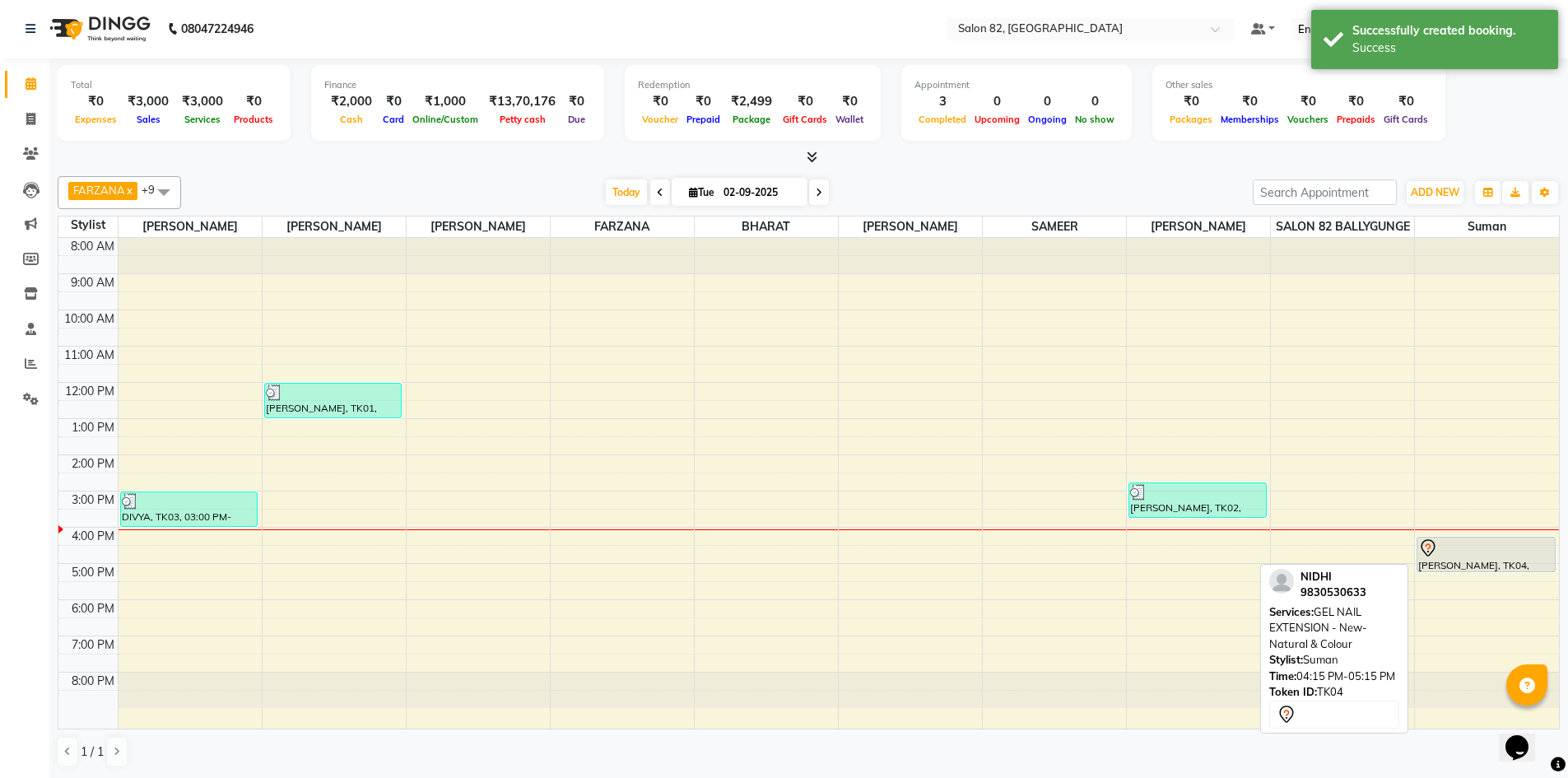
click at [1474, 563] on div "NIDHI, TK04, 04:15 PM-05:15 PM, GEL NAIL EXTENSION - New- Natural & Colour" at bounding box center [1485, 554] width 136 height 34
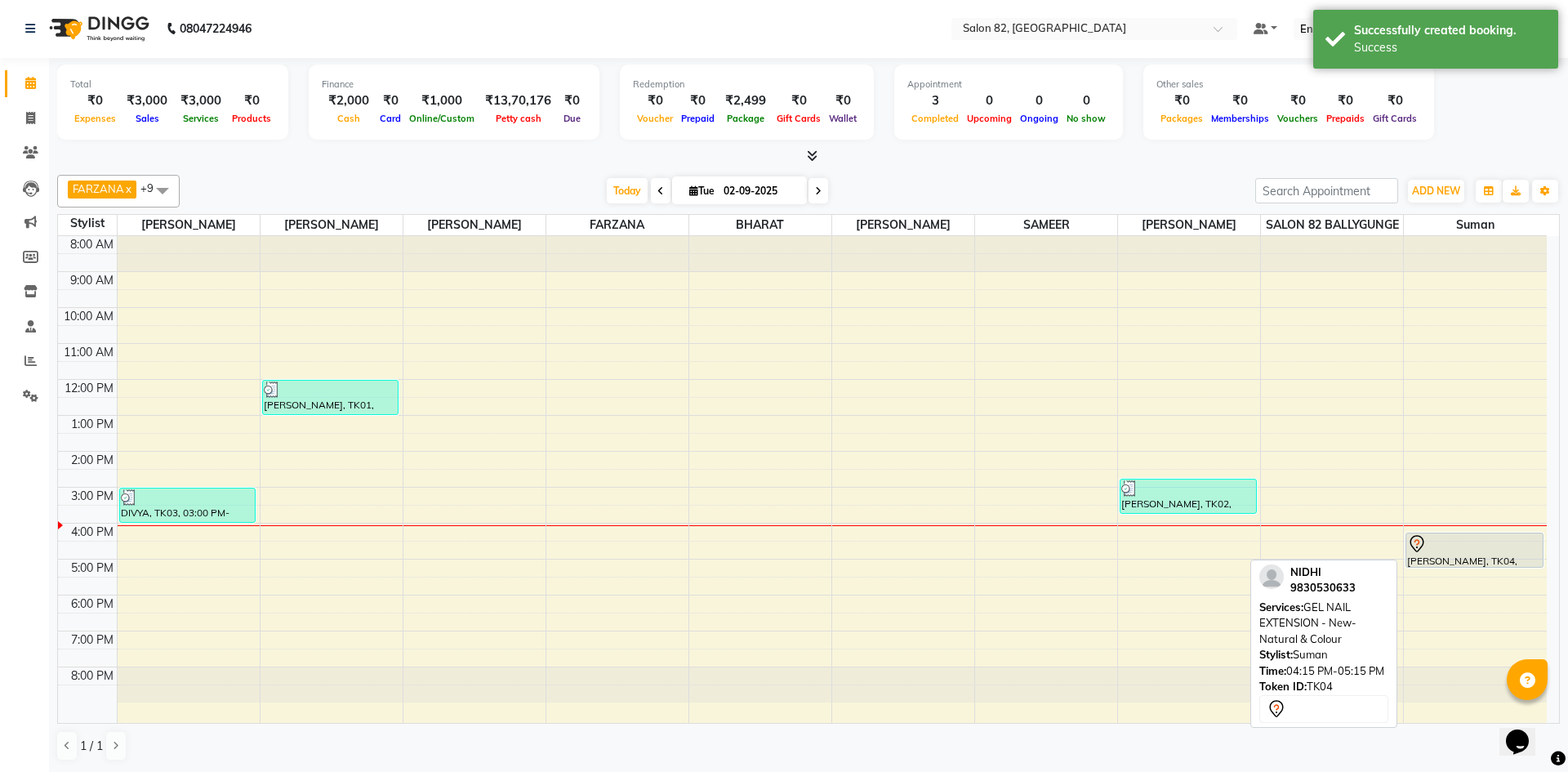
select select "7"
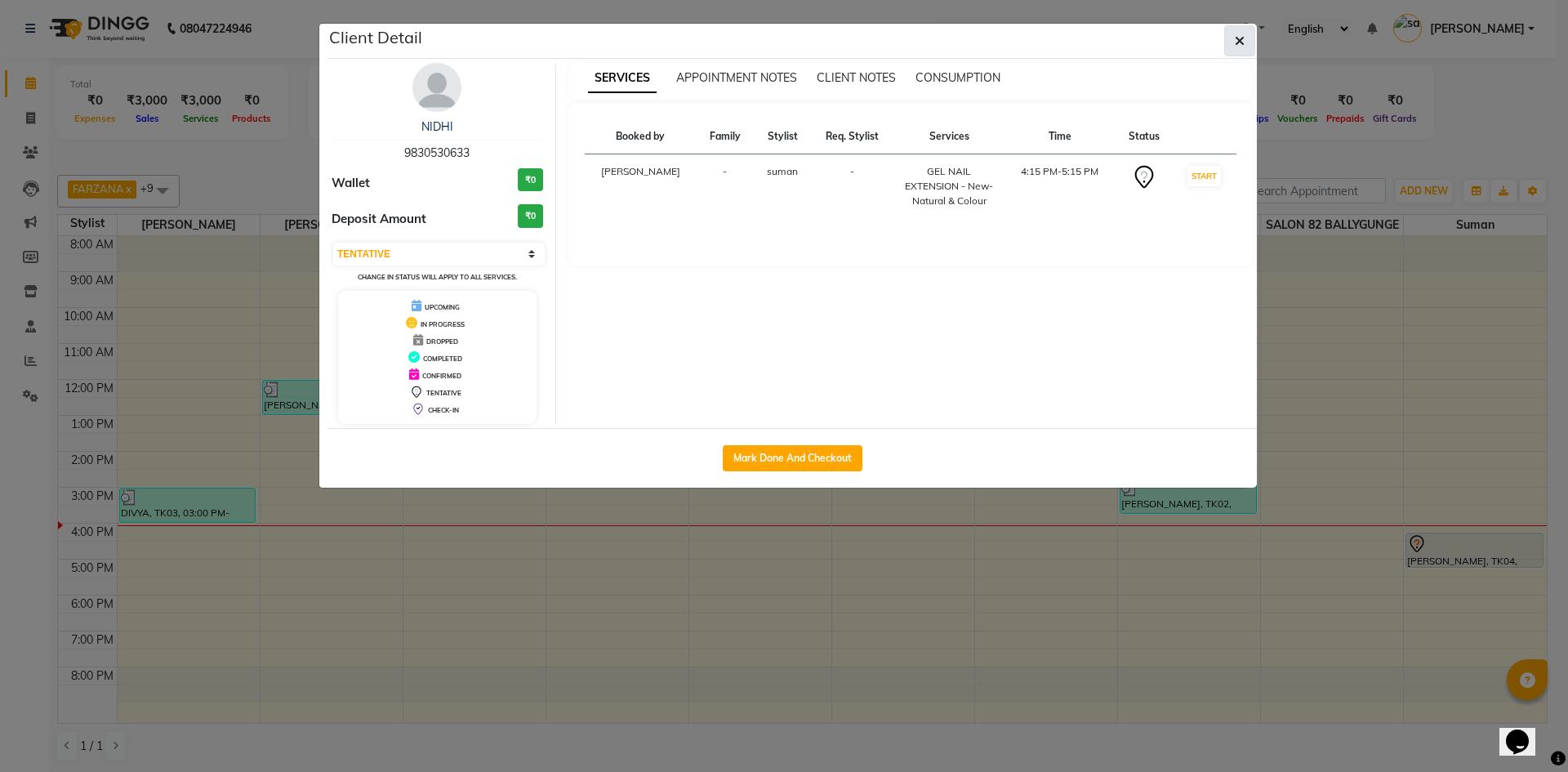
click at [1231, 40] on button "button" at bounding box center [1239, 40] width 31 height 31
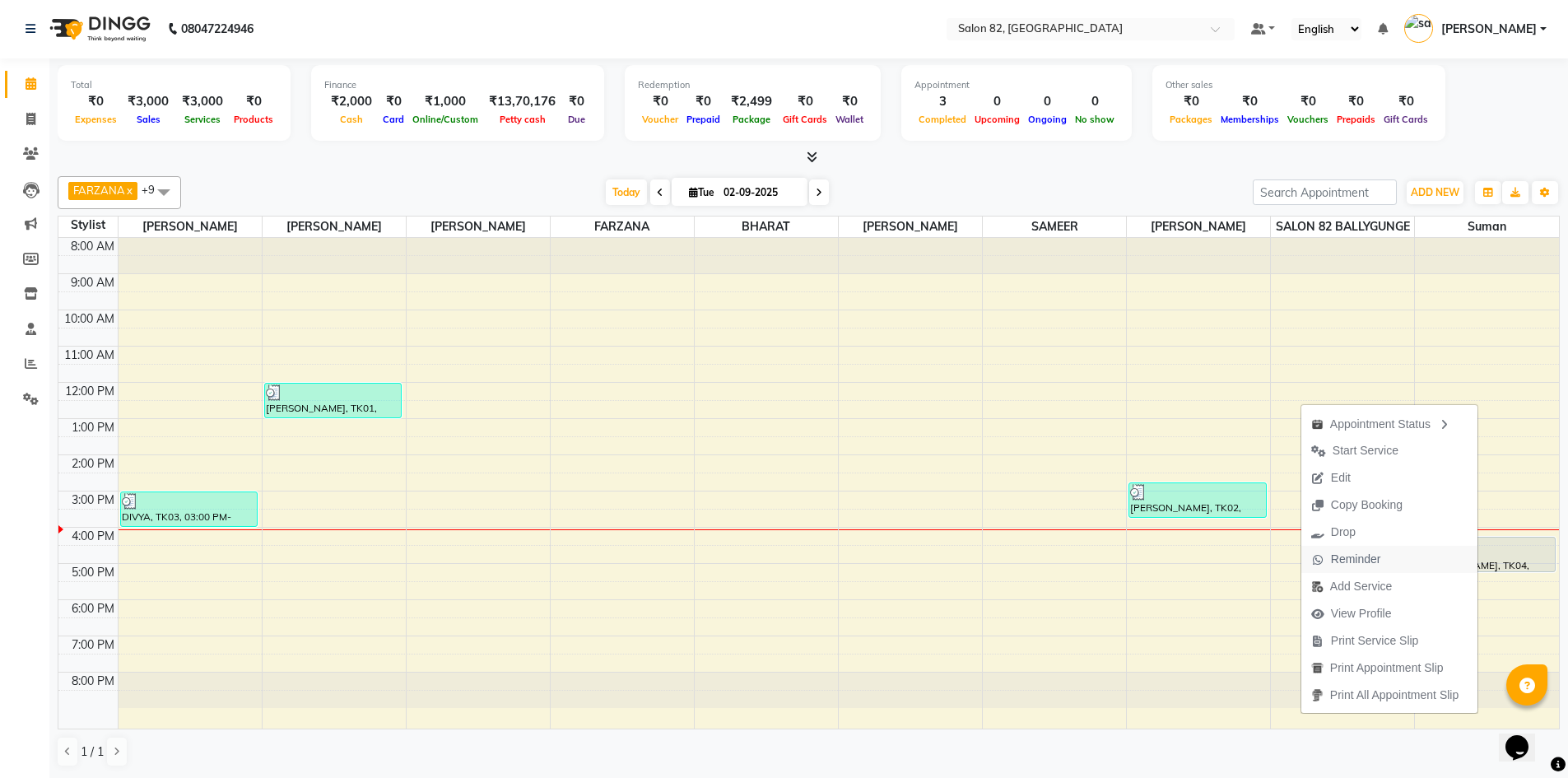
click at [1349, 551] on span "Reminder" at bounding box center [1356, 559] width 51 height 18
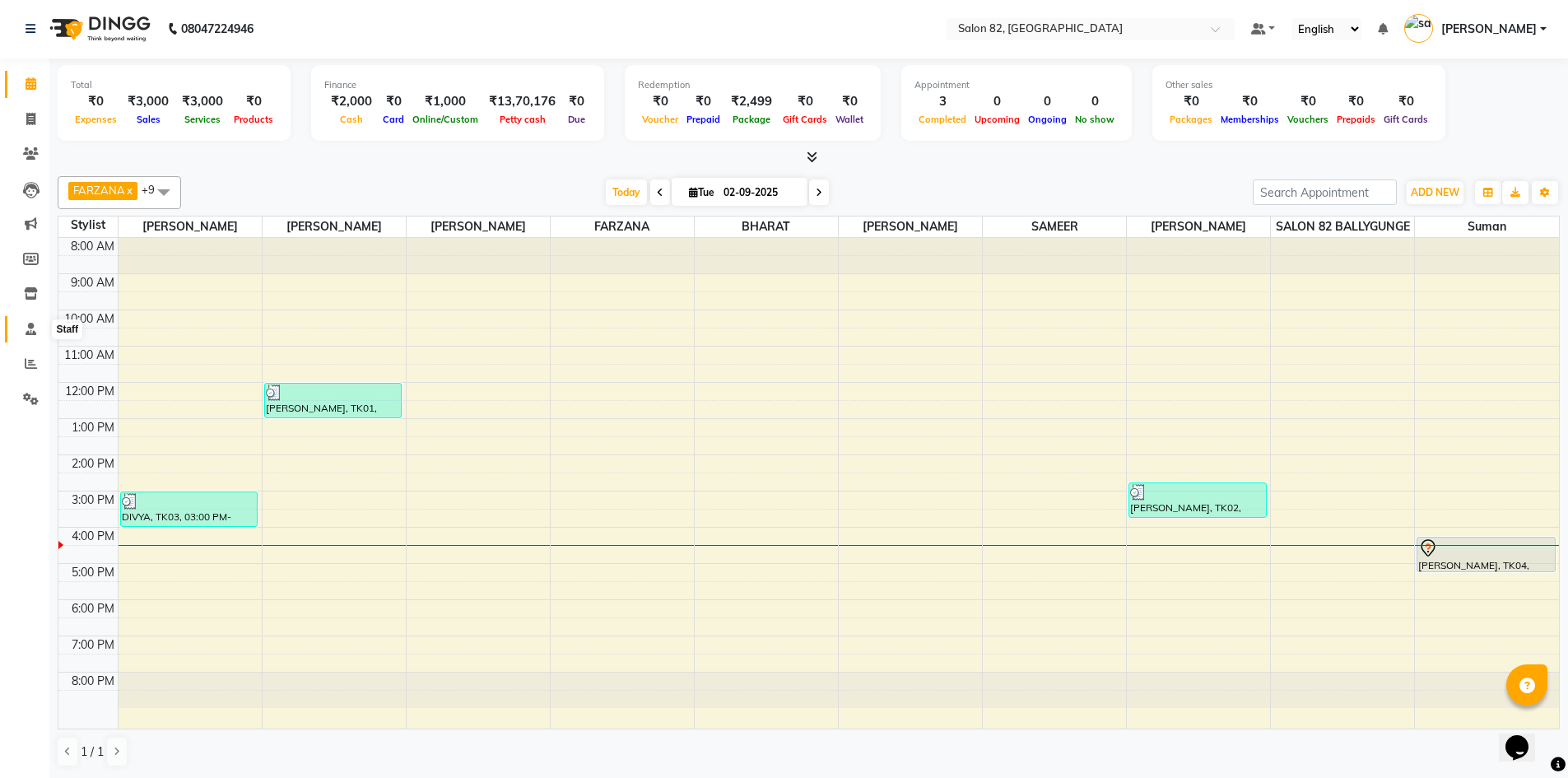
click at [30, 328] on icon at bounding box center [30, 328] width 11 height 13
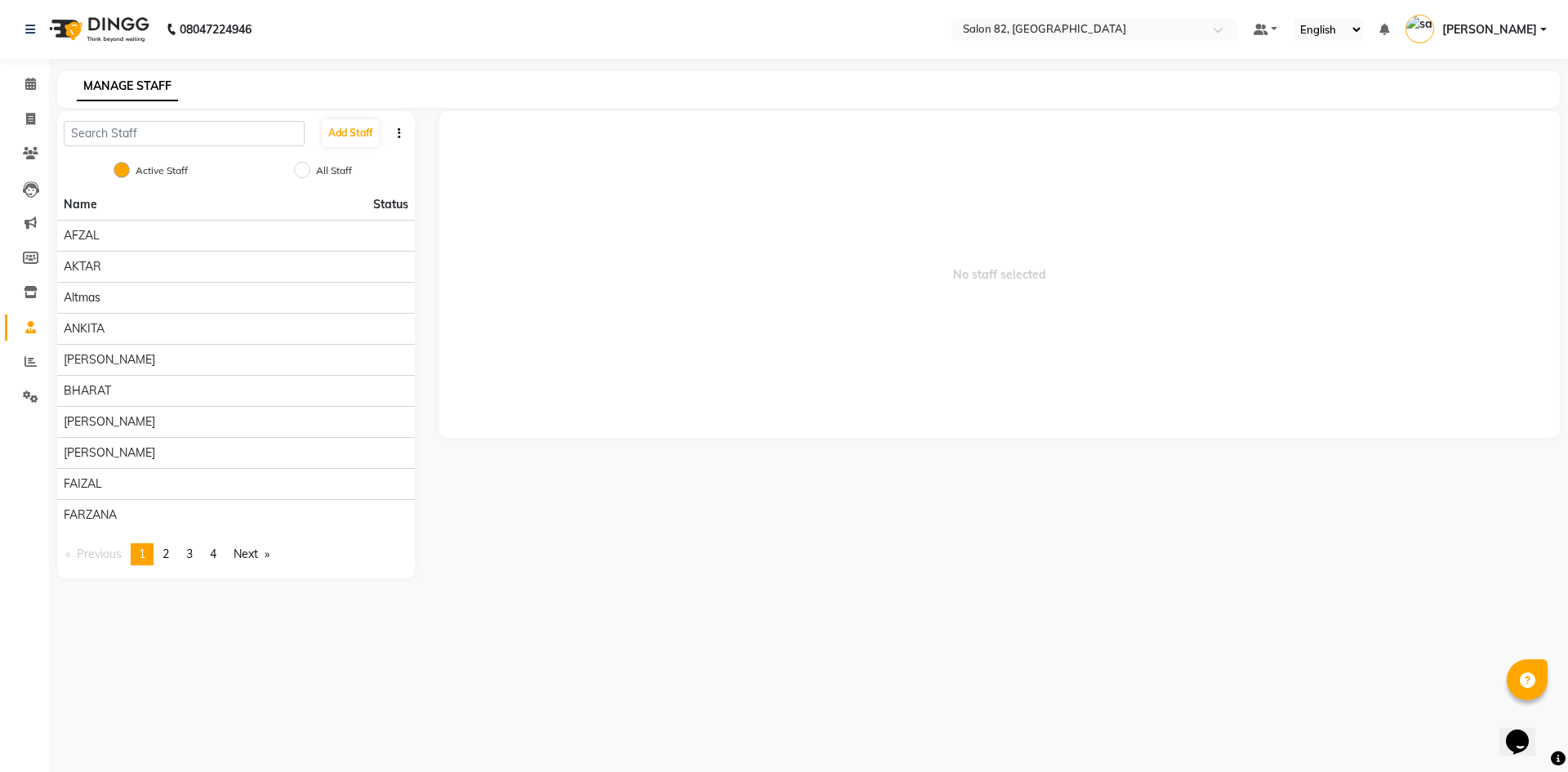
click at [0, 135] on li "Invoice" at bounding box center [24, 119] width 49 height 35
click at [23, 114] on span at bounding box center [31, 119] width 28 height 18
select select "service"
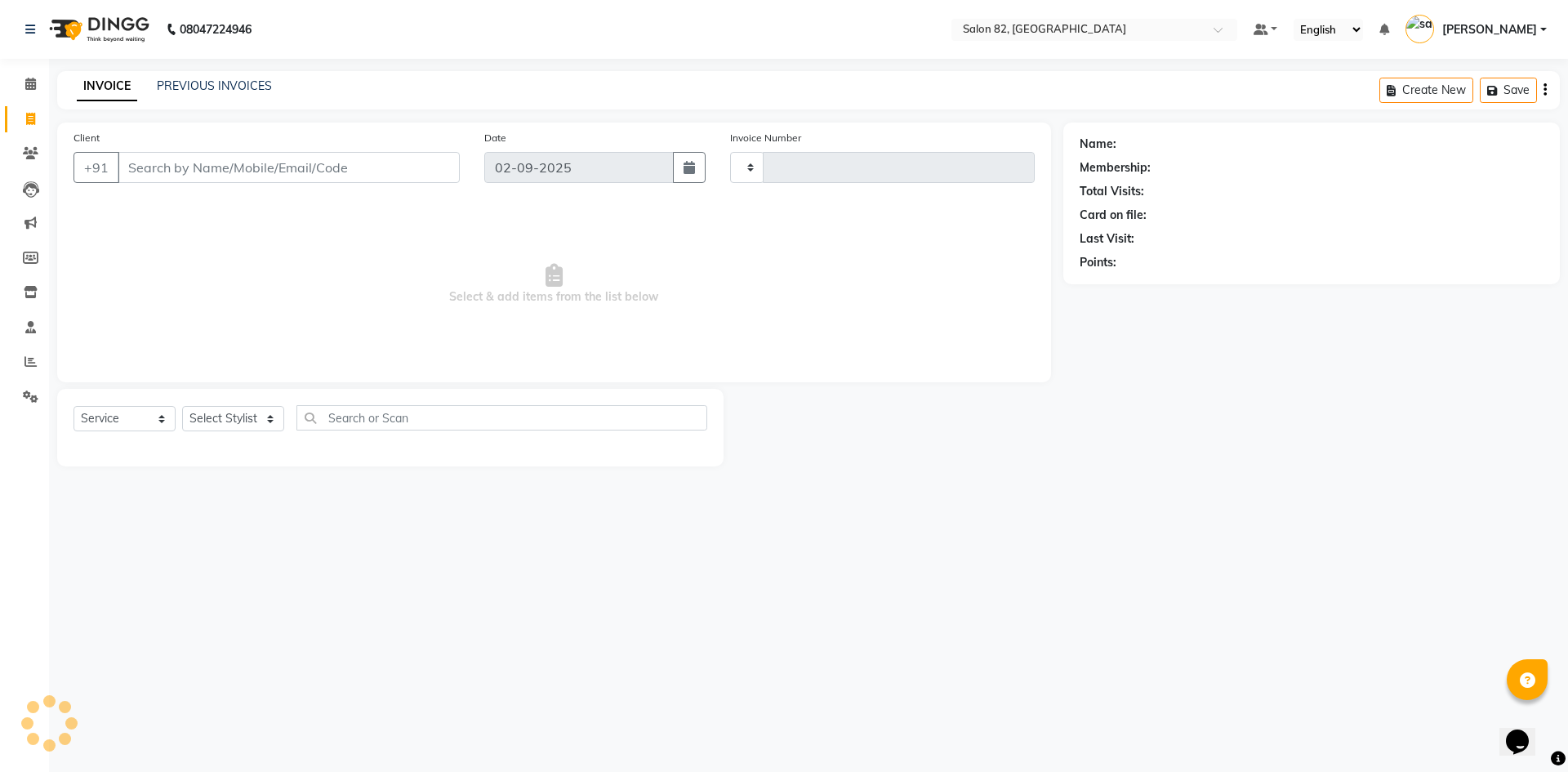
type input "0444"
select select "8702"
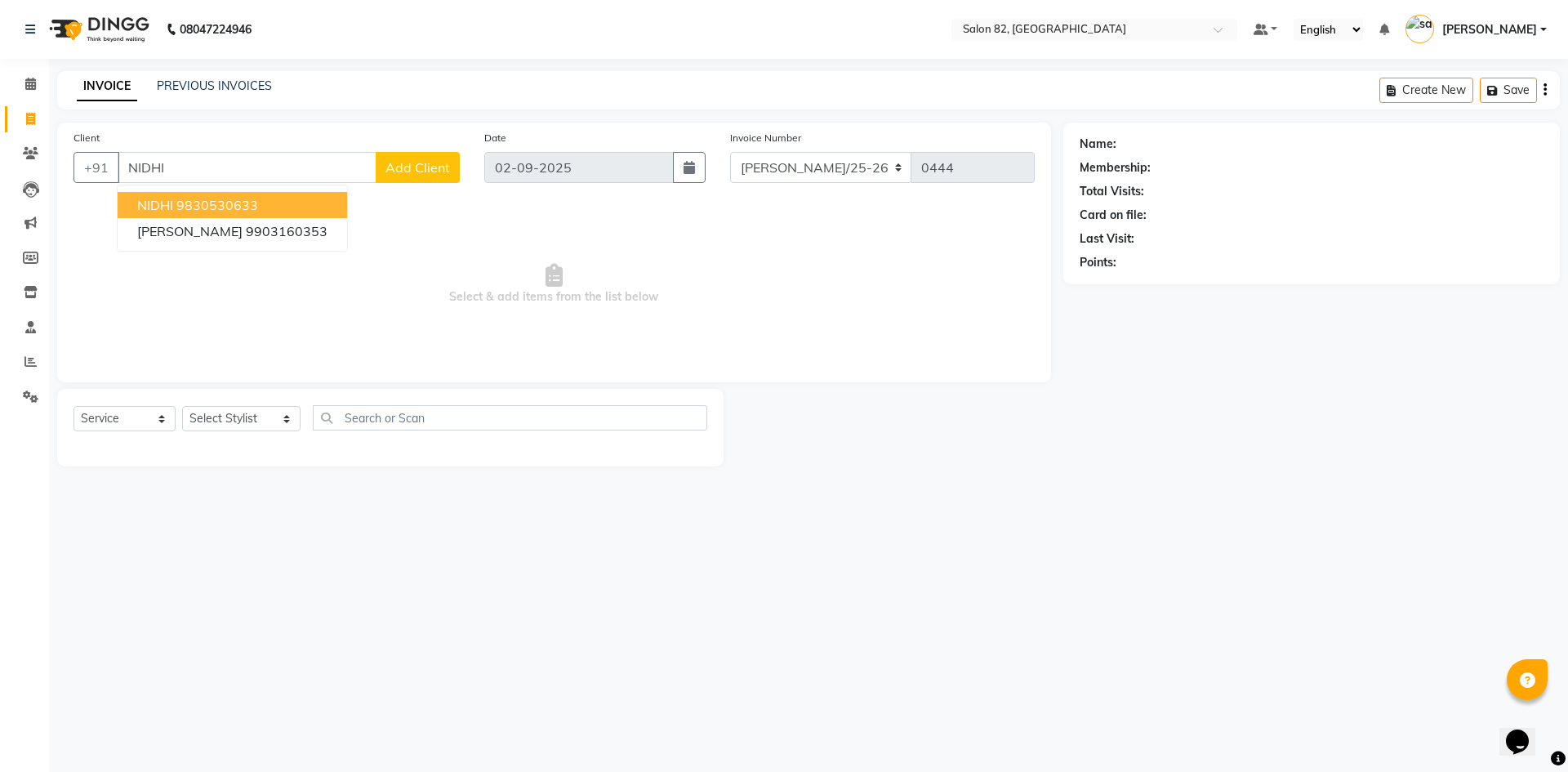
type input "NIDHI"
click at [32, 80] on icon at bounding box center [30, 84] width 11 height 13
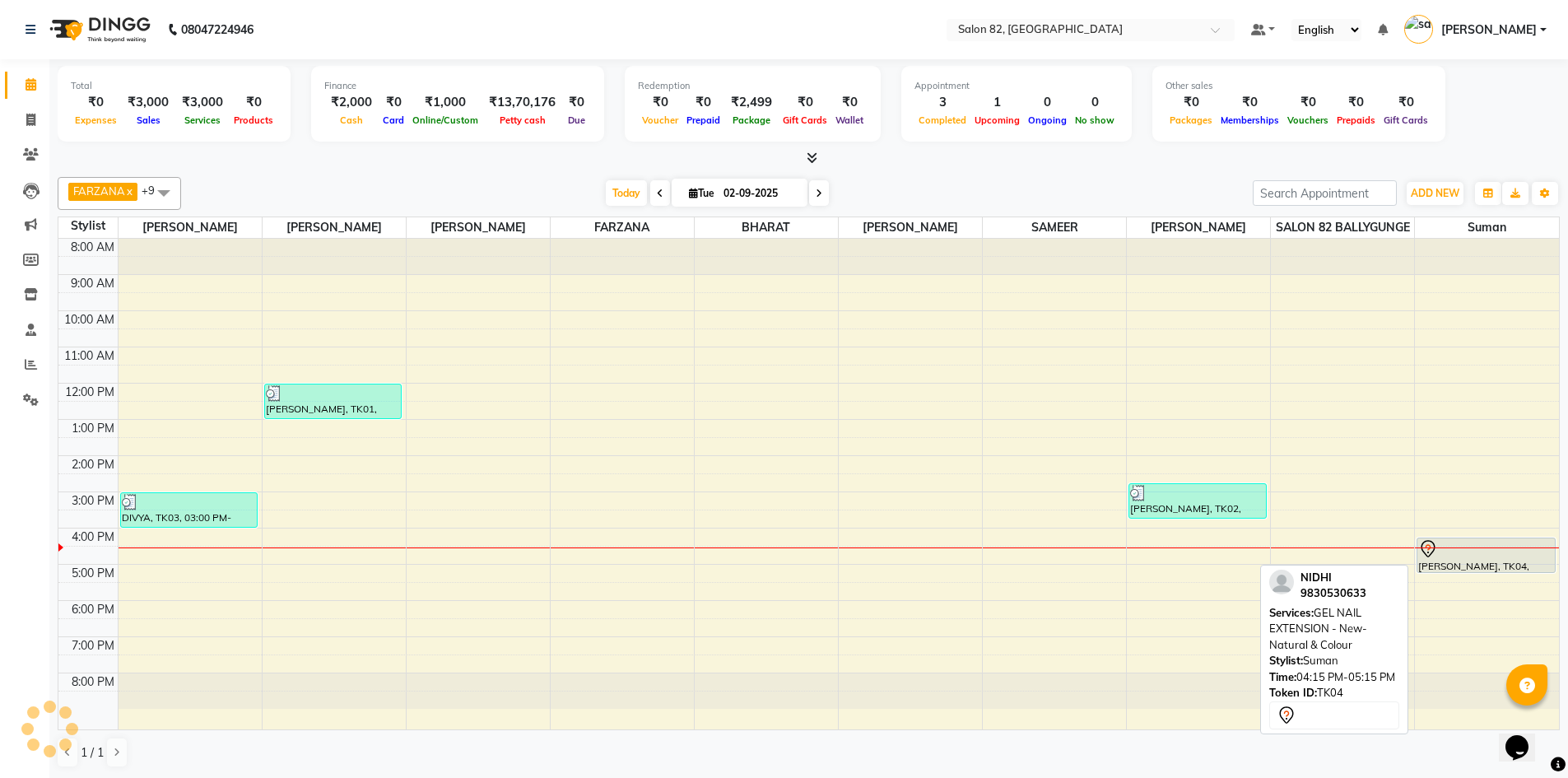
click at [1487, 570] on div at bounding box center [1485, 572] width 136 height 7
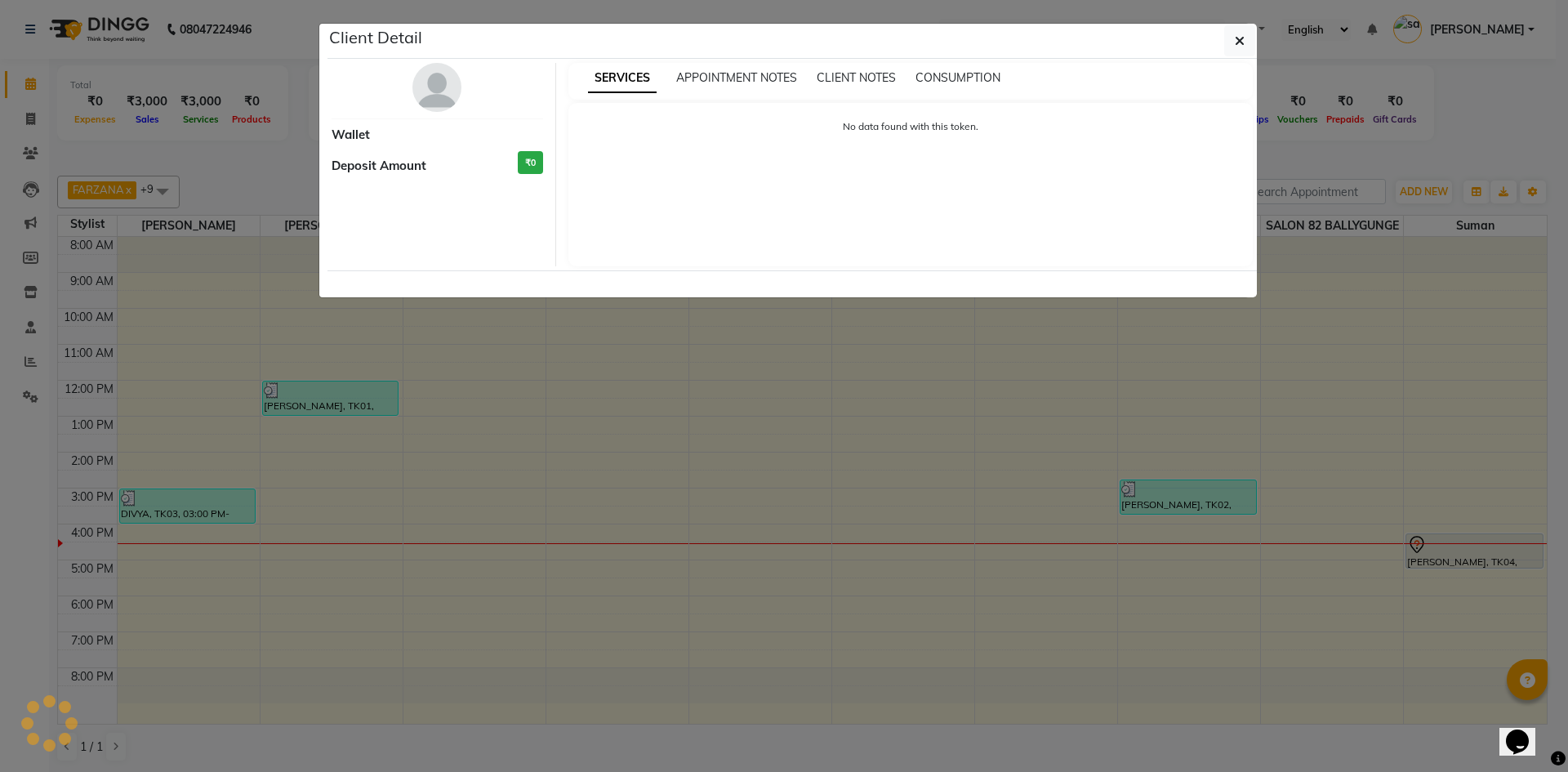
select select "7"
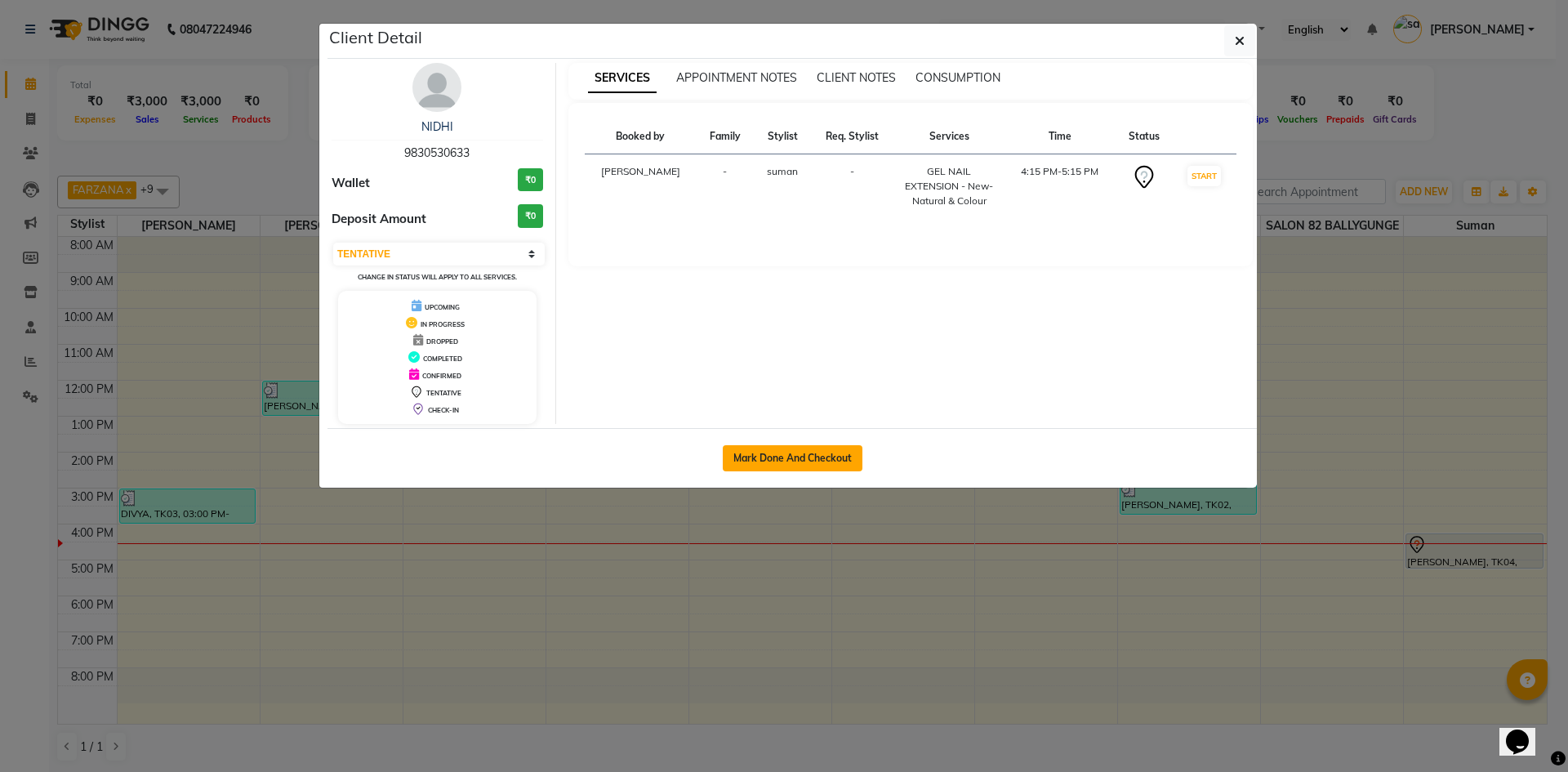
click at [794, 451] on button "Mark Done And Checkout" at bounding box center [792, 458] width 140 height 26
select select "service"
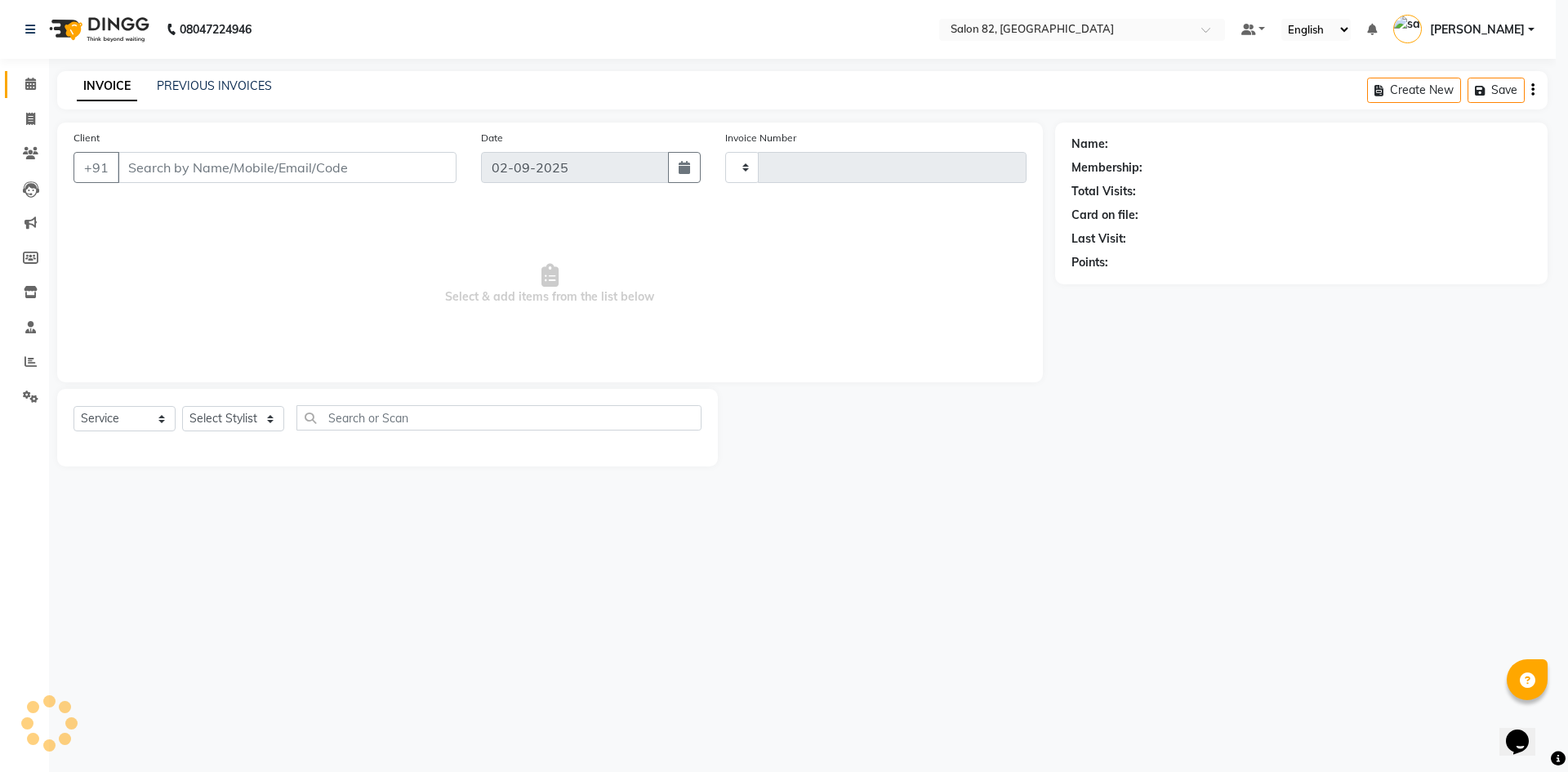
type input "0444"
select select "8702"
type input "9830530633"
select select "71849"
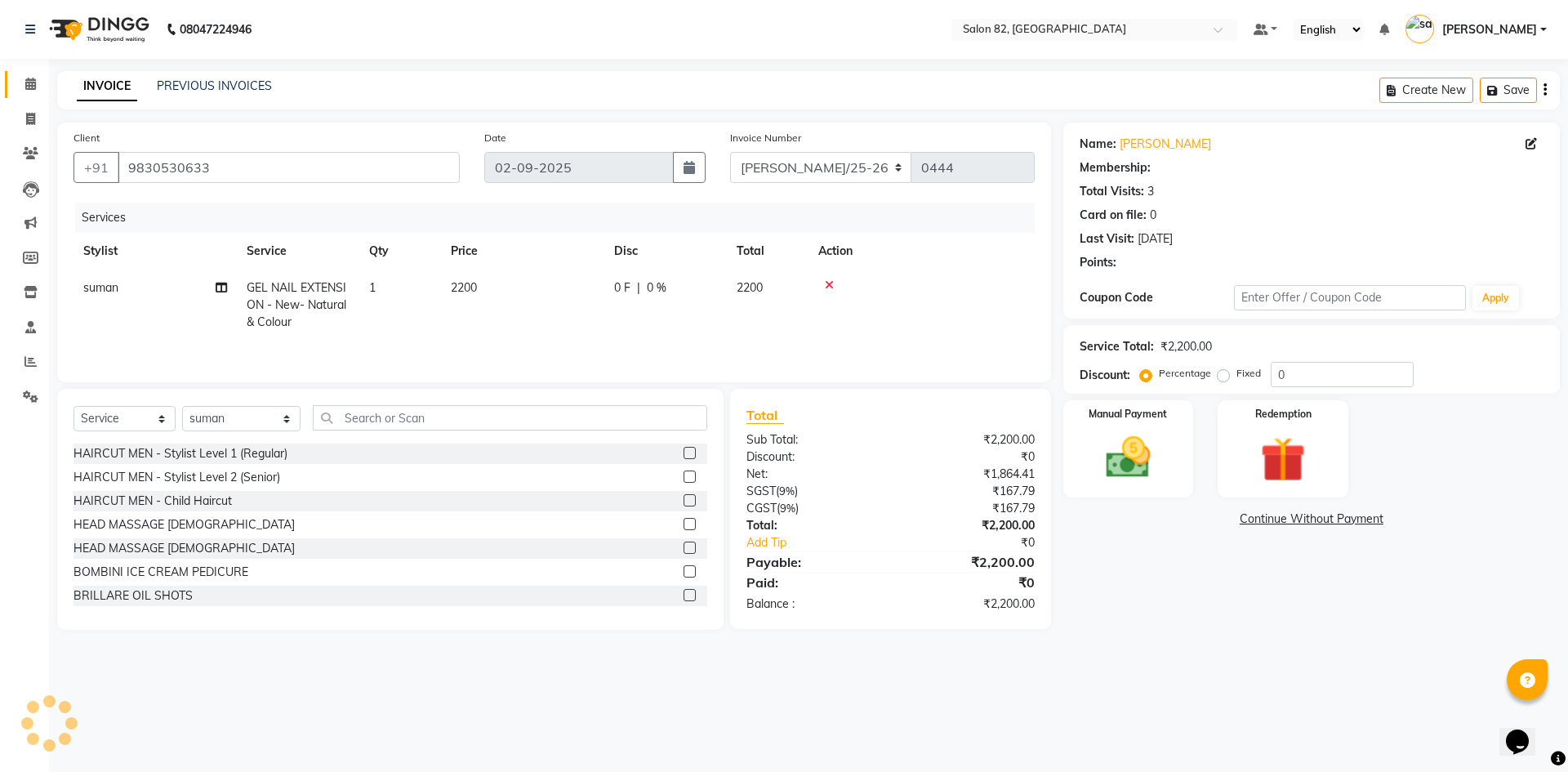
select select "1: Object"
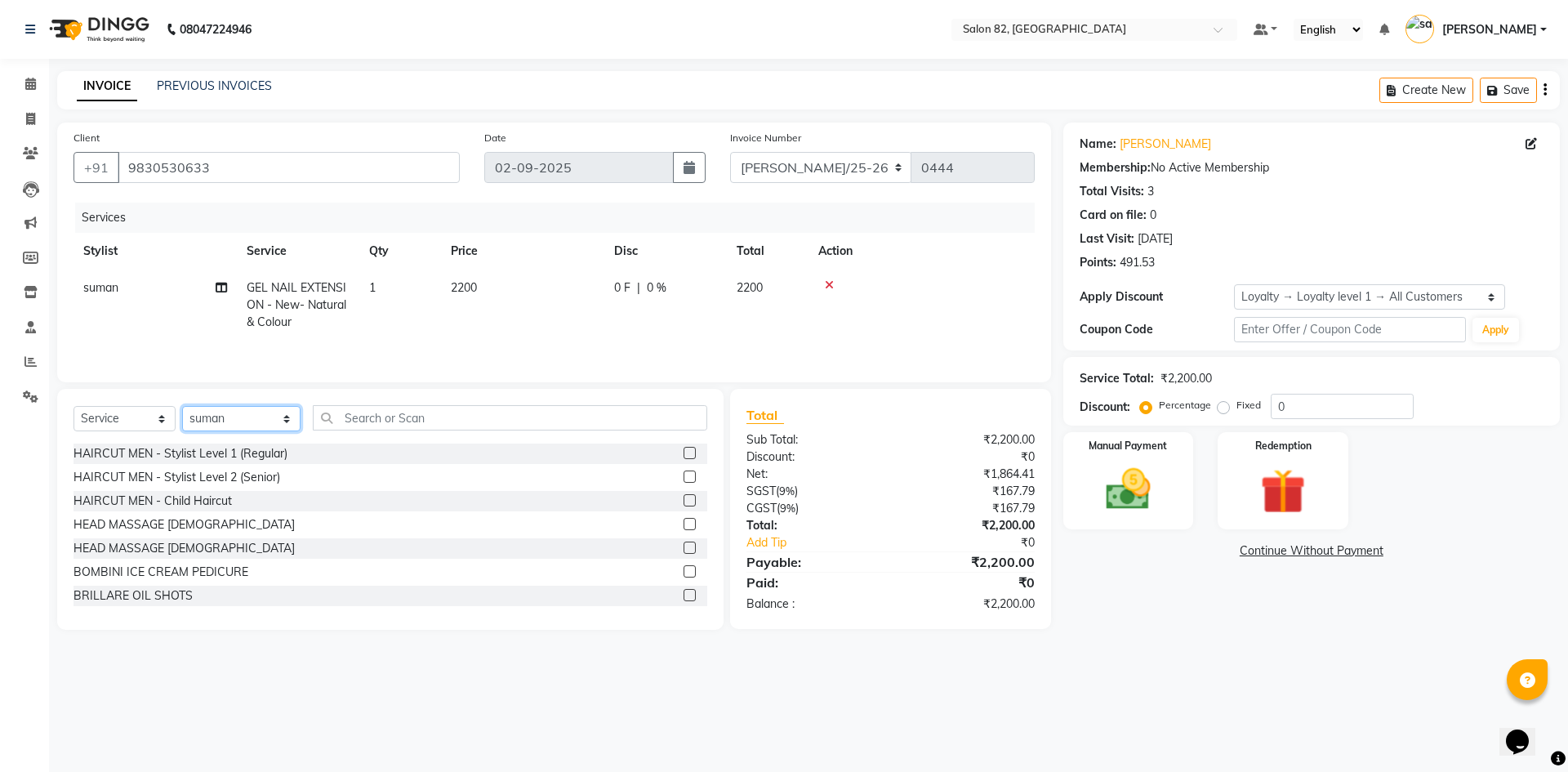
click at [264, 415] on select "Select Stylist [PERSON_NAME] Altmas [PERSON_NAME] BHARAT [PERSON_NAME] [PERSON_…" at bounding box center [241, 419] width 119 height 25
click at [378, 416] on input "text" at bounding box center [510, 418] width 394 height 25
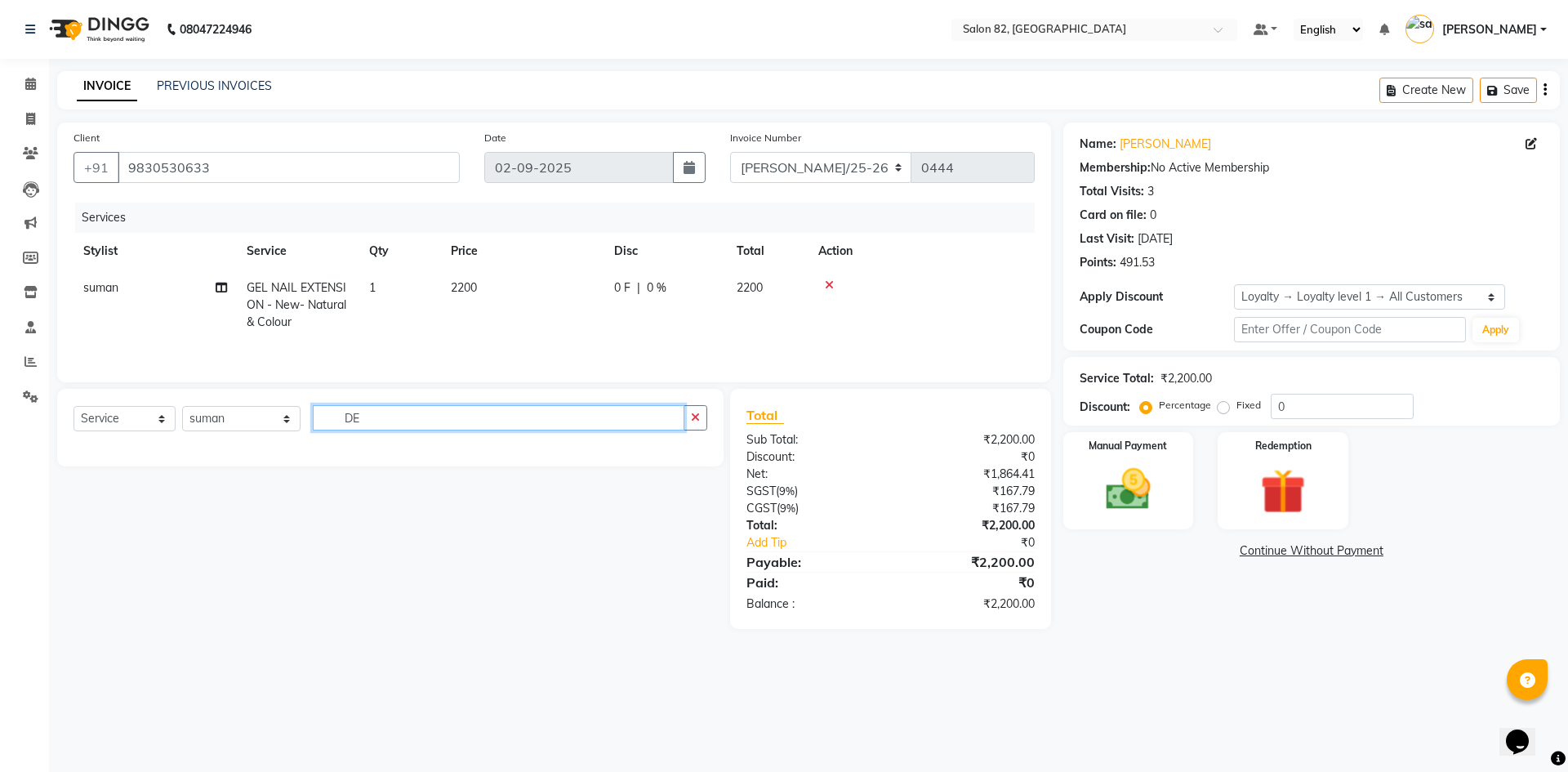
type input "D"
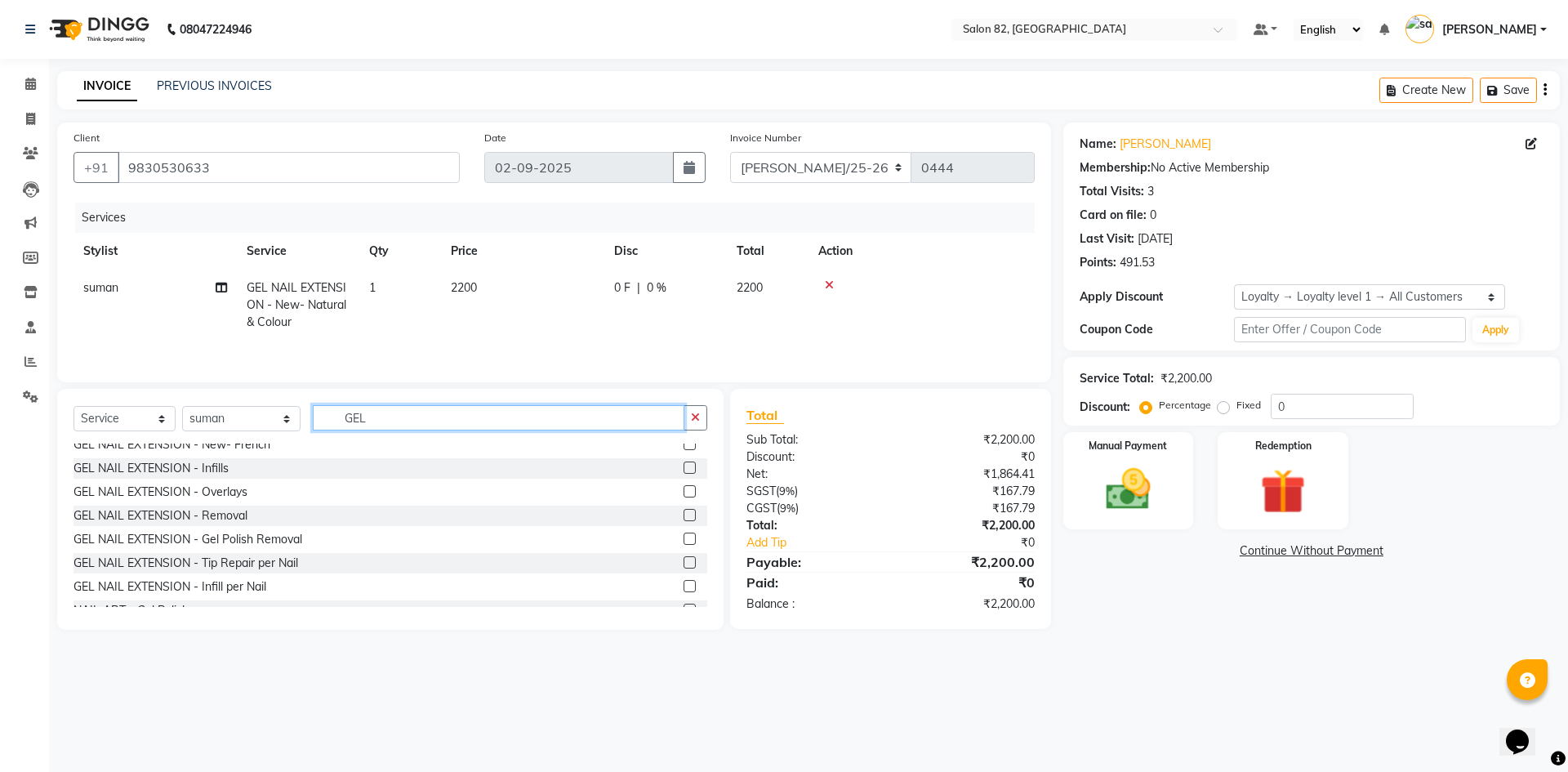
scroll to position [50, 0]
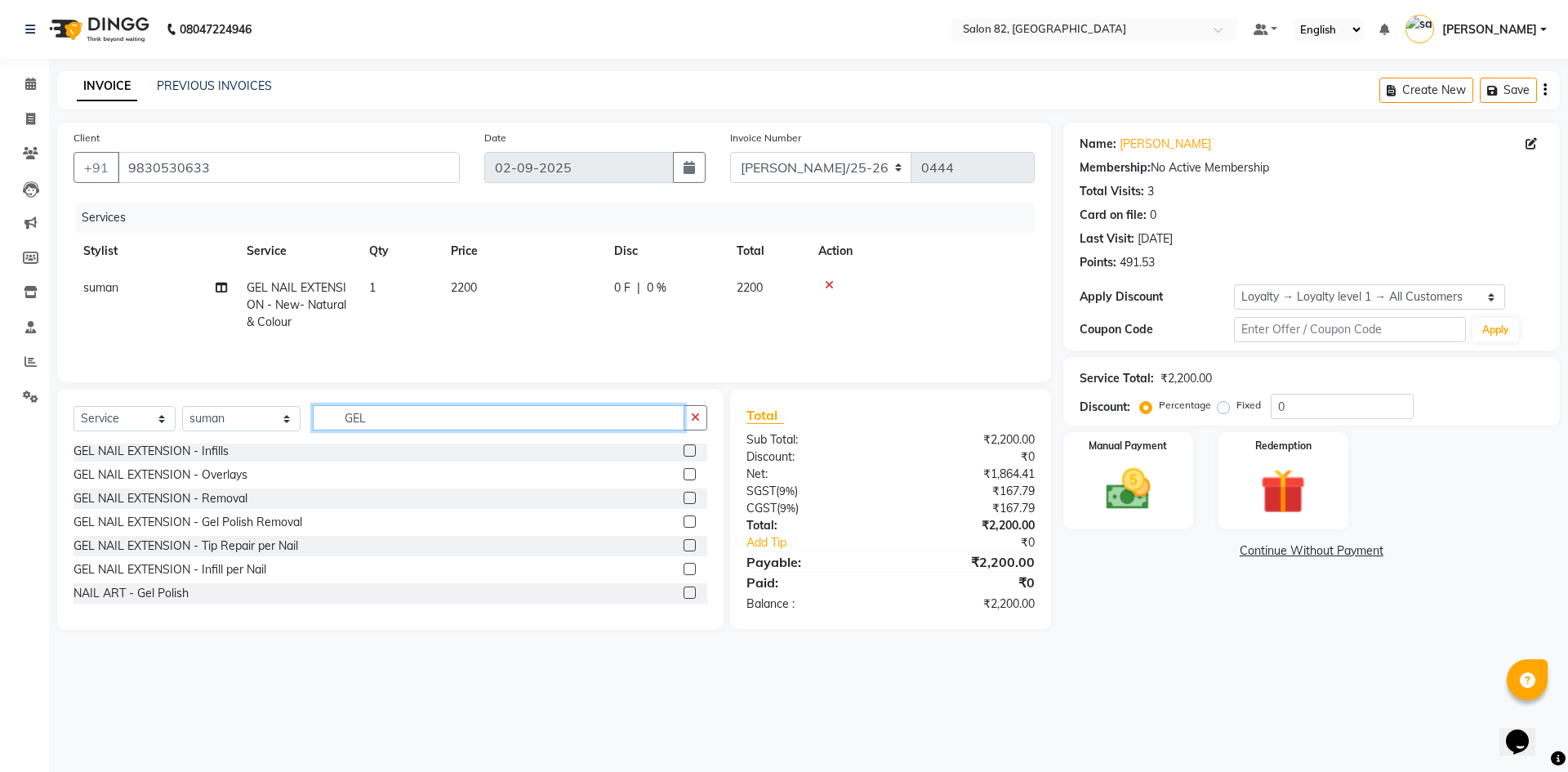
type input "GEL"
click at [683, 590] on label at bounding box center [689, 592] width 13 height 13
click at [683, 590] on input "checkbox" at bounding box center [688, 593] width 11 height 11
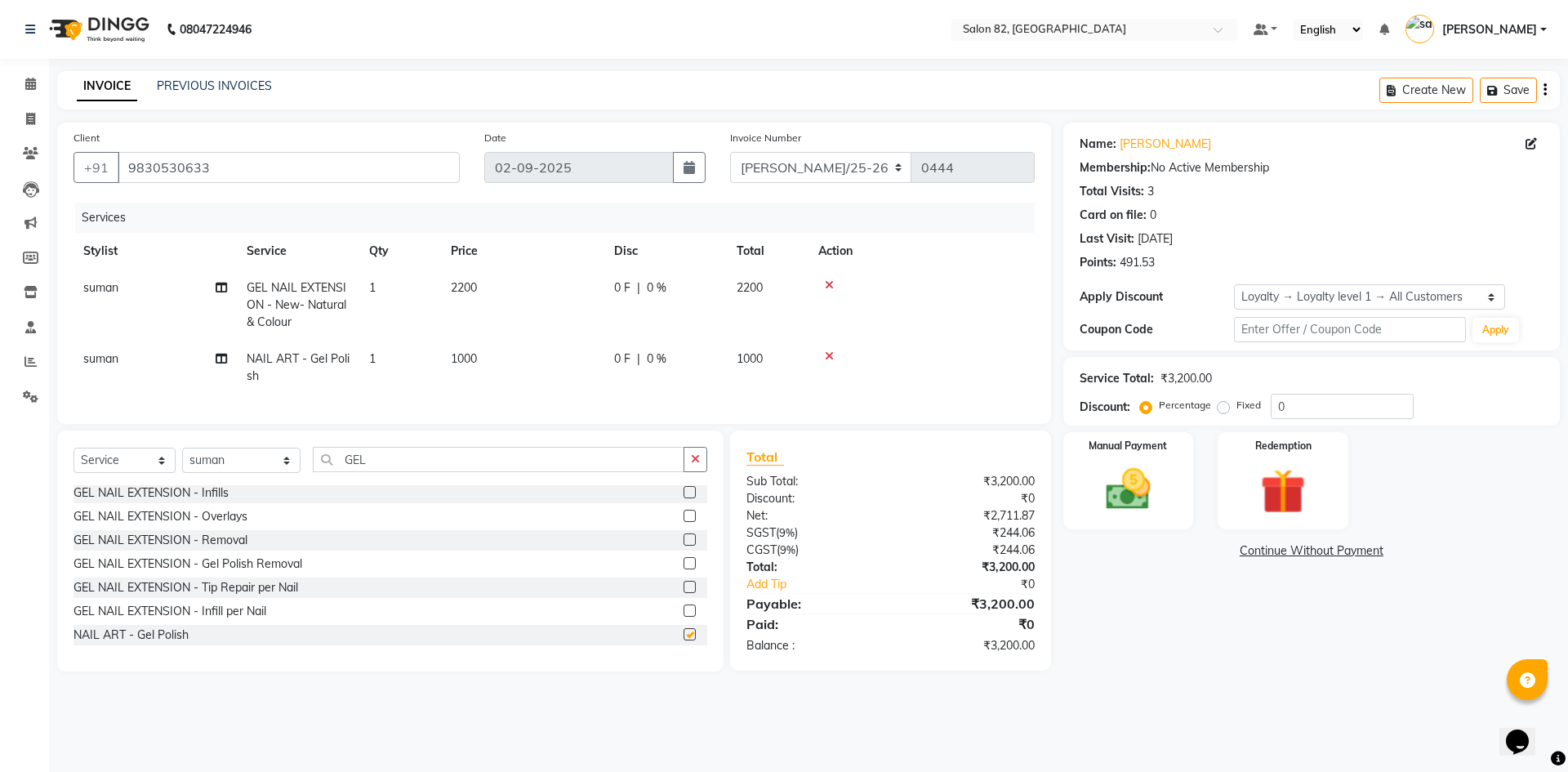
checkbox input "false"
click at [1182, 648] on div "Name: Nidhi Membership: No Active Membership Total Visits: 3 Card on file: 0 La…" at bounding box center [1317, 397] width 509 height 549
click at [265, 473] on select "Select Stylist [PERSON_NAME] Altmas [PERSON_NAME] BHARAT [PERSON_NAME] [PERSON_…" at bounding box center [241, 460] width 119 height 25
click at [361, 472] on input "GEL" at bounding box center [498, 460] width 372 height 25
click at [683, 593] on label at bounding box center [689, 587] width 13 height 13
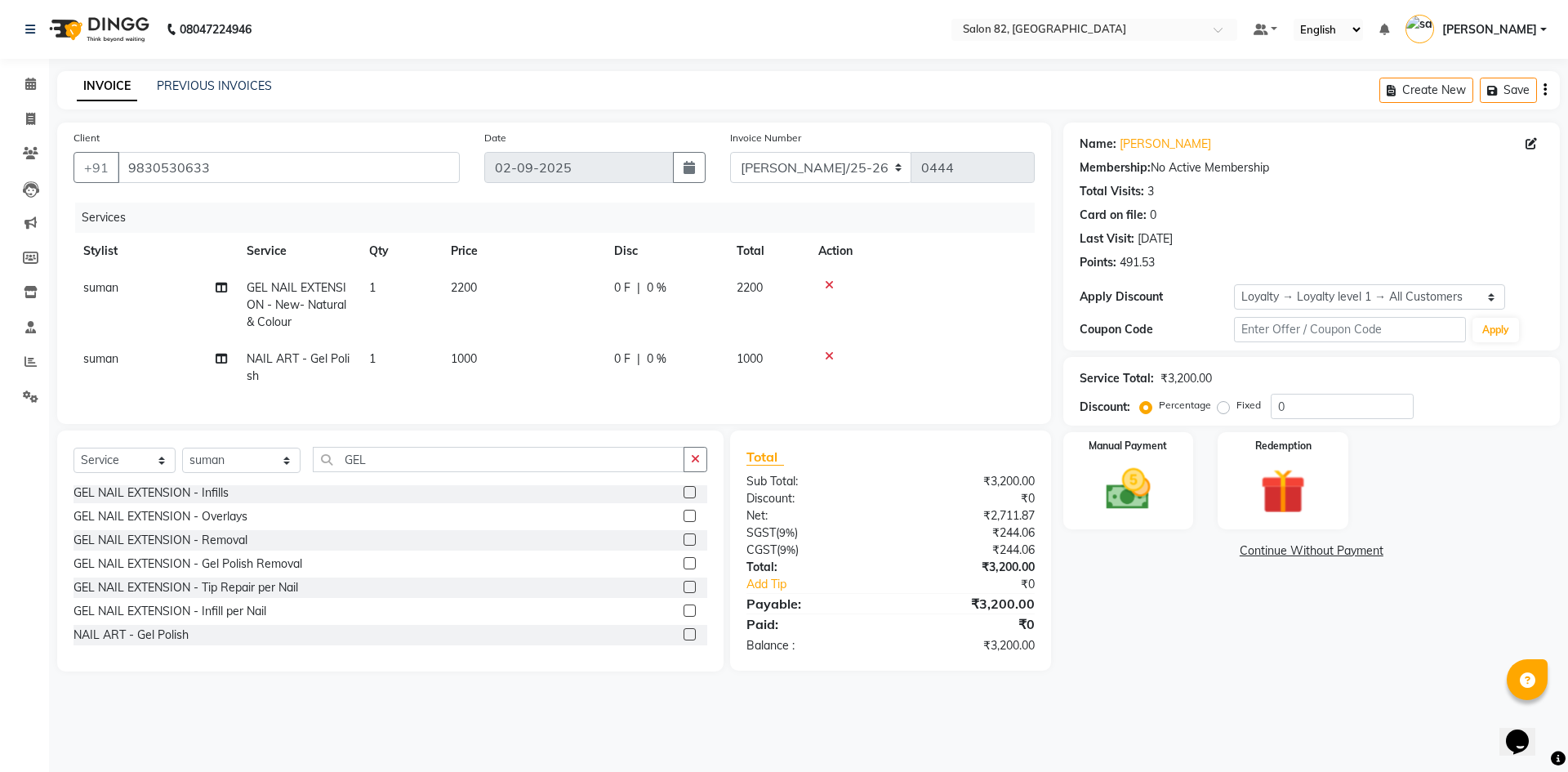
click at [683, 593] on input "checkbox" at bounding box center [688, 587] width 11 height 11
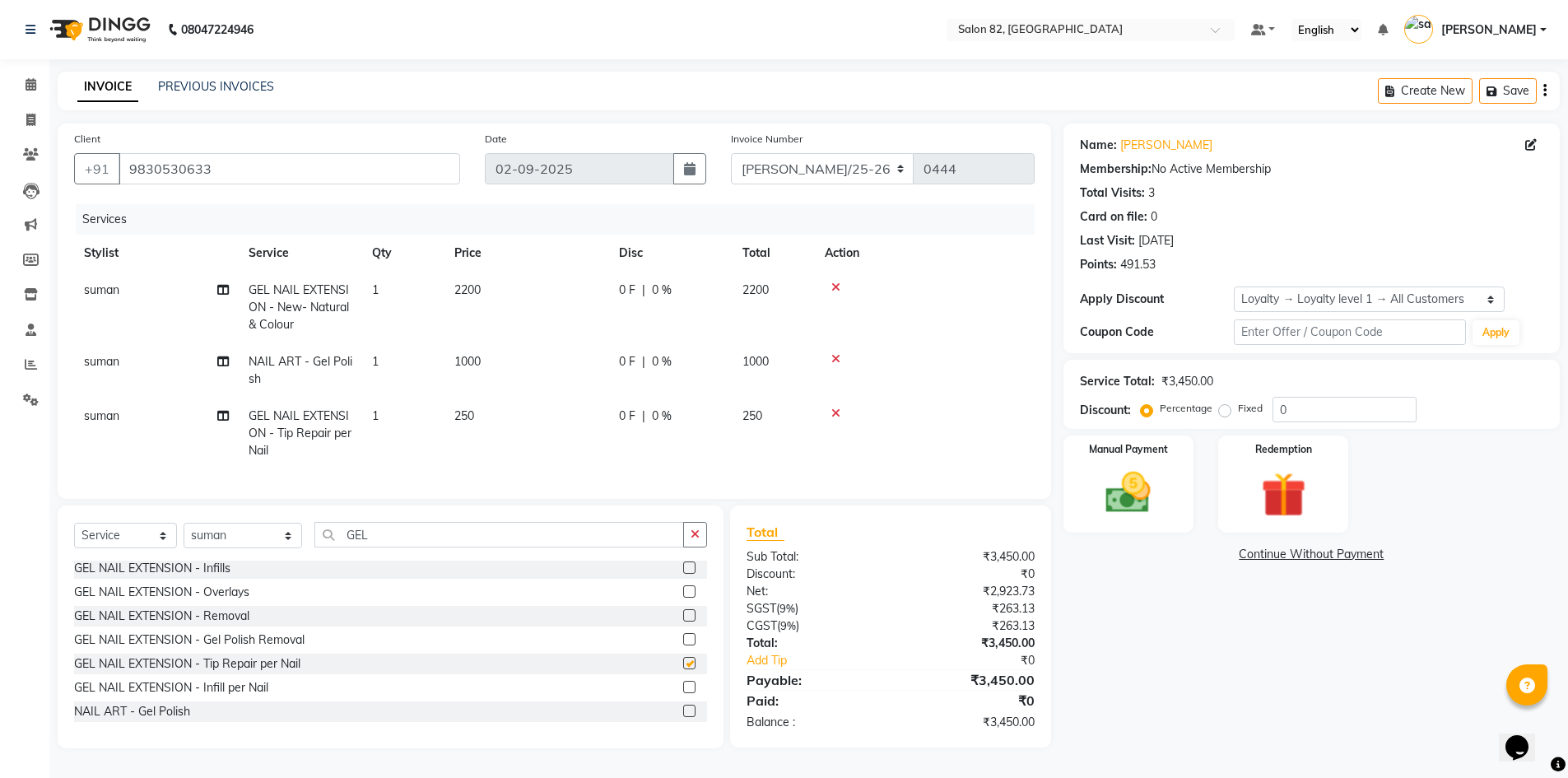
checkbox input "false"
click at [691, 540] on icon "button" at bounding box center [695, 534] width 9 height 12
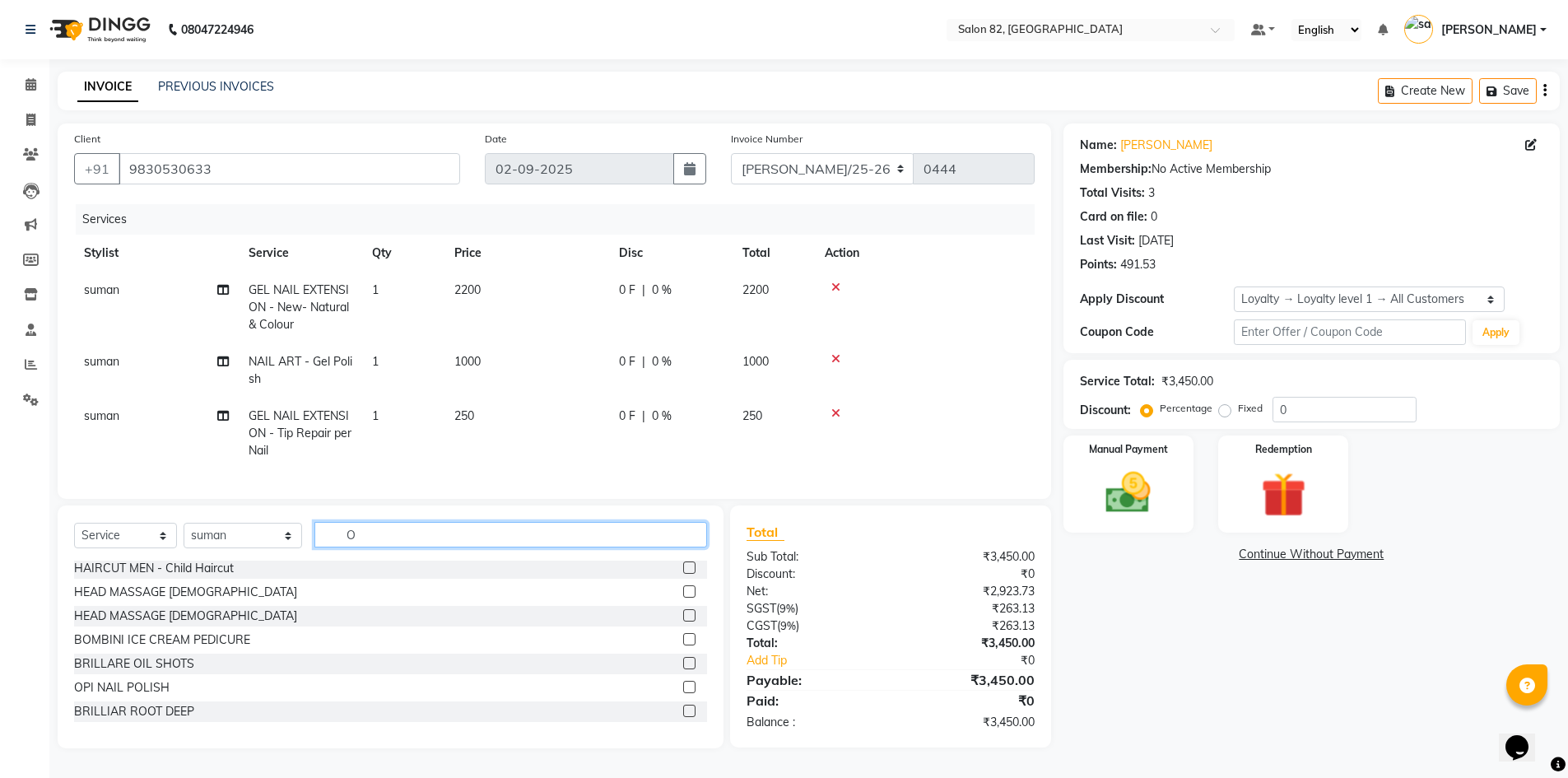
scroll to position [0, 0]
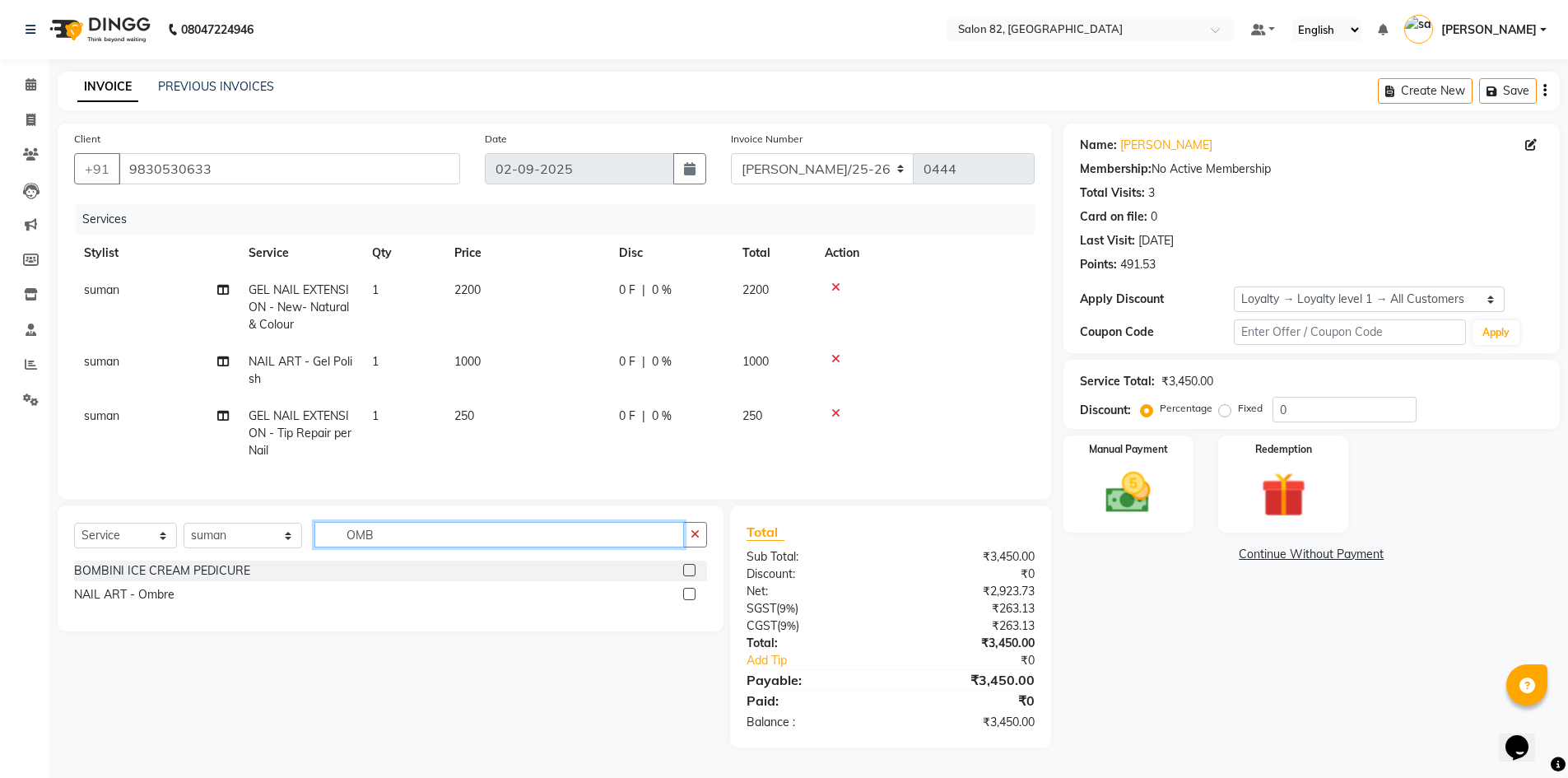
type input "OMB"
click at [24, 120] on span at bounding box center [31, 120] width 29 height 19
click at [276, 548] on select "Select Stylist [PERSON_NAME] Altmas [PERSON_NAME] BHARAT [PERSON_NAME] [PERSON_…" at bounding box center [243, 536] width 119 height 25
click at [275, 548] on select "Select Stylist [PERSON_NAME] Altmas [PERSON_NAME] BHARAT [PERSON_NAME] [PERSON_…" at bounding box center [243, 536] width 119 height 25
select select "59302"
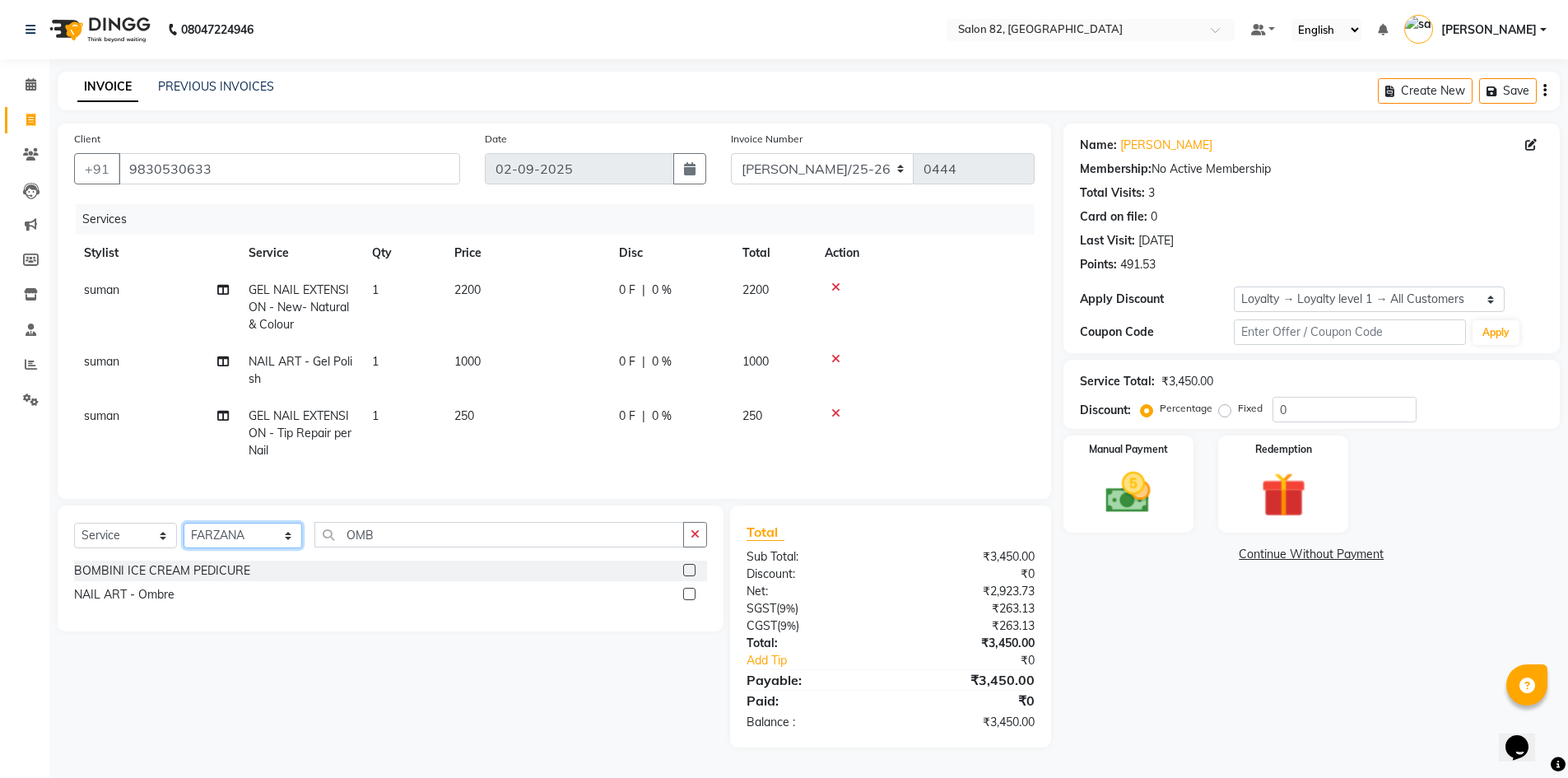
click at [184, 535] on select "Select Stylist [PERSON_NAME] Altmas [PERSON_NAME] BHARAT [PERSON_NAME] [PERSON_…" at bounding box center [243, 536] width 119 height 25
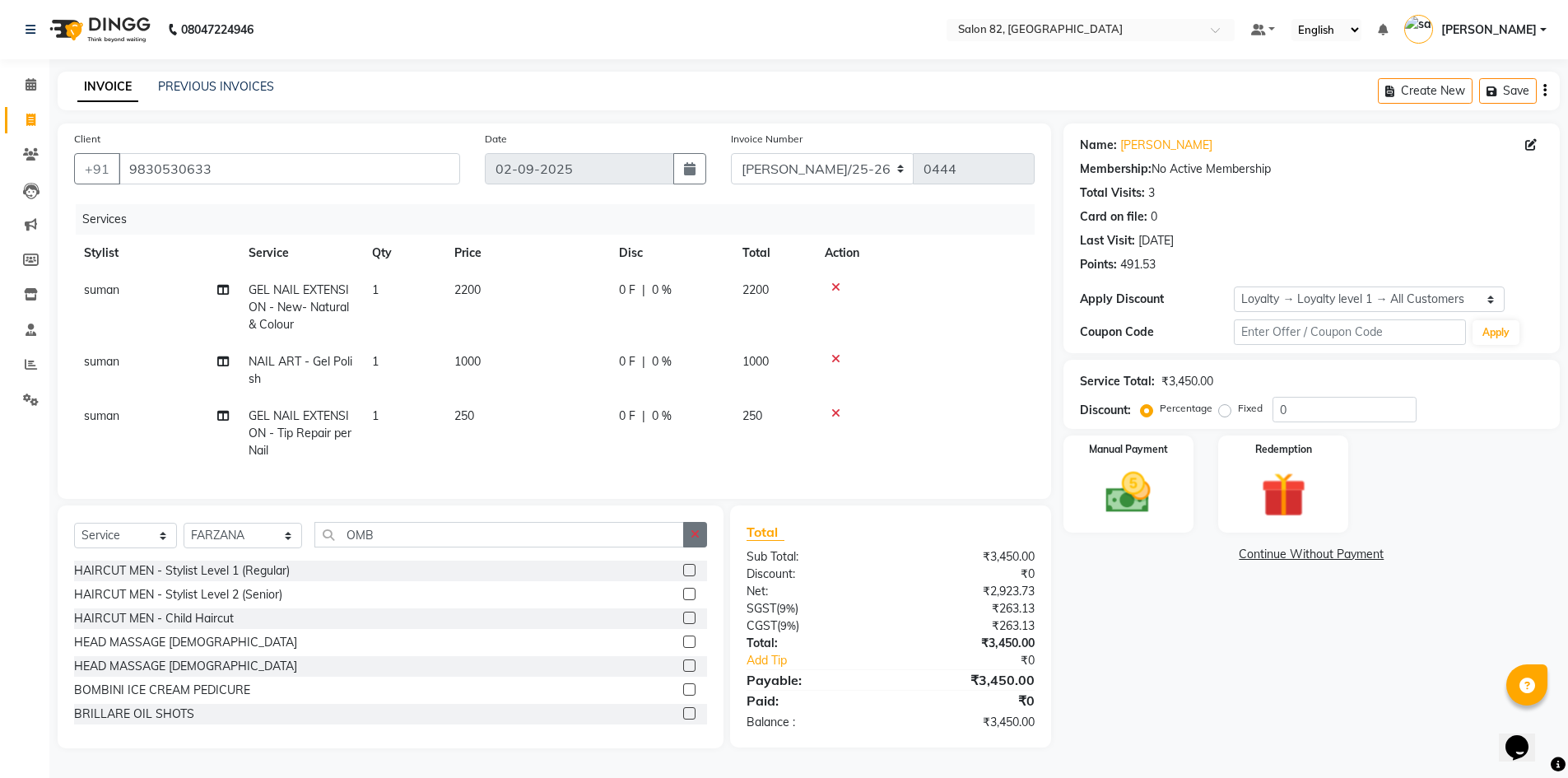
click at [693, 540] on icon "button" at bounding box center [695, 534] width 9 height 12
click at [534, 546] on input "text" at bounding box center [510, 535] width 392 height 25
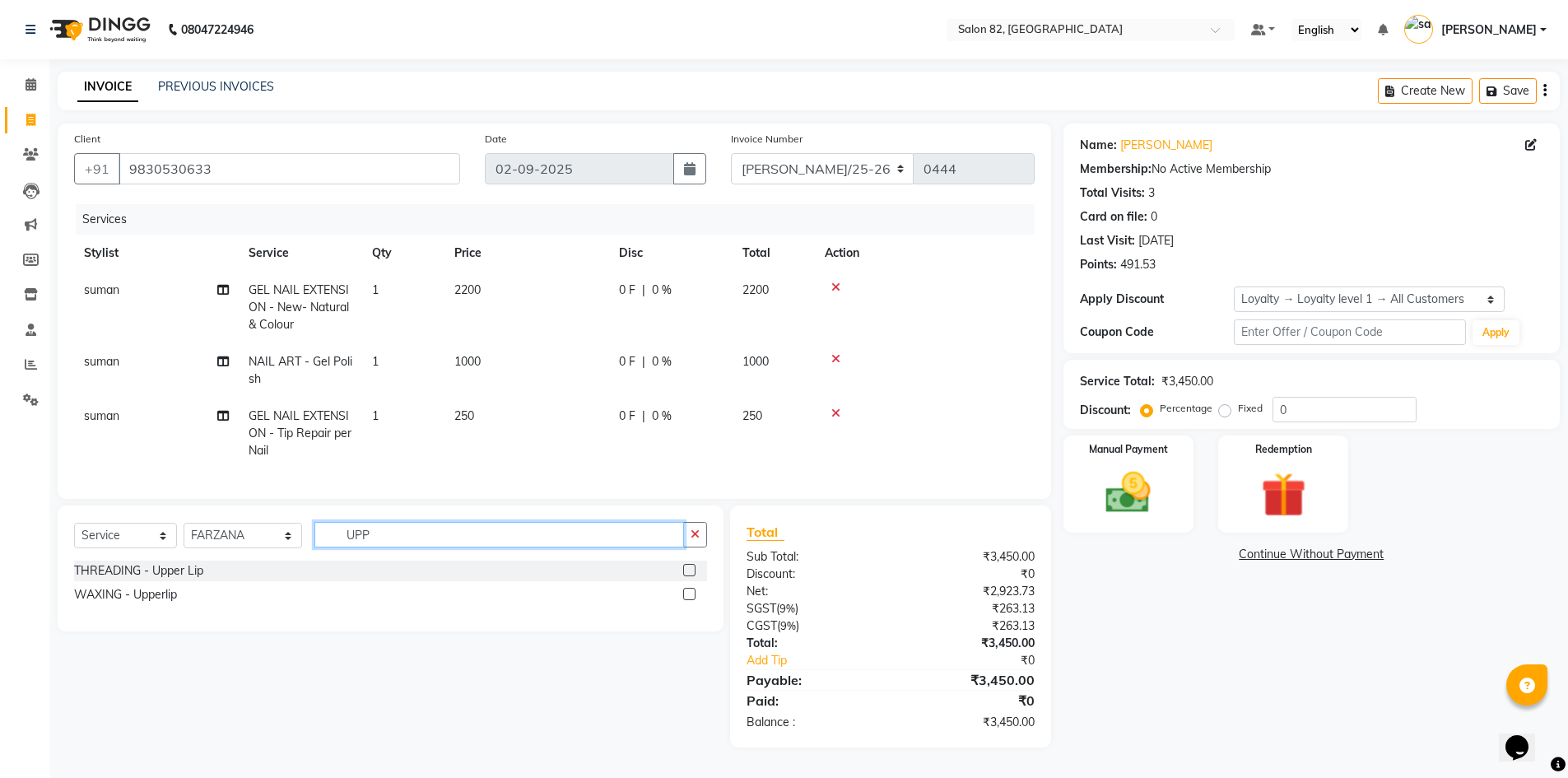
type input "UPP"
click at [688, 599] on label at bounding box center [689, 594] width 13 height 13
click at [688, 599] on input "checkbox" at bounding box center [688, 594] width 11 height 11
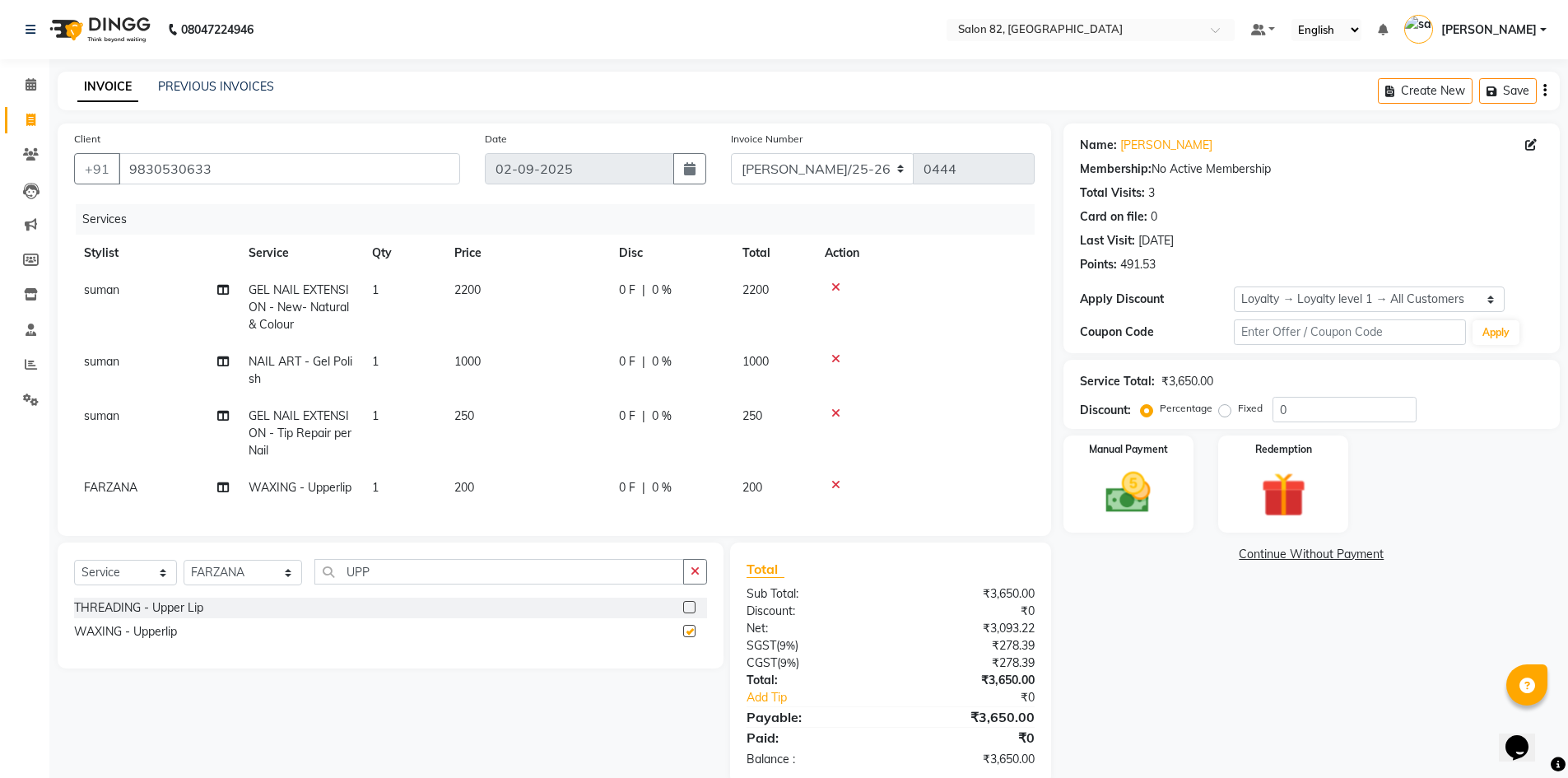
checkbox input "false"
click at [685, 613] on label at bounding box center [689, 606] width 13 height 13
click at [685, 613] on input "checkbox" at bounding box center [688, 607] width 11 height 11
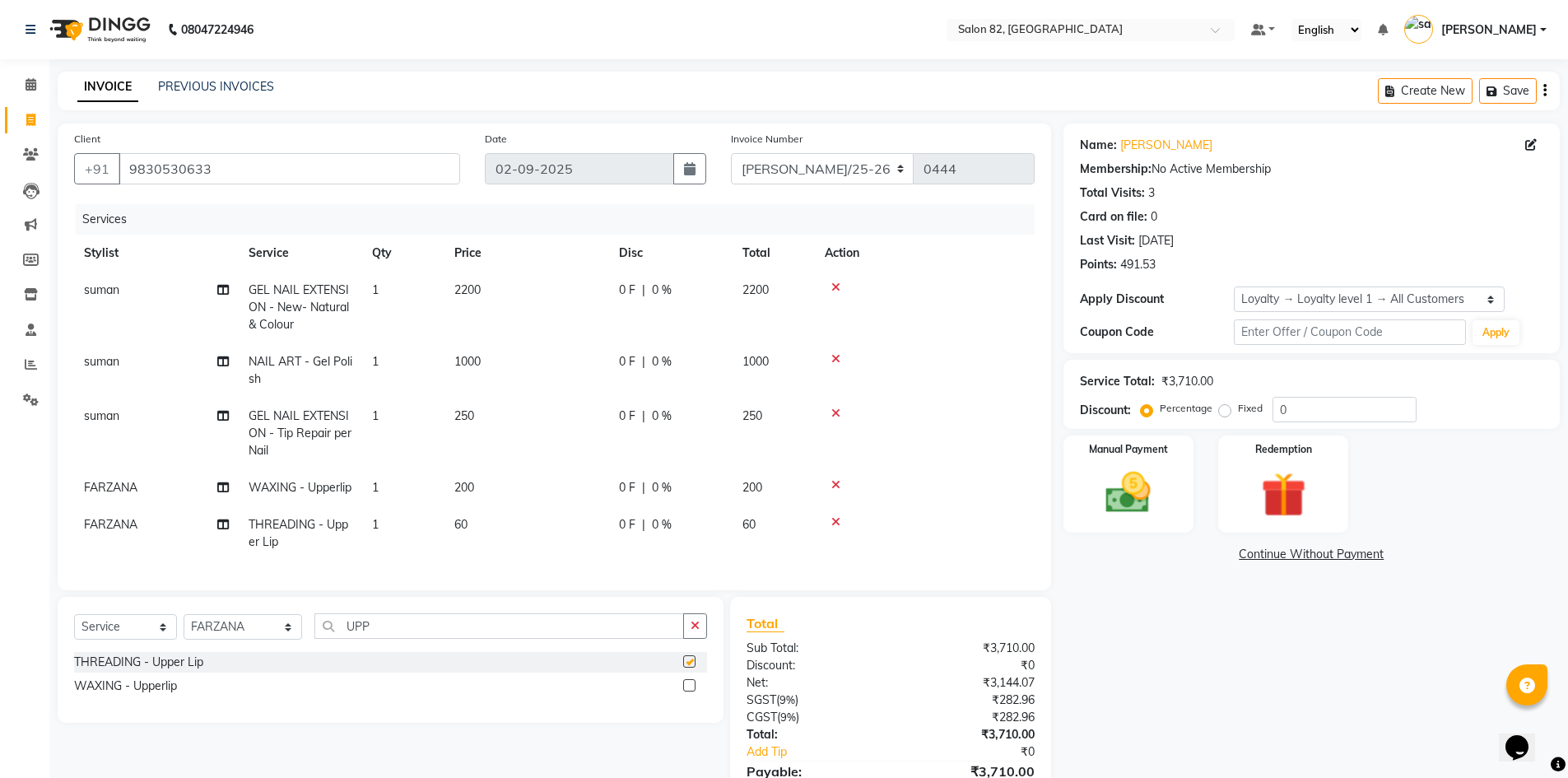
checkbox input "false"
click at [834, 490] on icon at bounding box center [835, 485] width 9 height 12
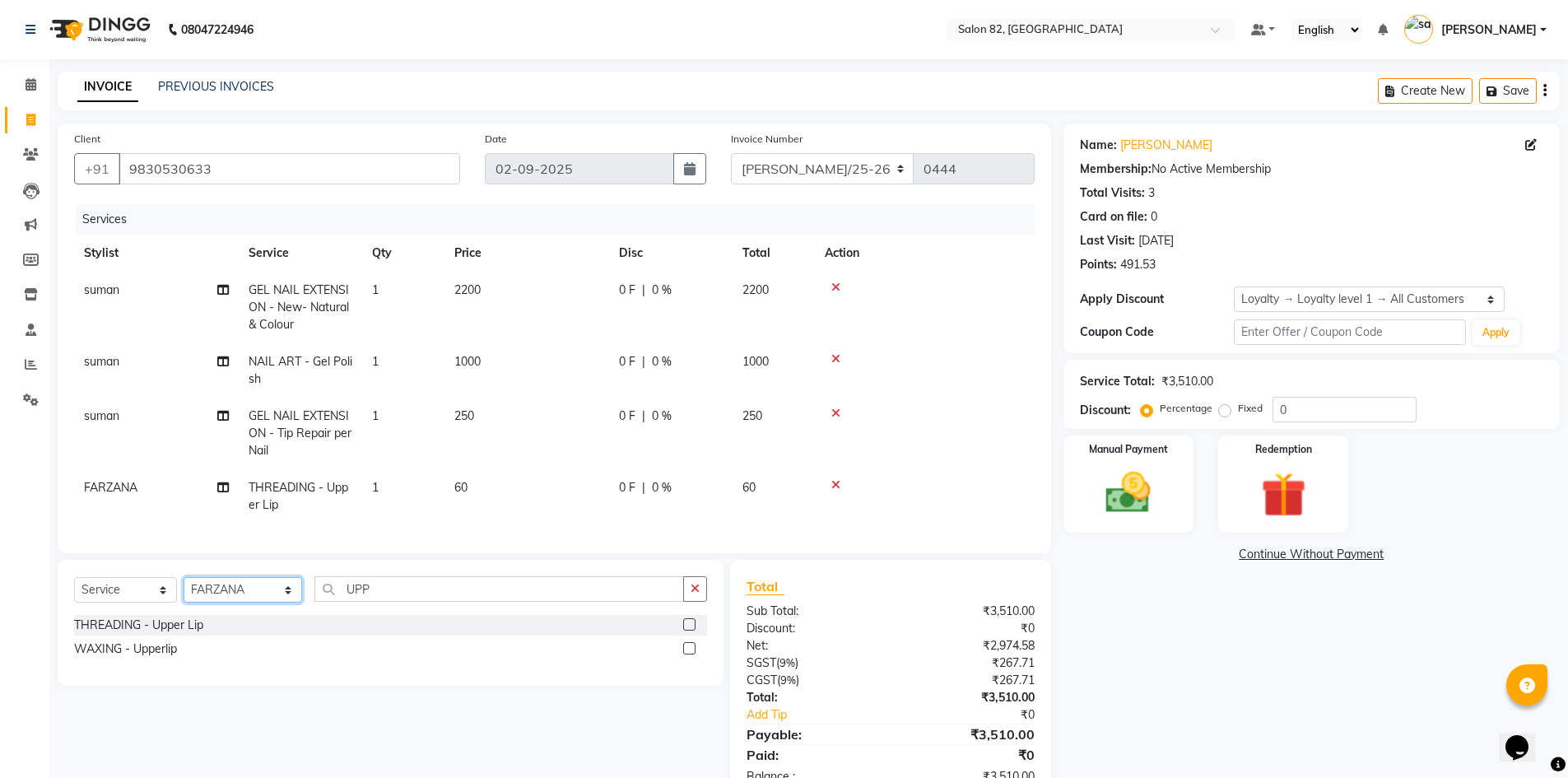
click at [250, 602] on select "Select Stylist [PERSON_NAME] Altmas [PERSON_NAME] BHARAT [PERSON_NAME] [PERSON_…" at bounding box center [243, 589] width 119 height 25
select select "71849"
click at [184, 589] on select "Select Stylist [PERSON_NAME] Altmas [PERSON_NAME] BHARAT [PERSON_NAME] [PERSON_…" at bounding box center [243, 589] width 119 height 25
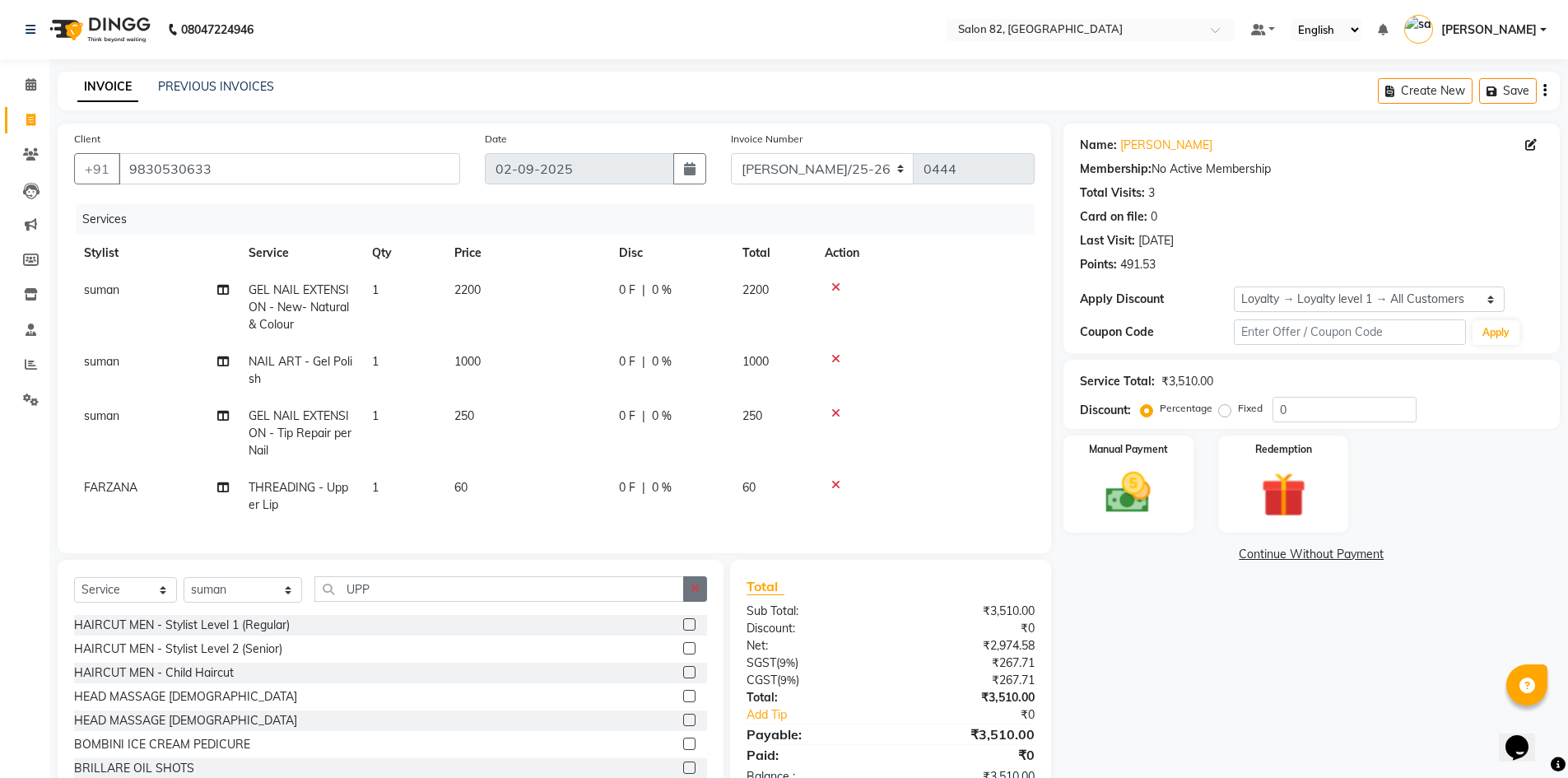
click at [699, 594] on icon "button" at bounding box center [695, 589] width 9 height 12
click at [577, 601] on input "text" at bounding box center [510, 589] width 392 height 25
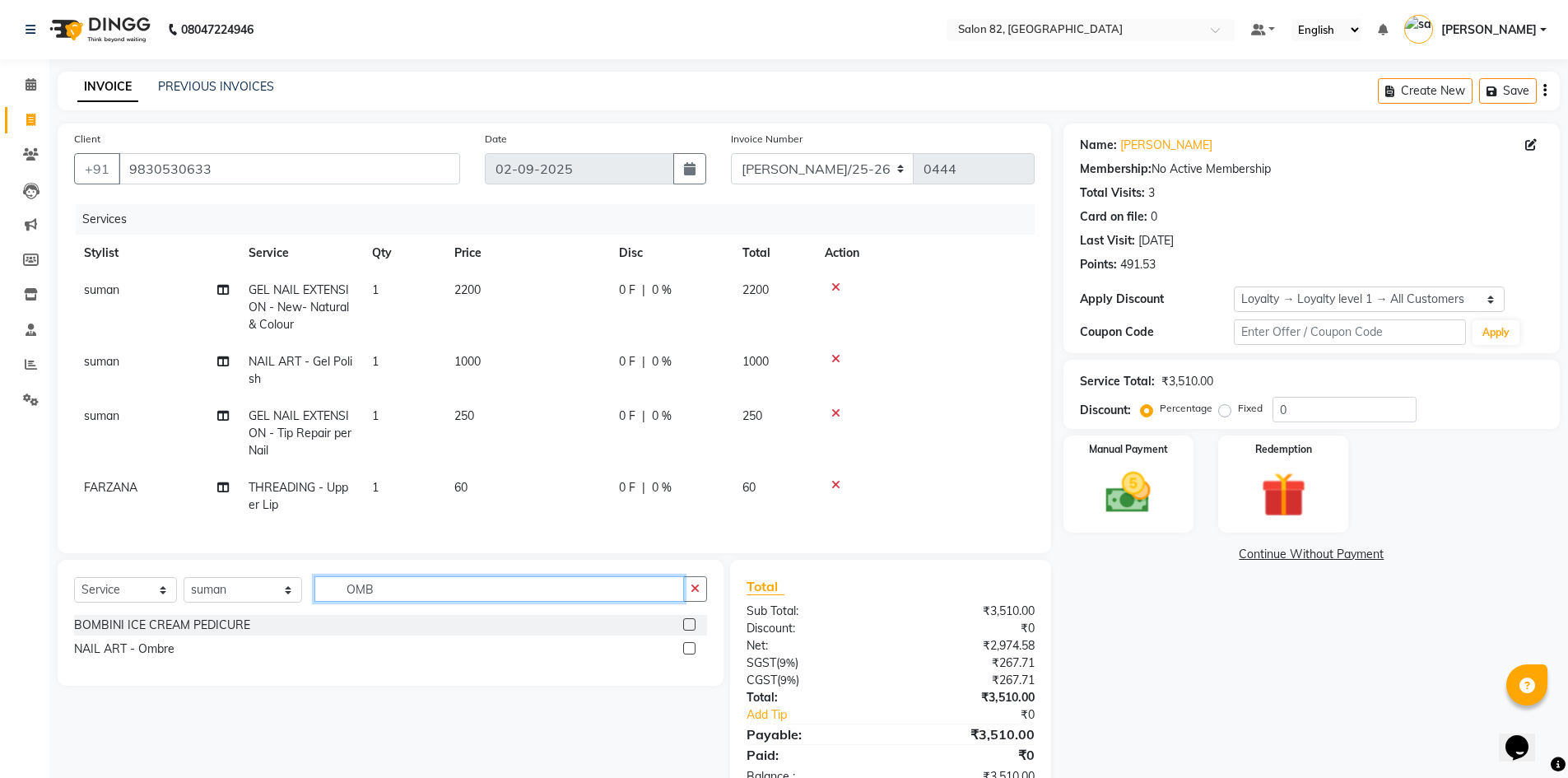
type input "OMB"
click at [688, 654] on label at bounding box center [689, 647] width 13 height 13
click at [688, 654] on input "checkbox" at bounding box center [688, 648] width 11 height 11
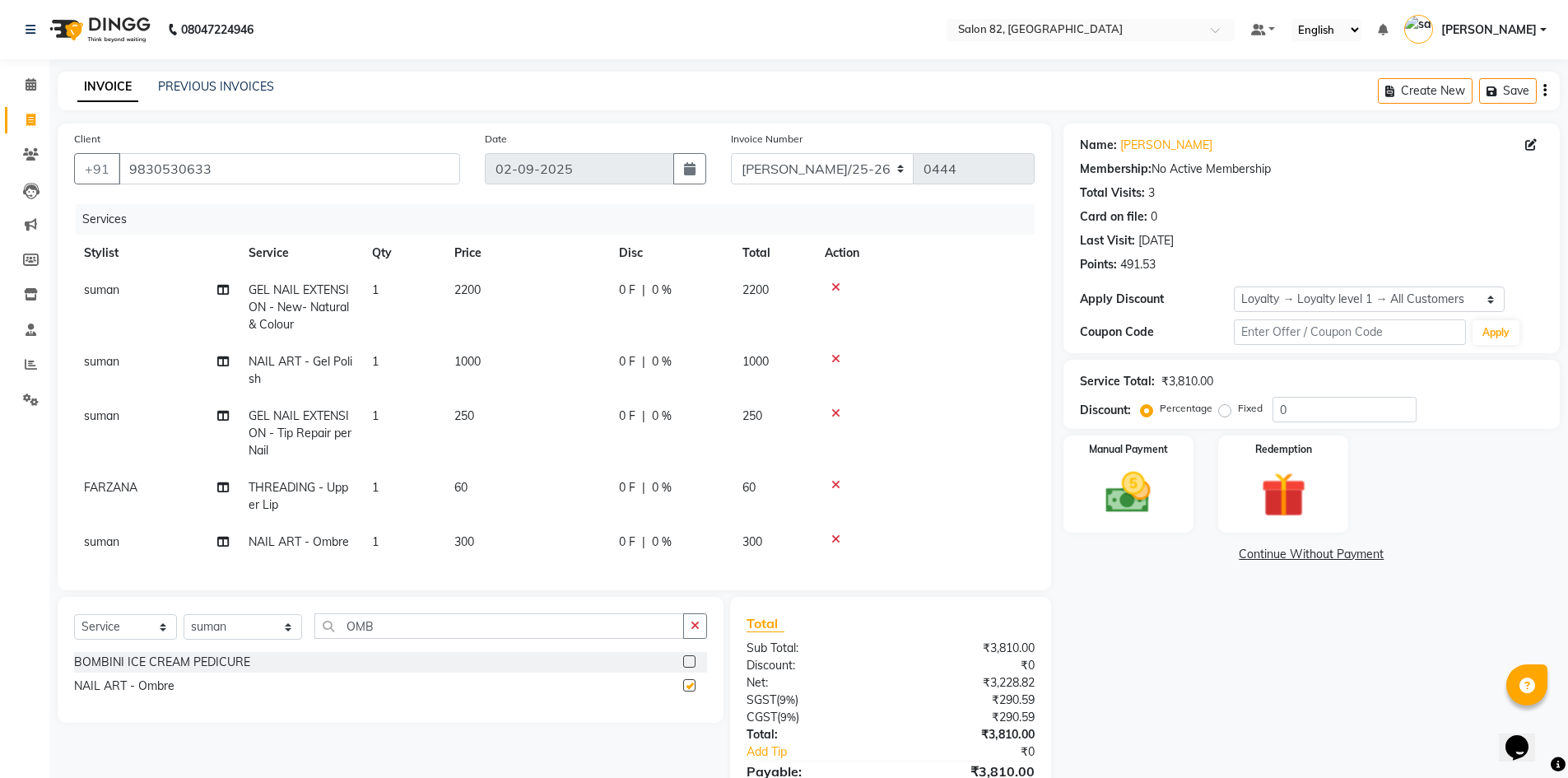
checkbox input "false"
